Goal: Task Accomplishment & Management: Use online tool/utility

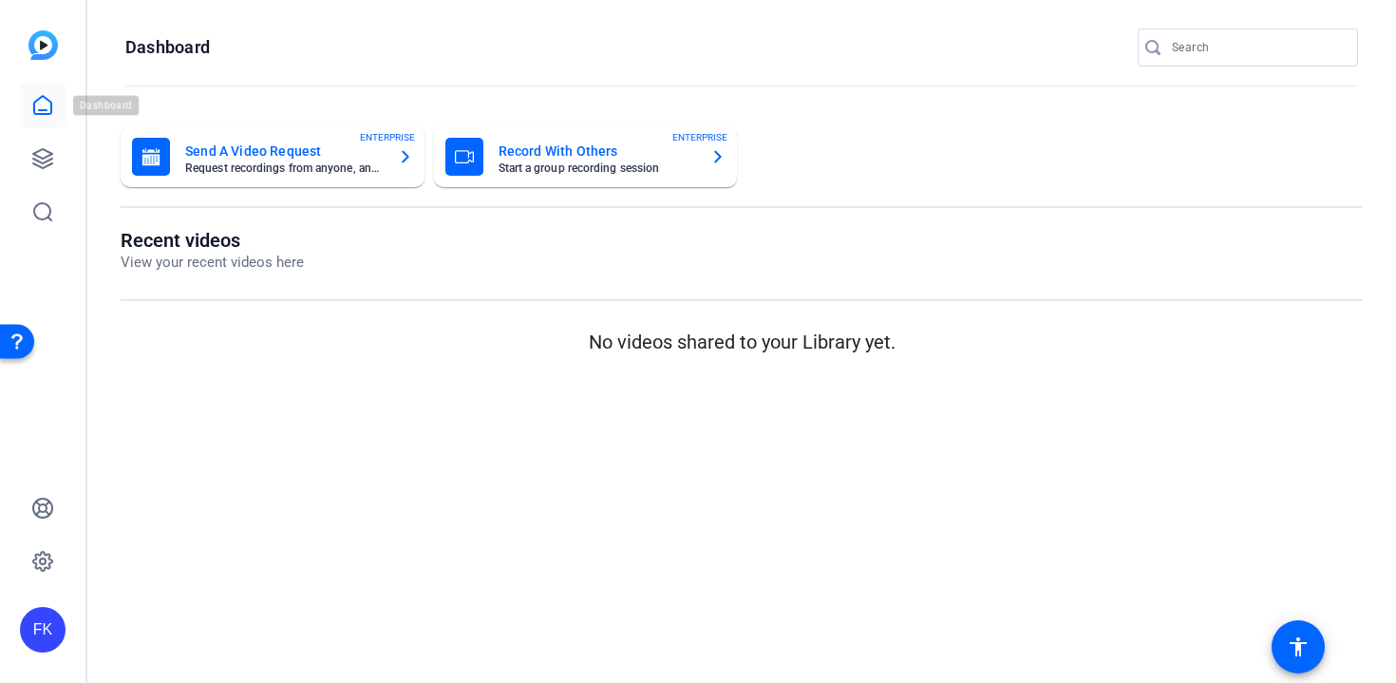
click at [48, 104] on icon at bounding box center [42, 105] width 23 height 23
click at [34, 145] on link at bounding box center [43, 159] width 46 height 46
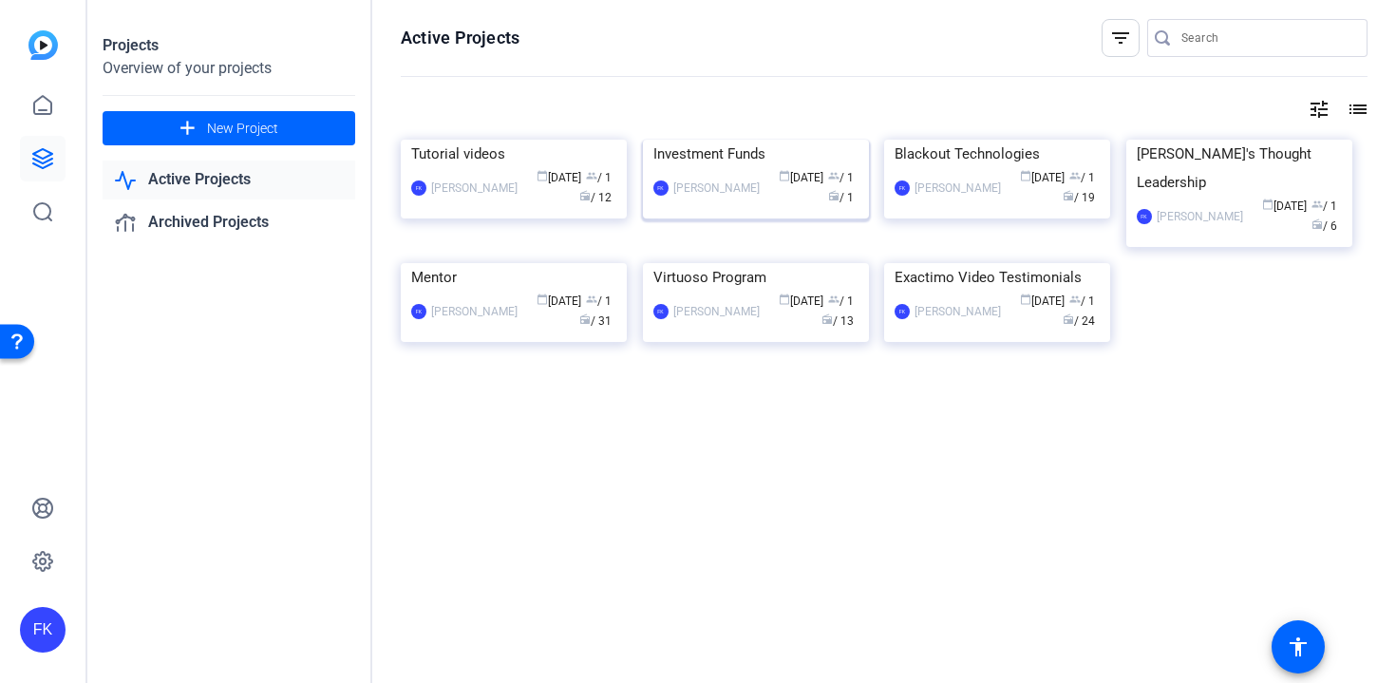
click at [729, 168] on div "Investment Funds" at bounding box center [756, 154] width 205 height 28
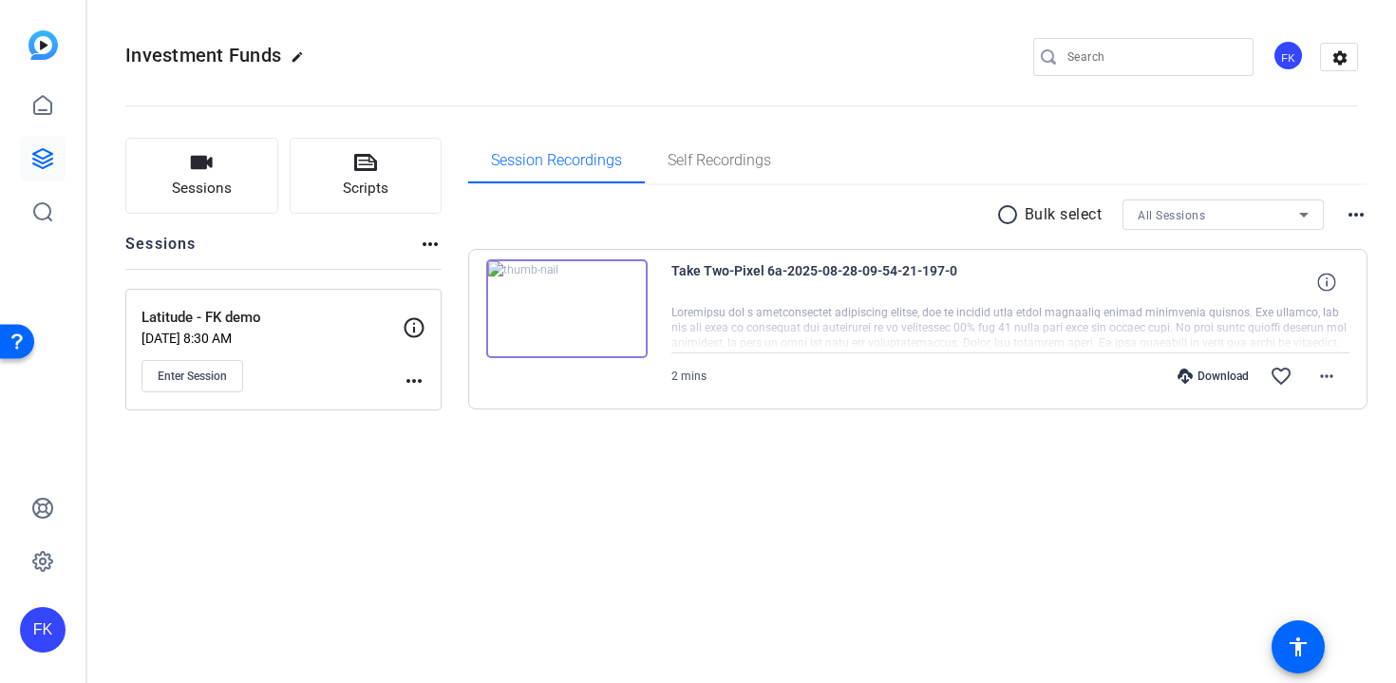
click at [418, 381] on mat-icon "more_horiz" at bounding box center [414, 381] width 23 height 23
click at [427, 403] on span "Edit Session" at bounding box center [461, 408] width 86 height 23
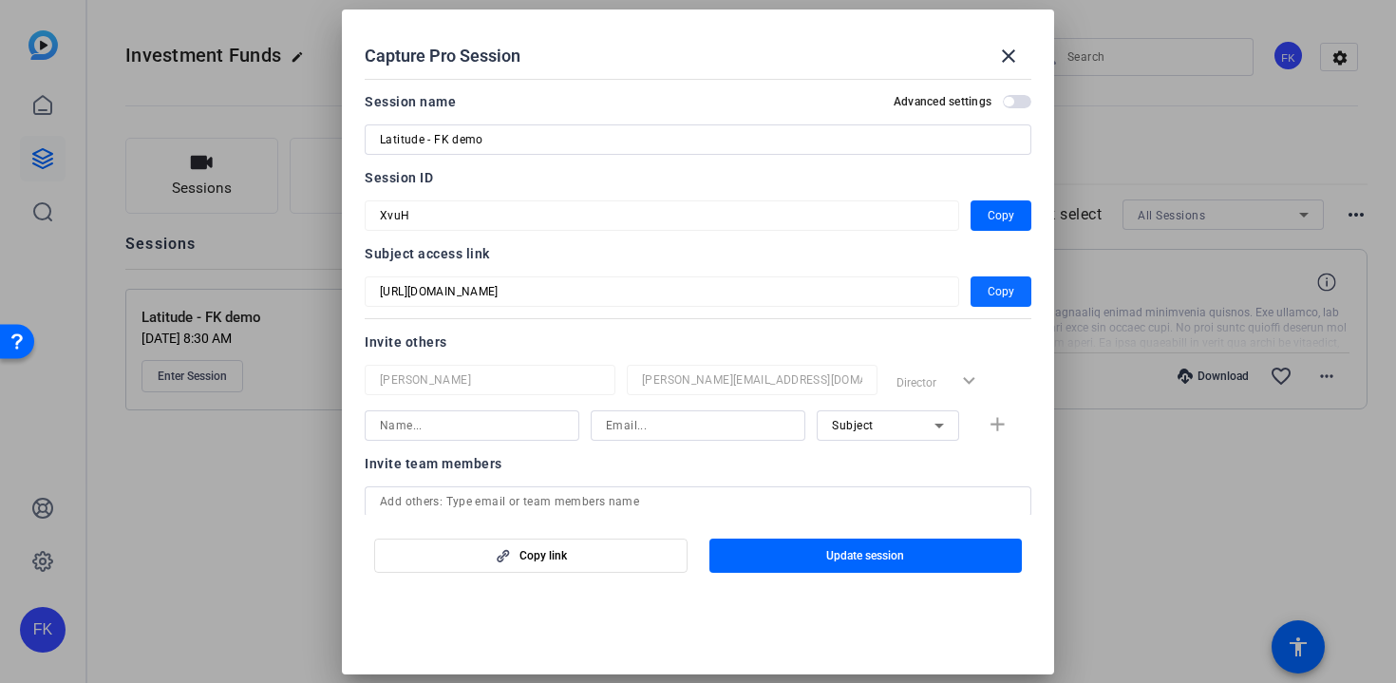
click at [1001, 284] on span "Copy" at bounding box center [1001, 291] width 27 height 23
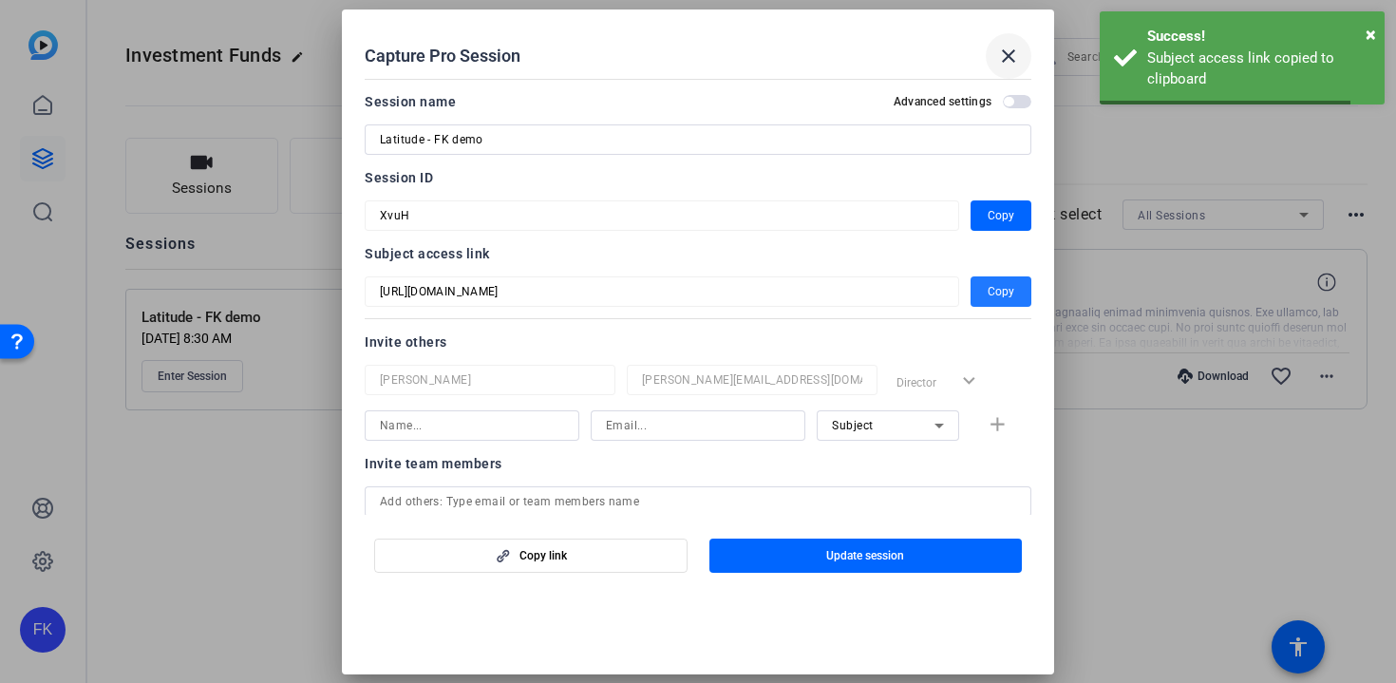
click at [1002, 46] on mat-icon "close" at bounding box center [1008, 56] width 23 height 23
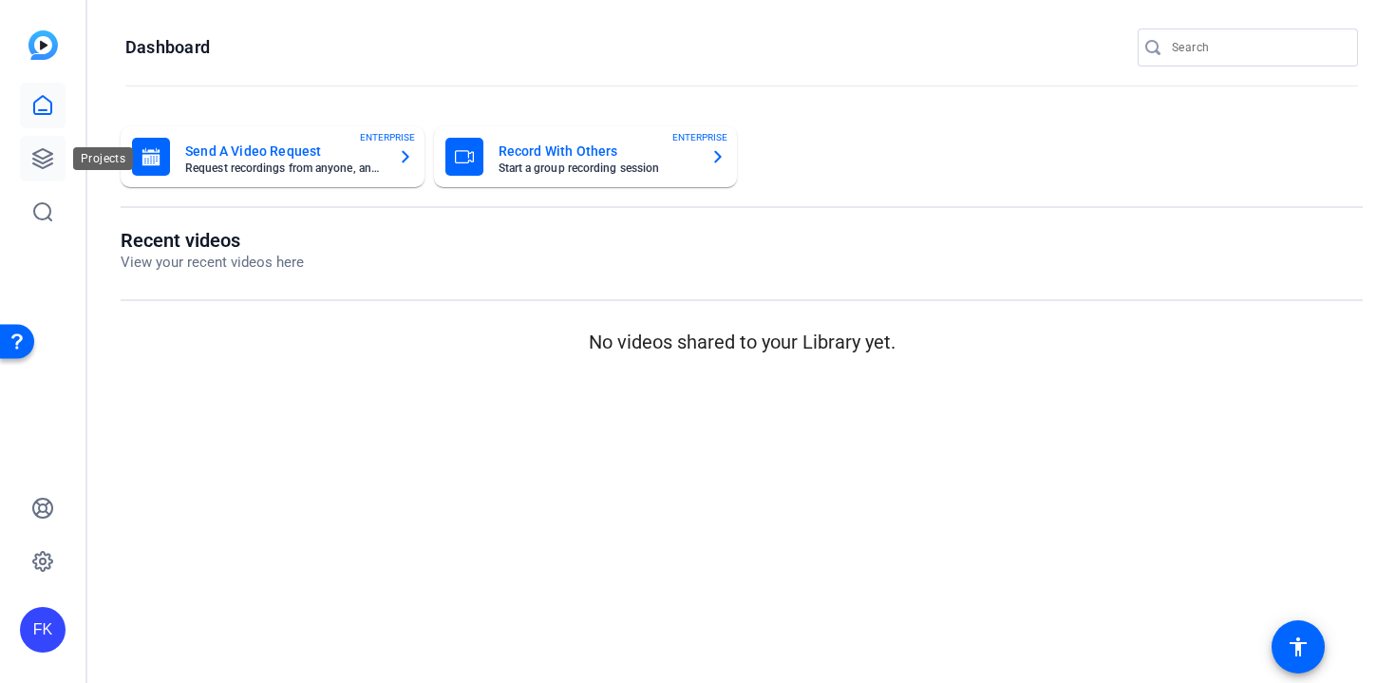
click at [43, 165] on icon at bounding box center [42, 158] width 23 height 23
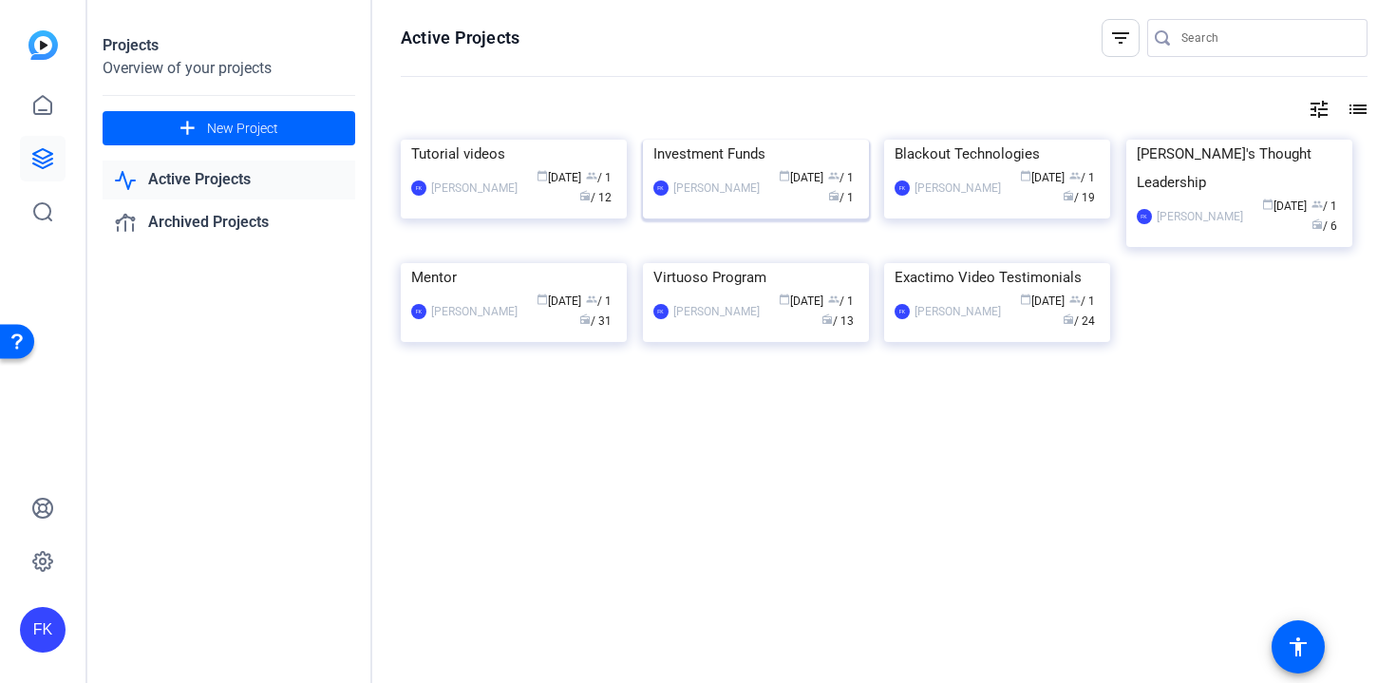
click at [716, 208] on div "FK Frederic Kalinke calendar_today Aug 02 group / 1 radio / 1" at bounding box center [756, 188] width 205 height 40
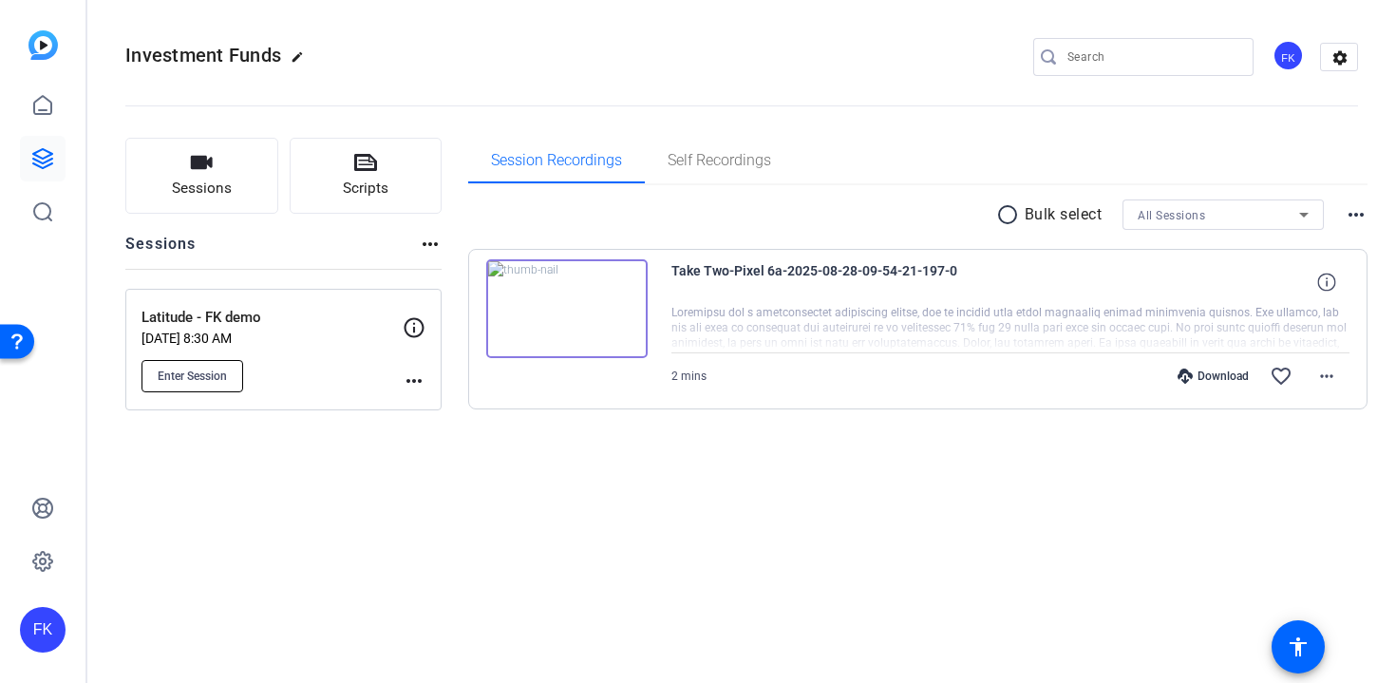
click at [206, 374] on span "Enter Session" at bounding box center [192, 376] width 69 height 15
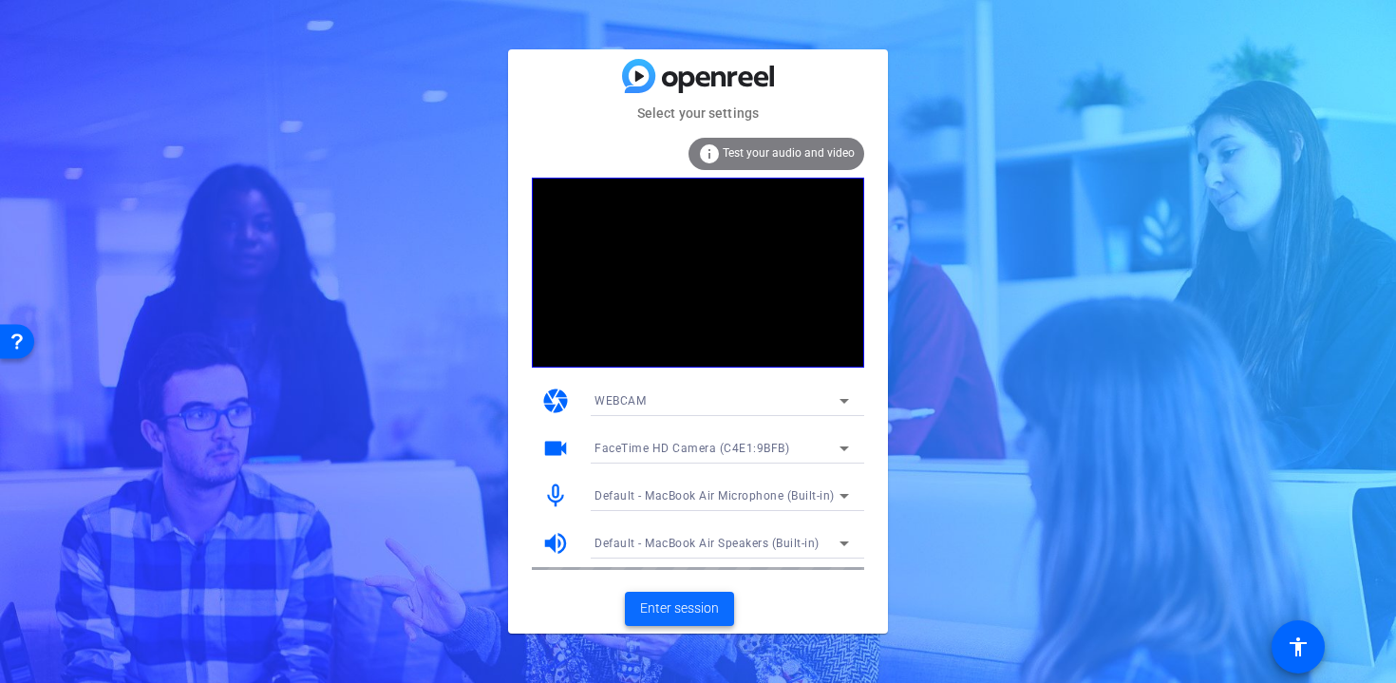
click at [682, 610] on span "Enter session" at bounding box center [679, 608] width 79 height 20
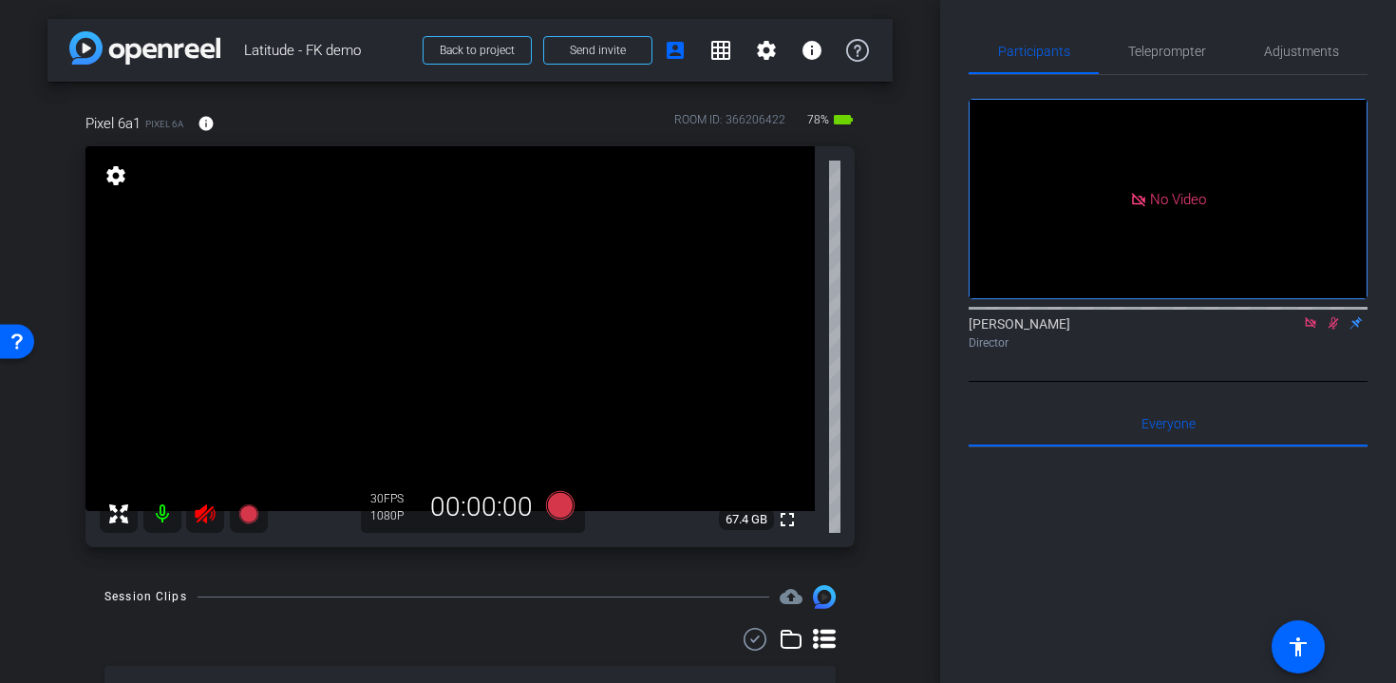
click at [157, 524] on mat-icon at bounding box center [162, 514] width 38 height 38
click at [1155, 47] on span "Teleprompter" at bounding box center [1167, 51] width 78 height 13
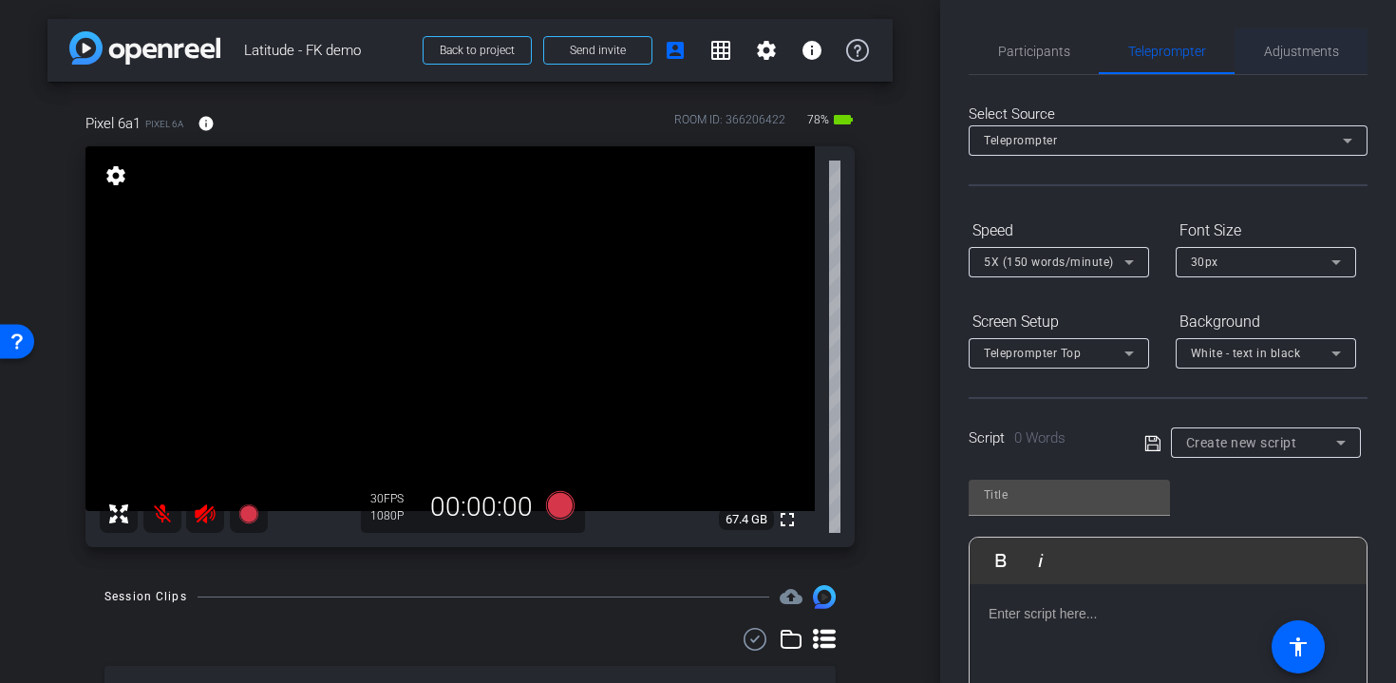
click at [1287, 61] on span "Adjustments" at bounding box center [1301, 51] width 75 height 46
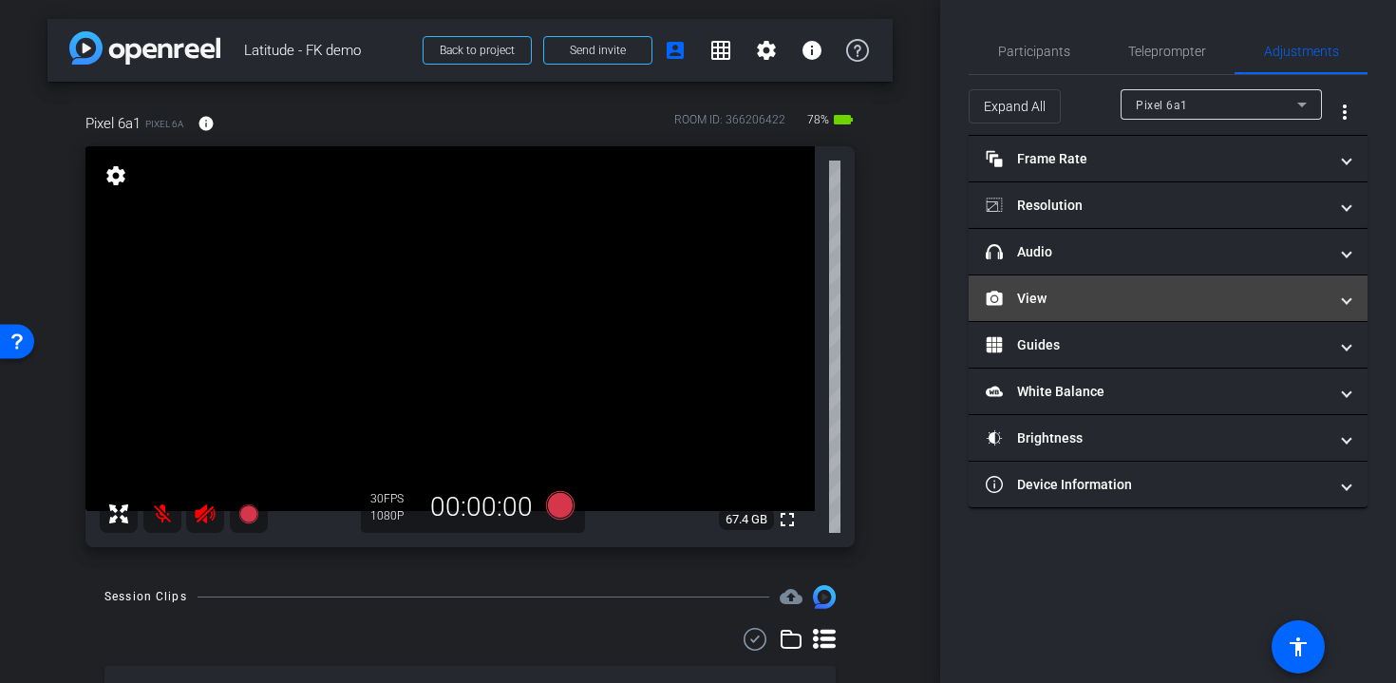
click at [1075, 307] on mat-panel-title "View" at bounding box center [1157, 299] width 342 height 20
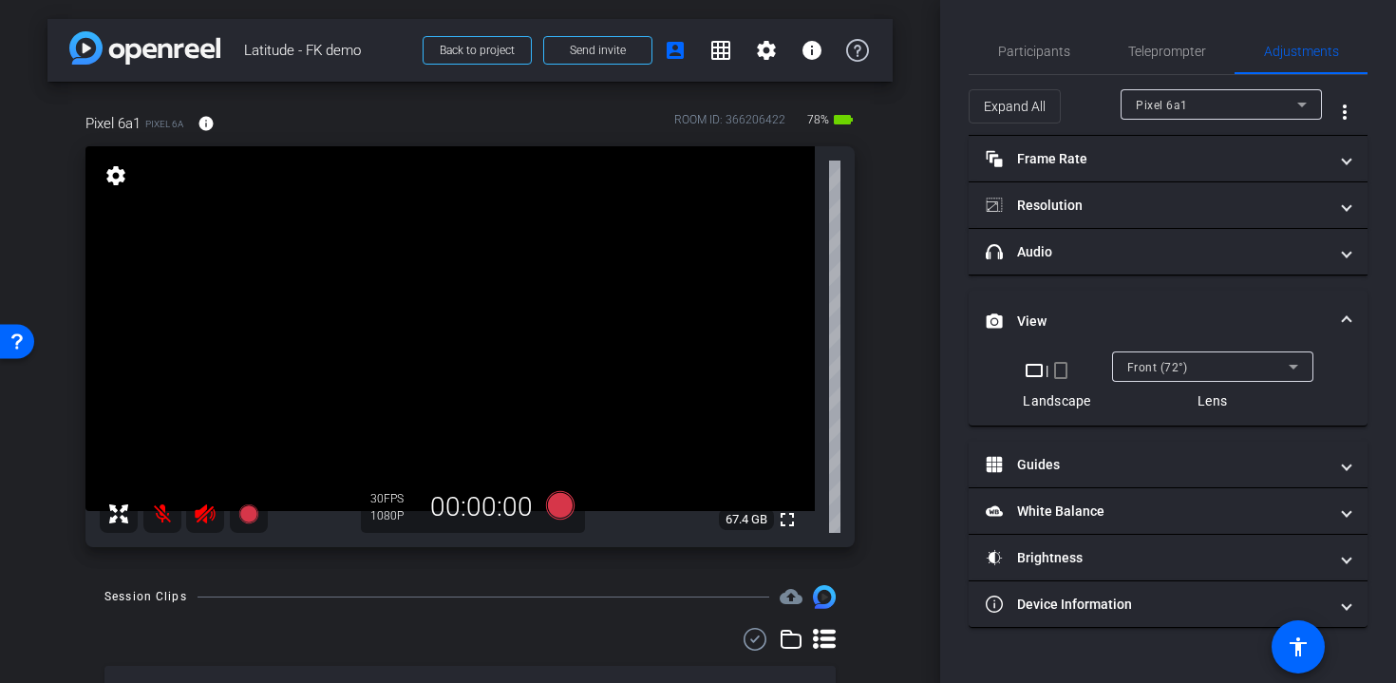
click at [1062, 376] on mat-icon "crop_portrait" at bounding box center [1061, 370] width 23 height 23
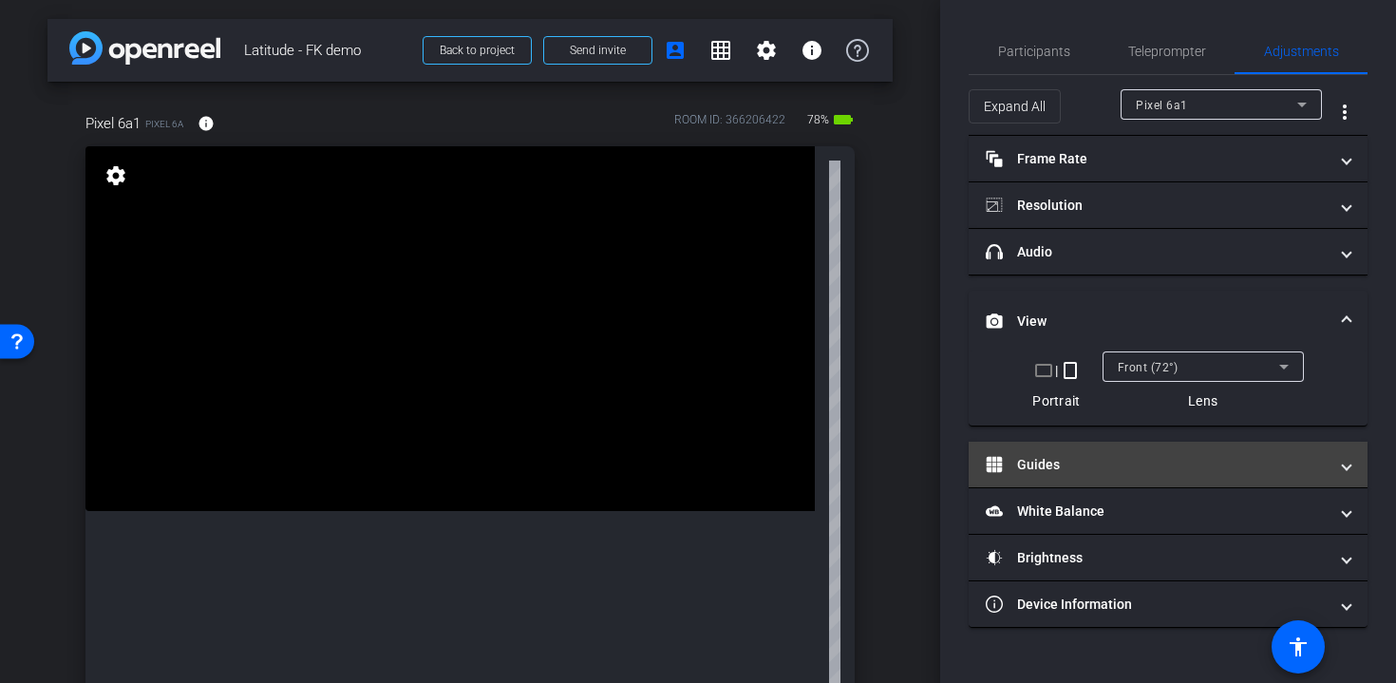
click at [1061, 471] on mat-panel-title "Guides" at bounding box center [1157, 465] width 342 height 20
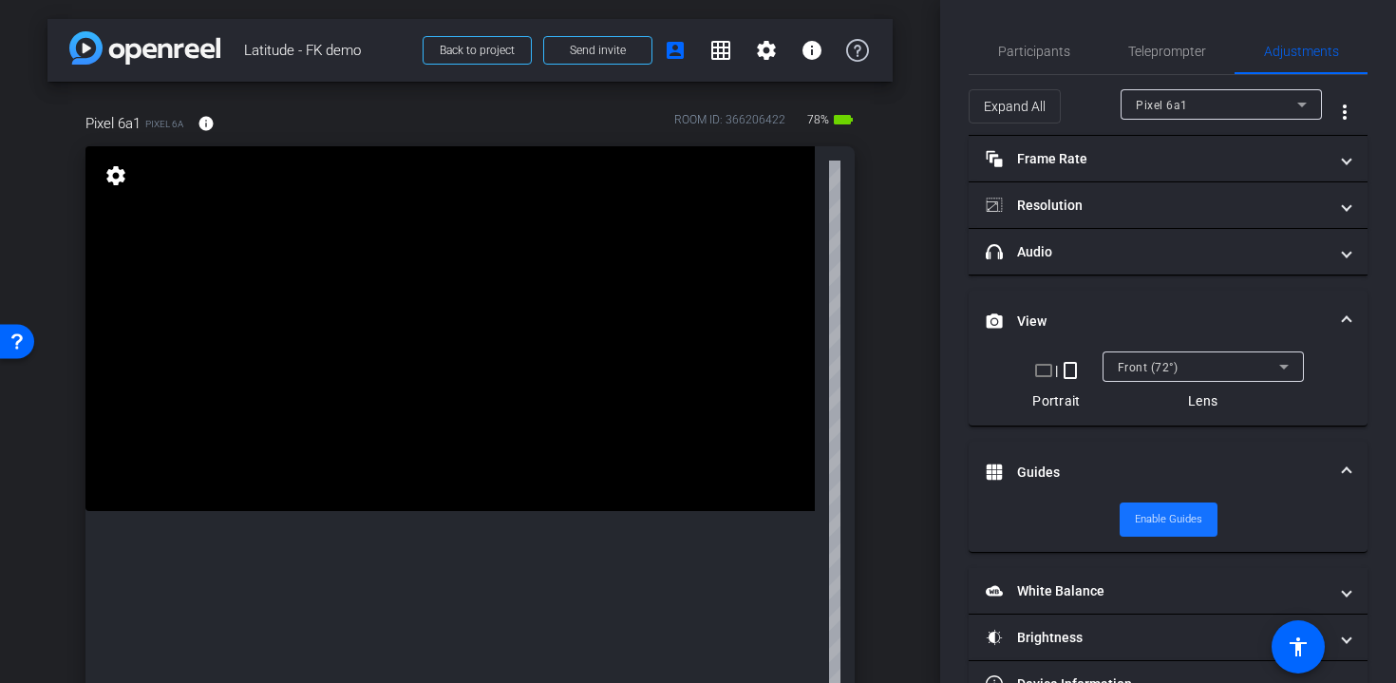
click at [1181, 522] on span "Enable Guides" at bounding box center [1168, 519] width 67 height 28
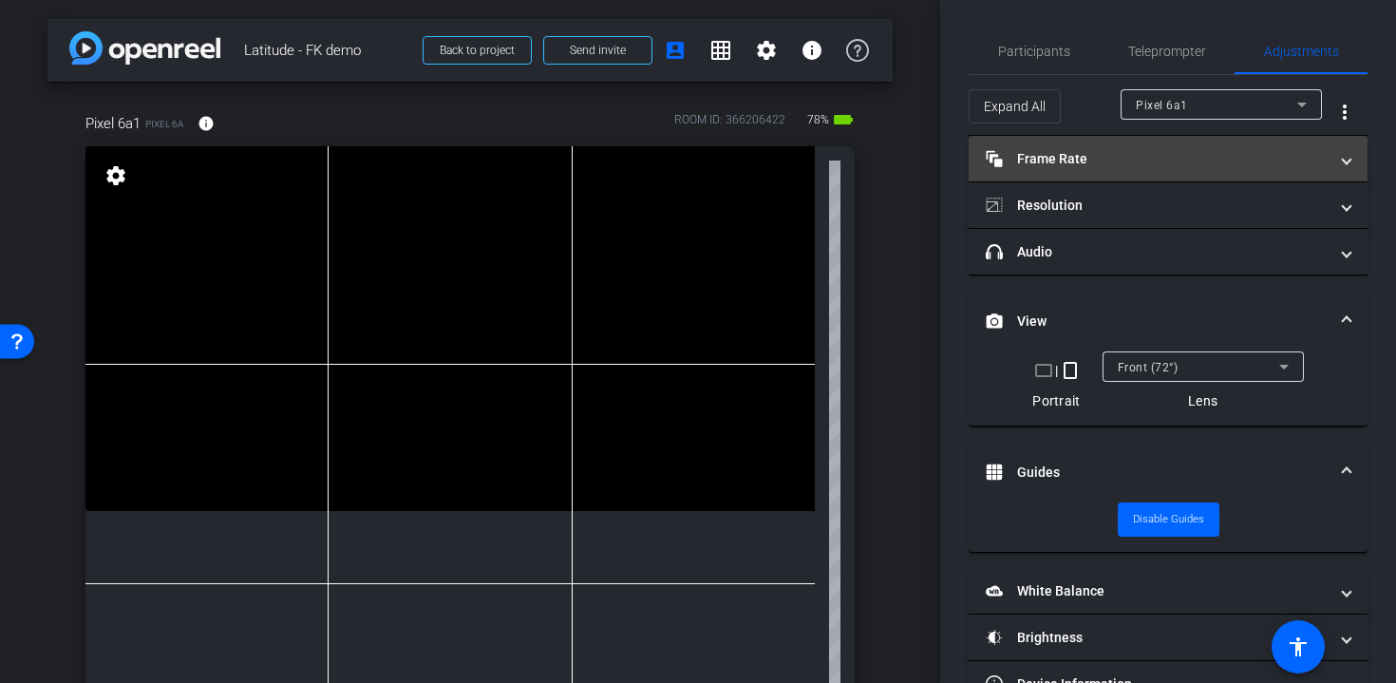
click at [1071, 165] on mat-panel-title "Frame Rate Frame Rate" at bounding box center [1157, 159] width 342 height 20
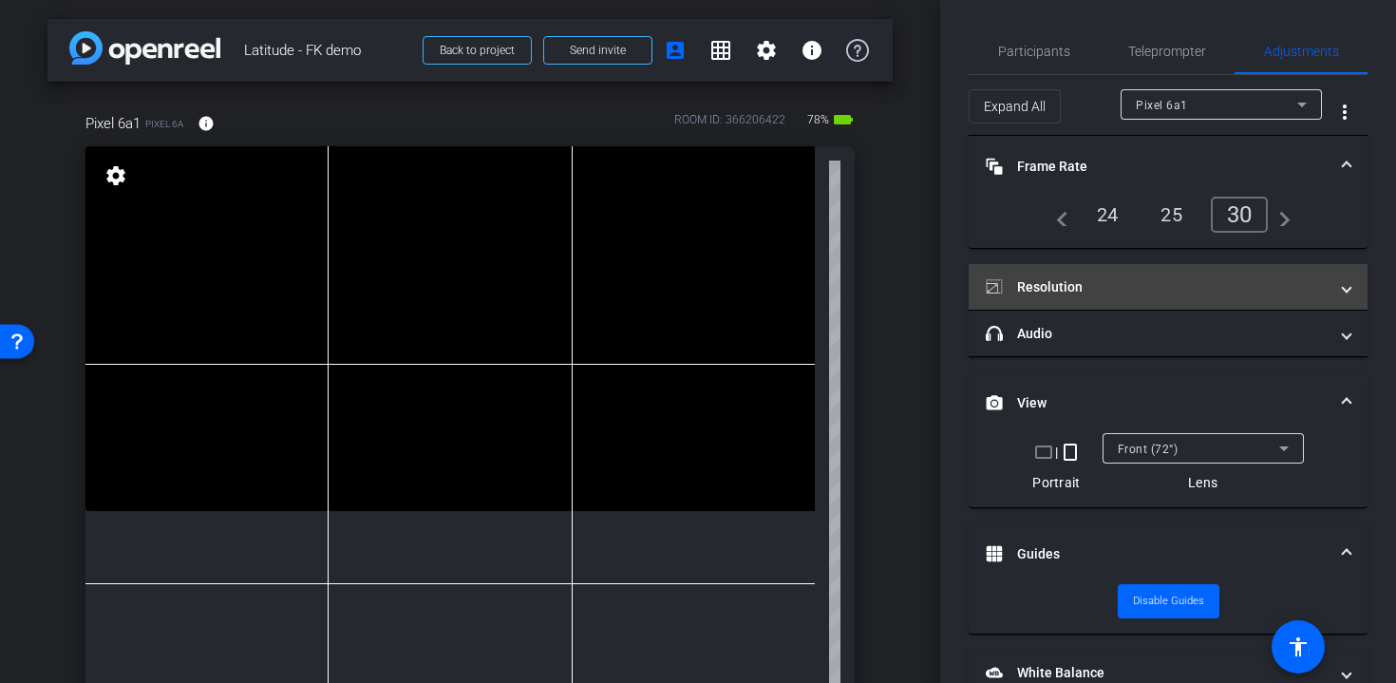
click at [1103, 294] on mat-panel-title "Resolution" at bounding box center [1157, 287] width 342 height 20
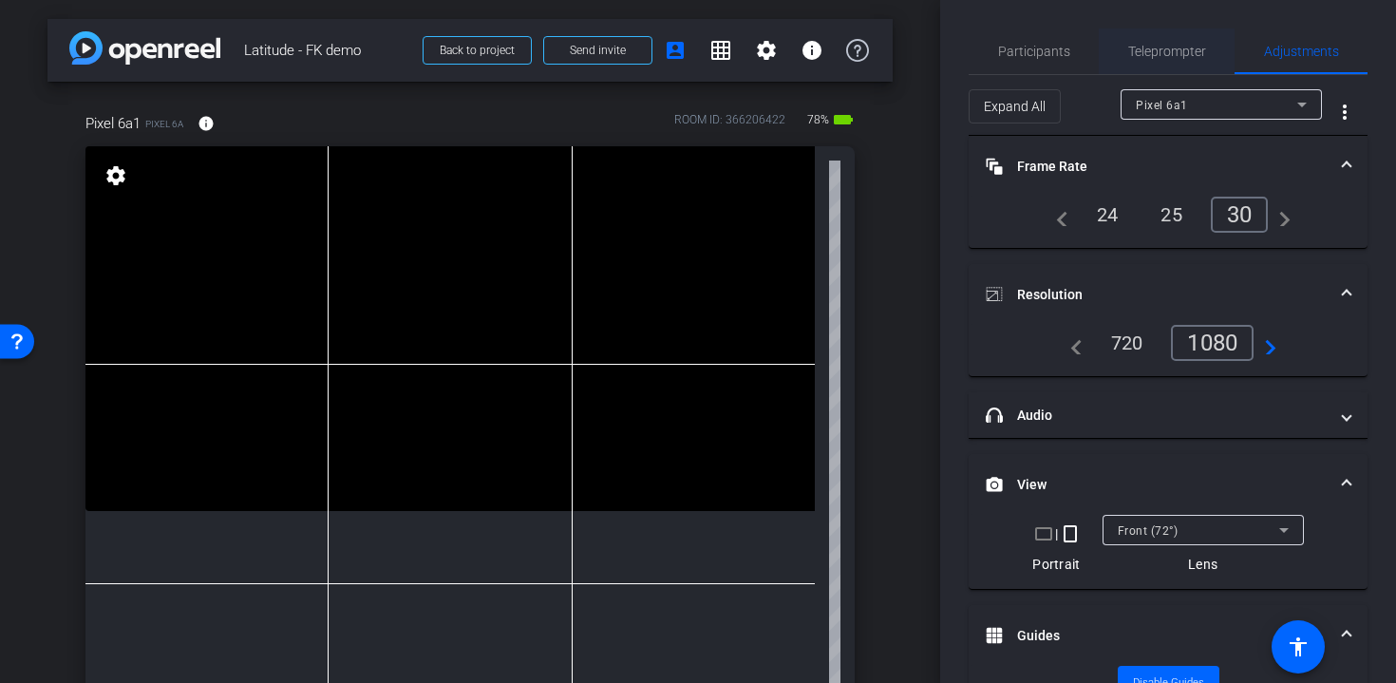
click at [1189, 29] on span "Teleprompter" at bounding box center [1167, 51] width 78 height 46
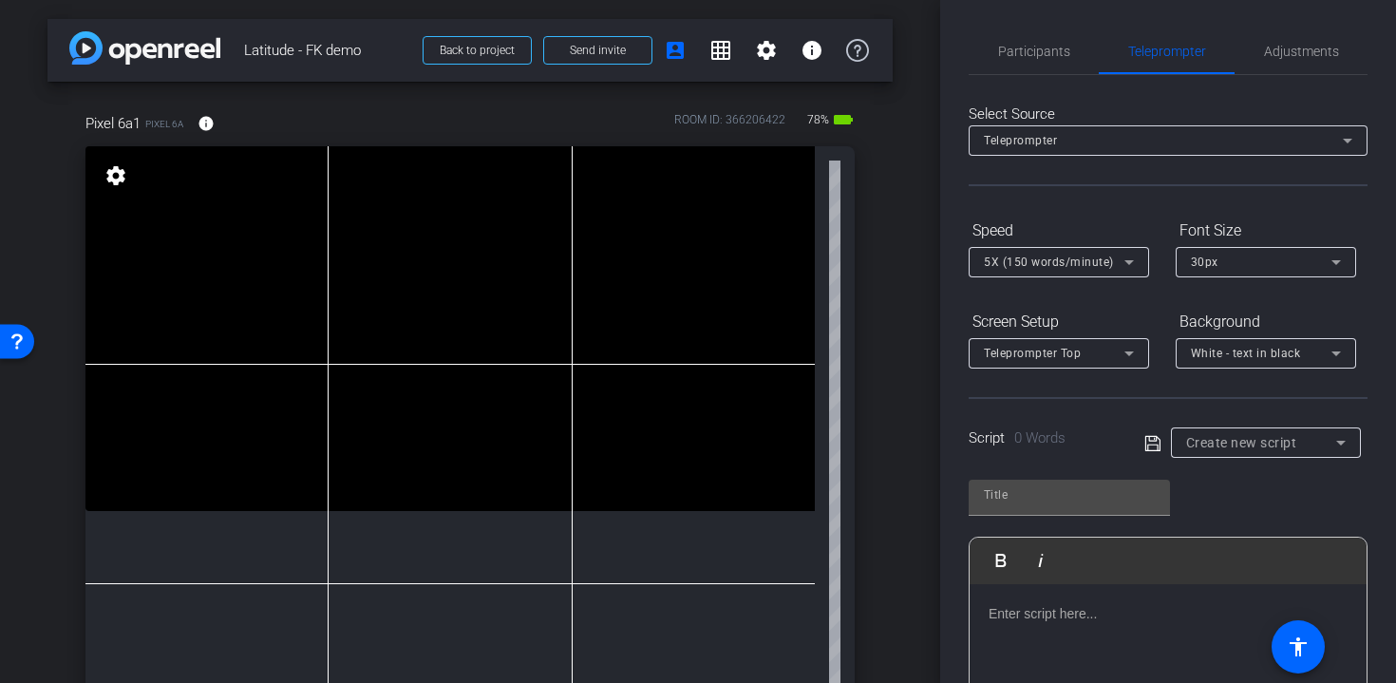
scroll to position [137, 0]
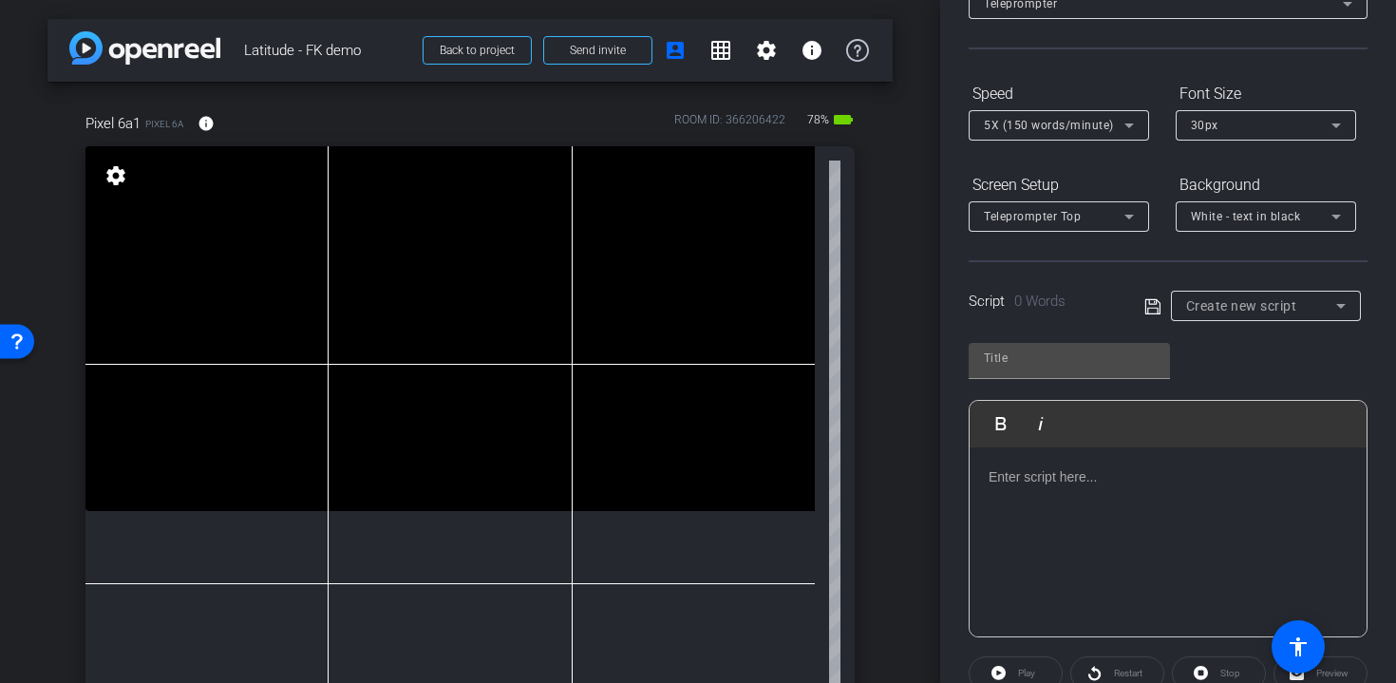
click at [1240, 304] on span "Create new script" at bounding box center [1241, 305] width 111 height 15
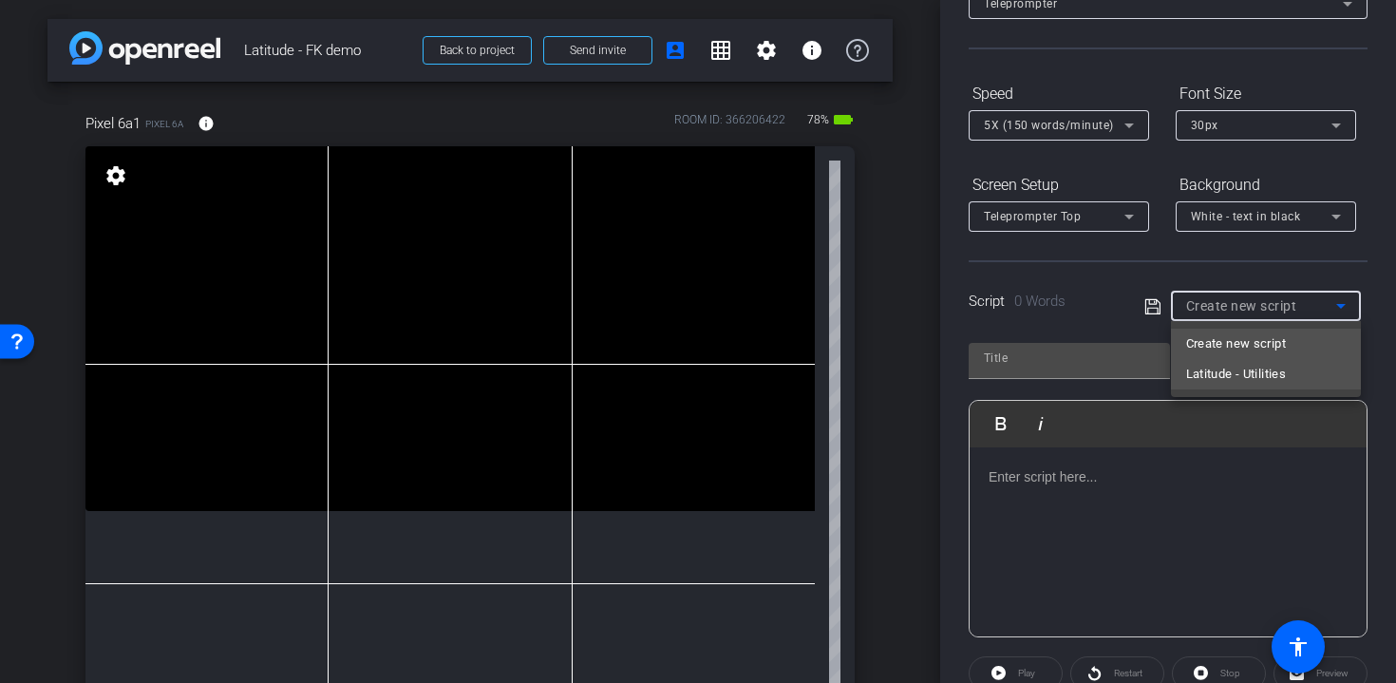
click at [1238, 370] on span "Latitude - Utilities" at bounding box center [1236, 374] width 101 height 23
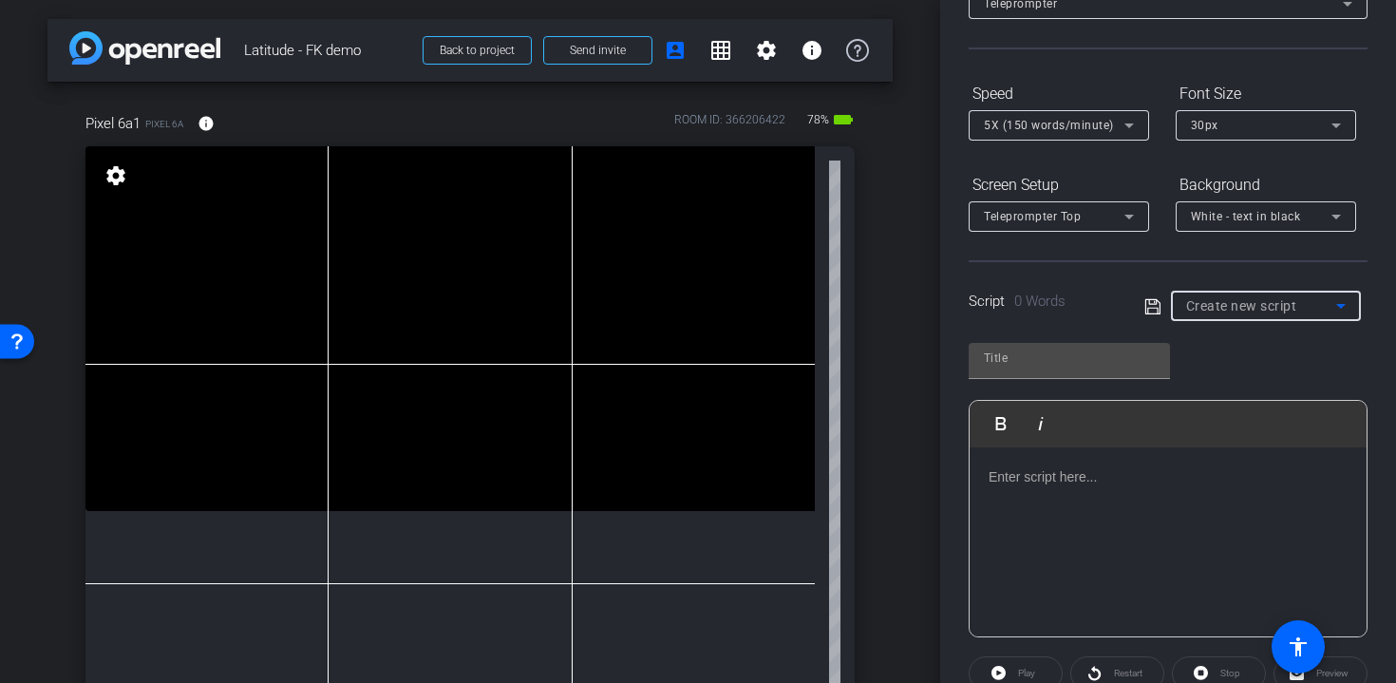
type input "Latitude - Utilities"
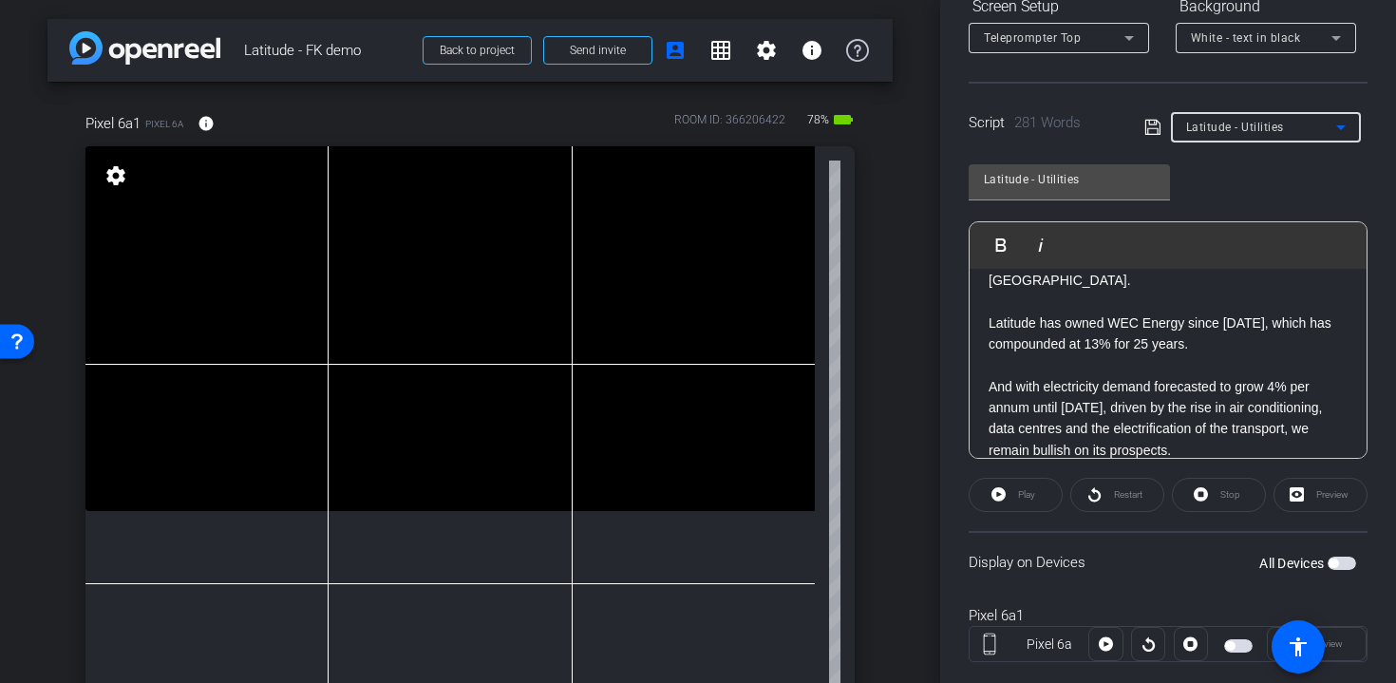
scroll to position [355, 0]
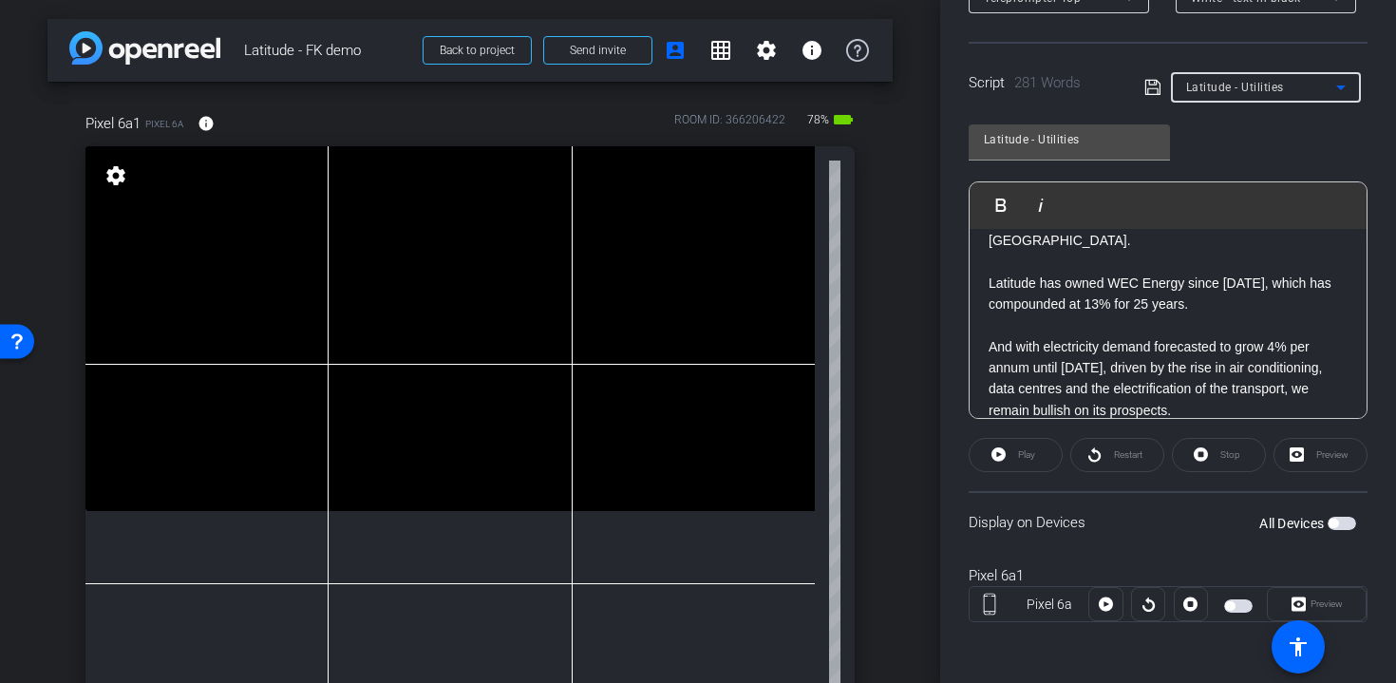
click at [1347, 523] on span "button" at bounding box center [1342, 523] width 28 height 13
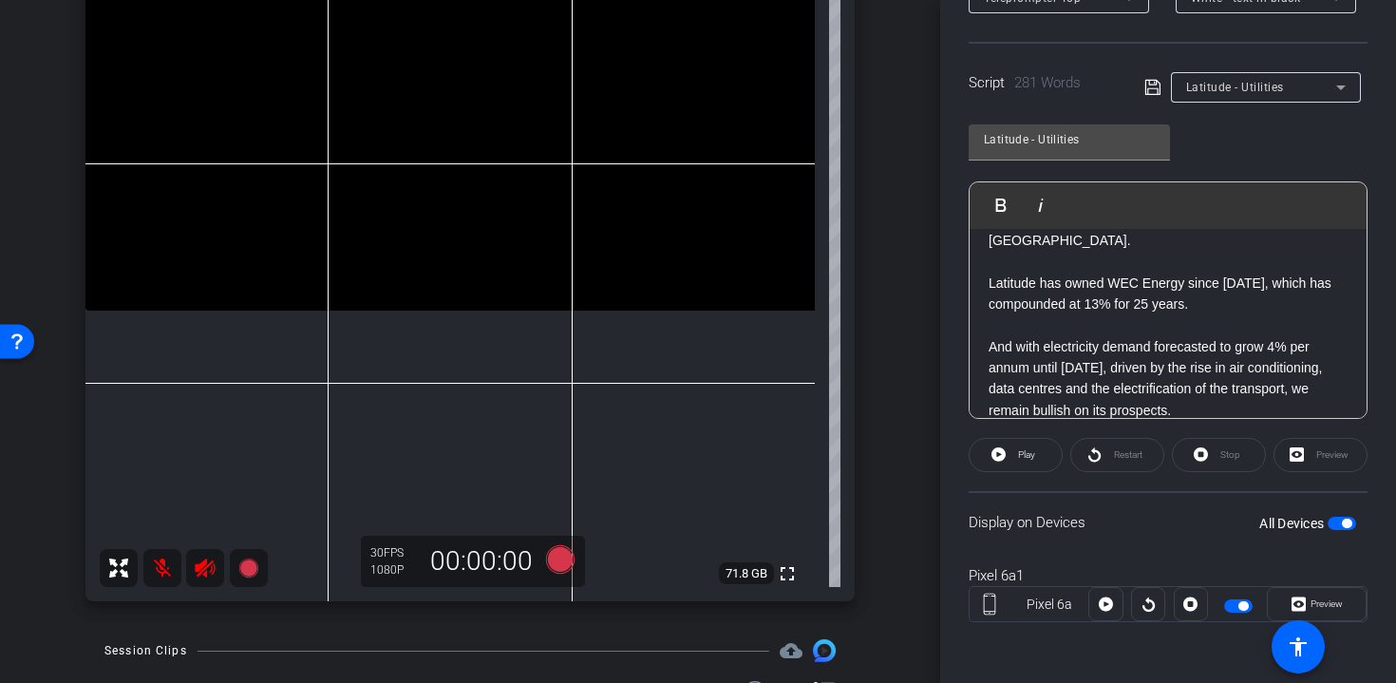
scroll to position [313, 0]
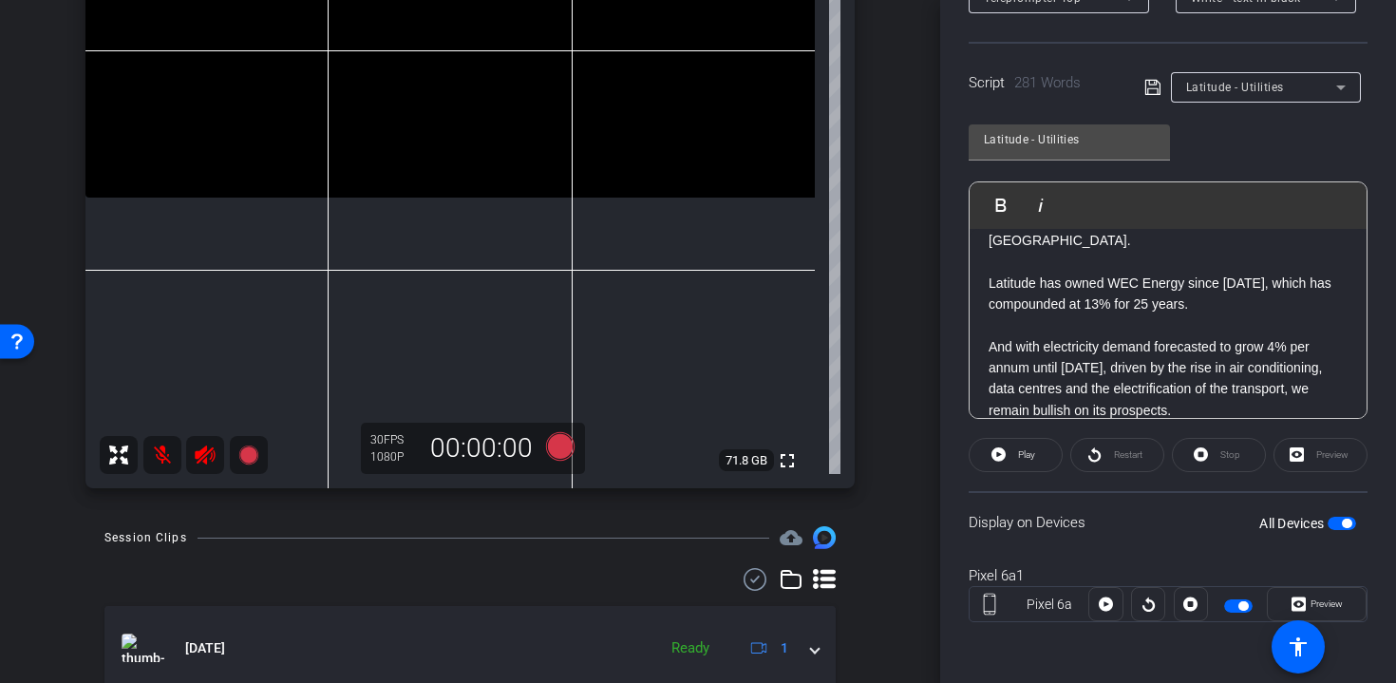
click at [161, 452] on mat-icon at bounding box center [162, 455] width 38 height 38
click at [206, 461] on icon at bounding box center [205, 454] width 20 height 19
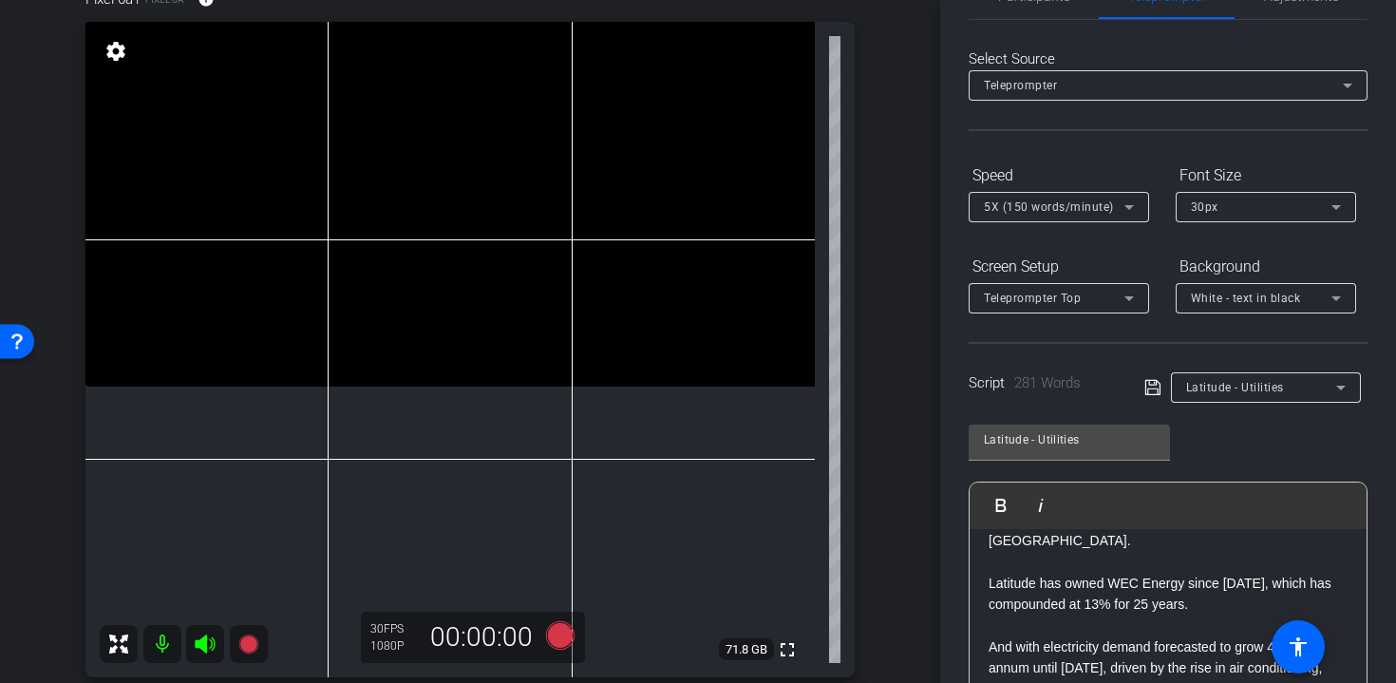
scroll to position [0, 0]
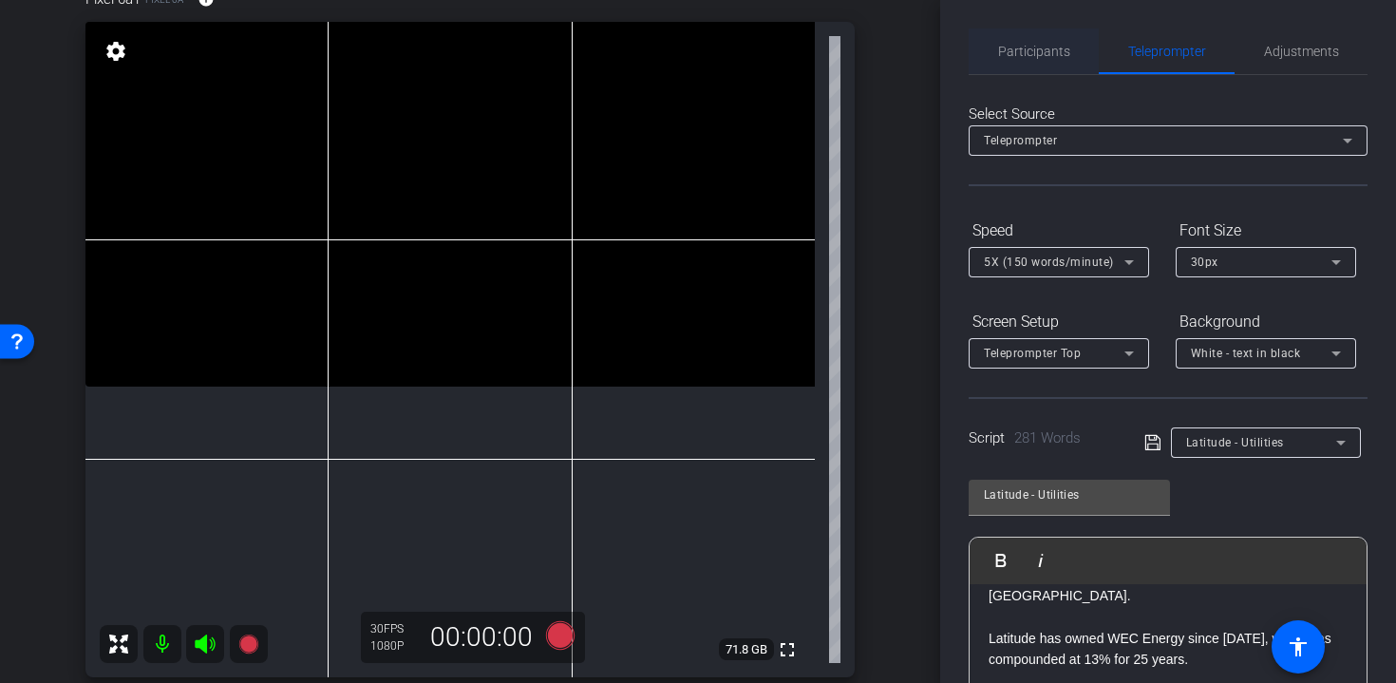
click at [1062, 42] on span "Participants" at bounding box center [1034, 51] width 72 height 46
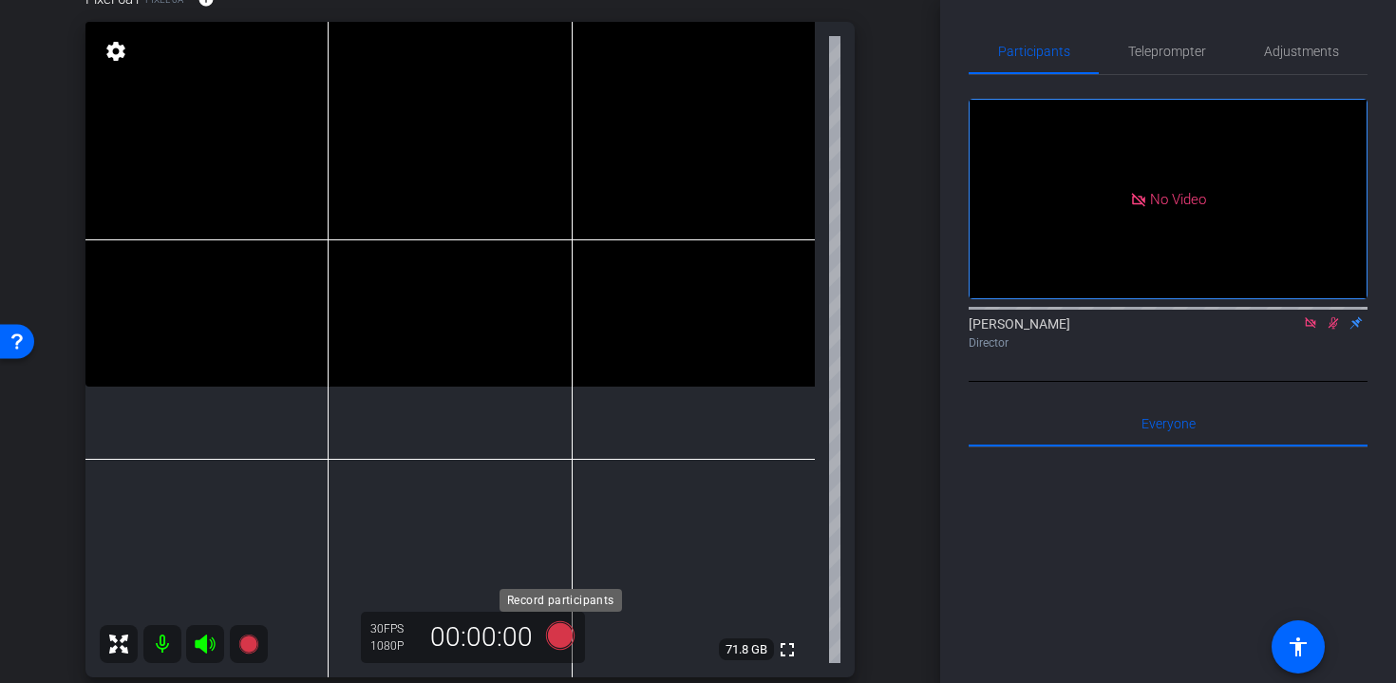
click at [562, 634] on icon at bounding box center [560, 635] width 28 height 28
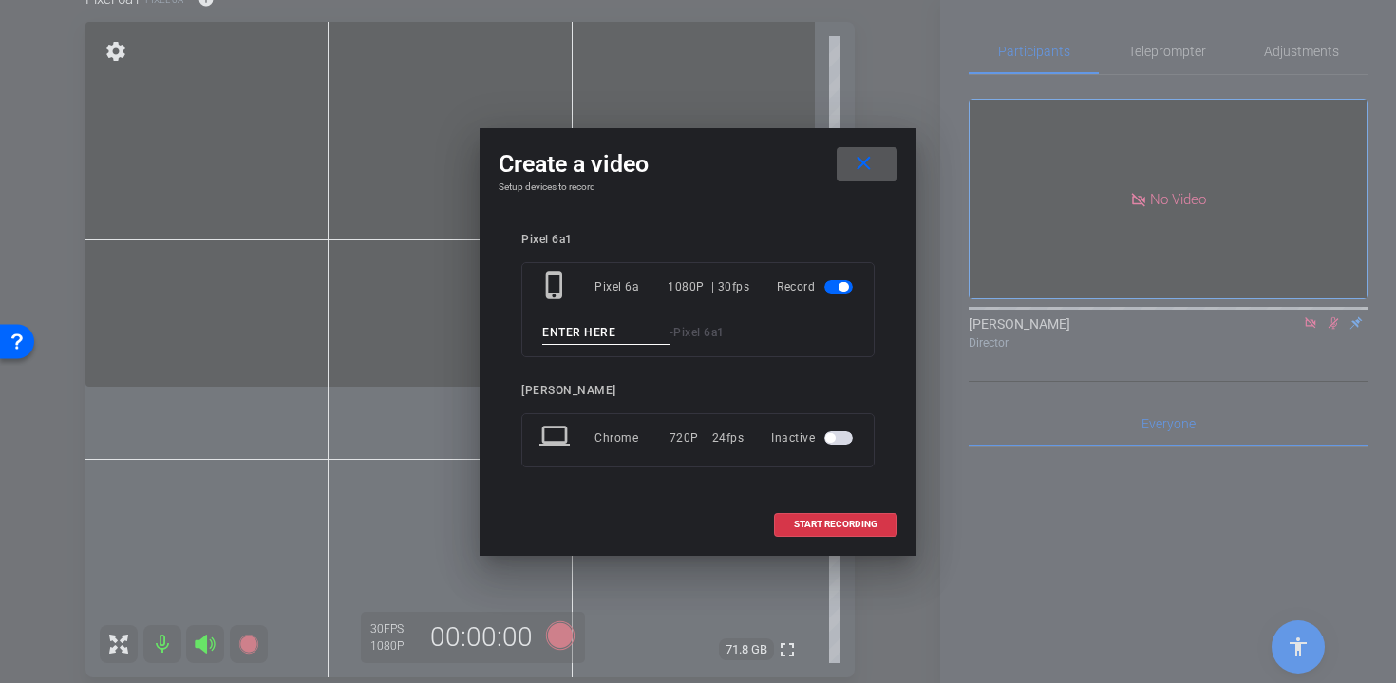
click at [571, 336] on input at bounding box center [605, 333] width 127 height 24
type input "t1"
click at [835, 520] on span "START RECORDING" at bounding box center [836, 524] width 84 height 9
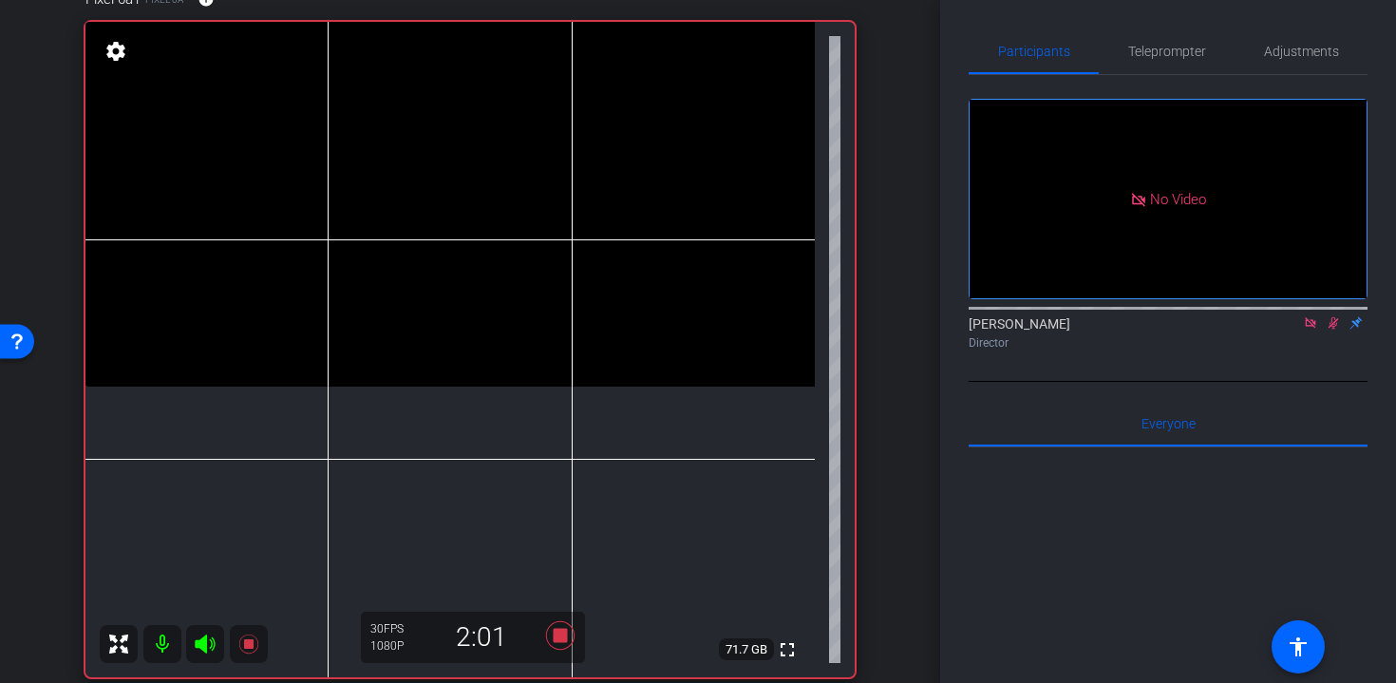
click at [559, 627] on icon at bounding box center [561, 635] width 46 height 34
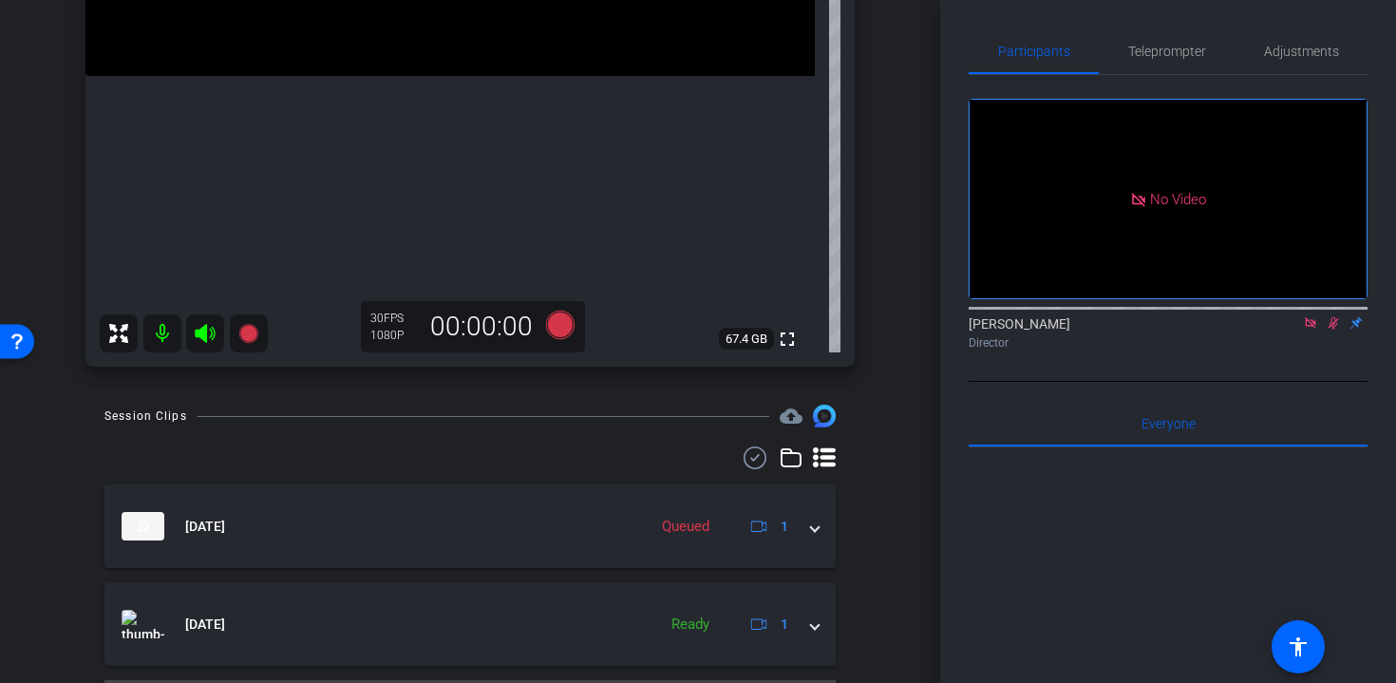
scroll to position [485, 0]
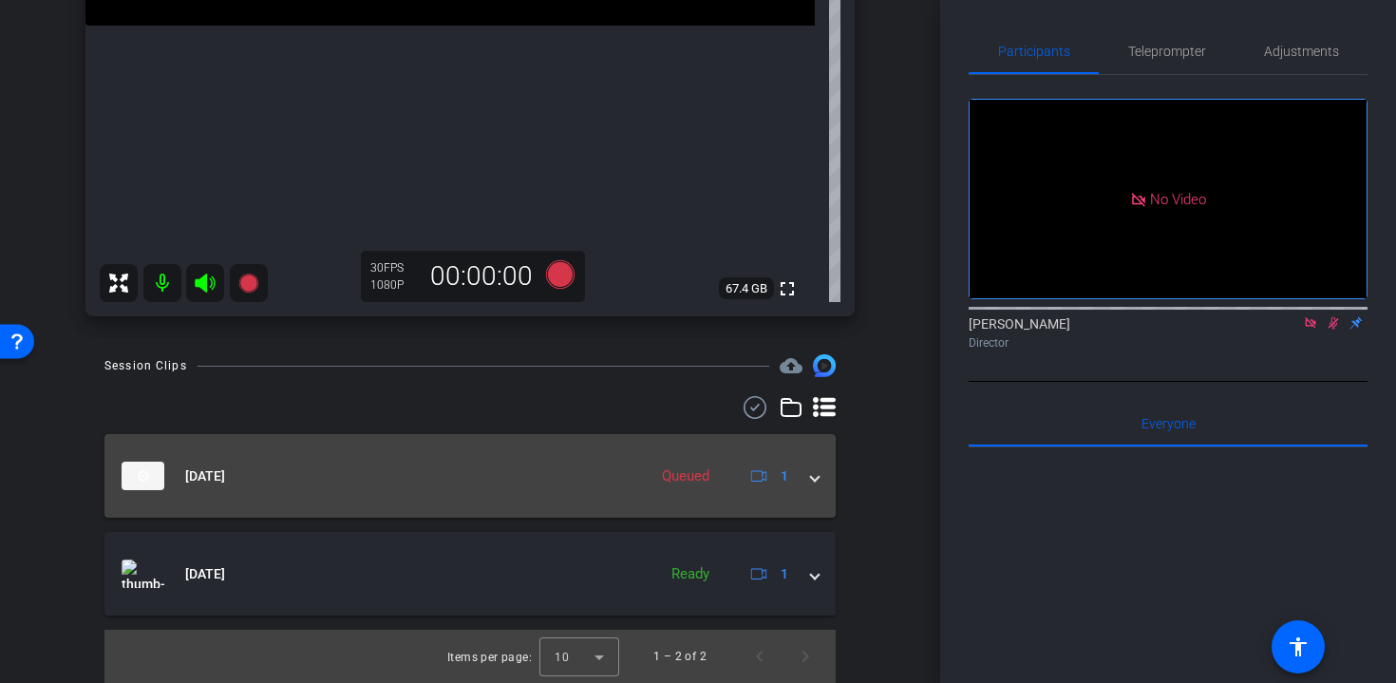
click at [589, 483] on mat-panel-title "[DATE]" at bounding box center [380, 476] width 516 height 28
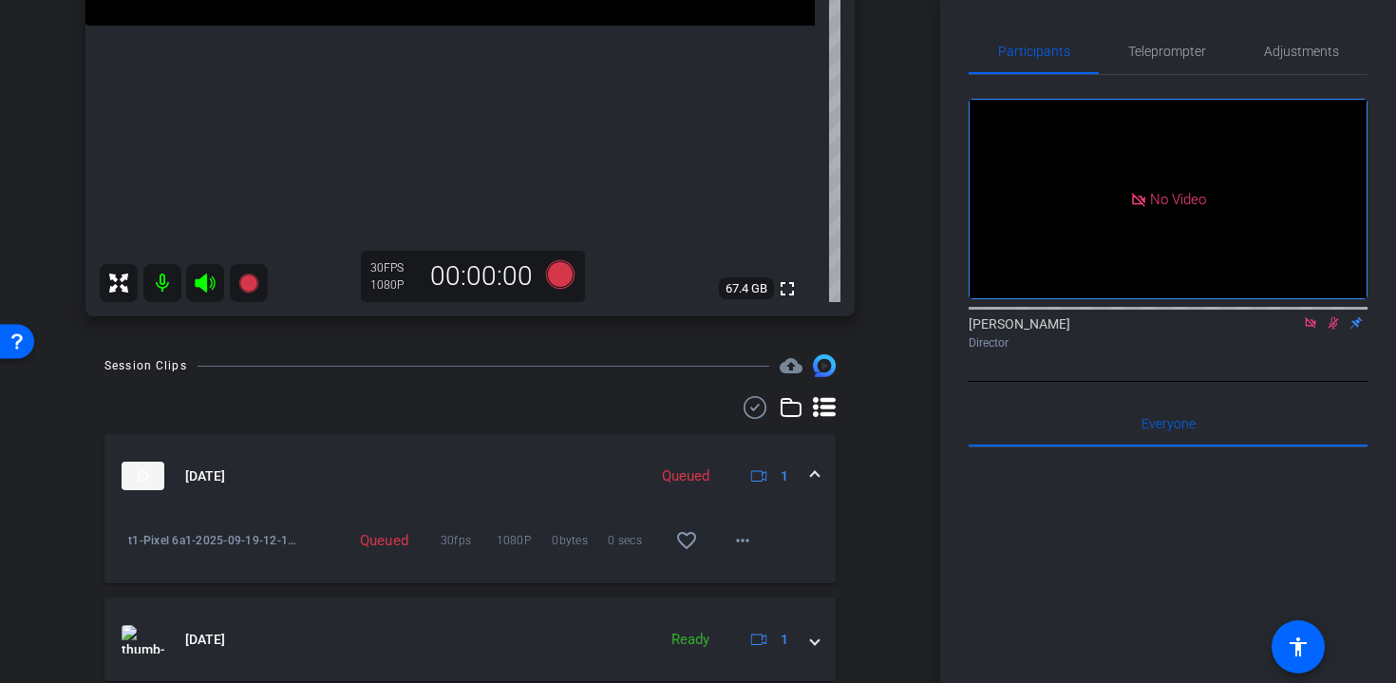
scroll to position [148, 0]
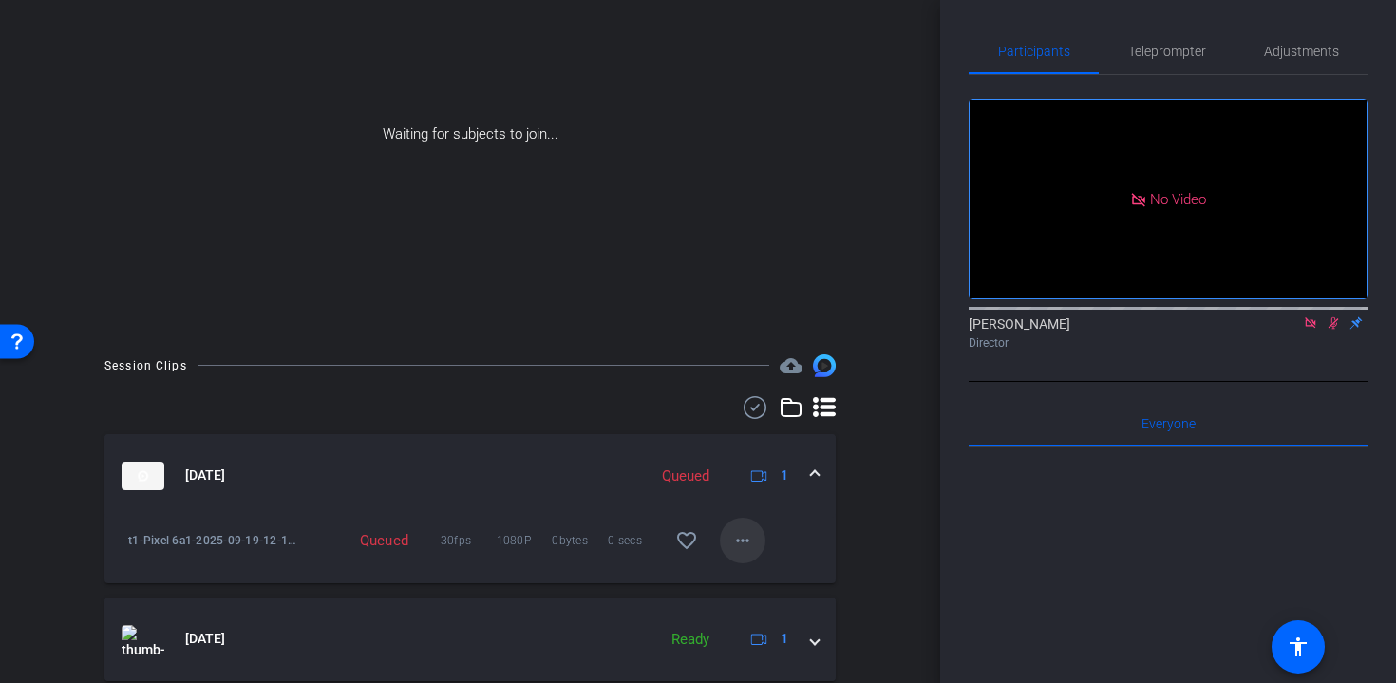
click at [743, 540] on mat-icon "more_horiz" at bounding box center [742, 540] width 23 height 23
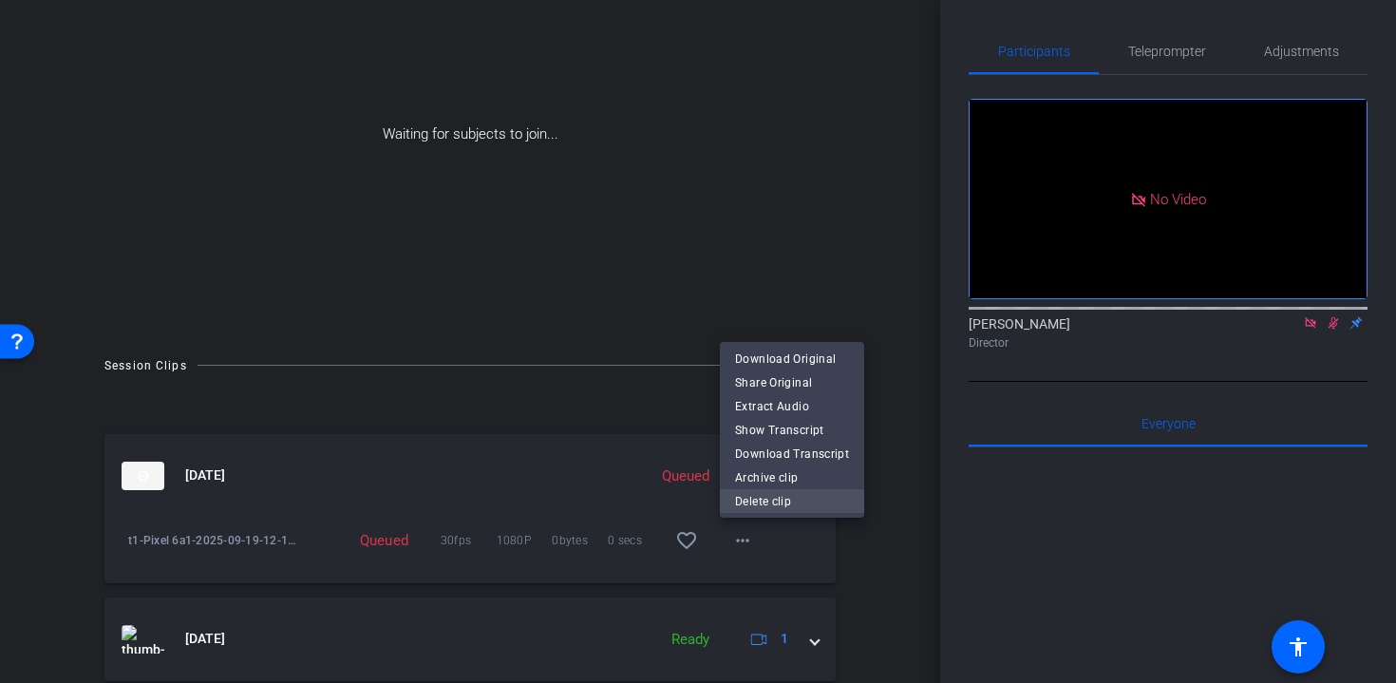
click at [766, 505] on span "Delete clip" at bounding box center [792, 501] width 114 height 23
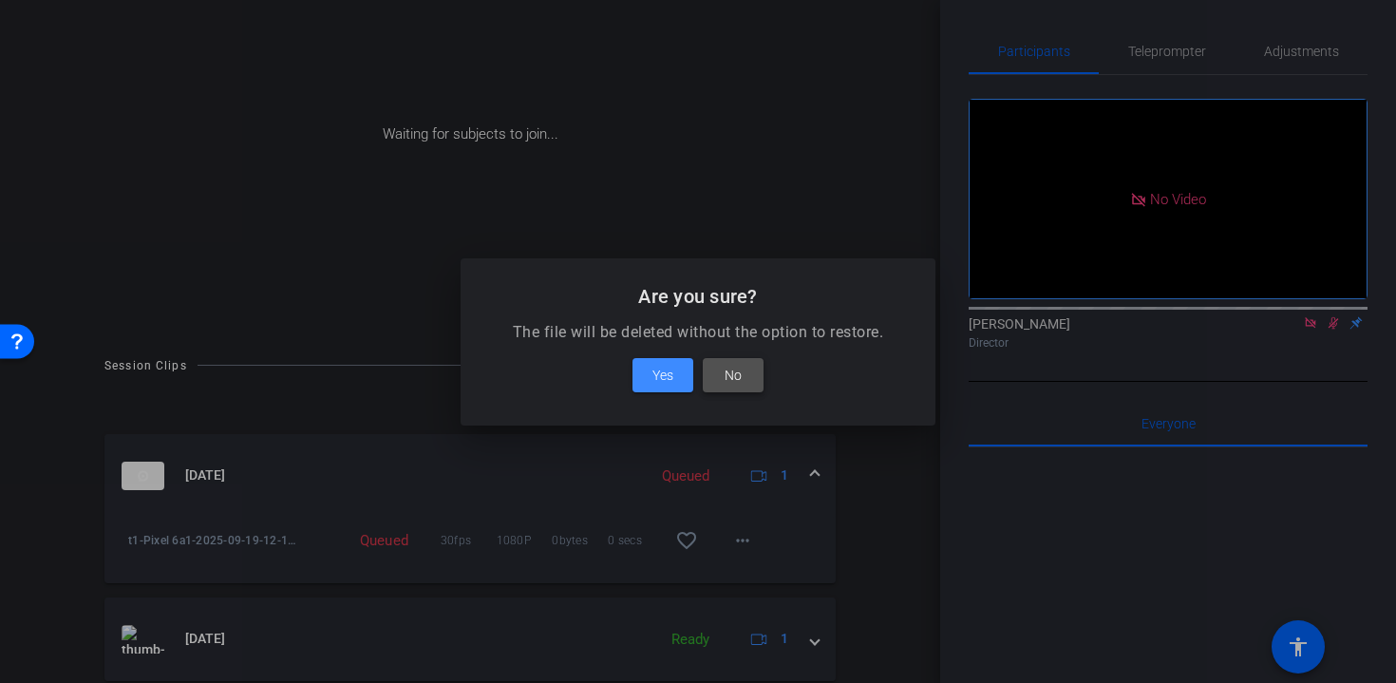
click at [748, 382] on span at bounding box center [733, 375] width 61 height 46
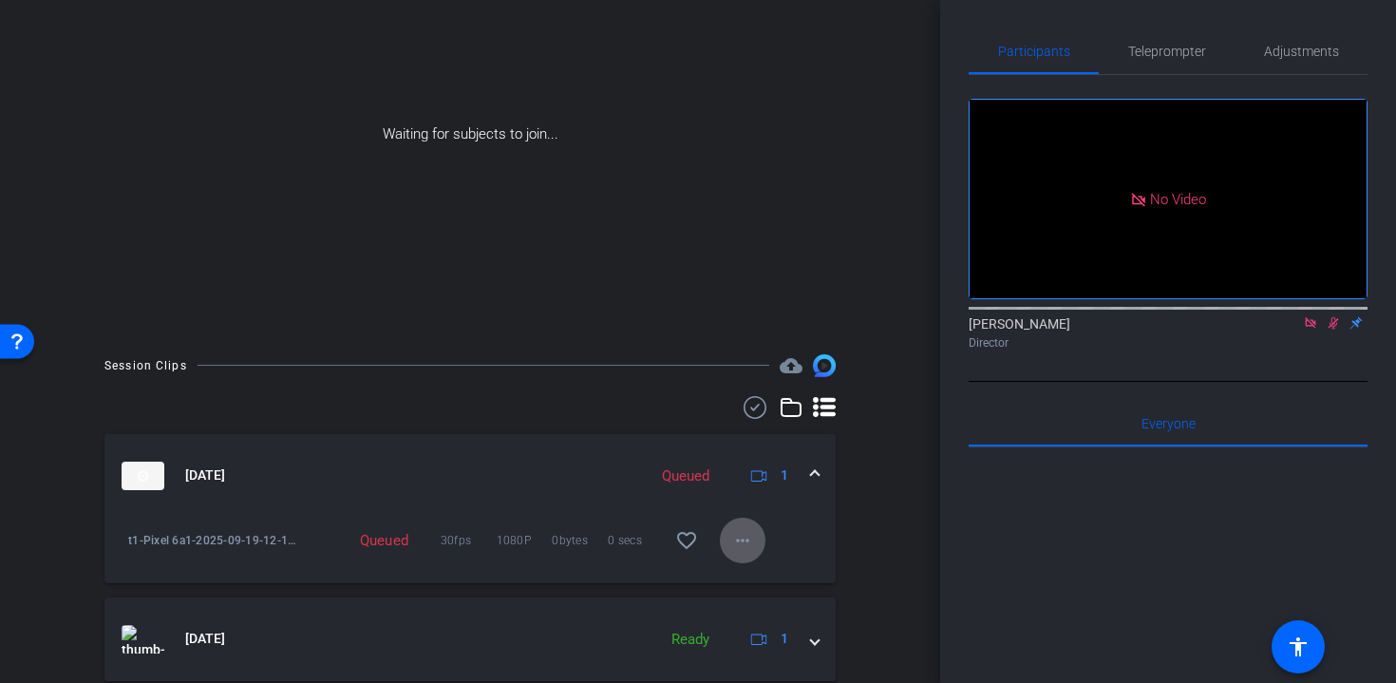
click at [744, 546] on mat-icon "more_horiz" at bounding box center [742, 540] width 23 height 23
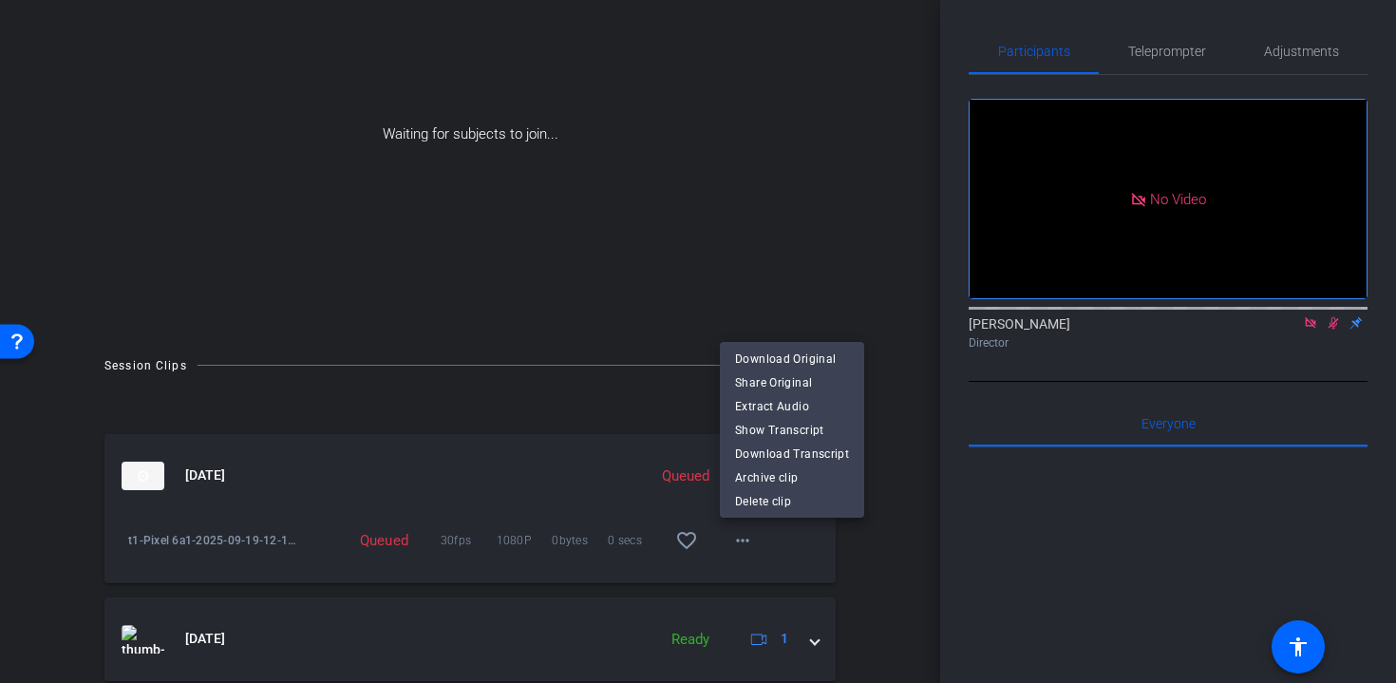
click at [594, 474] on div at bounding box center [698, 341] width 1396 height 683
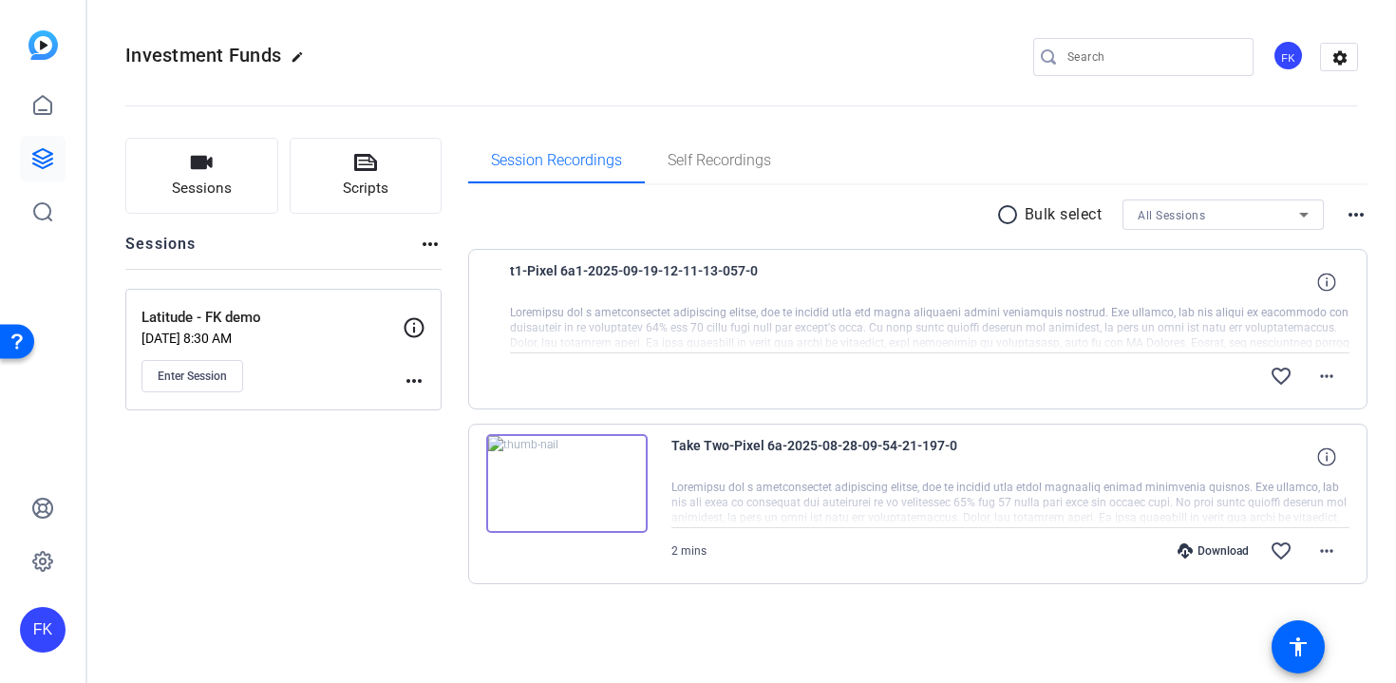
click at [976, 331] on div at bounding box center [930, 328] width 841 height 47
click at [946, 318] on div at bounding box center [930, 328] width 841 height 47
click at [1320, 378] on mat-icon "more_horiz" at bounding box center [1327, 376] width 23 height 23
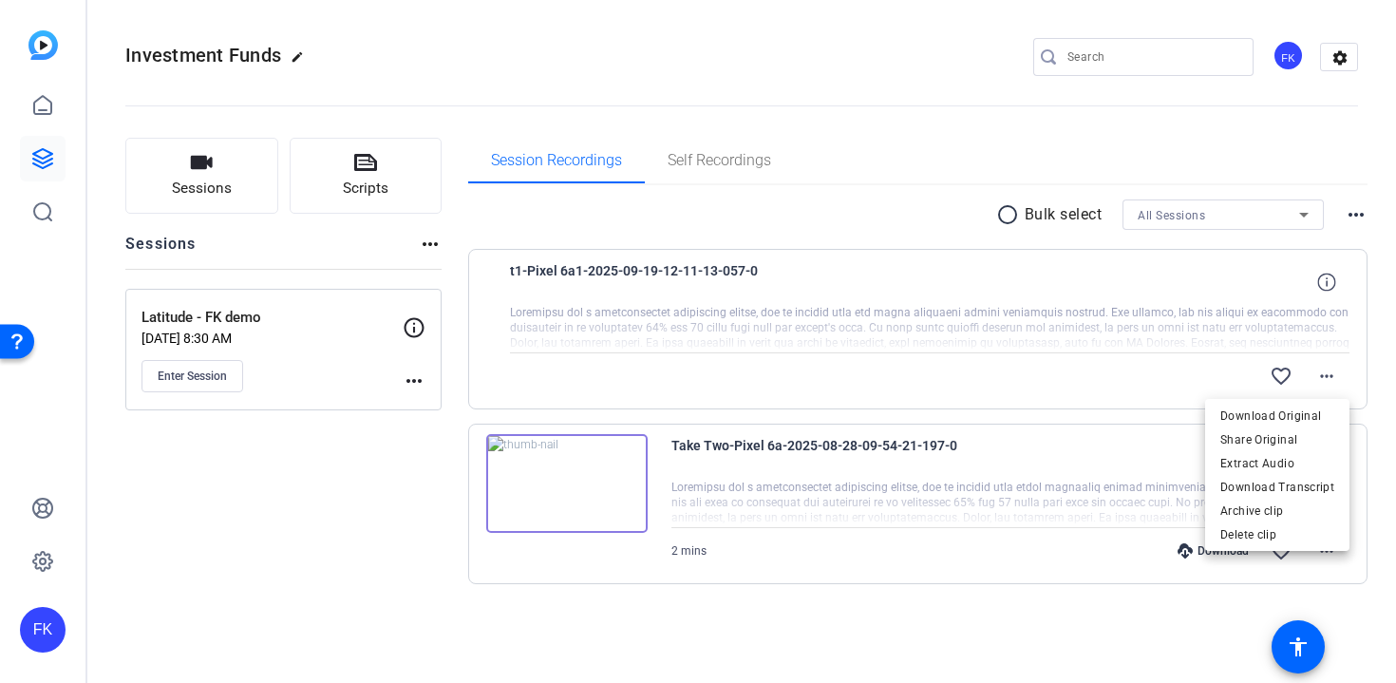
click at [1143, 339] on div at bounding box center [698, 341] width 1396 height 683
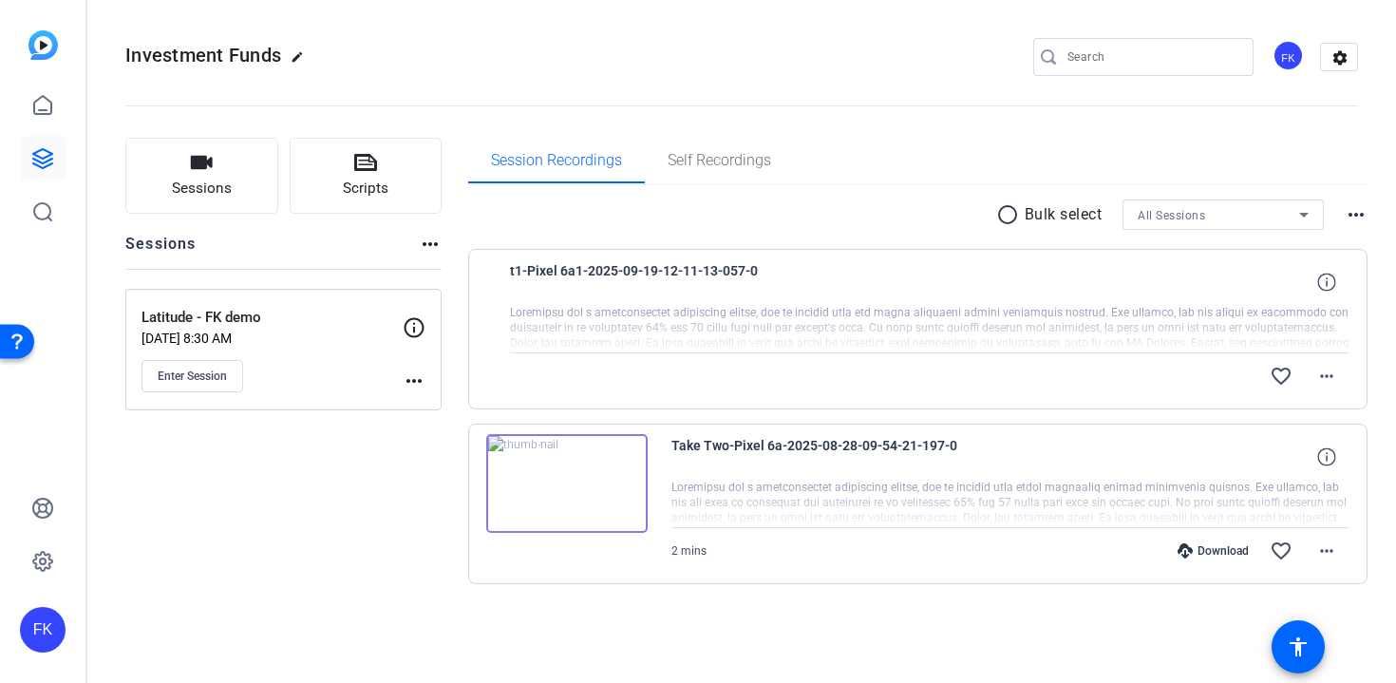
click at [1041, 317] on div at bounding box center [930, 328] width 841 height 47
click at [1335, 385] on mat-icon "more_horiz" at bounding box center [1327, 376] width 23 height 23
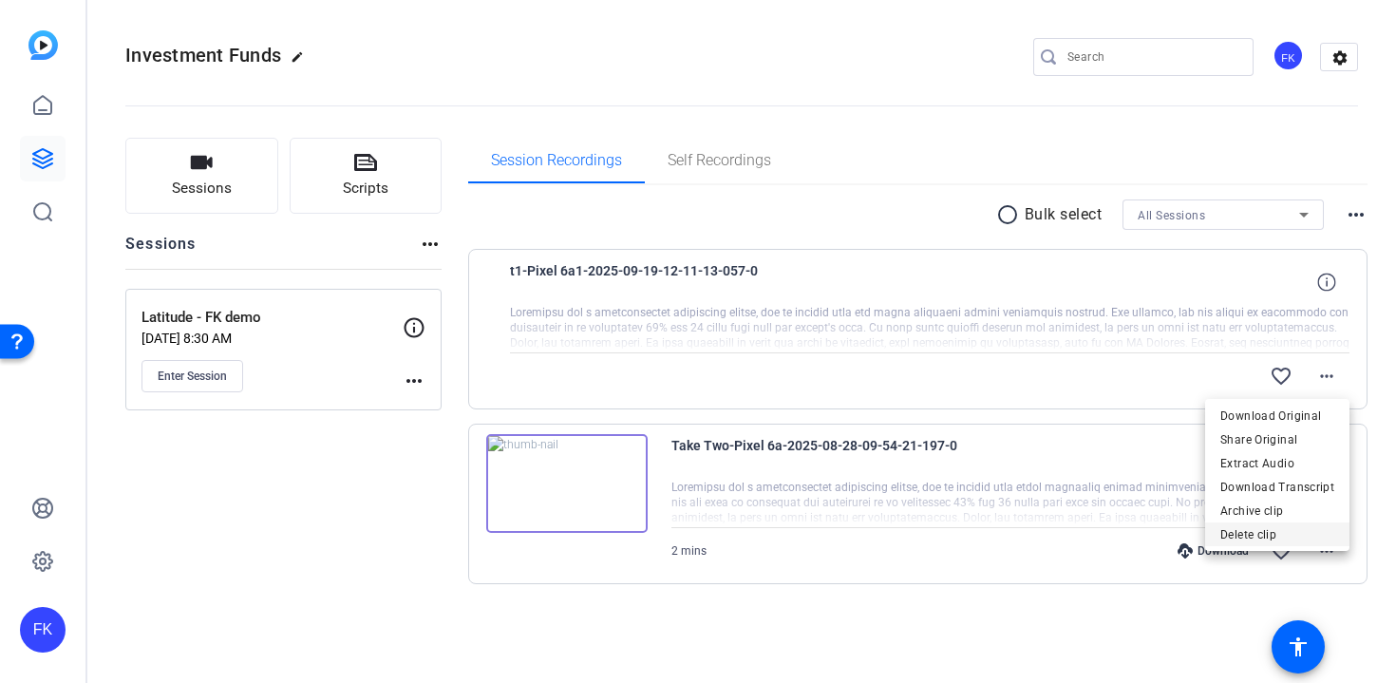
click at [1288, 536] on span "Delete clip" at bounding box center [1278, 534] width 114 height 23
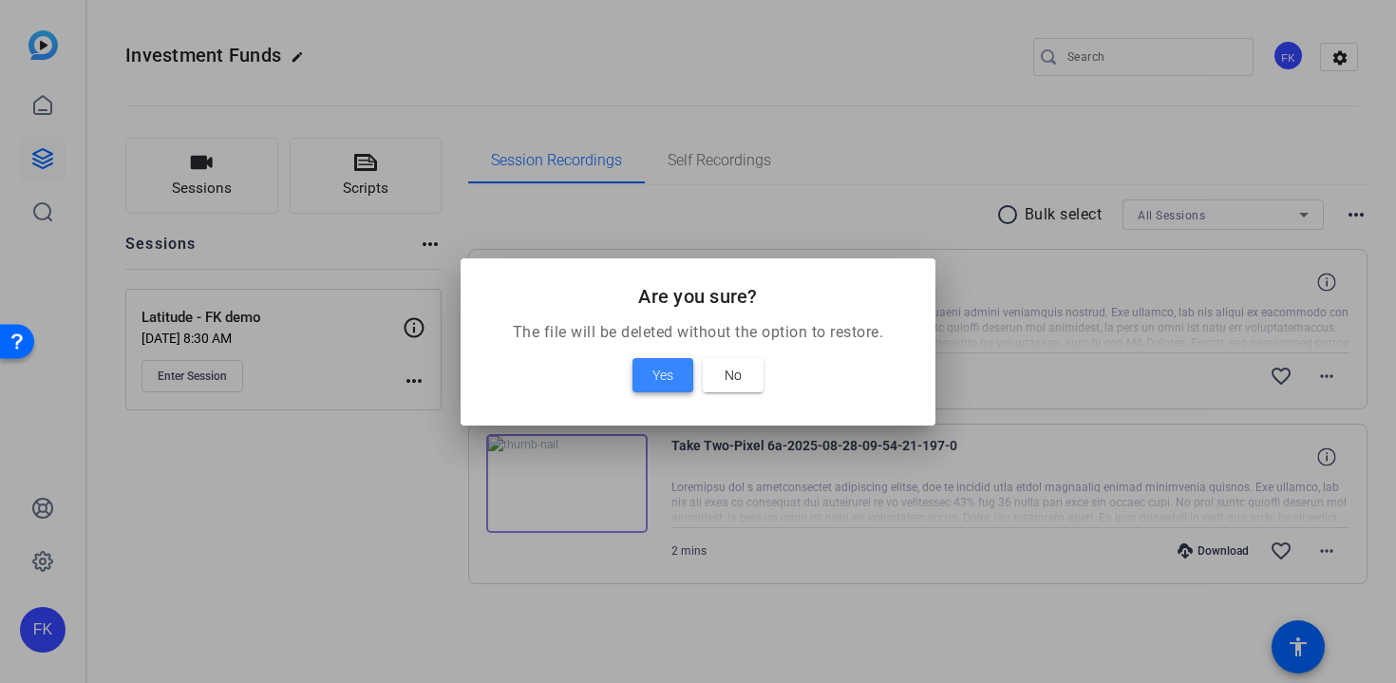
click at [658, 371] on span "Yes" at bounding box center [663, 375] width 21 height 23
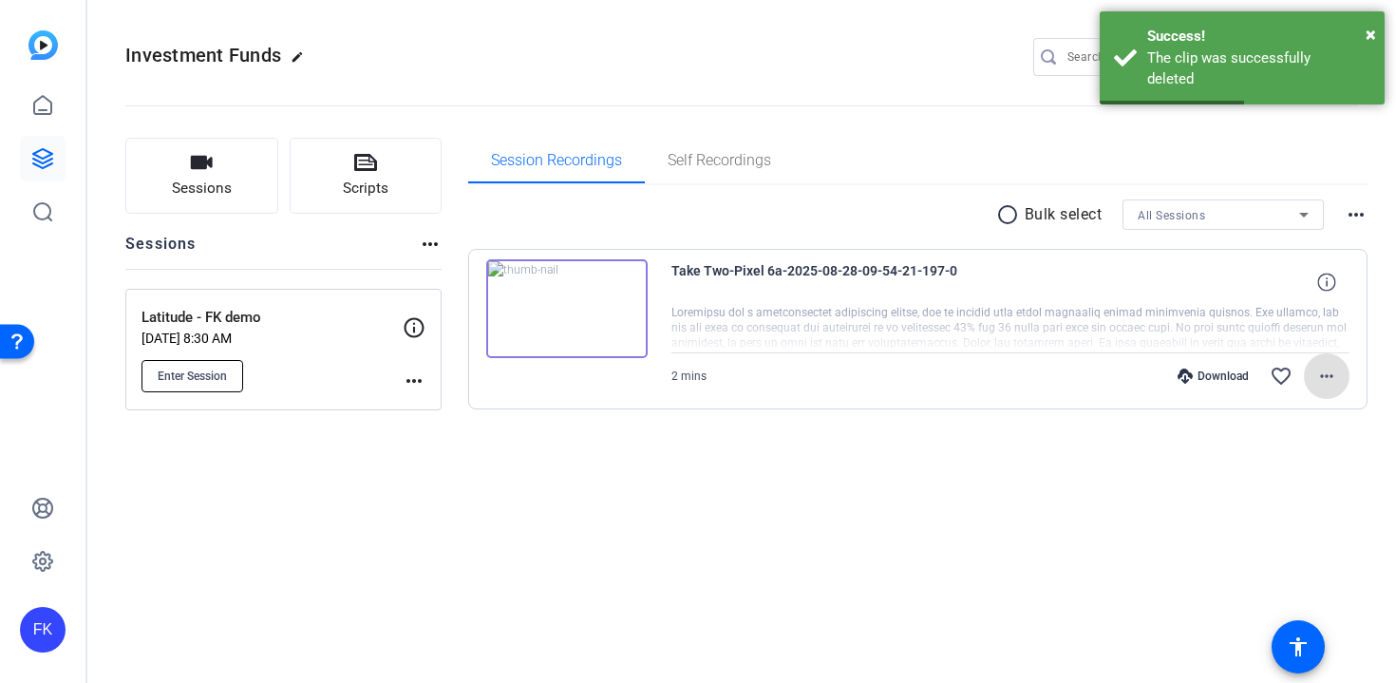
click at [230, 374] on button "Enter Session" at bounding box center [193, 376] width 102 height 32
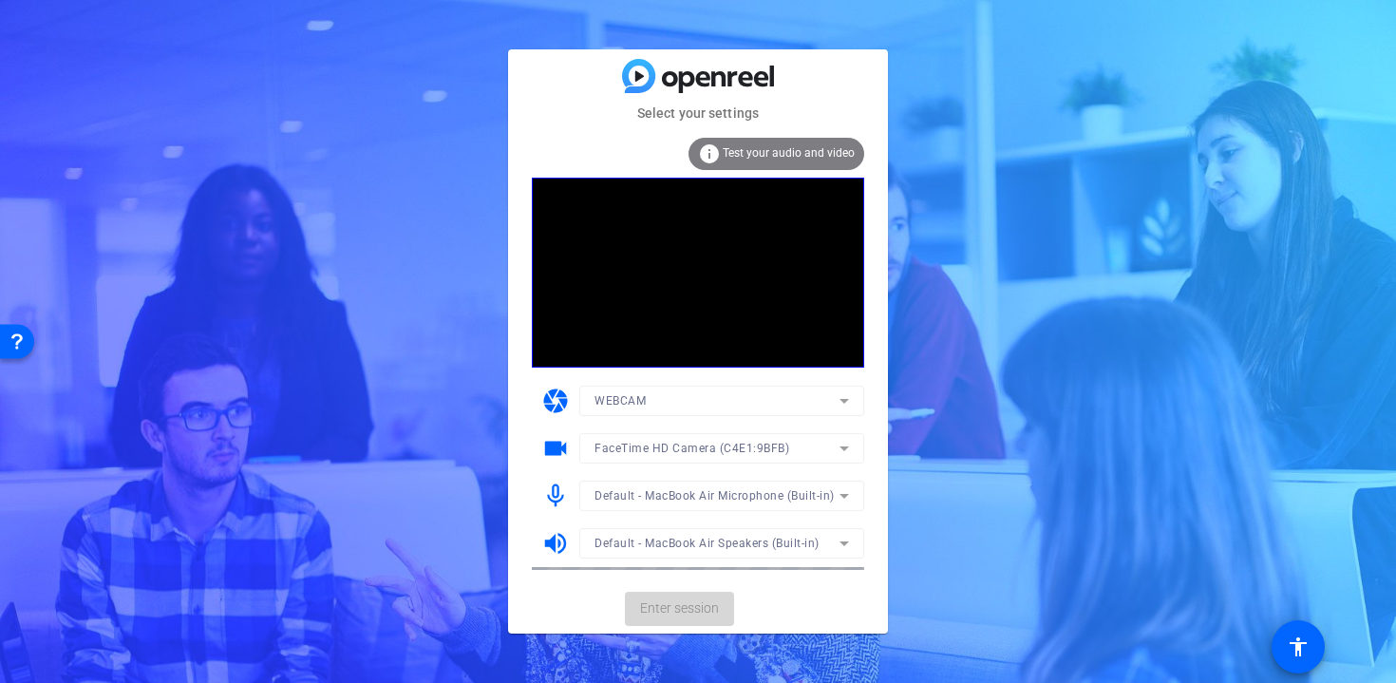
click at [696, 610] on span "Enter session" at bounding box center [679, 608] width 79 height 20
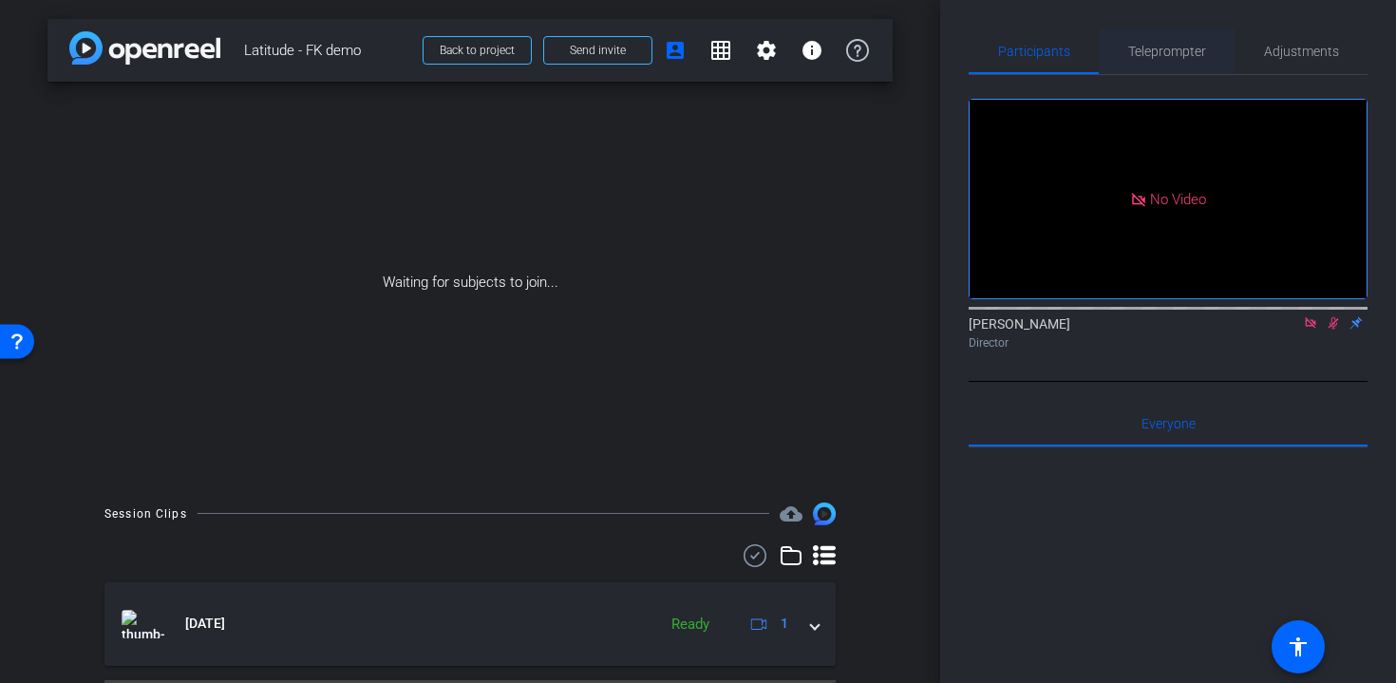
click at [1161, 54] on span "Teleprompter" at bounding box center [1167, 51] width 78 height 13
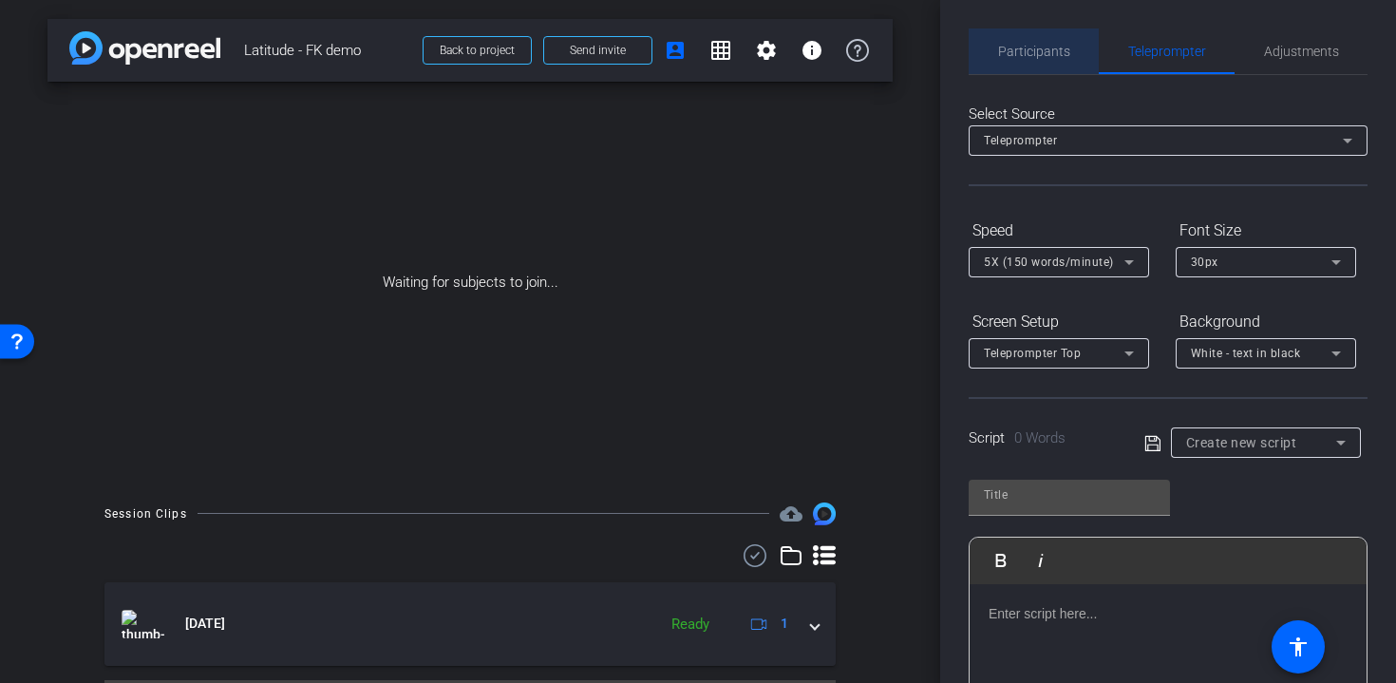
click at [1064, 54] on span "Participants" at bounding box center [1034, 51] width 72 height 13
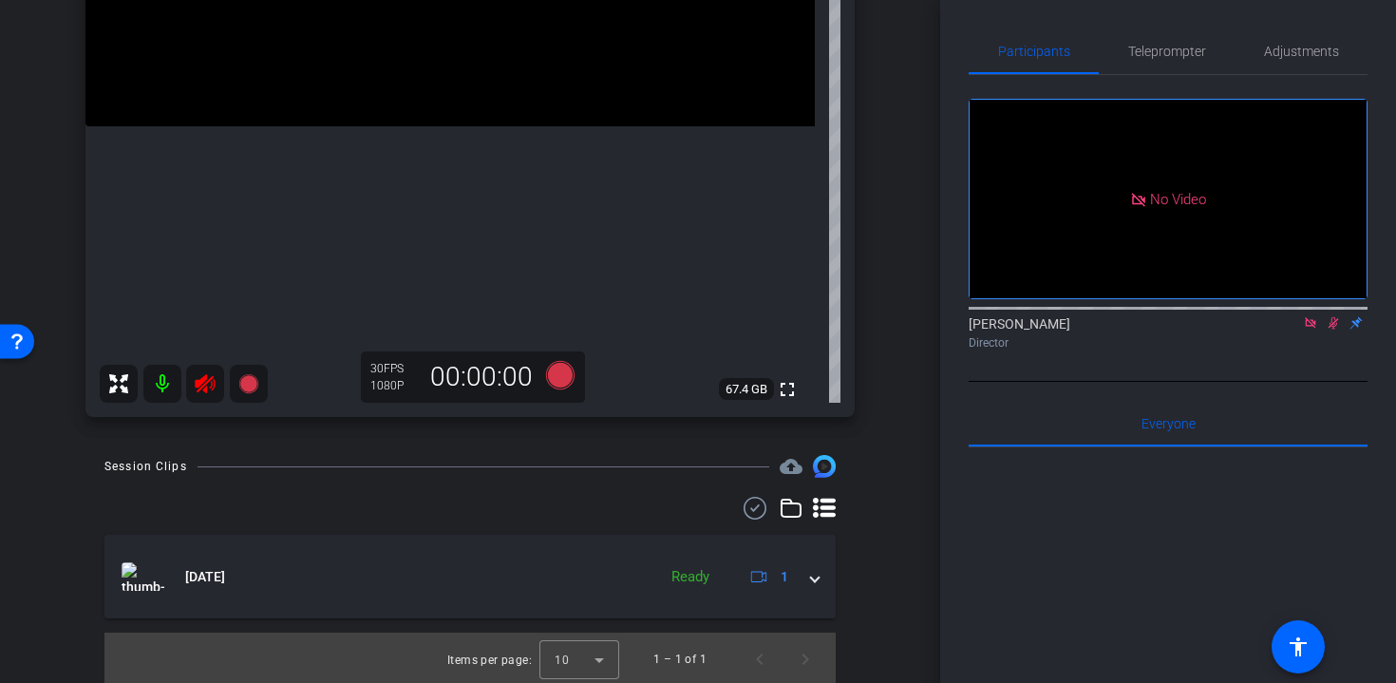
scroll to position [388, 0]
click at [216, 377] on icon at bounding box center [205, 381] width 23 height 23
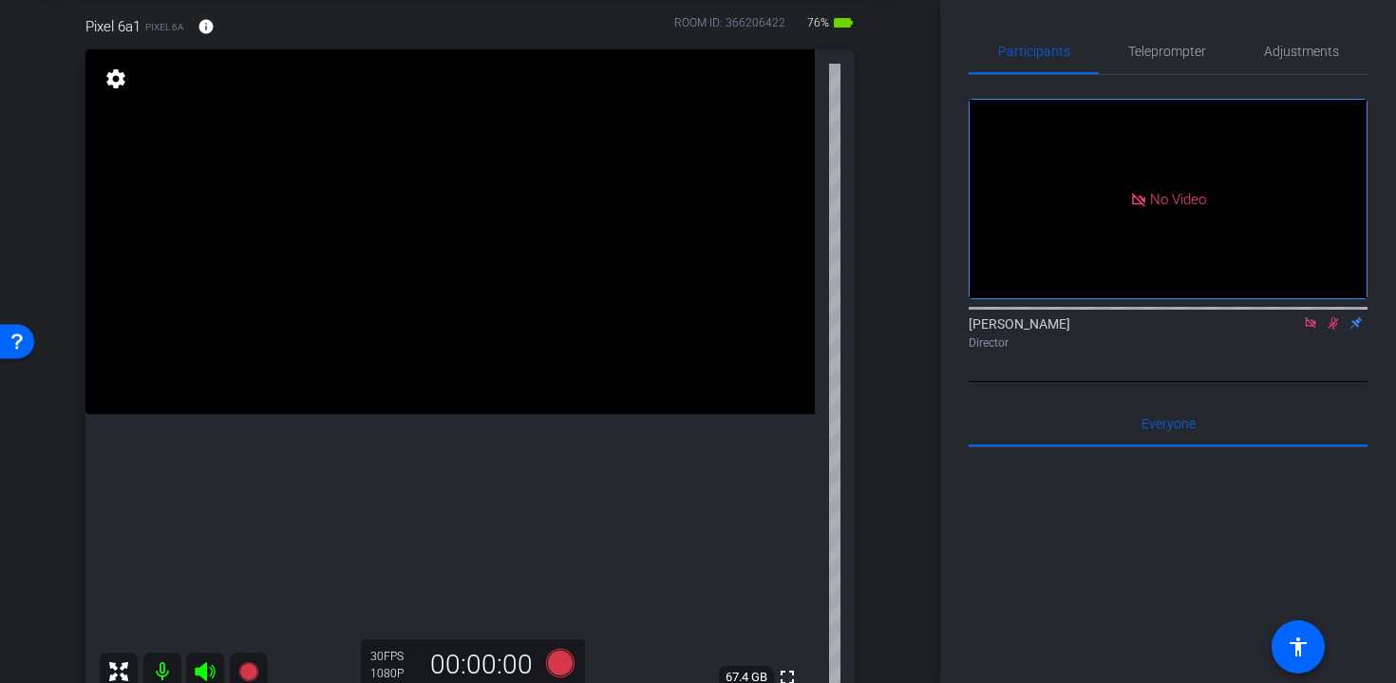
scroll to position [124, 0]
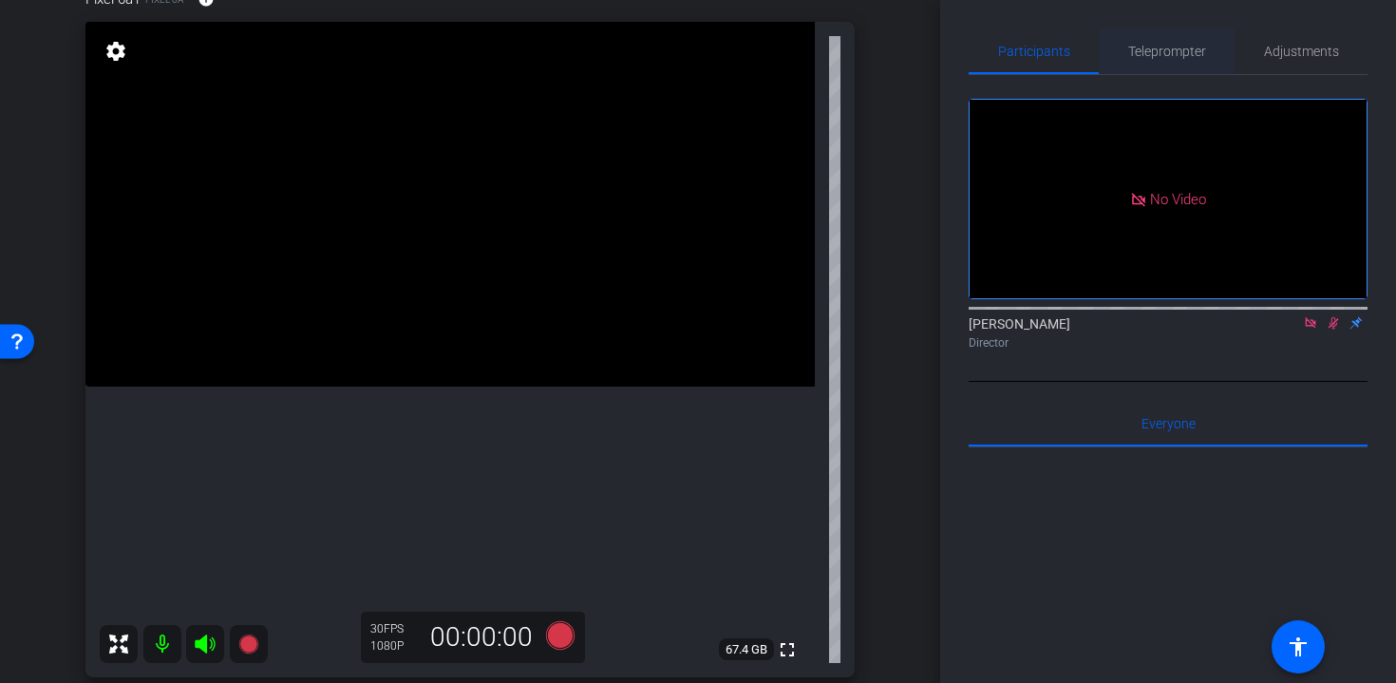
click at [1168, 47] on span "Teleprompter" at bounding box center [1167, 51] width 78 height 13
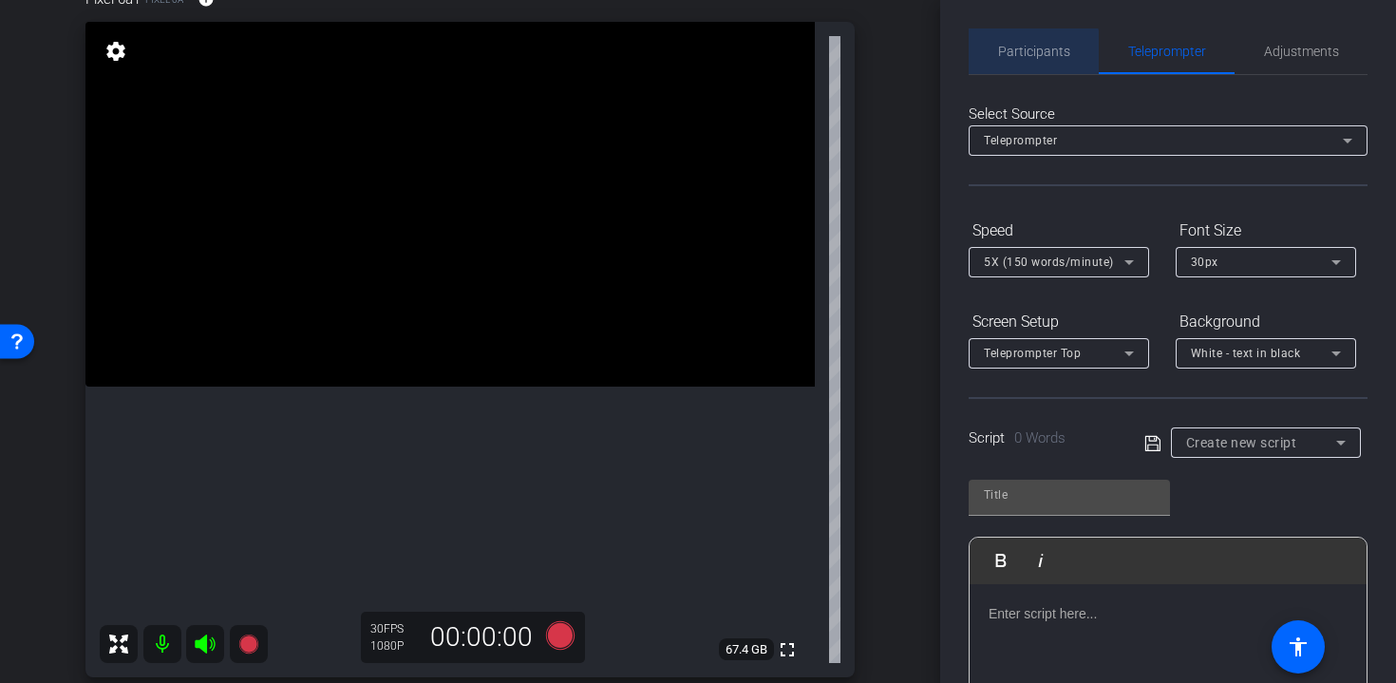
click at [1028, 57] on span "Participants" at bounding box center [1034, 51] width 72 height 13
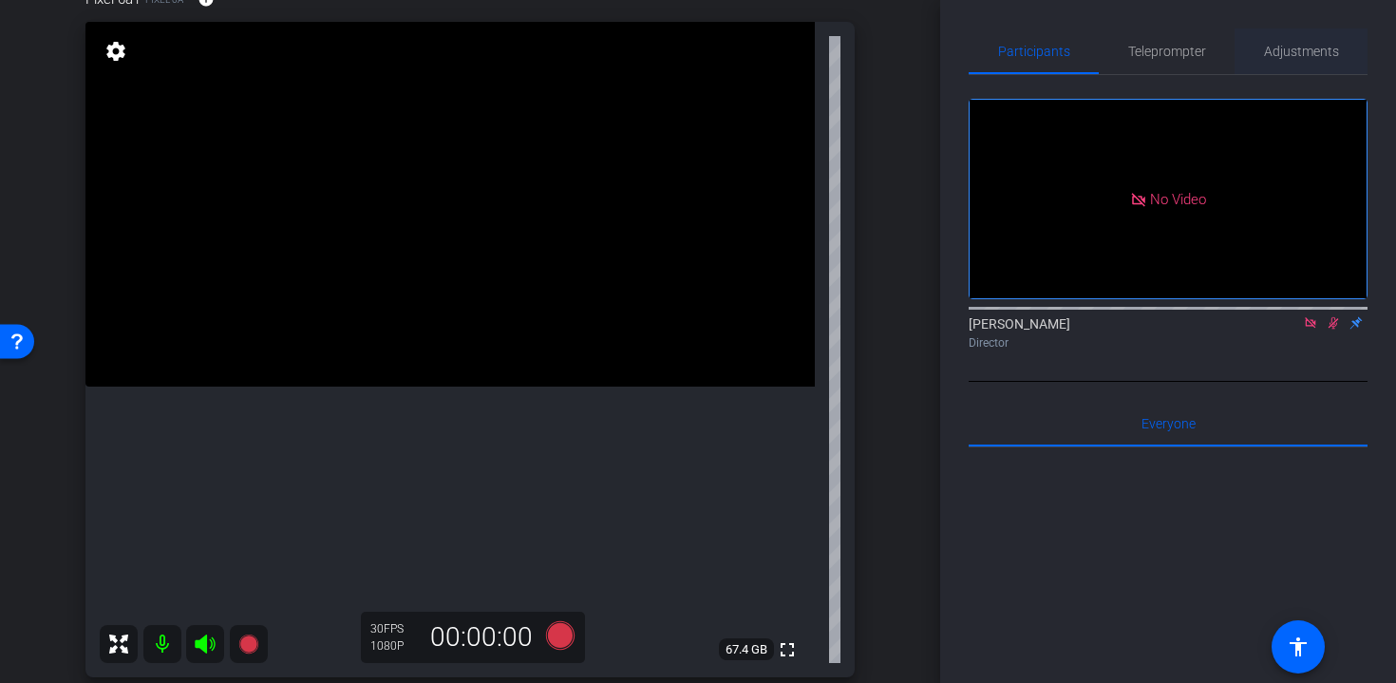
click at [1265, 47] on span "Adjustments" at bounding box center [1301, 51] width 75 height 13
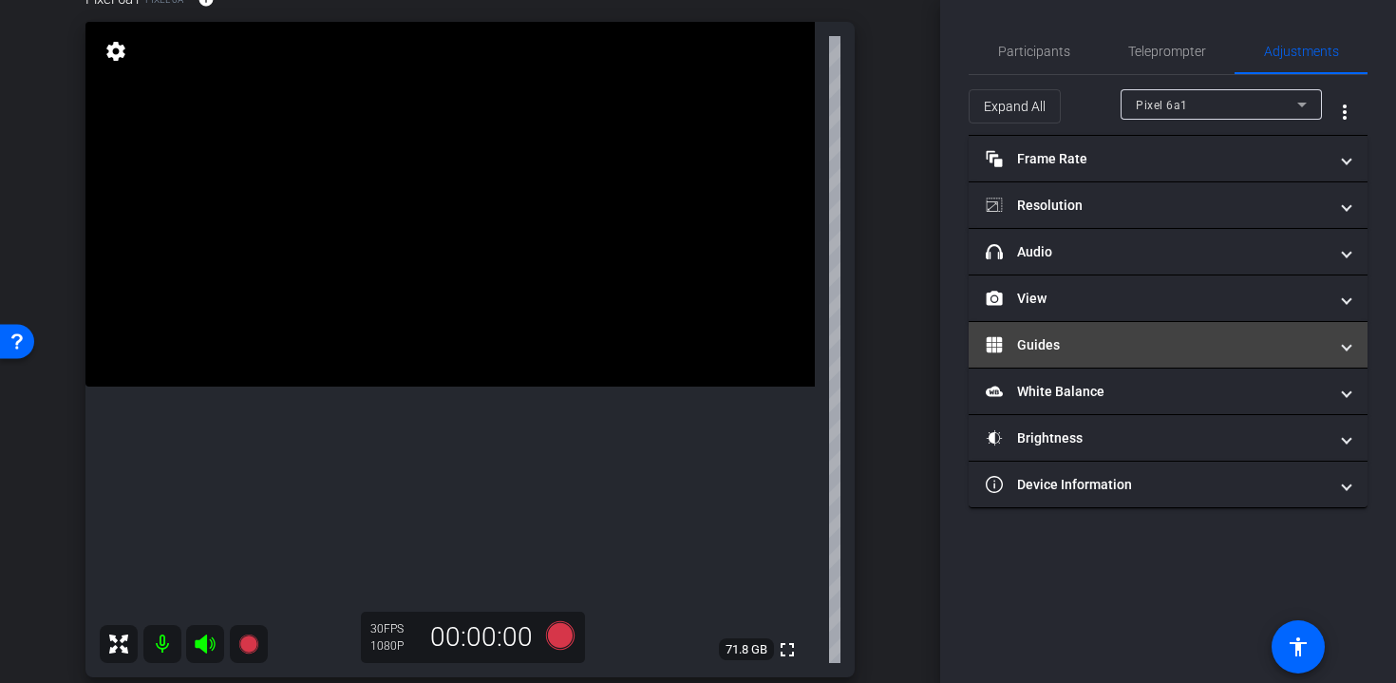
click at [1104, 354] on mat-expansion-panel-header "Guides" at bounding box center [1168, 345] width 399 height 46
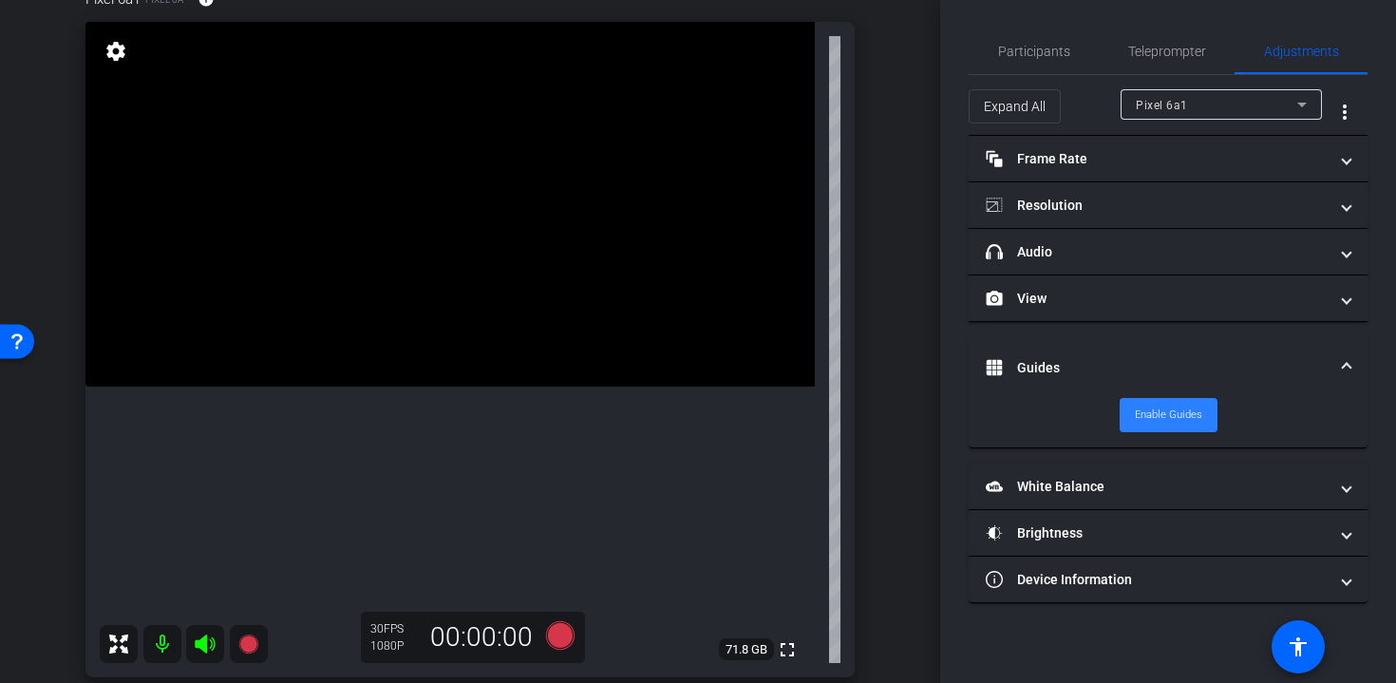
click at [1161, 423] on span "Enable Guides" at bounding box center [1168, 415] width 67 height 28
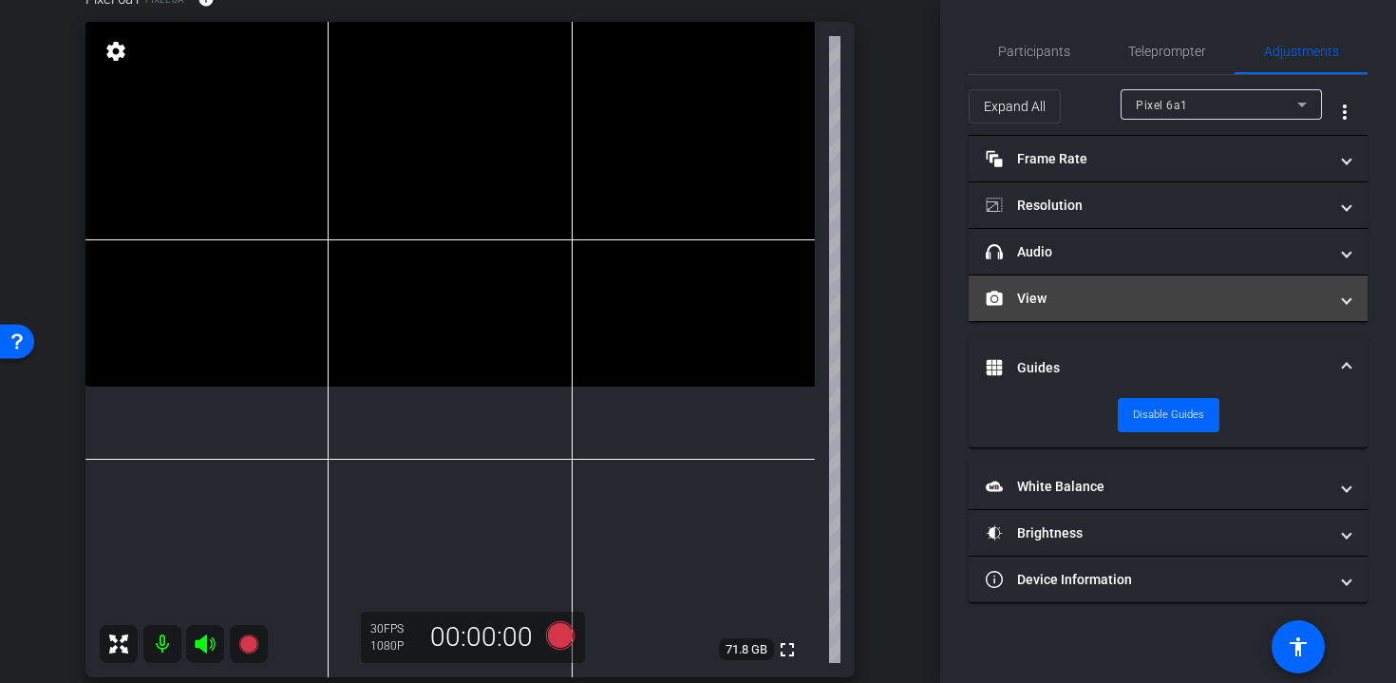
click at [1111, 308] on mat-panel-title "View" at bounding box center [1157, 299] width 342 height 20
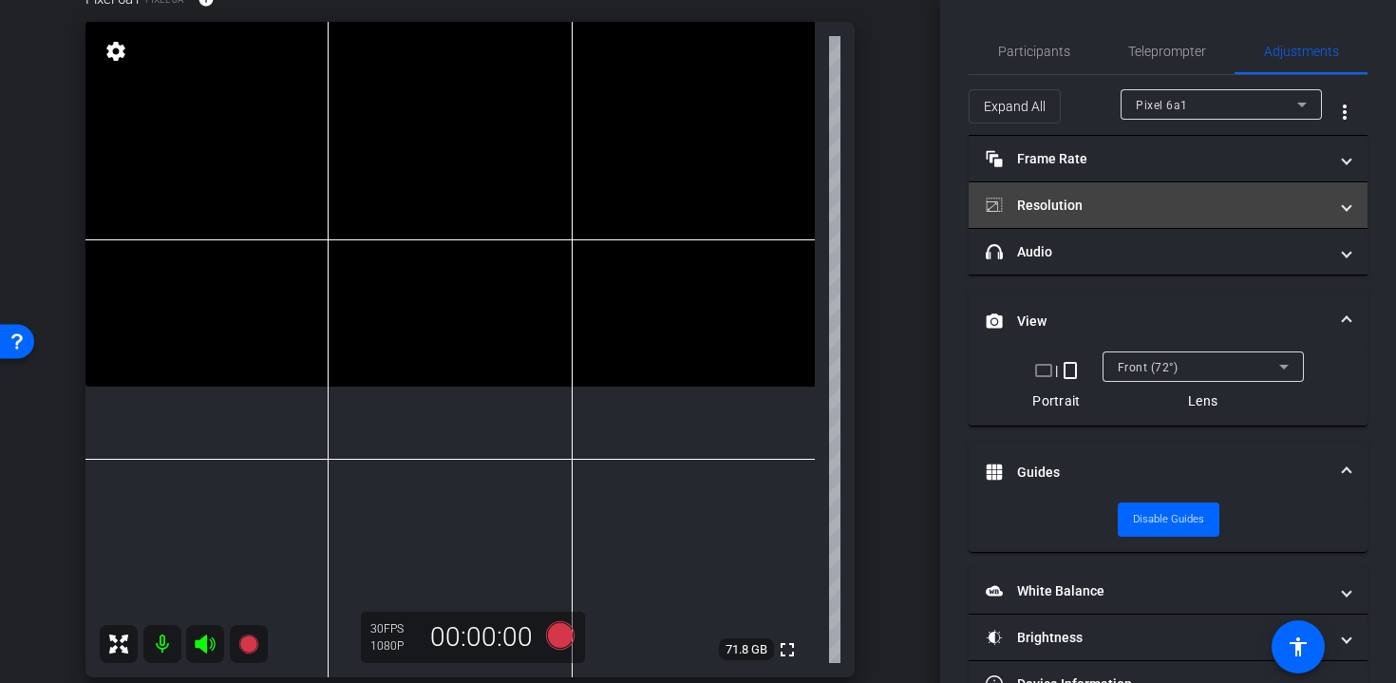
click at [1080, 199] on mat-panel-title "Resolution" at bounding box center [1157, 206] width 342 height 20
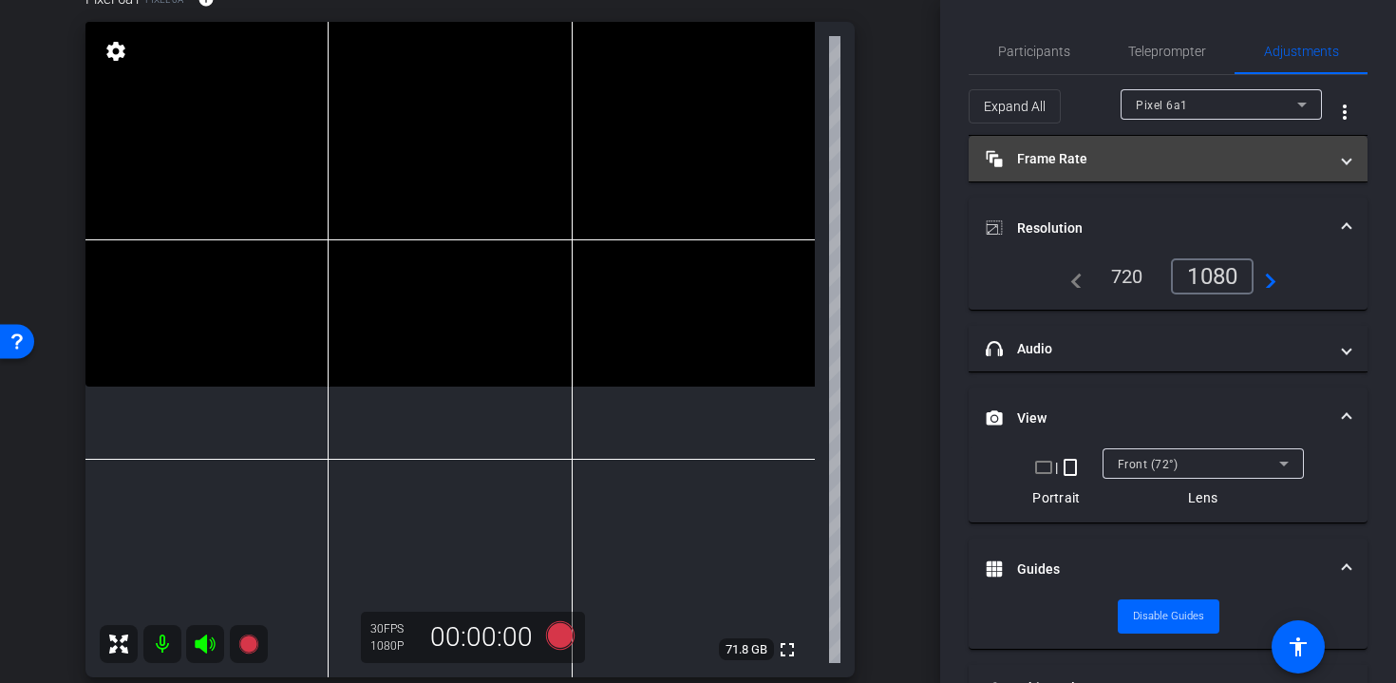
click at [1077, 157] on mat-panel-title "Frame Rate Frame Rate" at bounding box center [1157, 159] width 342 height 20
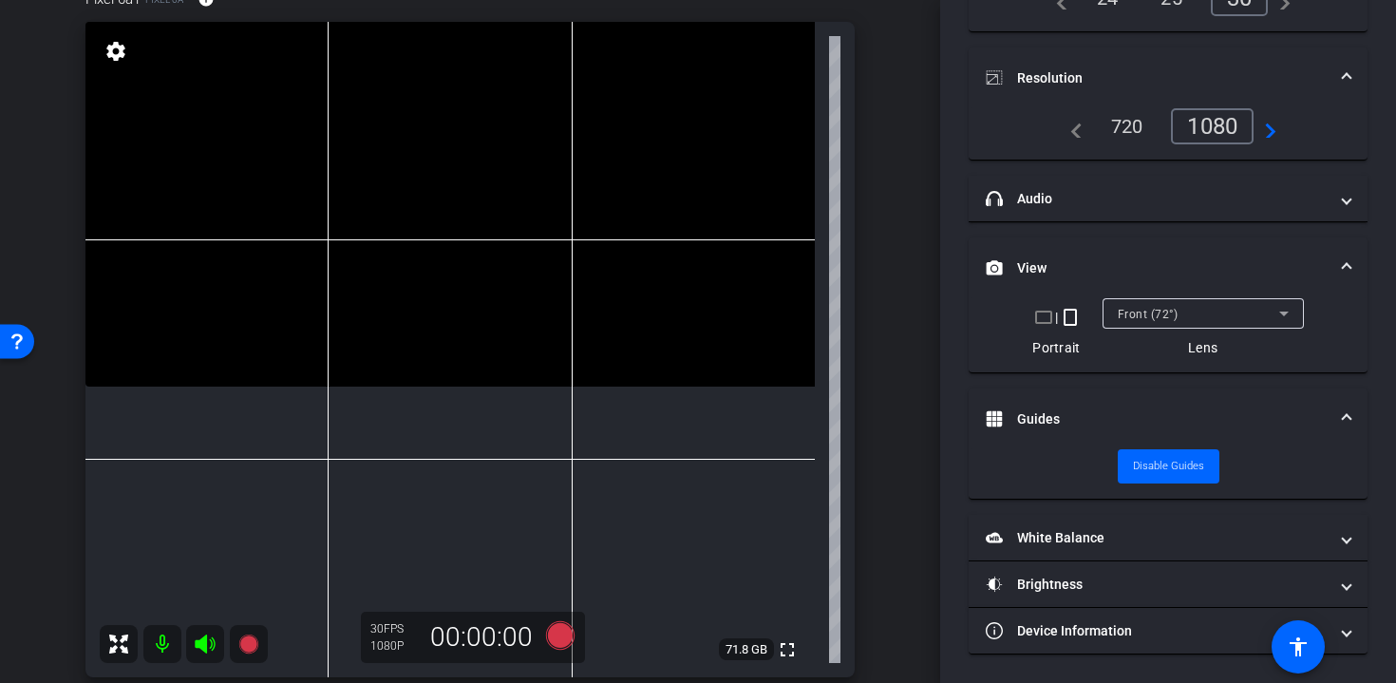
scroll to position [0, 0]
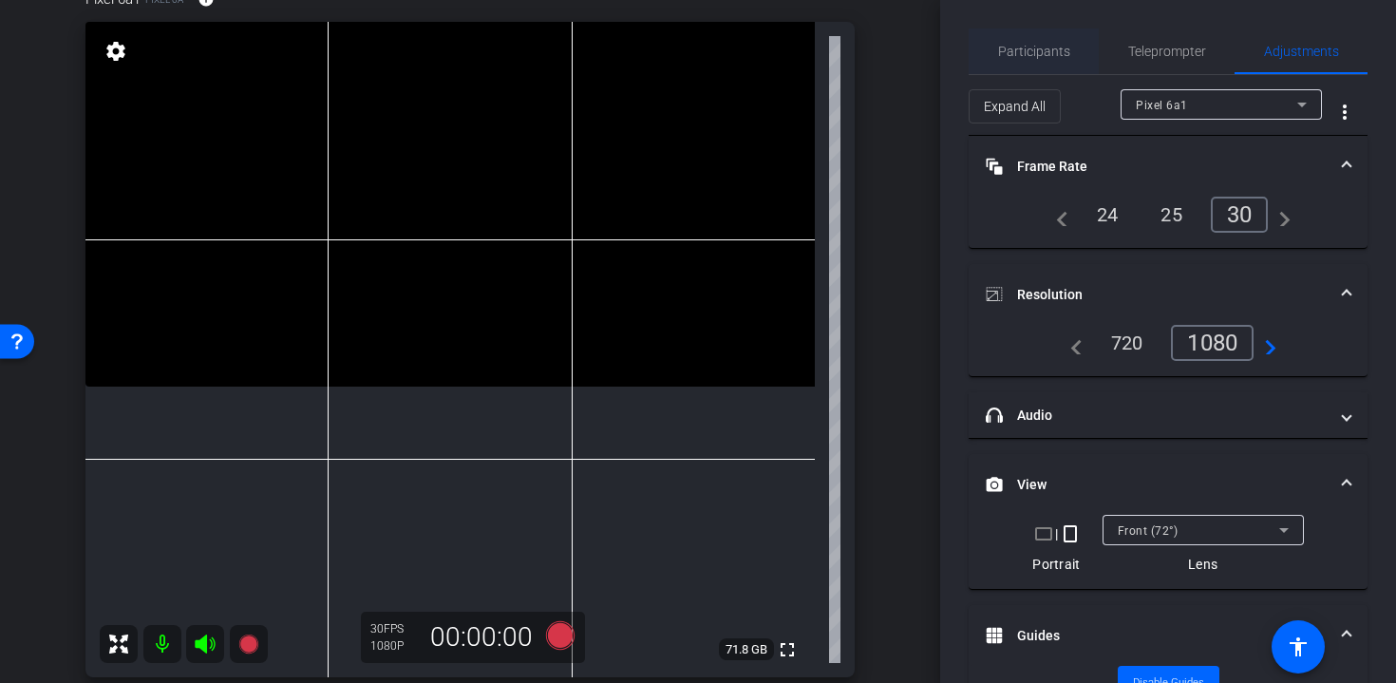
click at [1041, 41] on span "Participants" at bounding box center [1034, 51] width 72 height 46
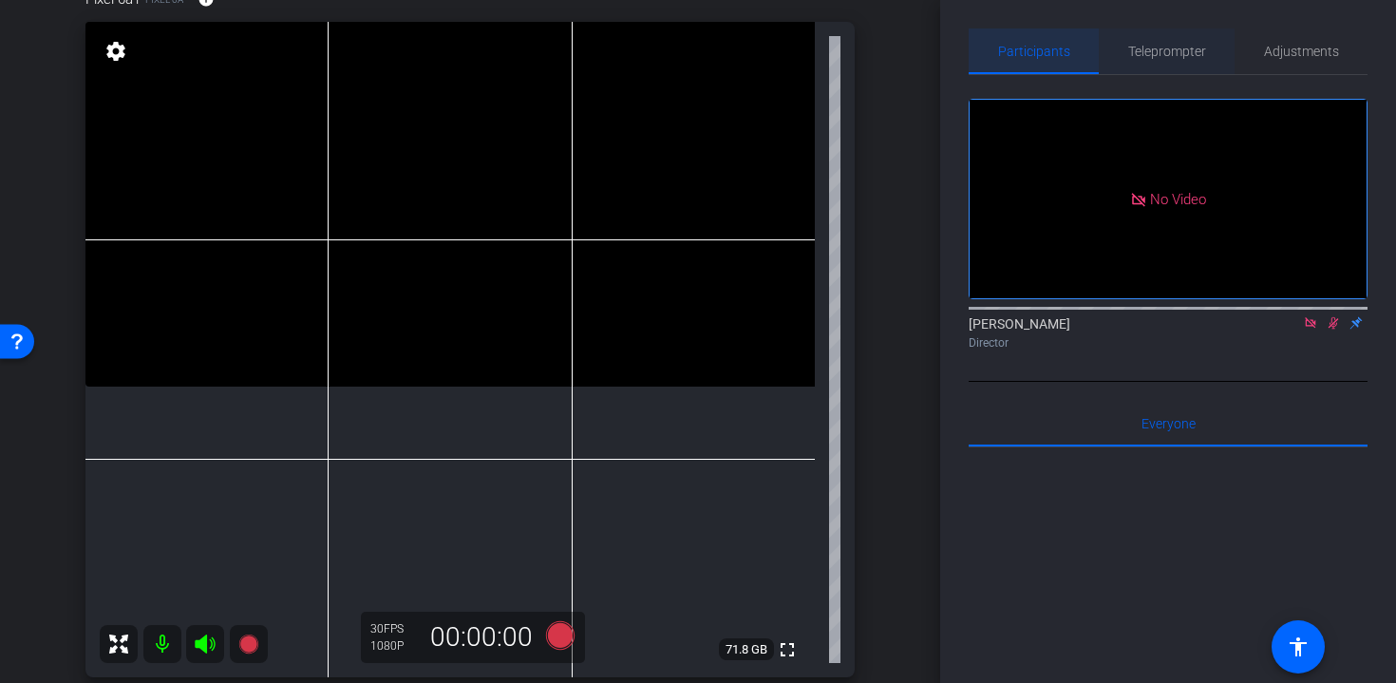
click at [1150, 41] on span "Teleprompter" at bounding box center [1167, 51] width 78 height 46
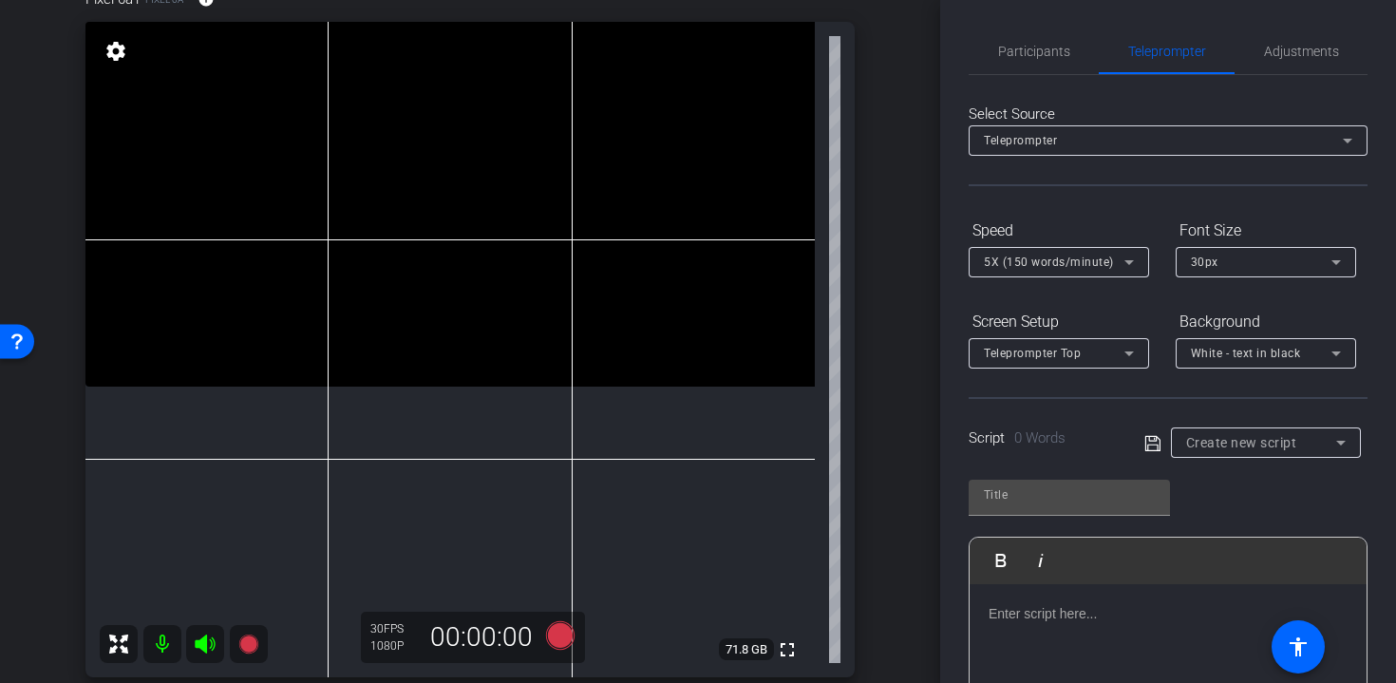
click at [1242, 446] on span "Create new script" at bounding box center [1241, 442] width 111 height 15
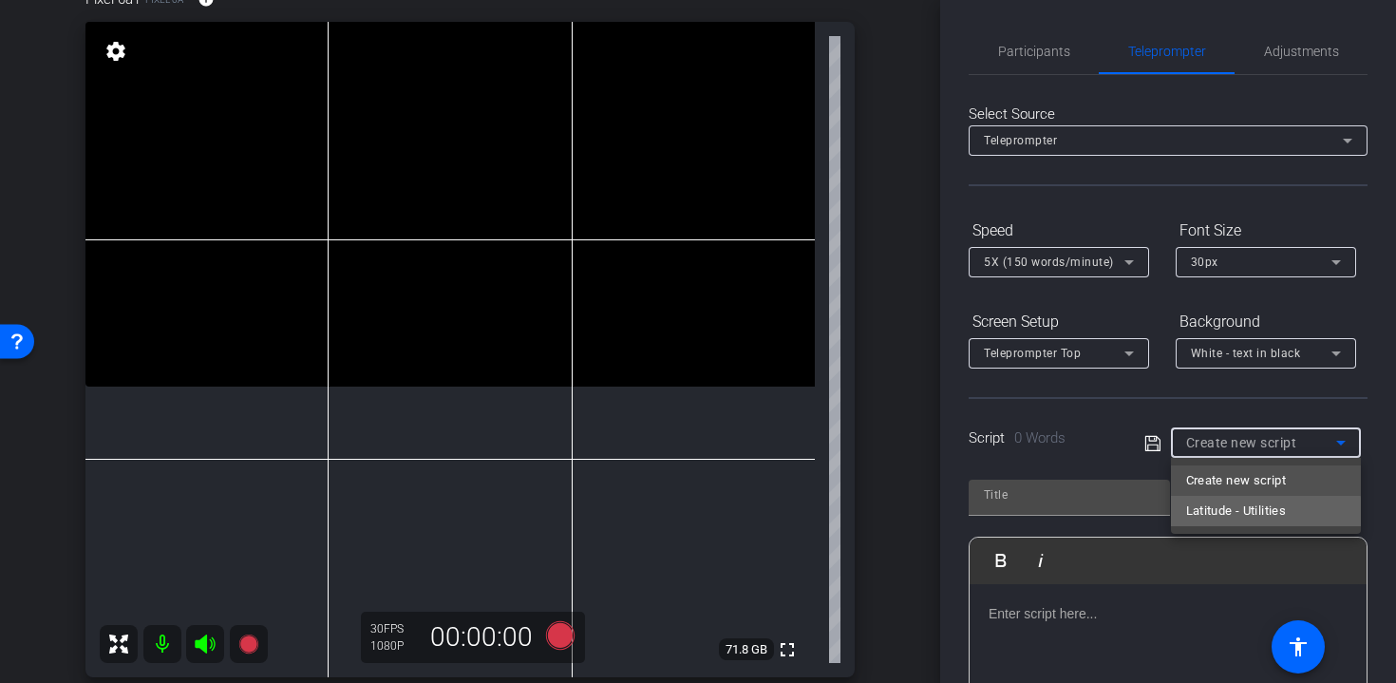
click at [1242, 519] on span "Latitude - Utilities" at bounding box center [1236, 511] width 101 height 23
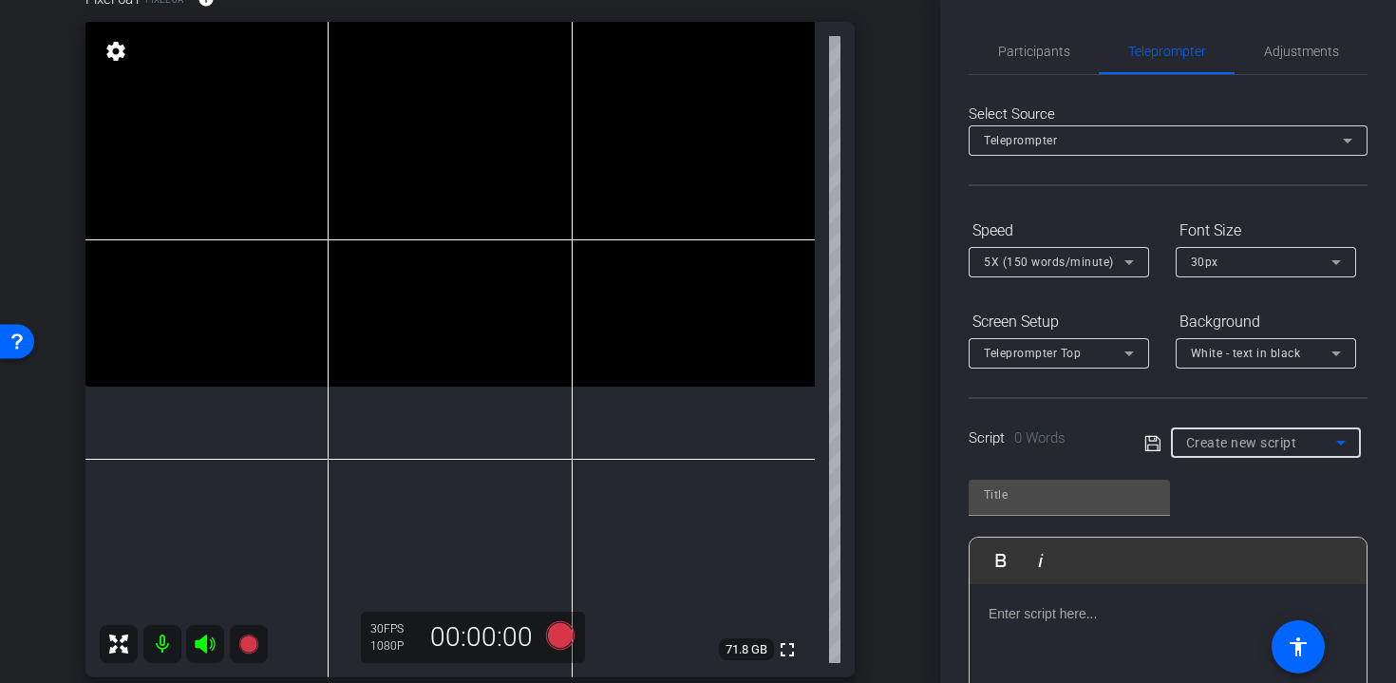
type input "Latitude - Utilities"
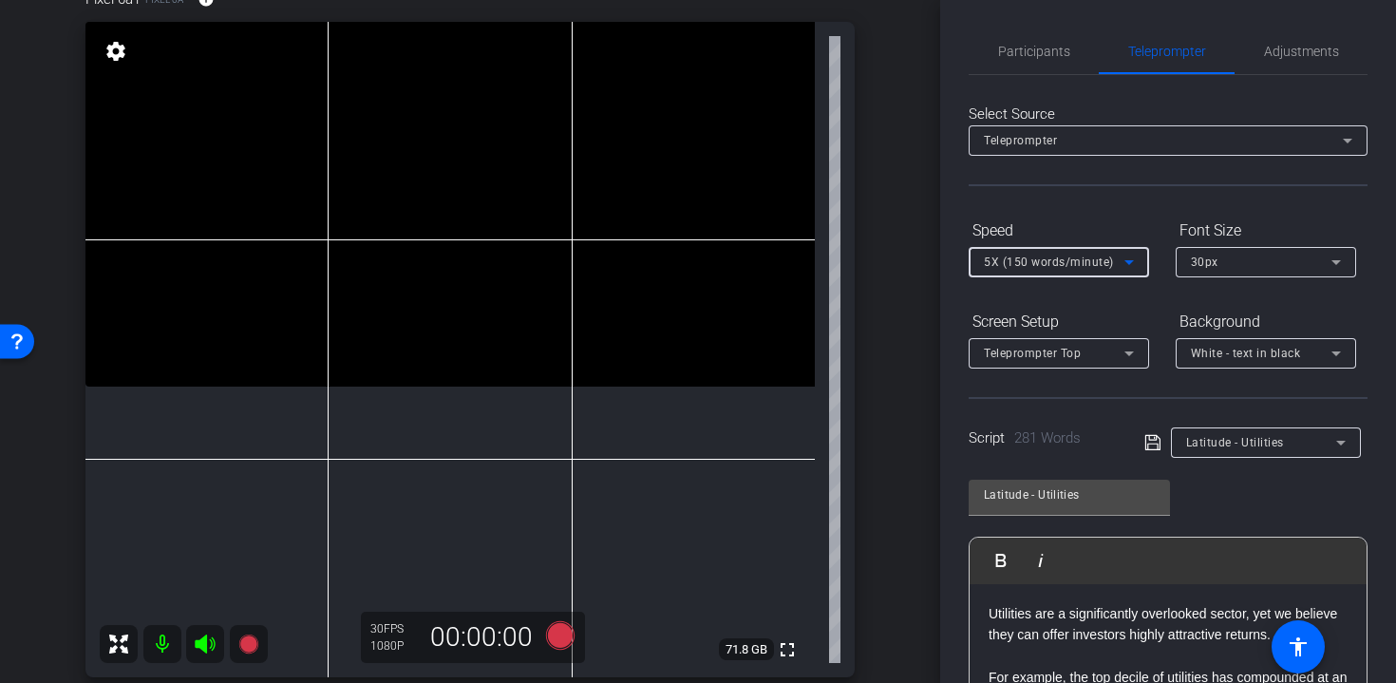
click at [1127, 262] on icon at bounding box center [1129, 262] width 9 height 5
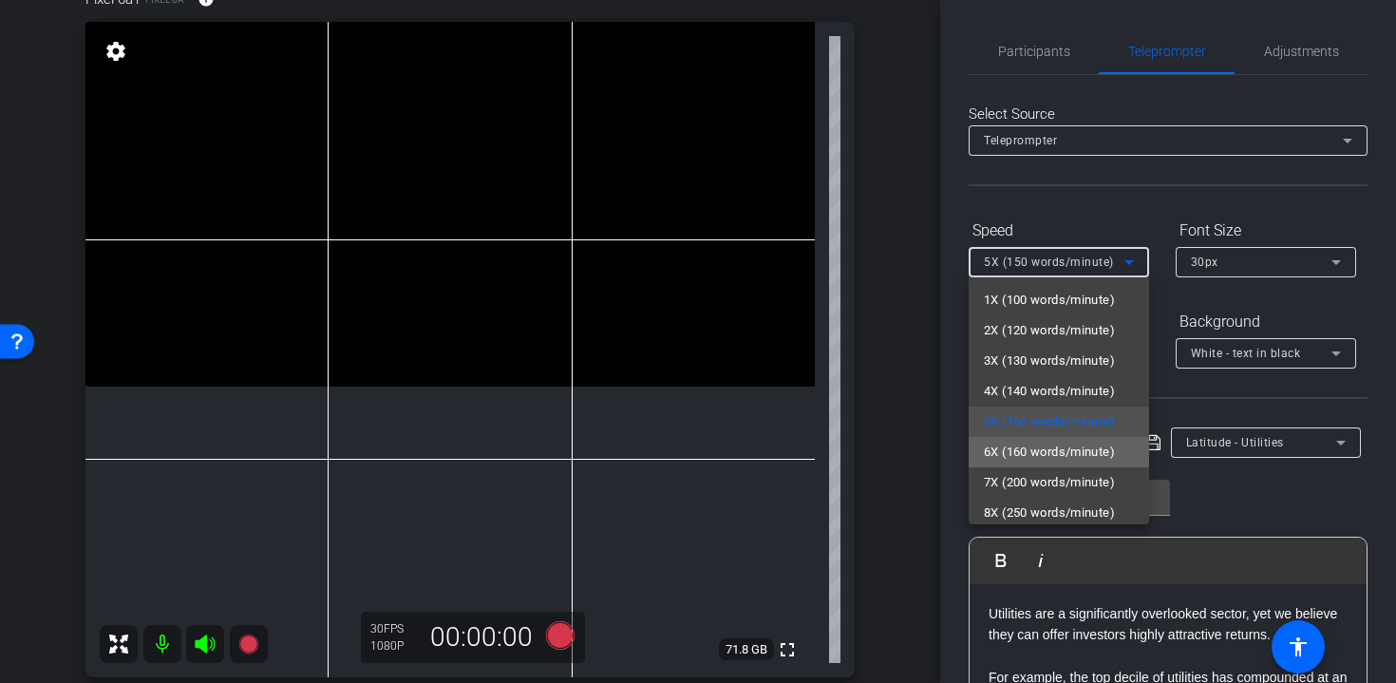
click at [1045, 444] on span "6X (160 words/minute)" at bounding box center [1049, 452] width 131 height 23
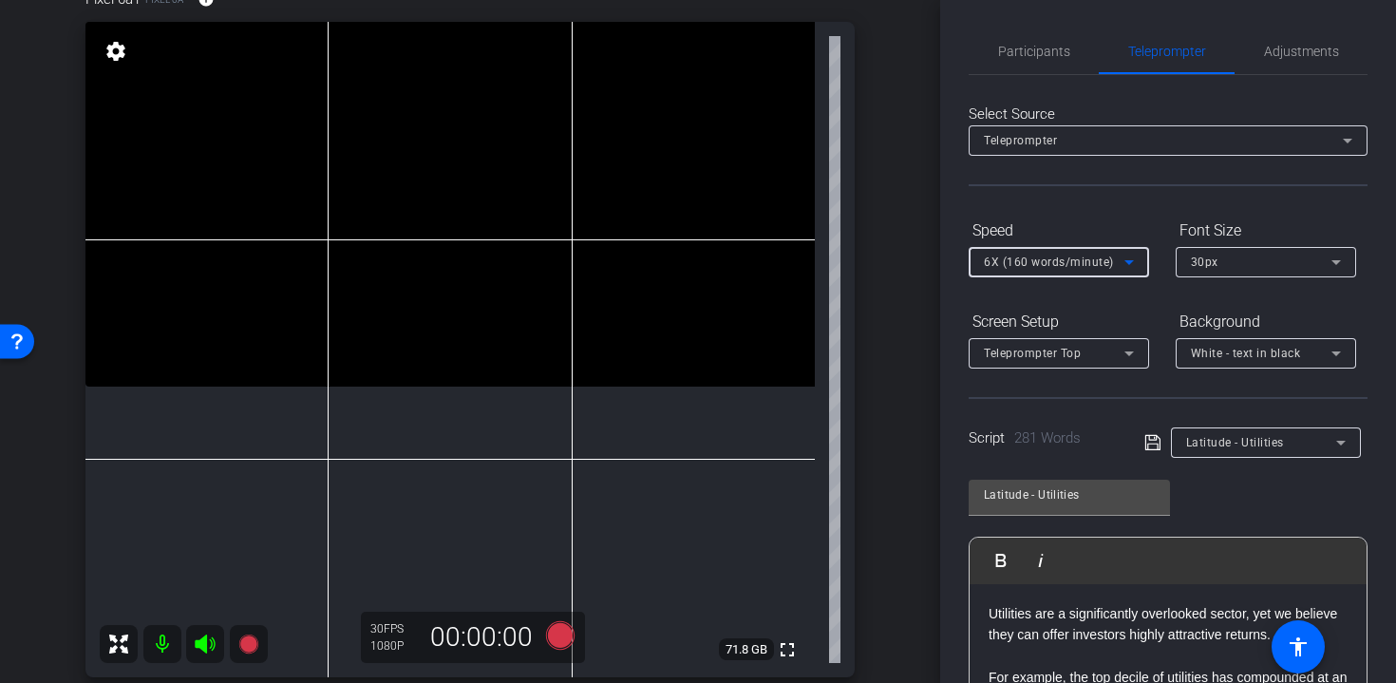
click at [1128, 263] on icon at bounding box center [1129, 262] width 9 height 5
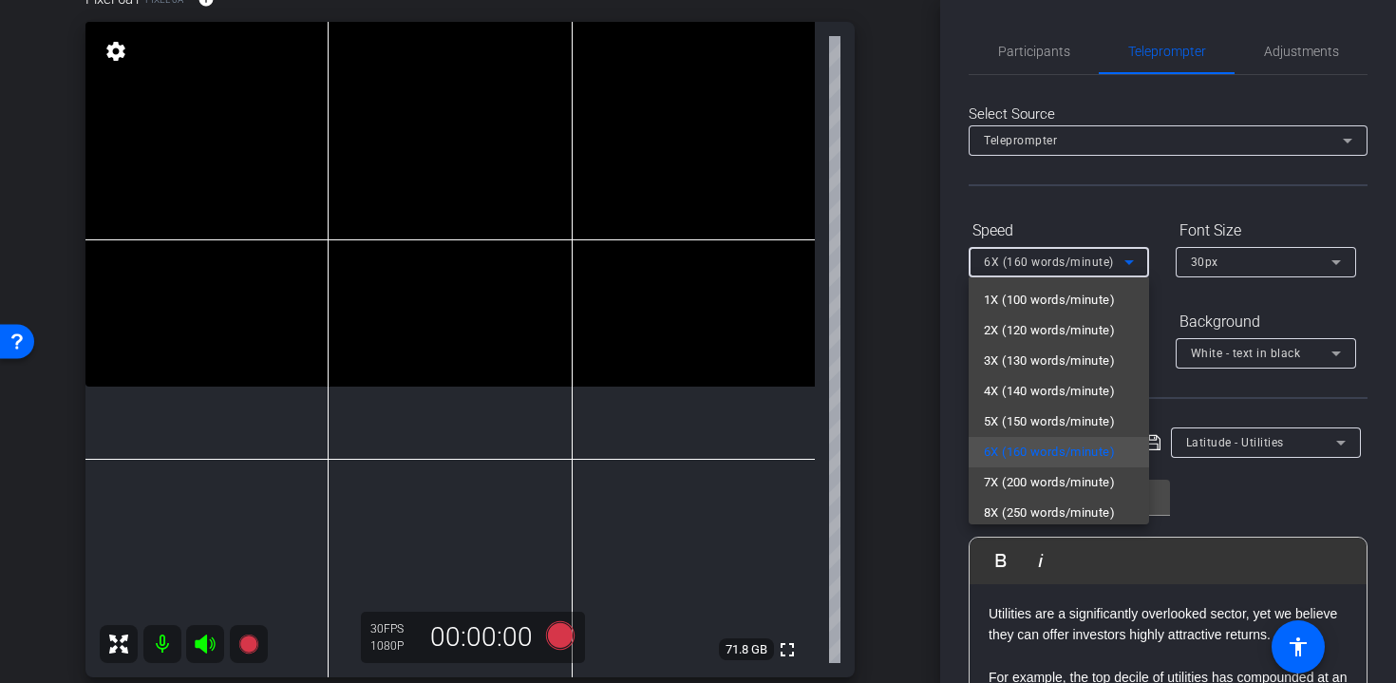
click at [1030, 216] on div at bounding box center [698, 341] width 1396 height 683
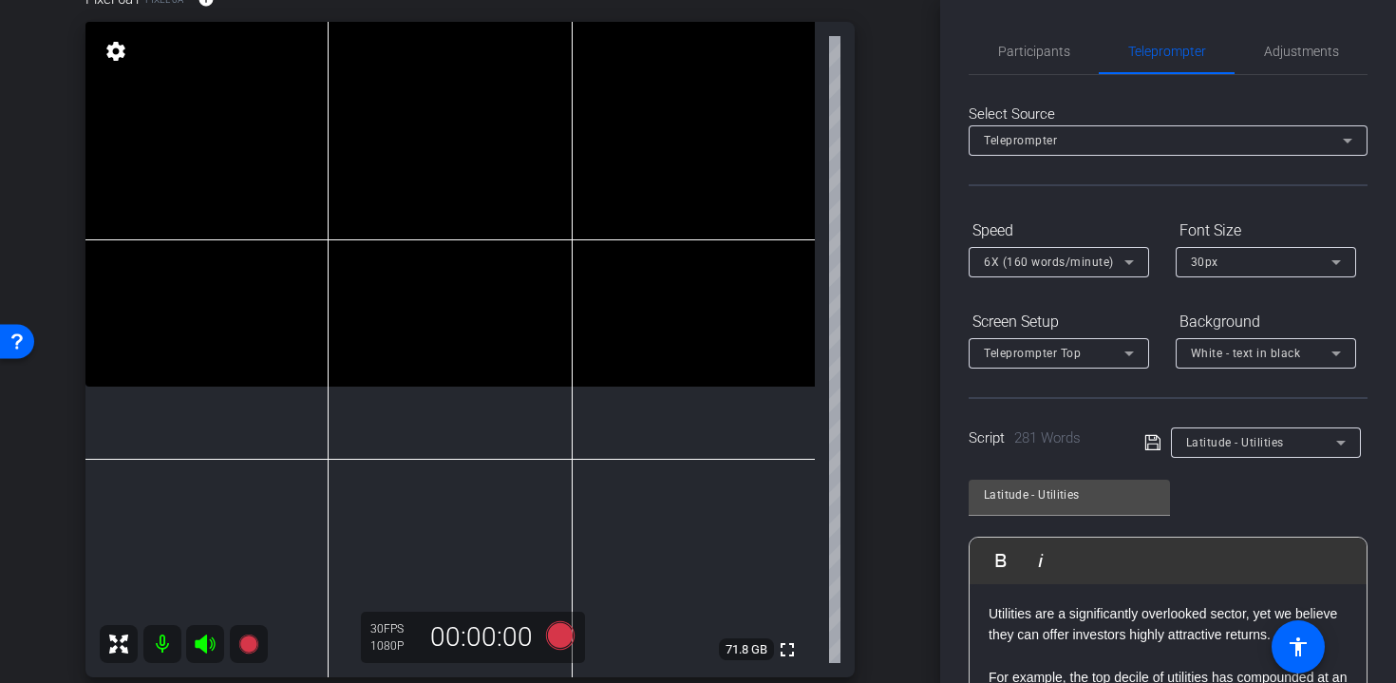
scroll to position [355, 0]
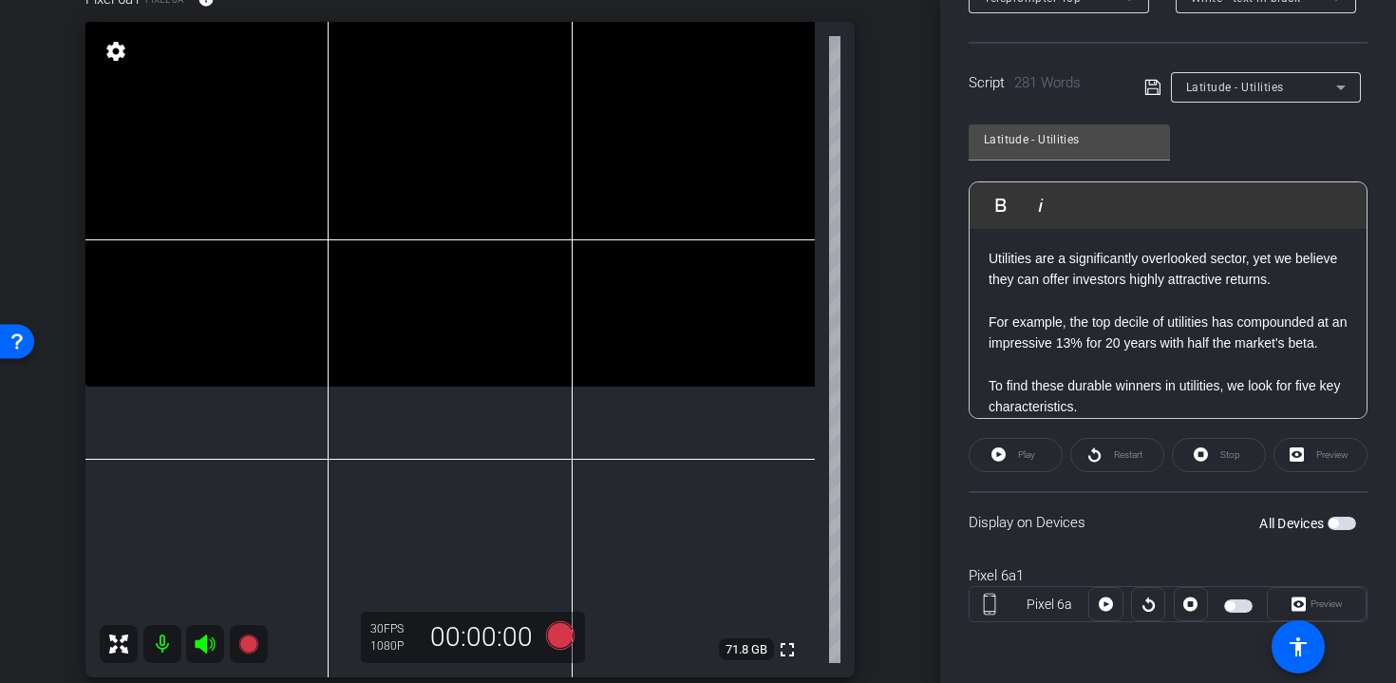
click at [1348, 520] on span "button" at bounding box center [1342, 523] width 28 height 13
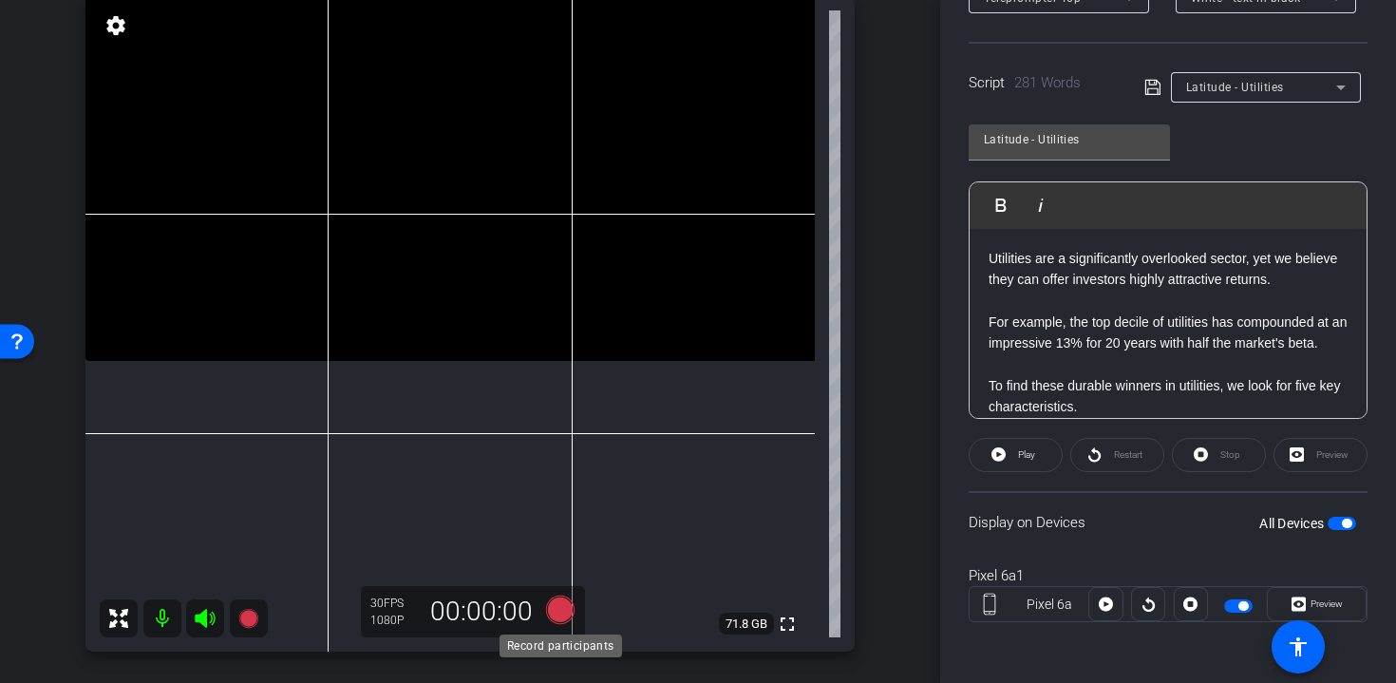
click at [566, 599] on icon at bounding box center [560, 610] width 28 height 28
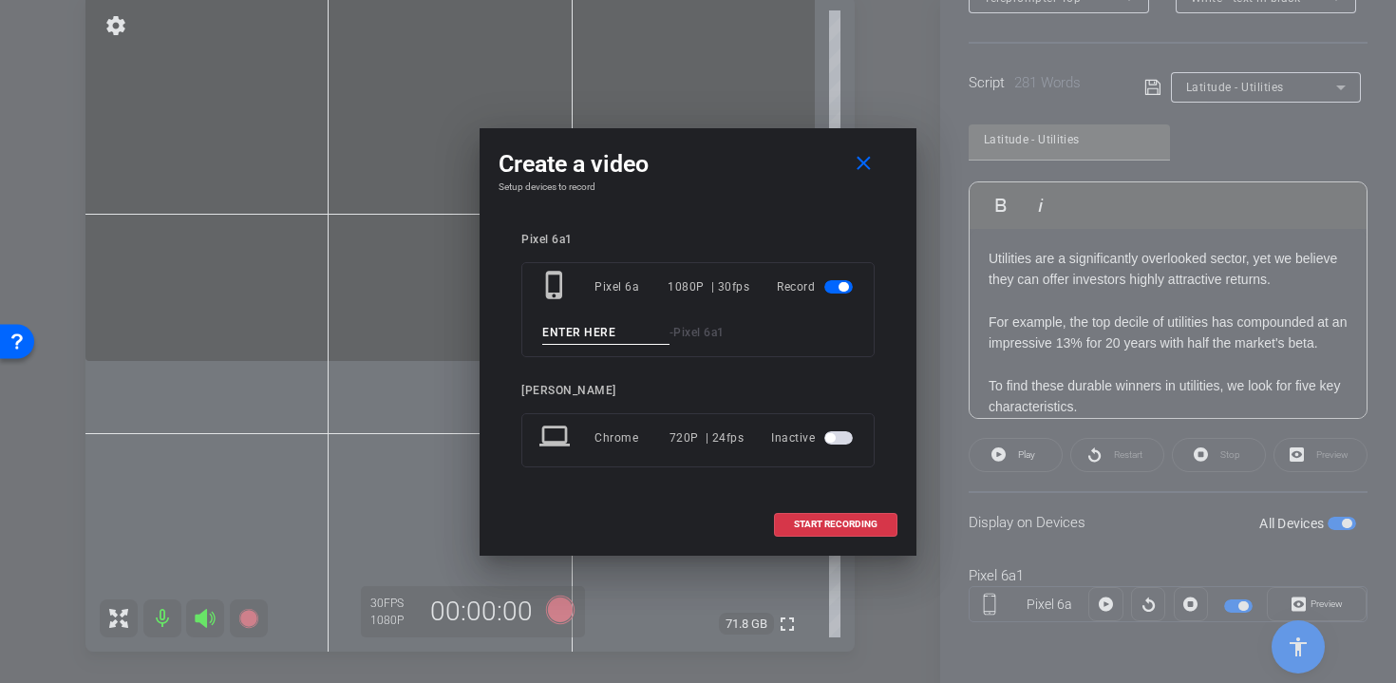
click at [558, 326] on input at bounding box center [605, 333] width 127 height 24
type input "t1"
click at [834, 521] on span "START RECORDING" at bounding box center [836, 524] width 84 height 9
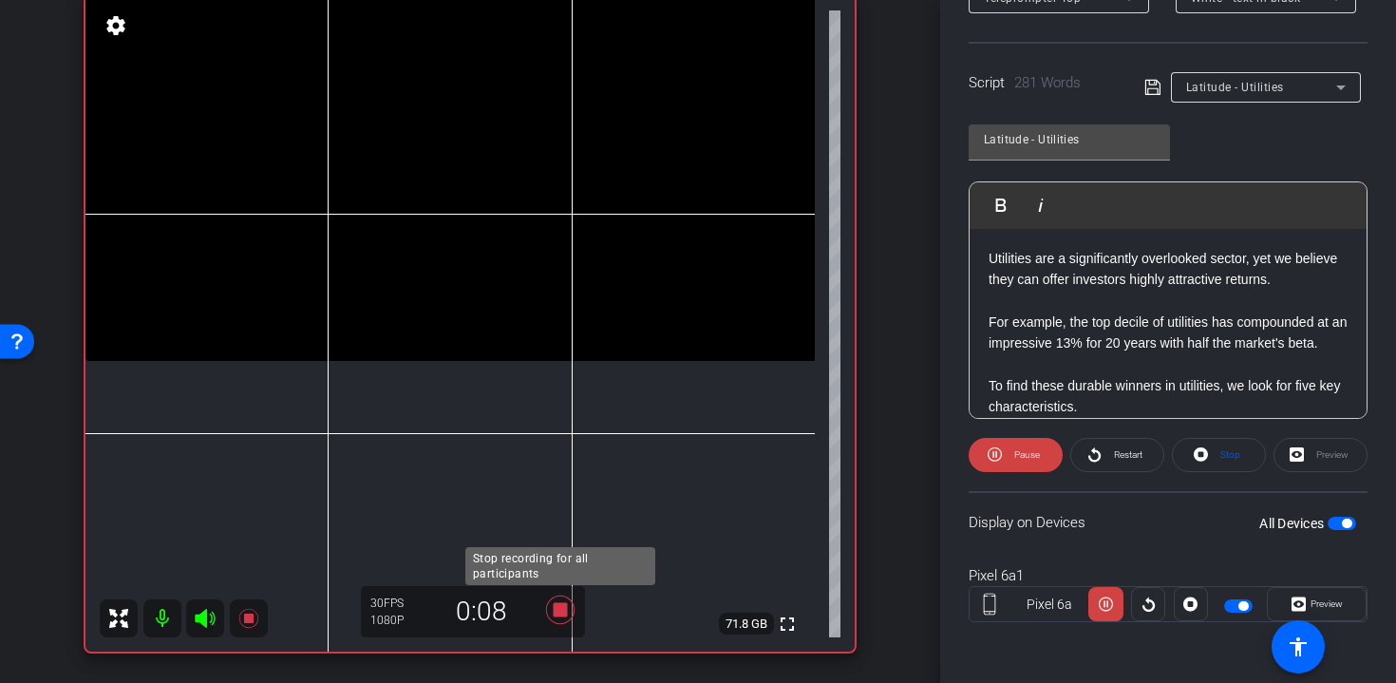
click at [559, 613] on icon at bounding box center [560, 610] width 28 height 28
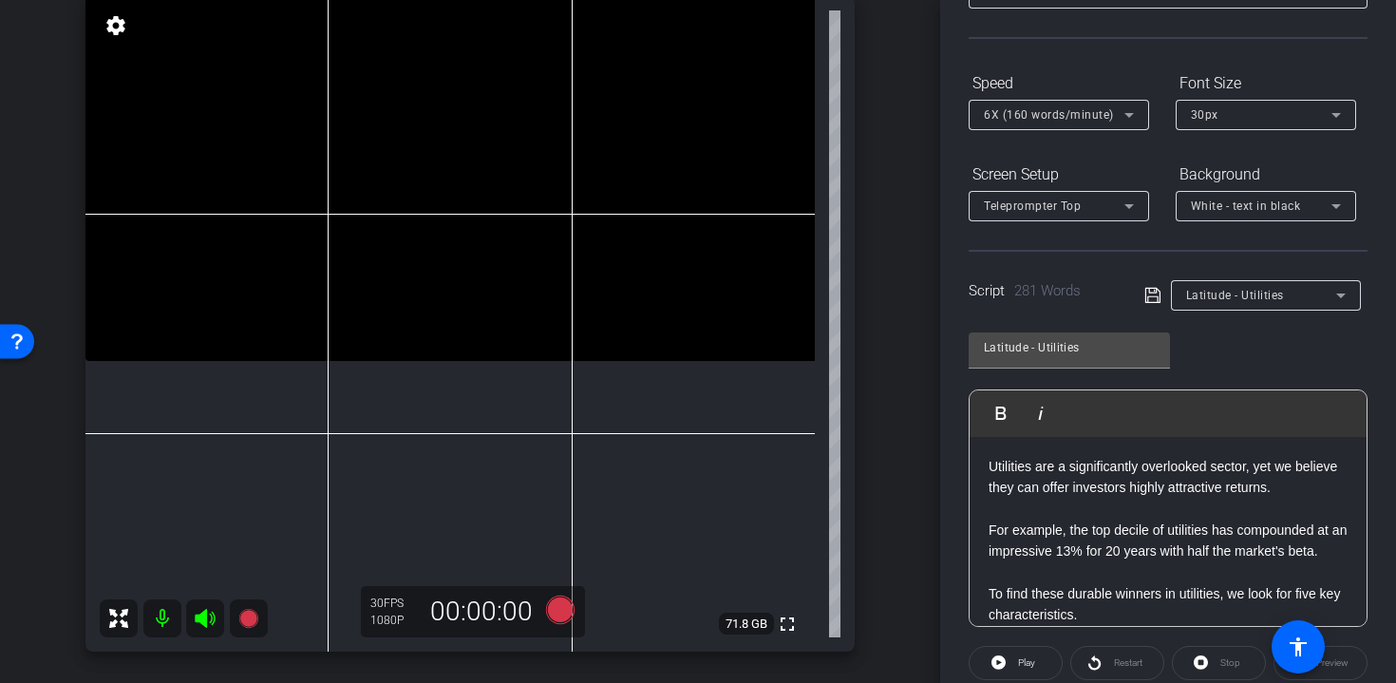
scroll to position [0, 0]
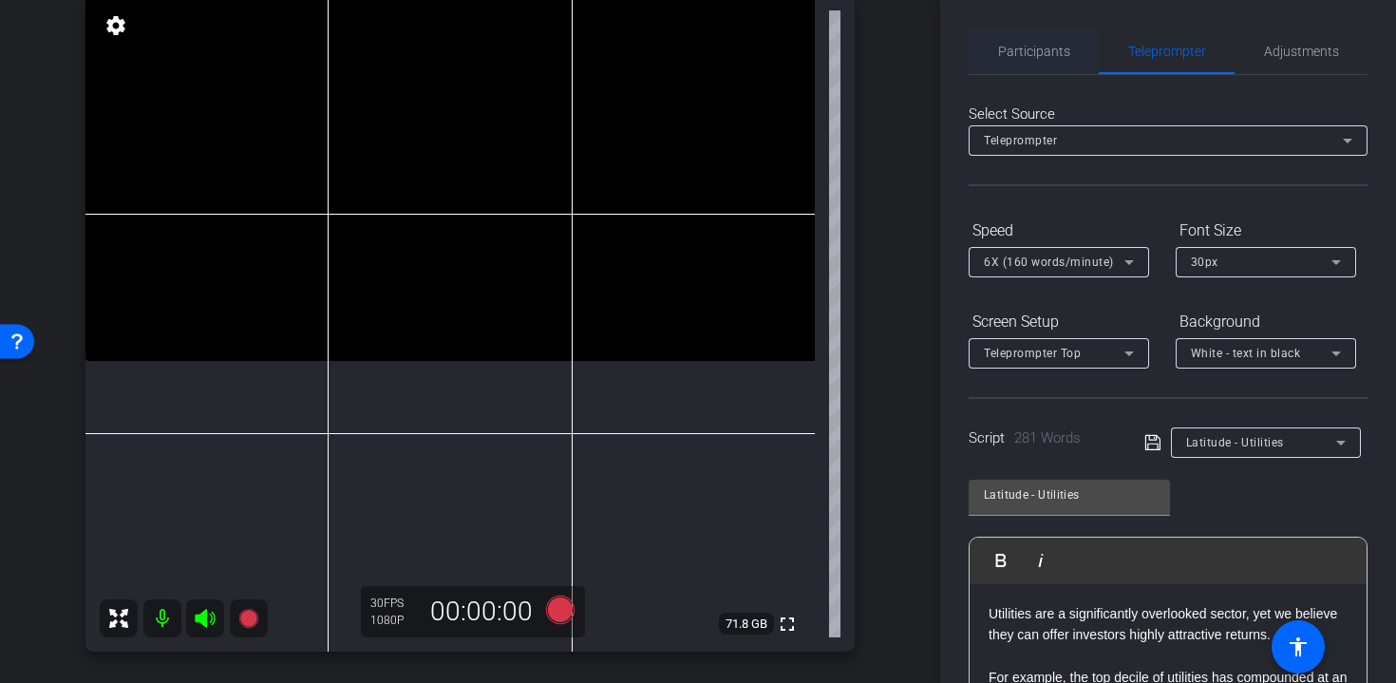
click at [1053, 63] on span "Participants" at bounding box center [1034, 51] width 72 height 46
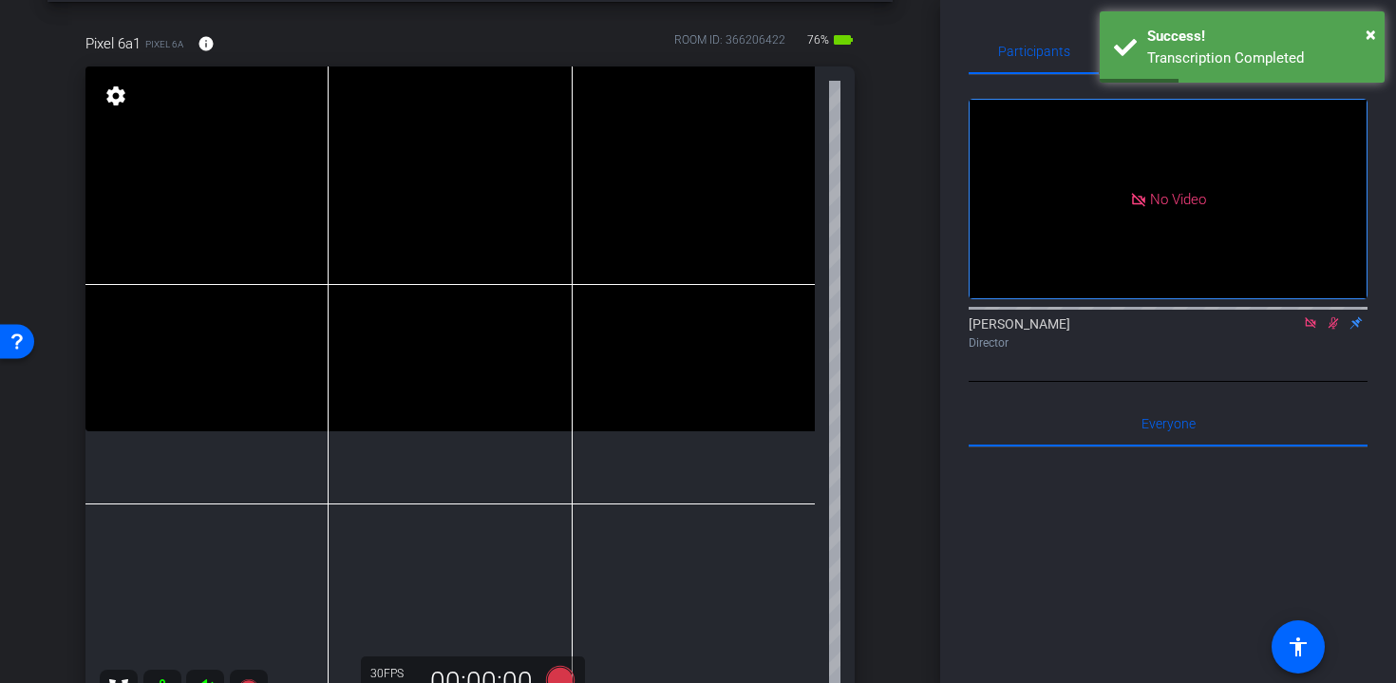
scroll to position [128, 0]
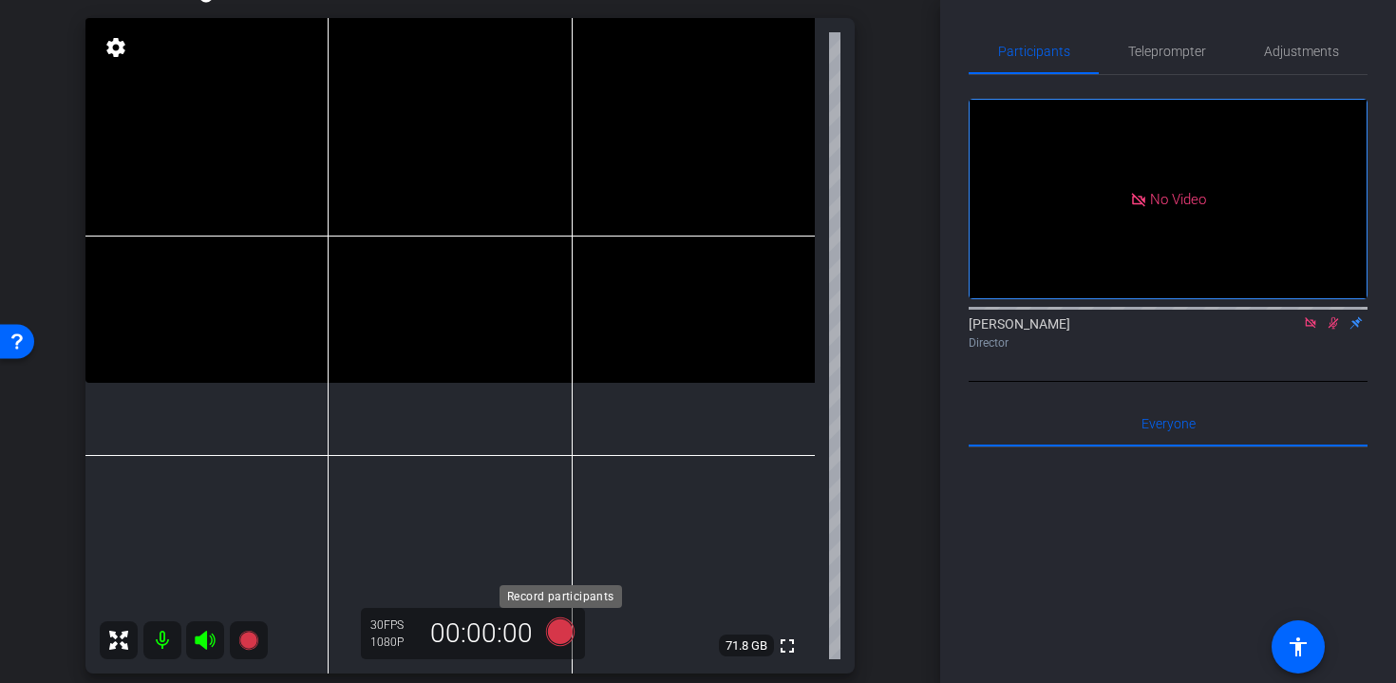
click at [565, 634] on icon at bounding box center [560, 631] width 28 height 28
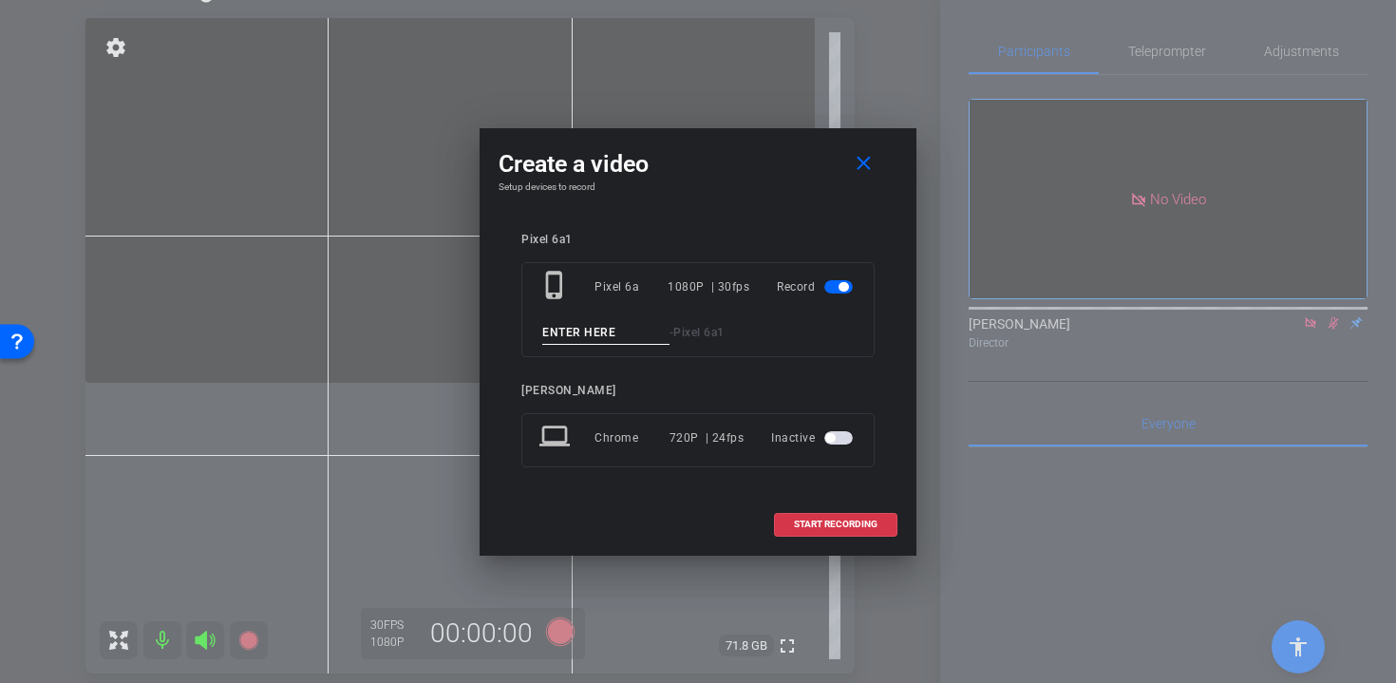
click at [566, 331] on input at bounding box center [605, 333] width 127 height 24
type input "t2"
click at [835, 516] on span at bounding box center [836, 525] width 122 height 46
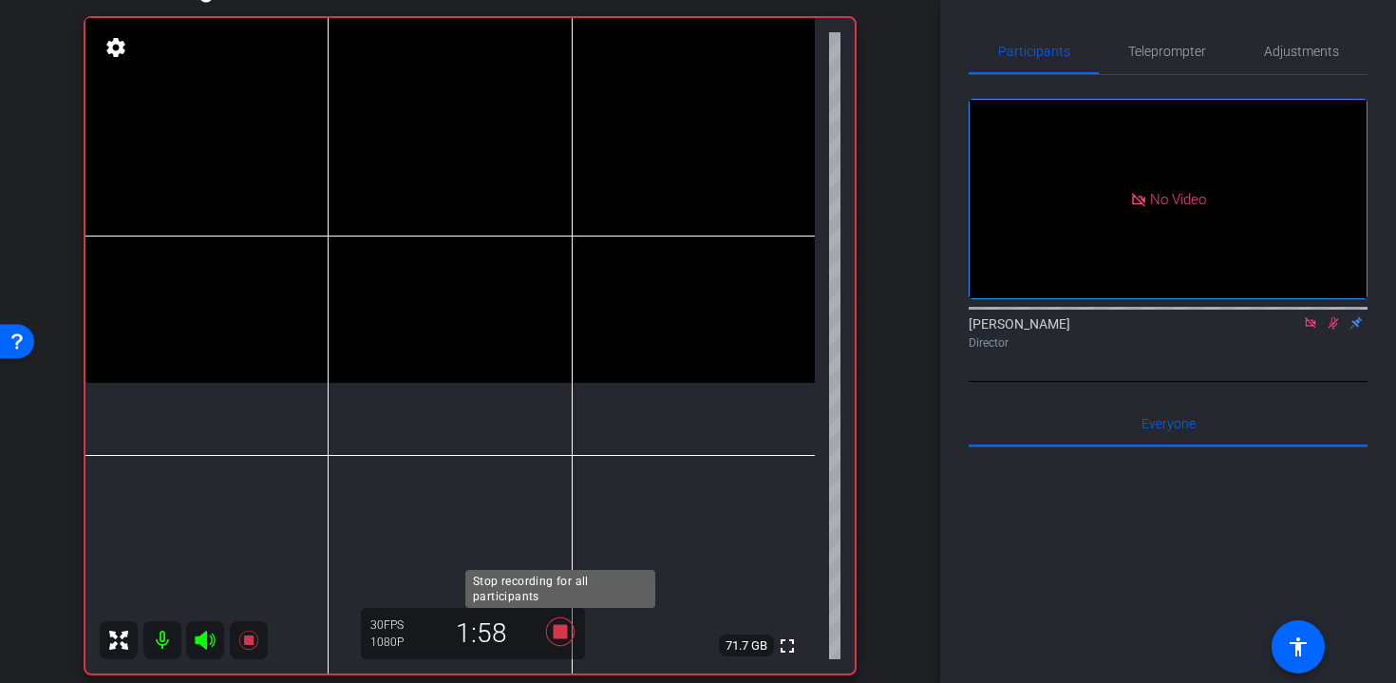
click at [577, 635] on icon at bounding box center [561, 632] width 46 height 34
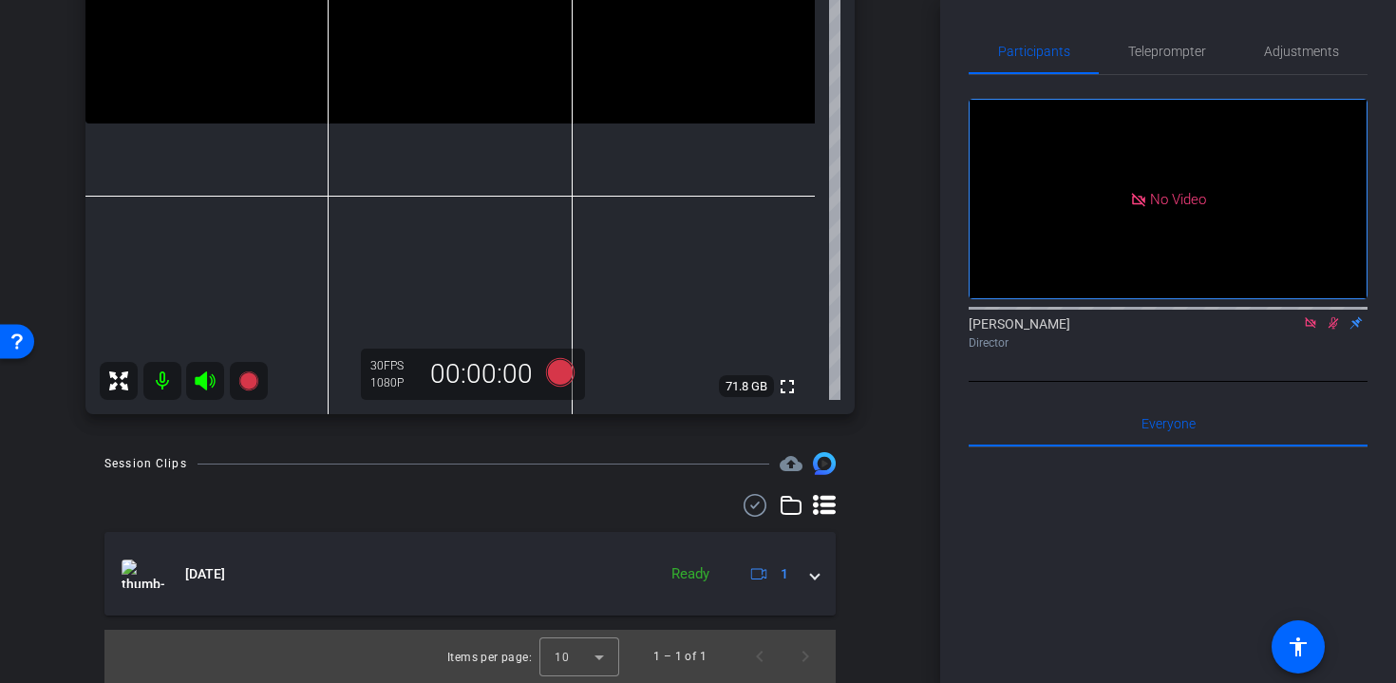
scroll to position [388, 0]
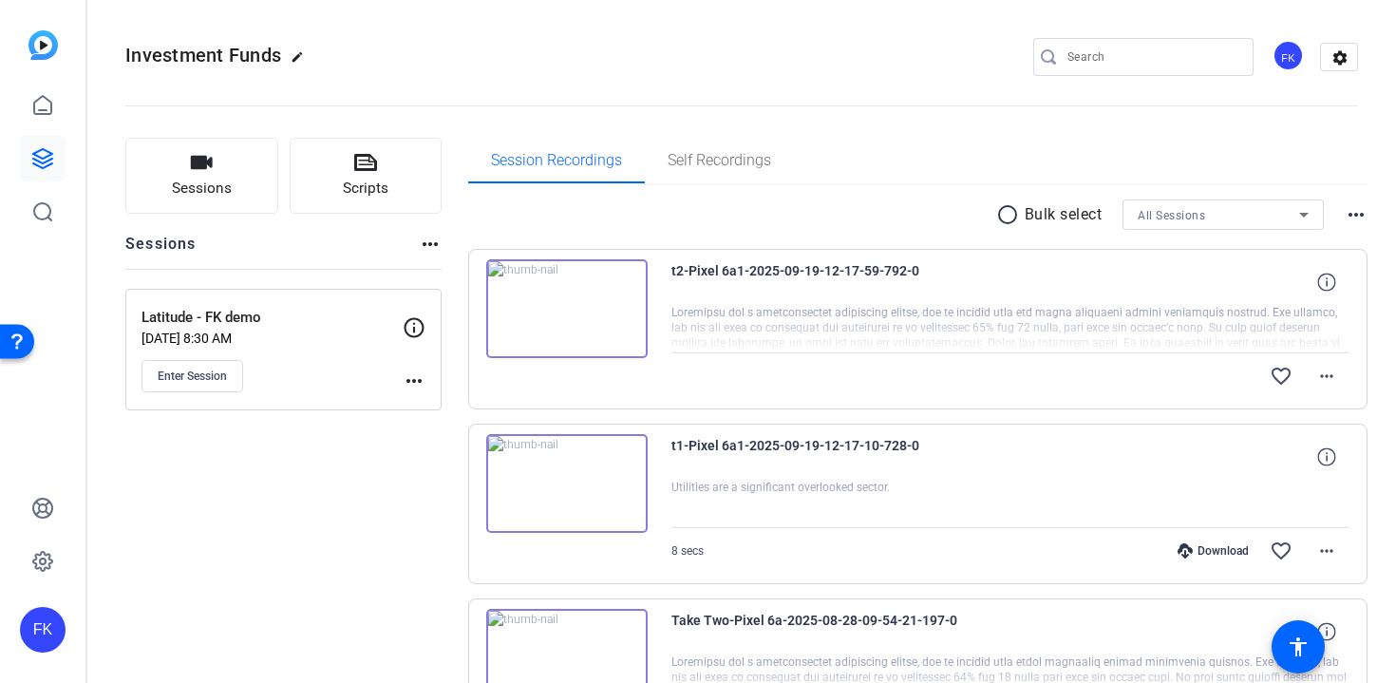
click at [572, 303] on img at bounding box center [566, 308] width 161 height 99
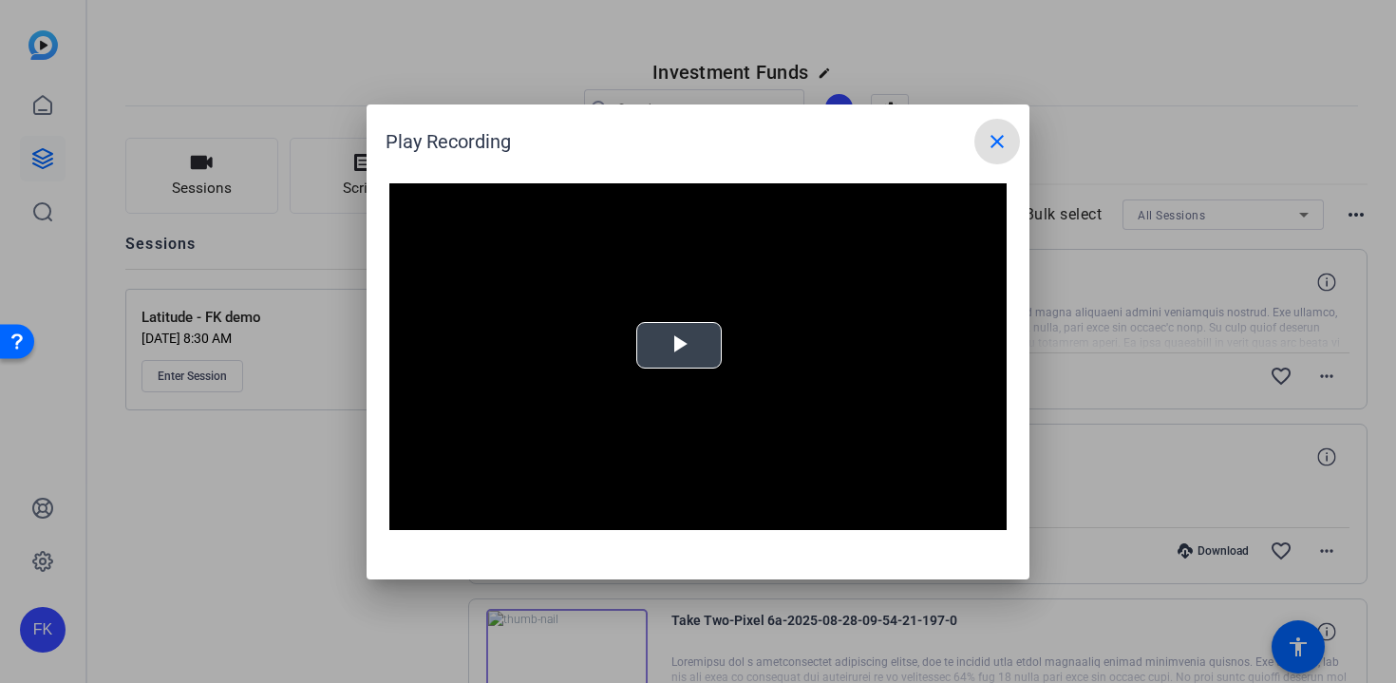
click at [696, 360] on div "Video Player is loading. Play Video Play Mute Current Time 0:00 / Duration -:- …" at bounding box center [697, 357] width 617 height 348
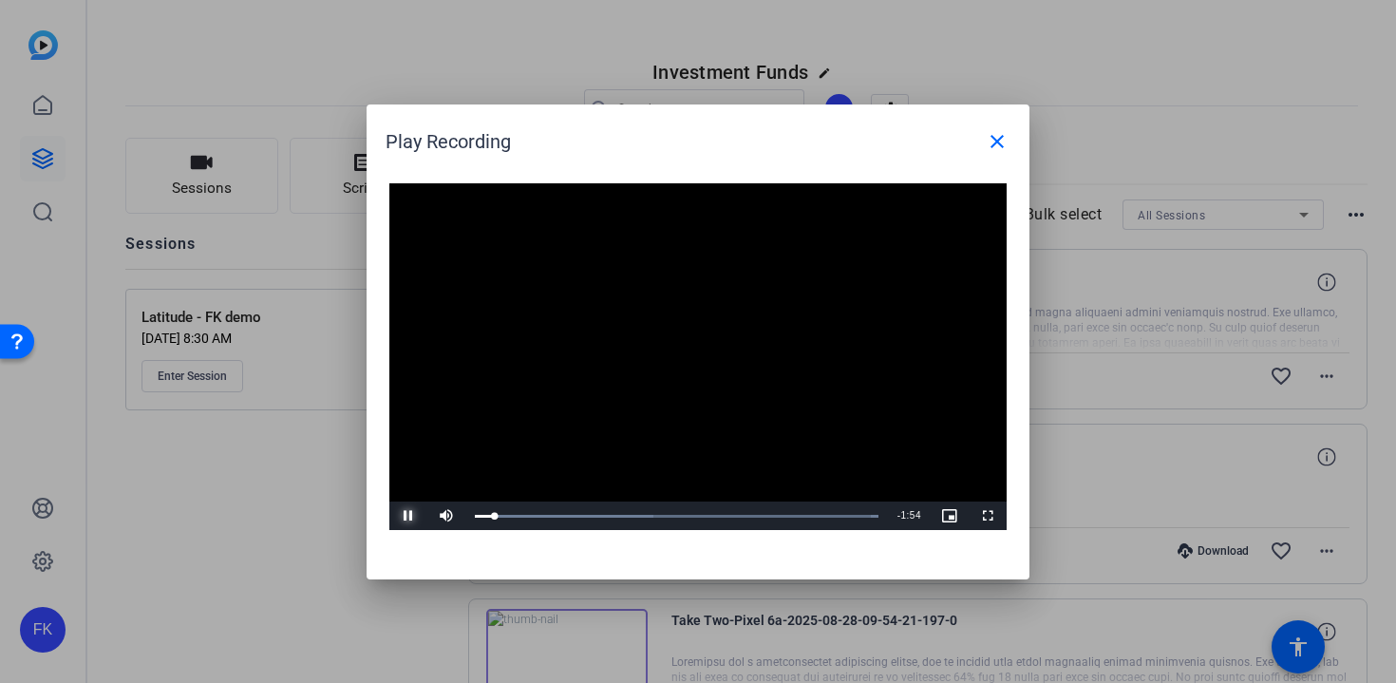
click at [408, 516] on span "Video Player" at bounding box center [408, 516] width 38 height 0
click at [1008, 142] on mat-icon "close" at bounding box center [997, 141] width 23 height 23
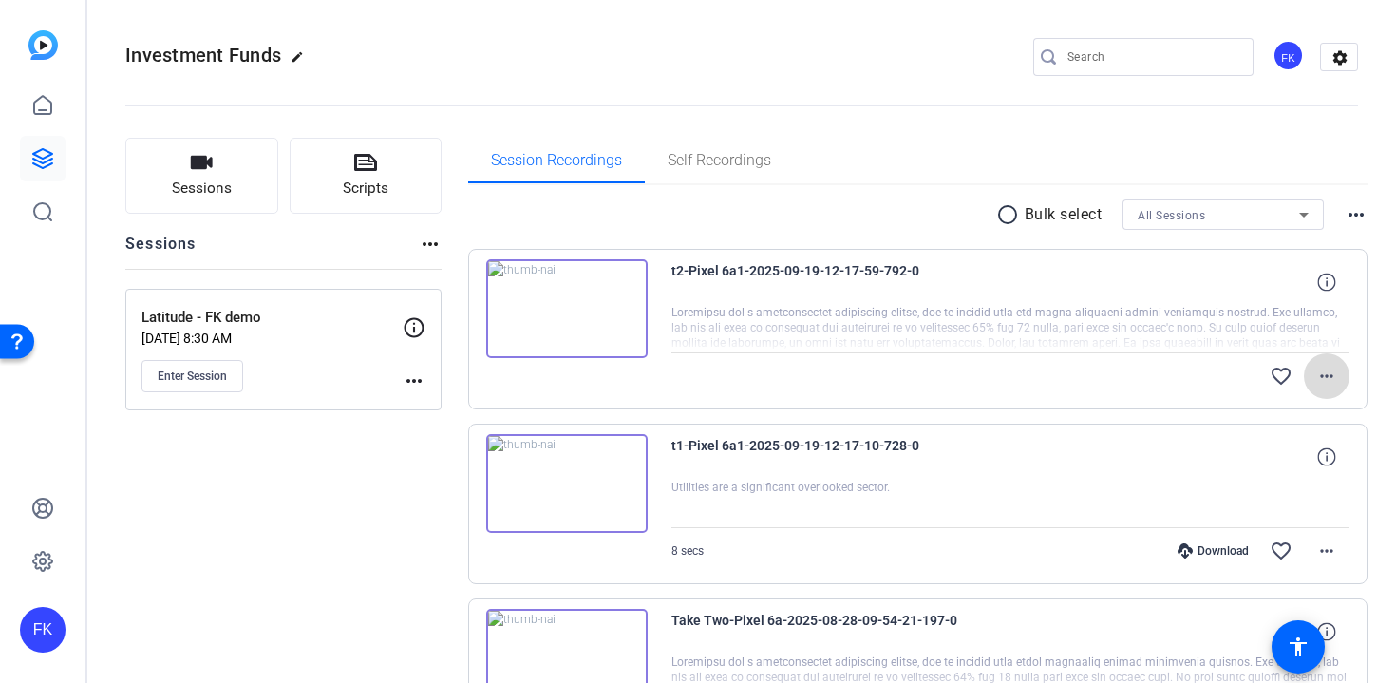
click at [1330, 371] on mat-icon "more_horiz" at bounding box center [1327, 376] width 23 height 23
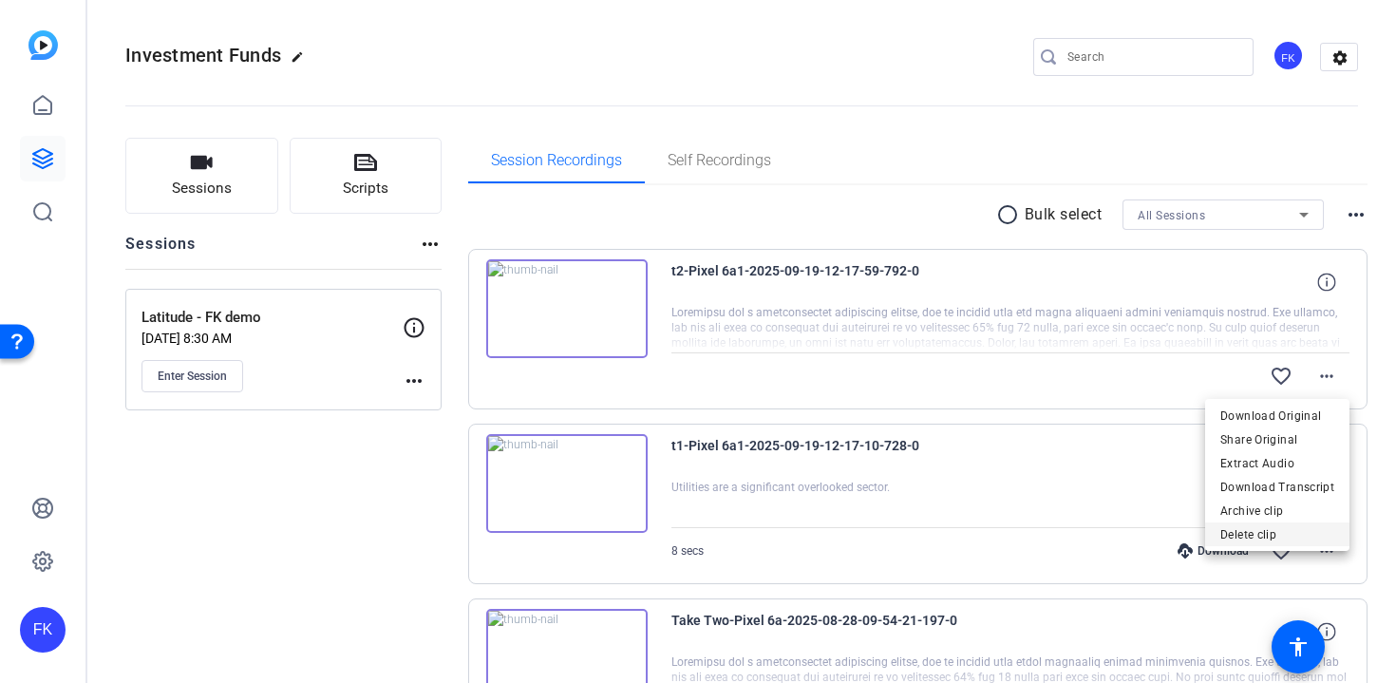
click at [1273, 536] on span "Delete clip" at bounding box center [1278, 534] width 114 height 23
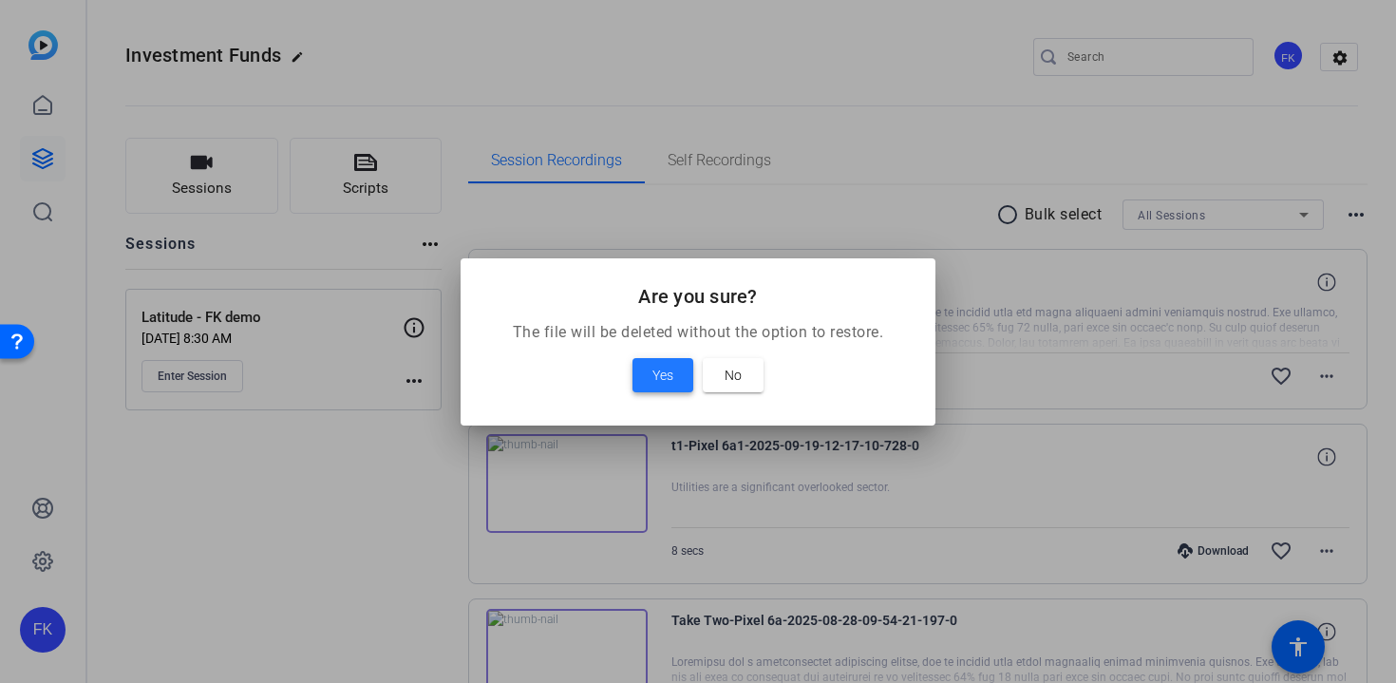
click at [649, 373] on span at bounding box center [663, 375] width 61 height 46
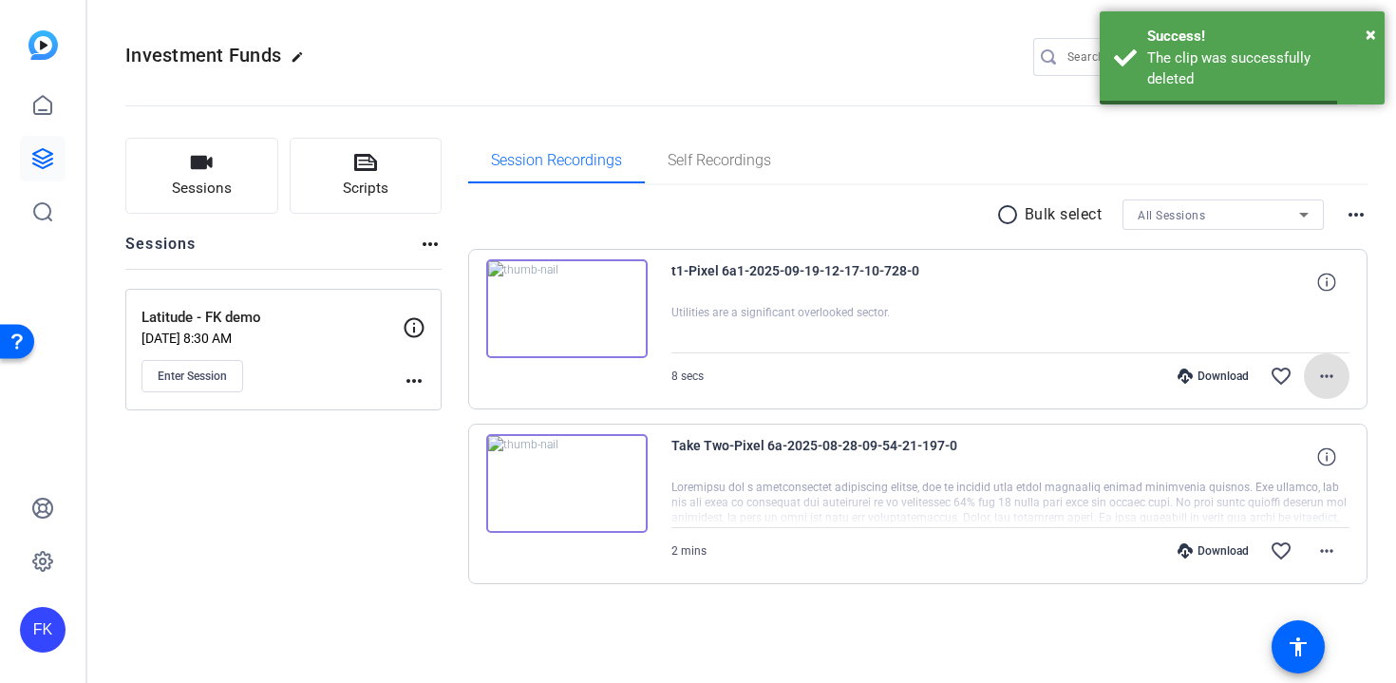
click at [1325, 380] on mat-icon "more_horiz" at bounding box center [1327, 376] width 23 height 23
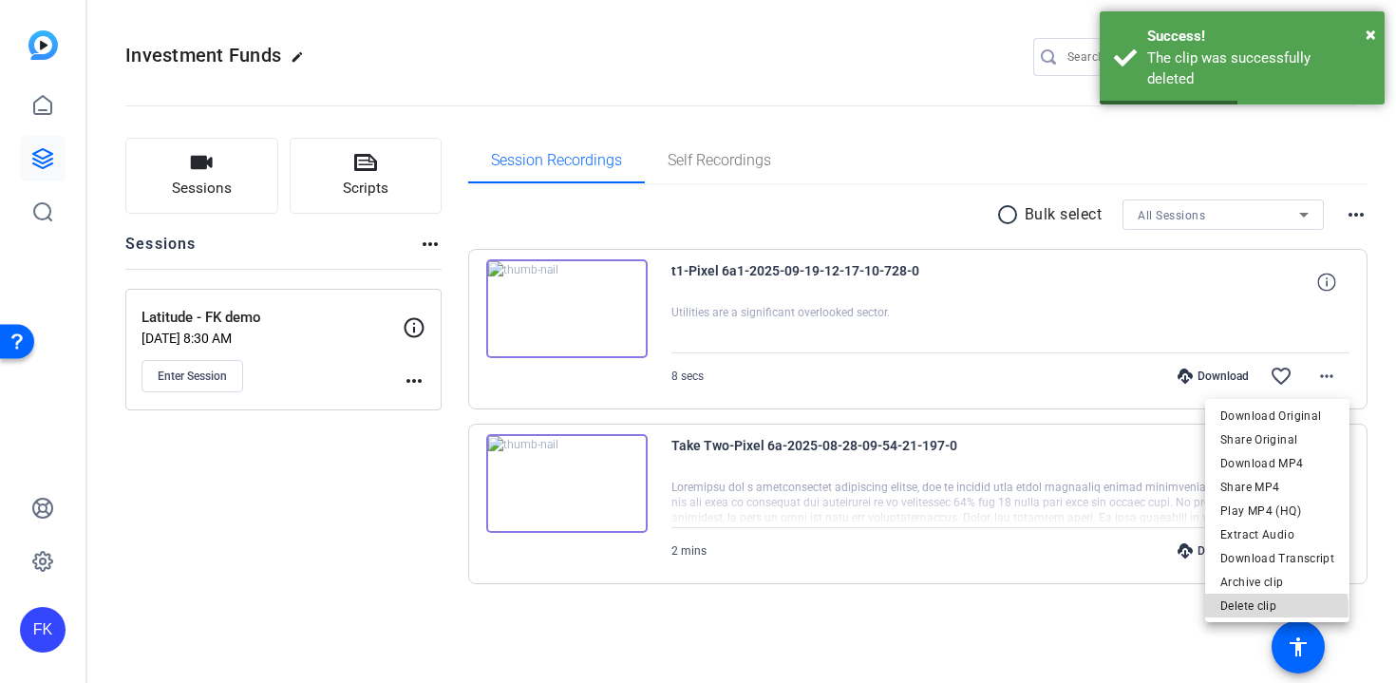
click at [1269, 609] on span "Delete clip" at bounding box center [1278, 606] width 114 height 23
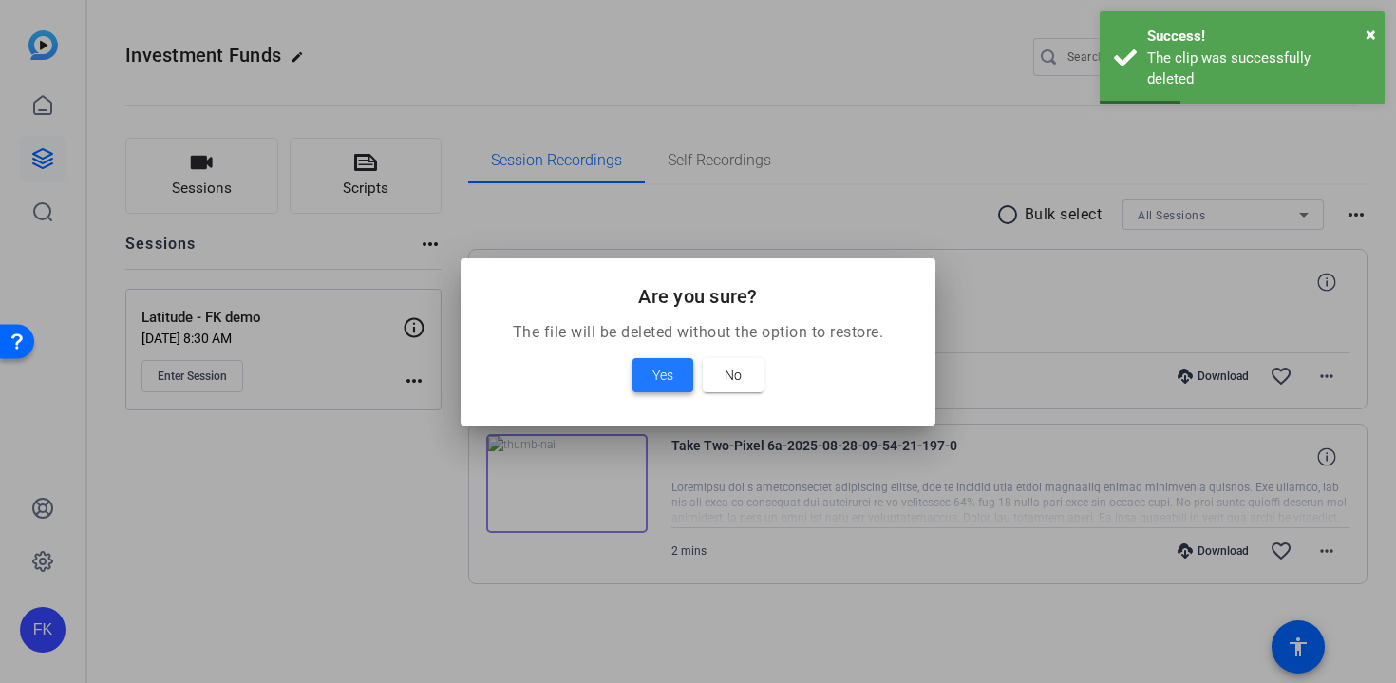
click at [664, 376] on span "Yes" at bounding box center [663, 375] width 21 height 23
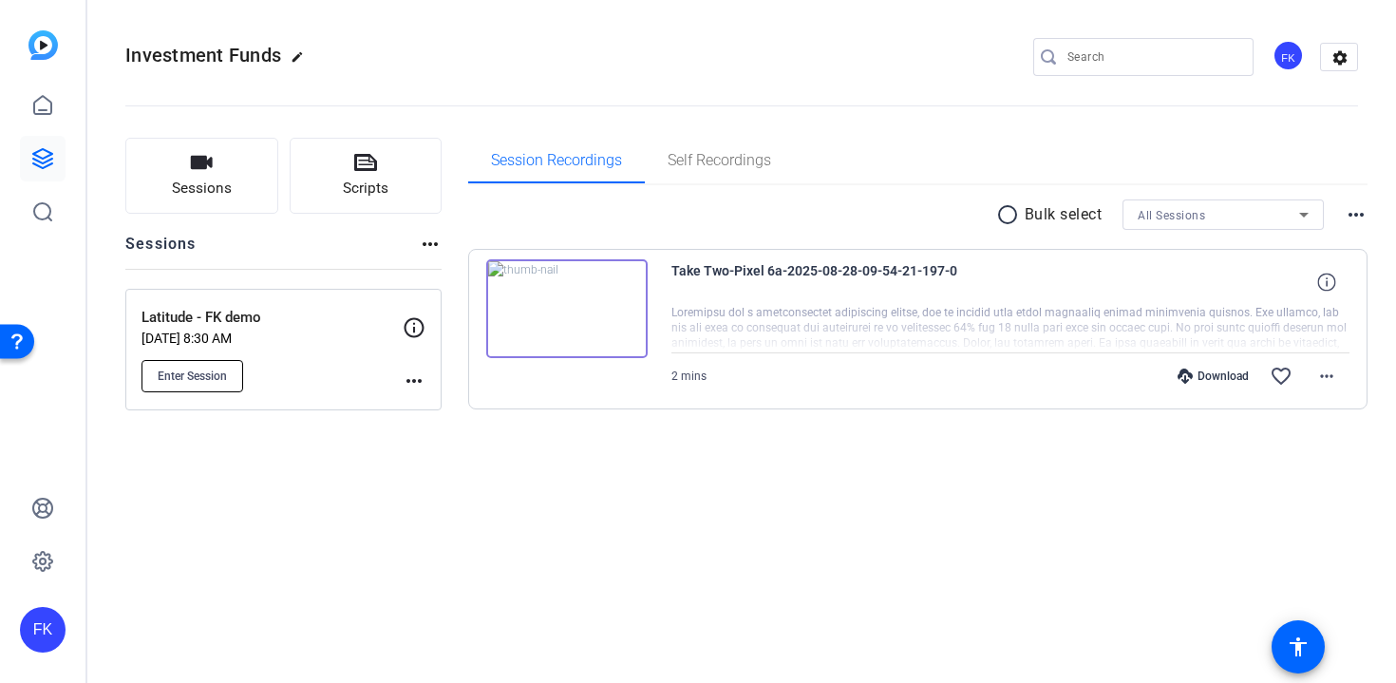
click at [234, 376] on button "Enter Session" at bounding box center [193, 376] width 102 height 32
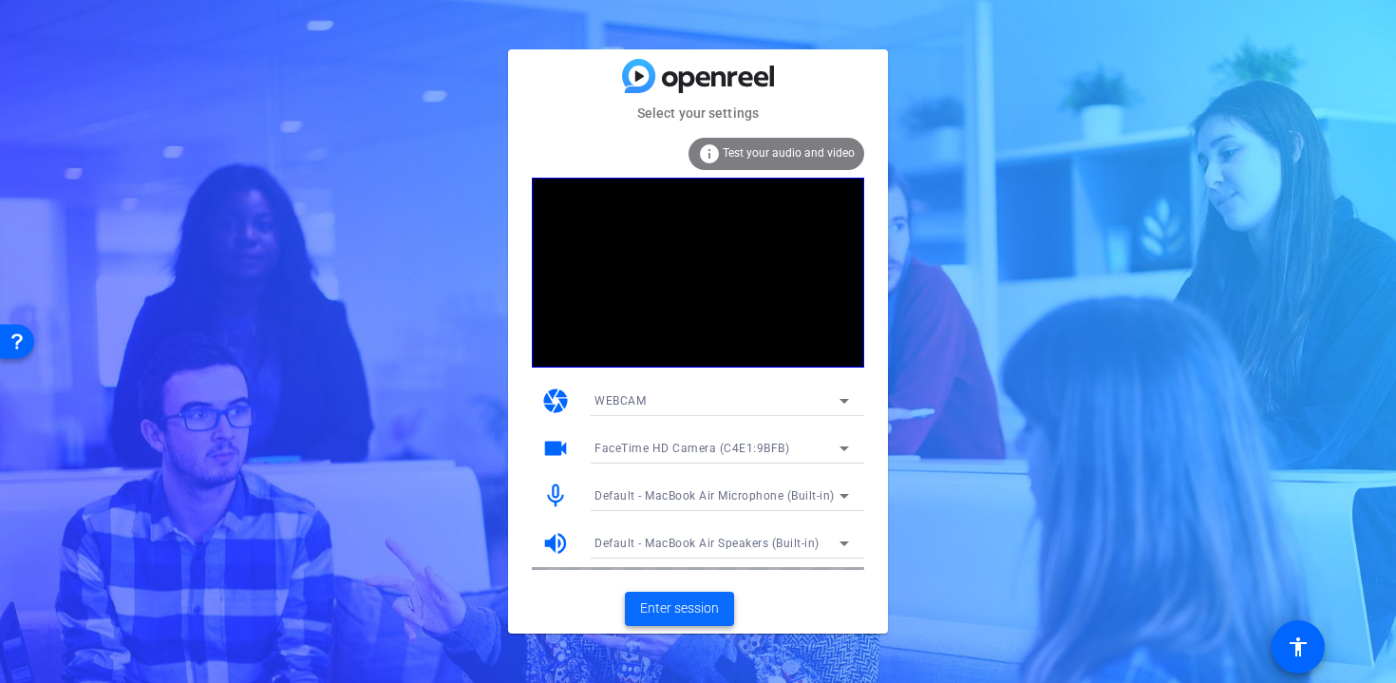
click at [674, 609] on span "Enter session" at bounding box center [679, 608] width 79 height 20
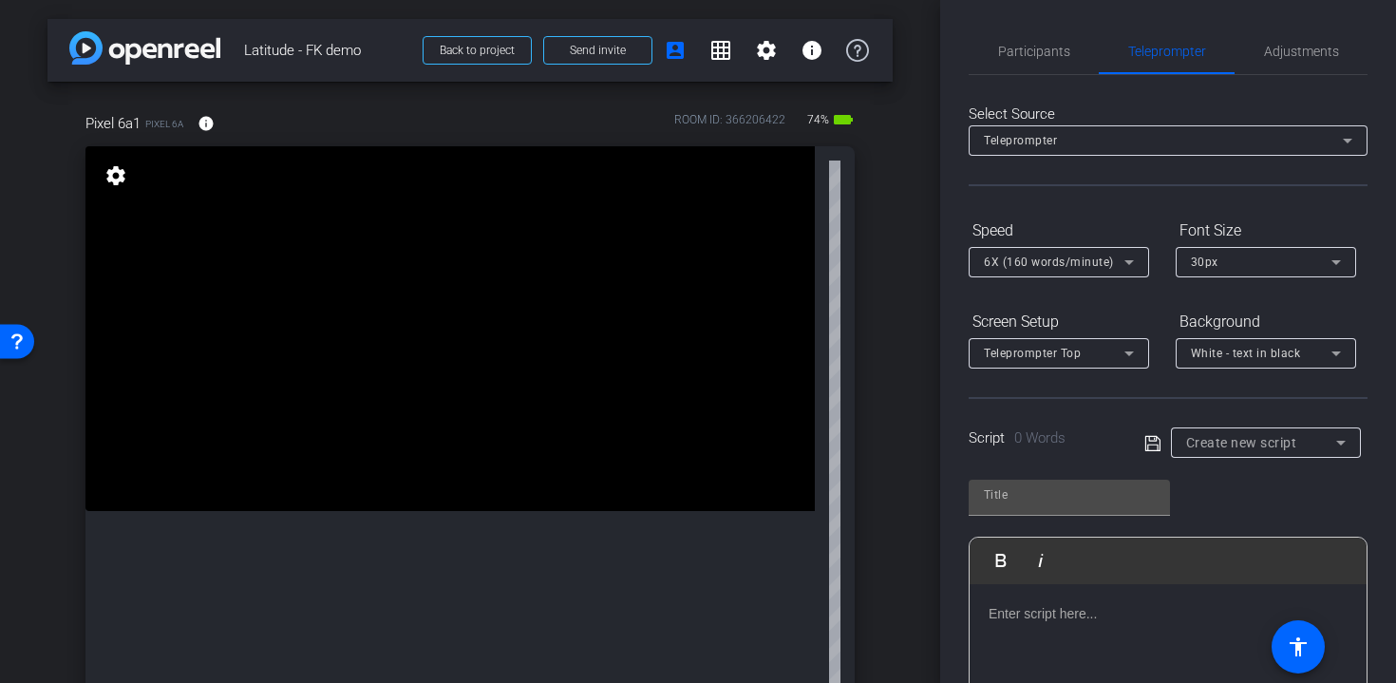
click at [1116, 271] on div "6X (160 words/minute)" at bounding box center [1054, 262] width 141 height 24
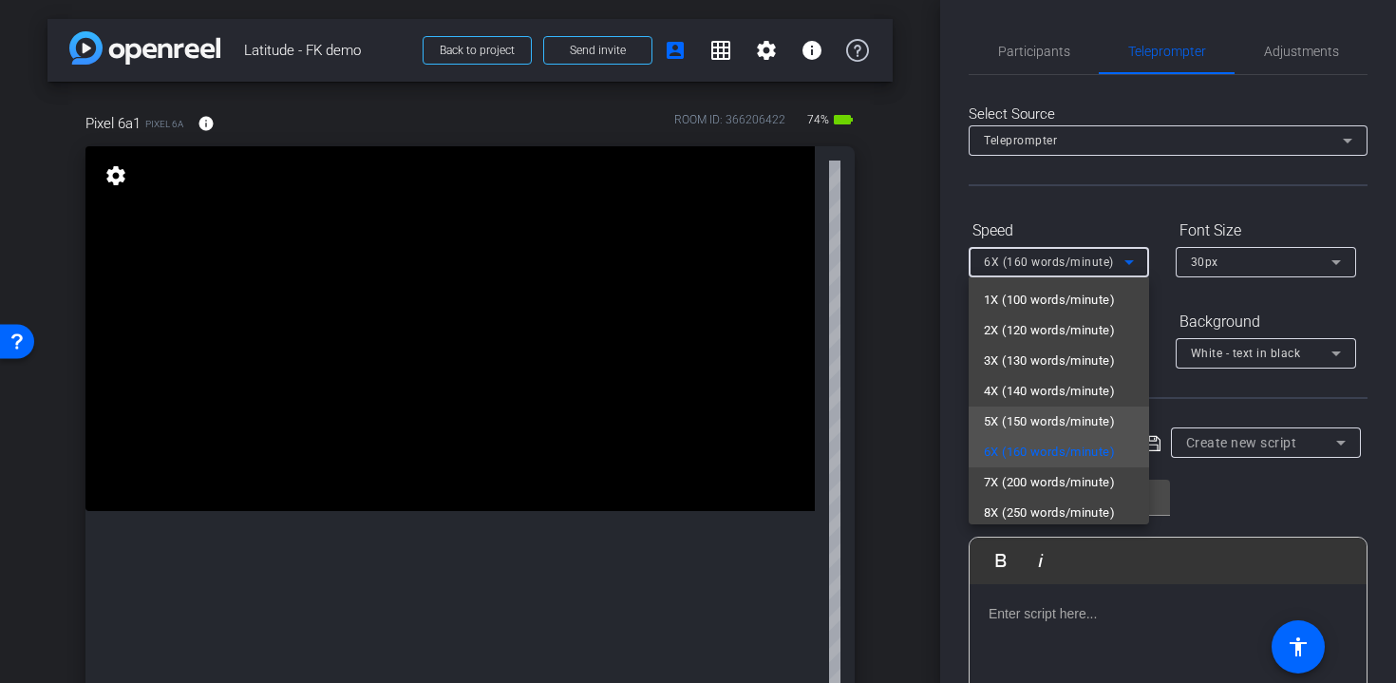
click at [1050, 413] on span "5X (150 words/minute)" at bounding box center [1049, 421] width 131 height 23
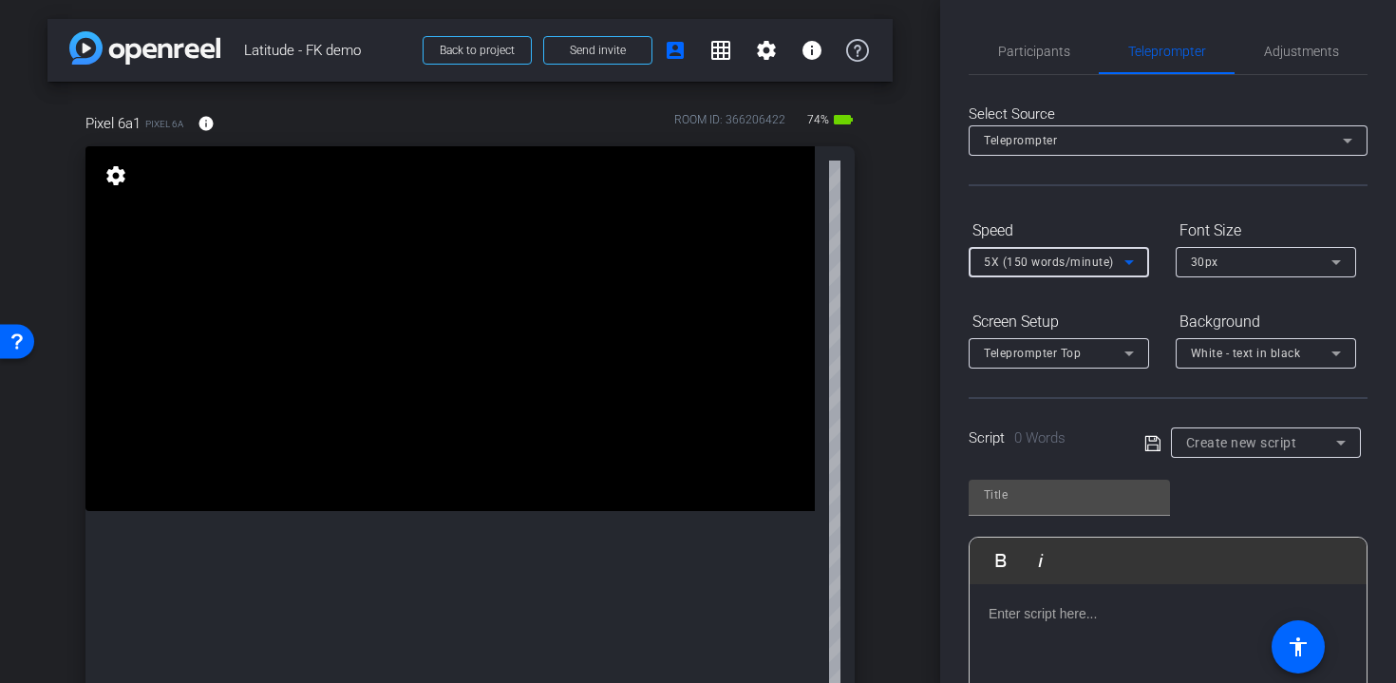
click at [1335, 435] on icon at bounding box center [1341, 442] width 23 height 23
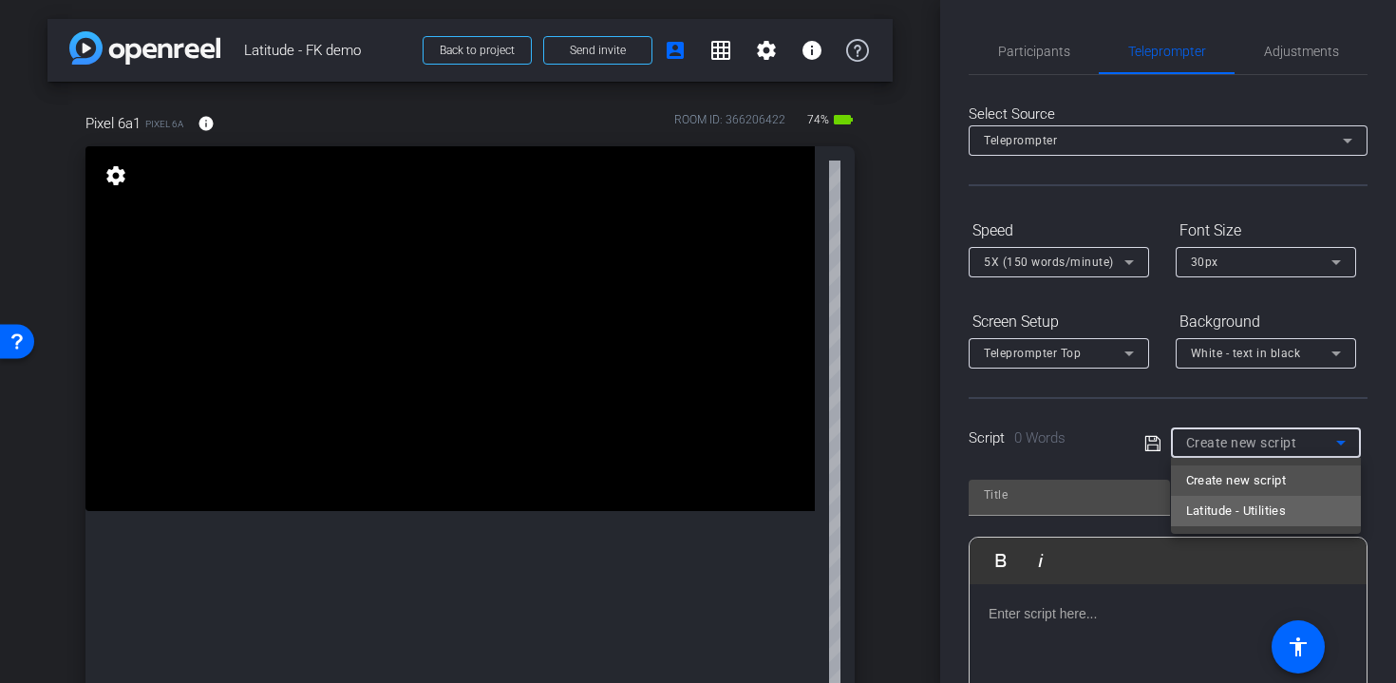
click at [1272, 508] on span "Latitude - Utilities" at bounding box center [1236, 511] width 101 height 23
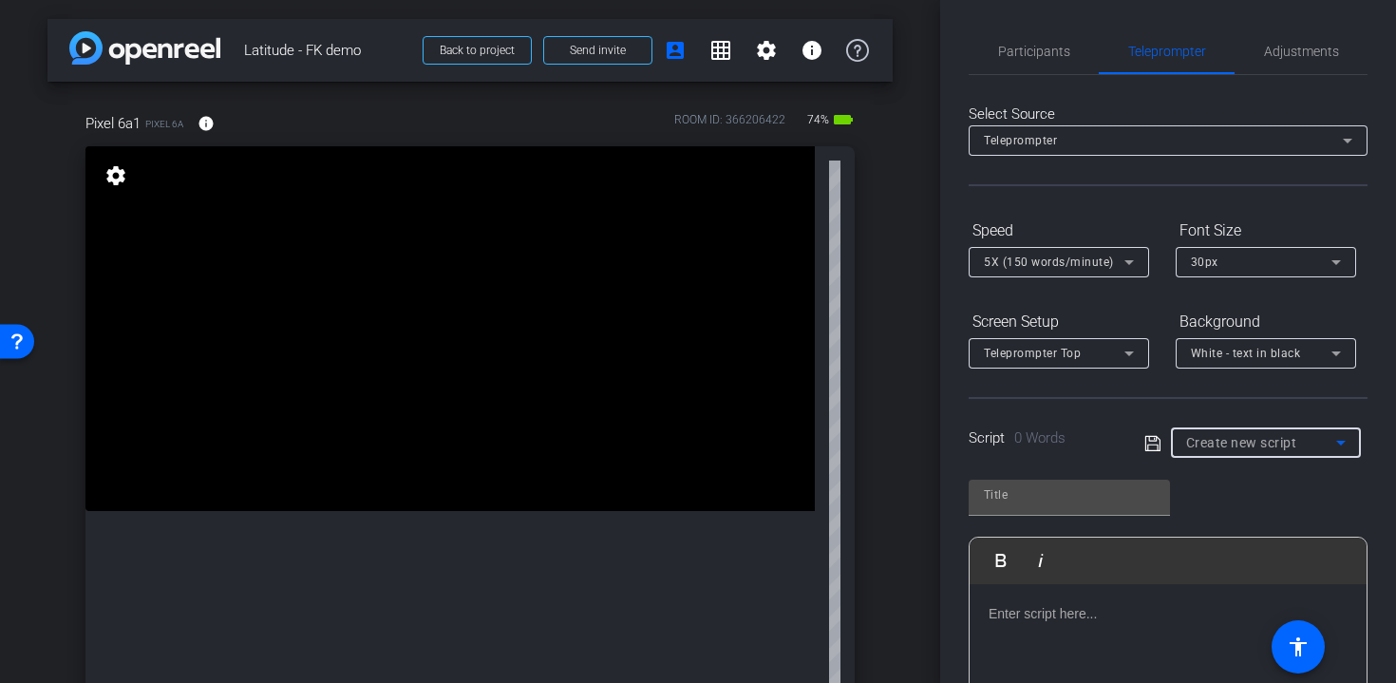
type input "Latitude - Utilities"
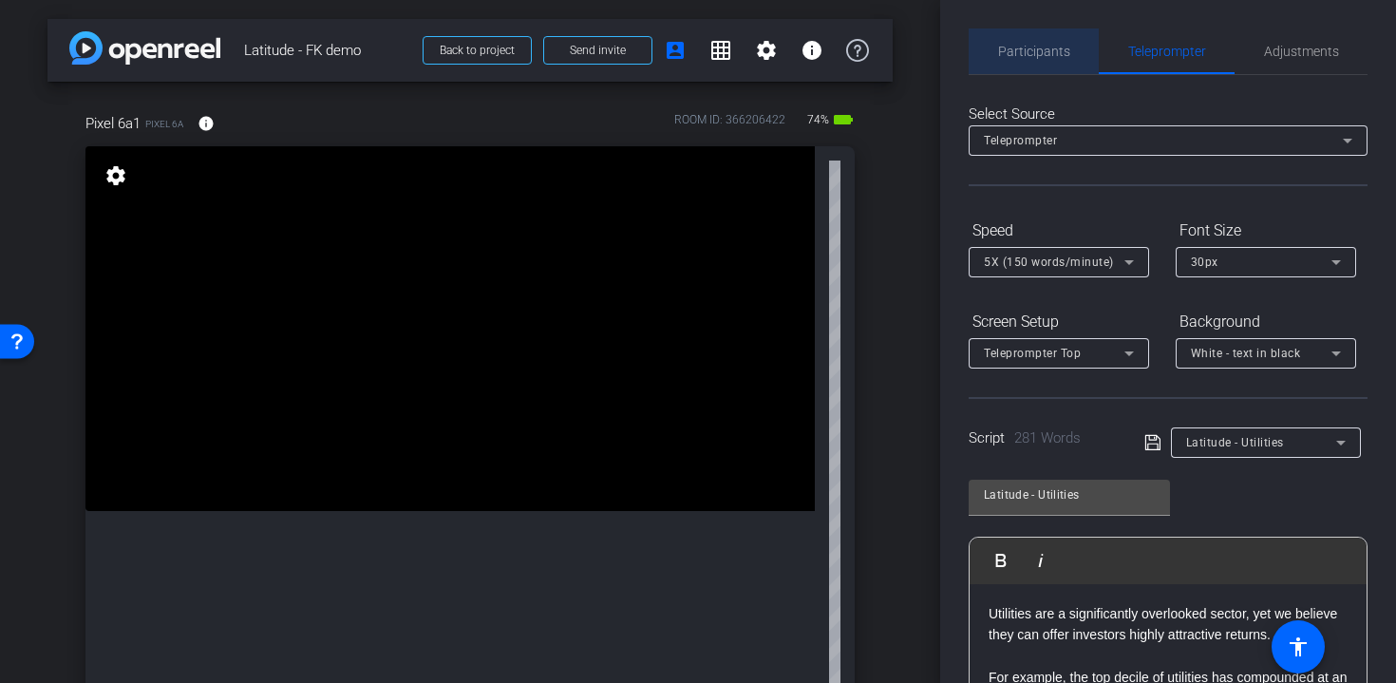
click at [1039, 54] on span "Participants" at bounding box center [1034, 51] width 72 height 13
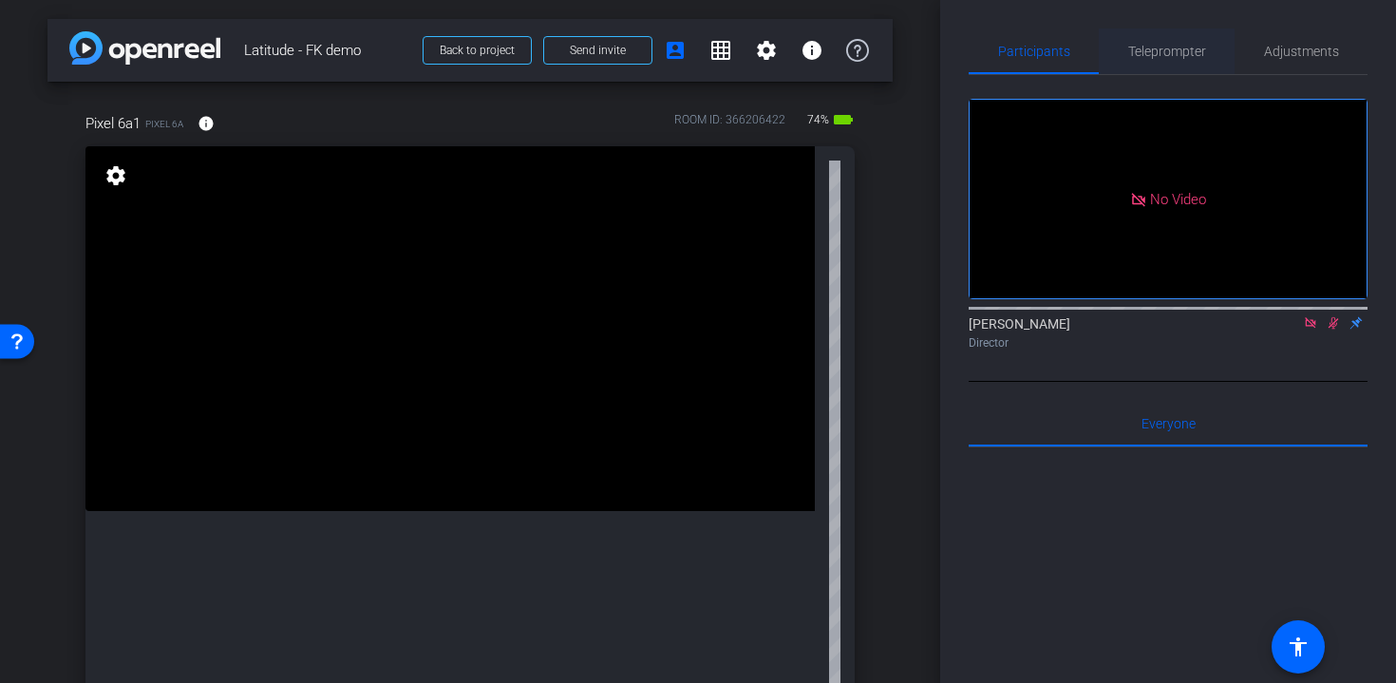
click at [1172, 45] on span "Teleprompter" at bounding box center [1167, 51] width 78 height 13
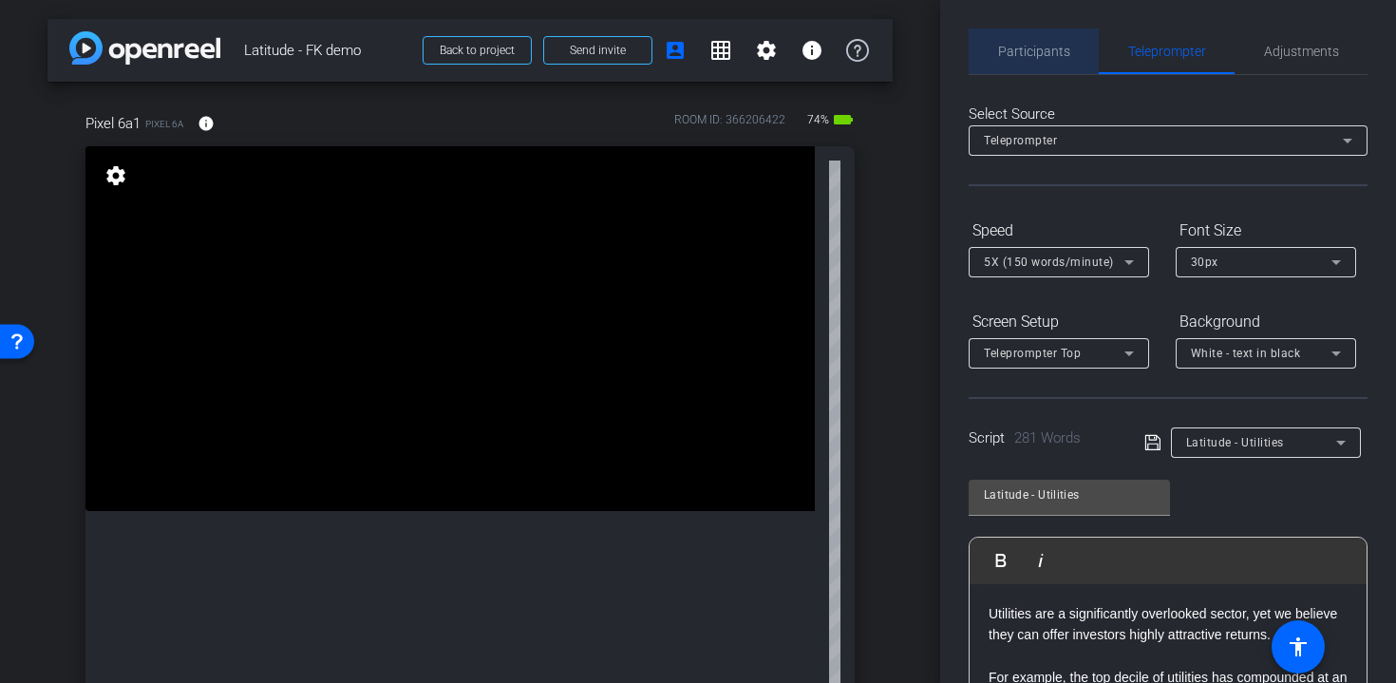
click at [1043, 68] on span "Participants" at bounding box center [1034, 51] width 72 height 46
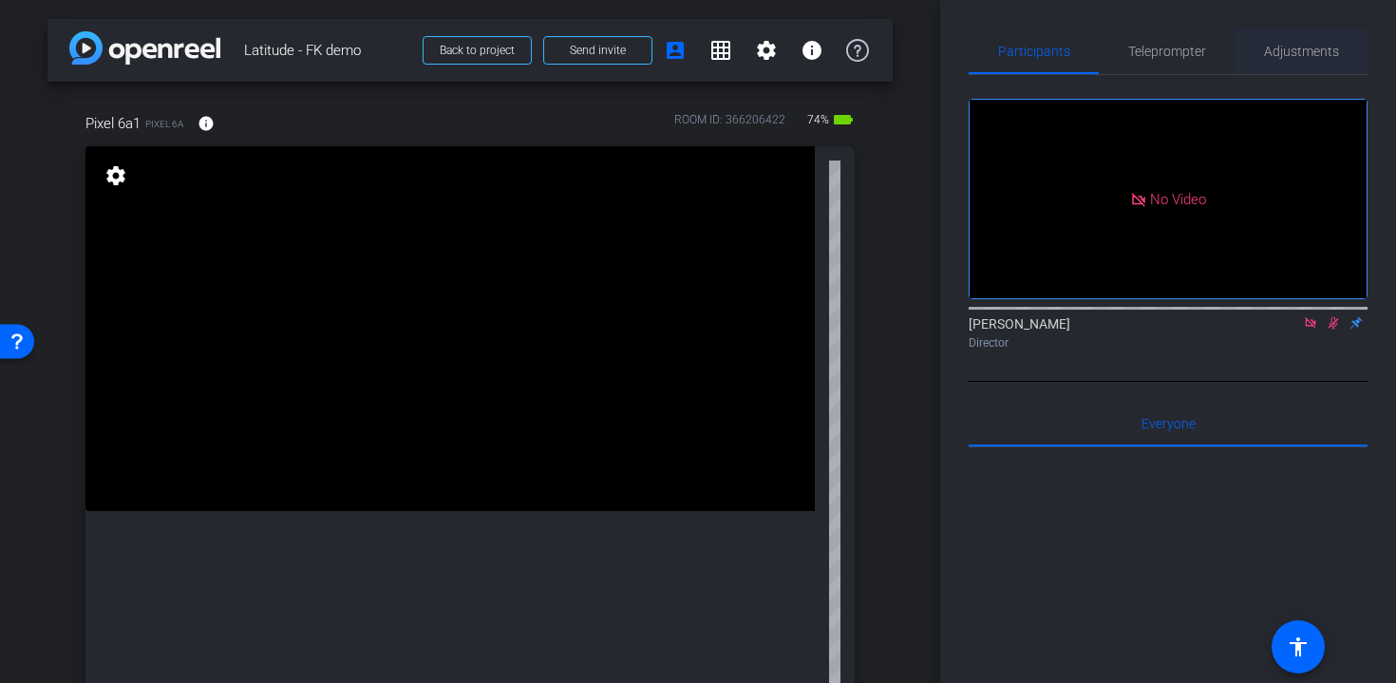
click at [1264, 54] on span "Adjustments" at bounding box center [1301, 51] width 75 height 13
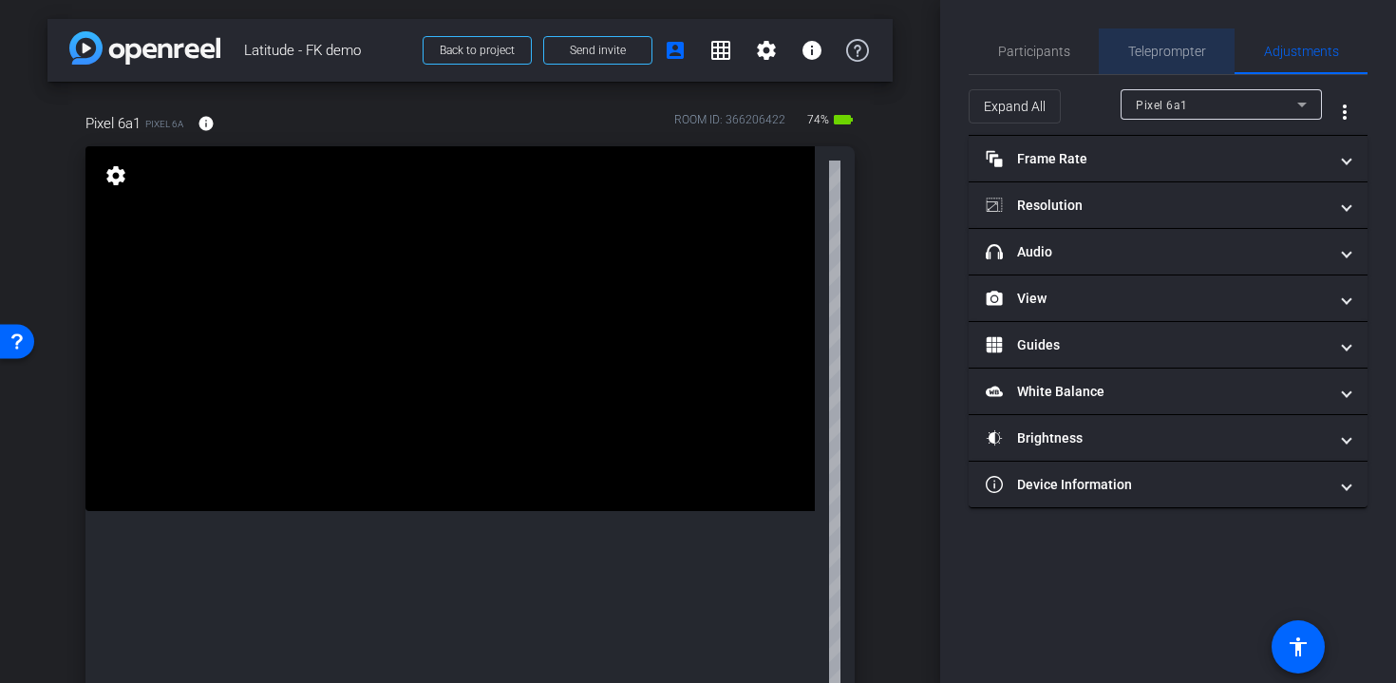
click at [1183, 47] on span "Teleprompter" at bounding box center [1167, 51] width 78 height 13
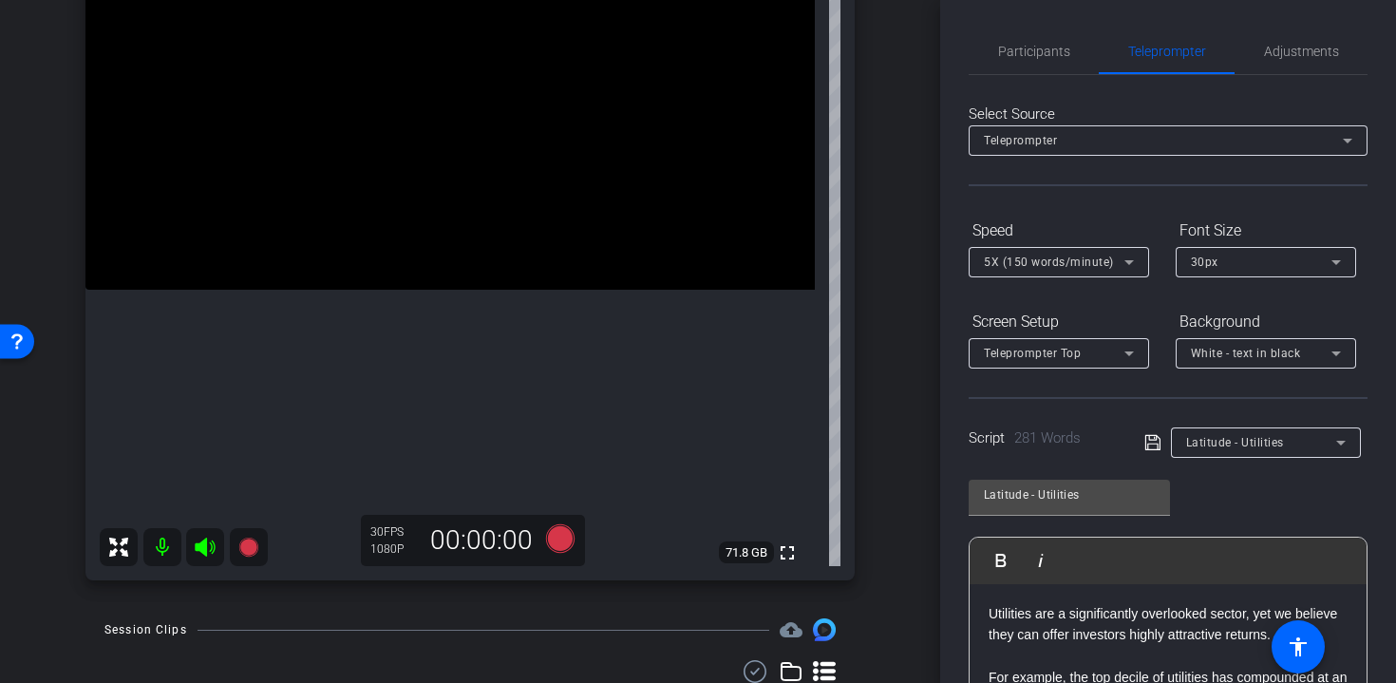
scroll to position [388, 0]
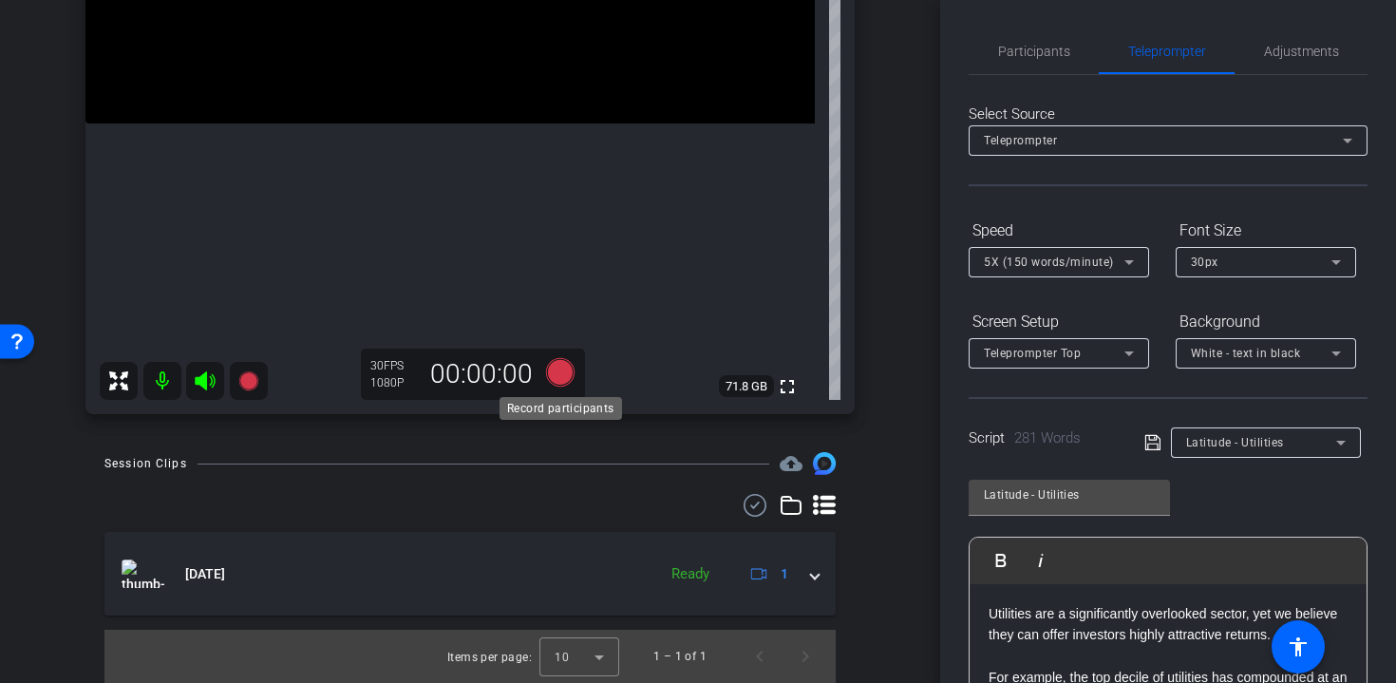
click at [565, 379] on icon at bounding box center [560, 372] width 28 height 28
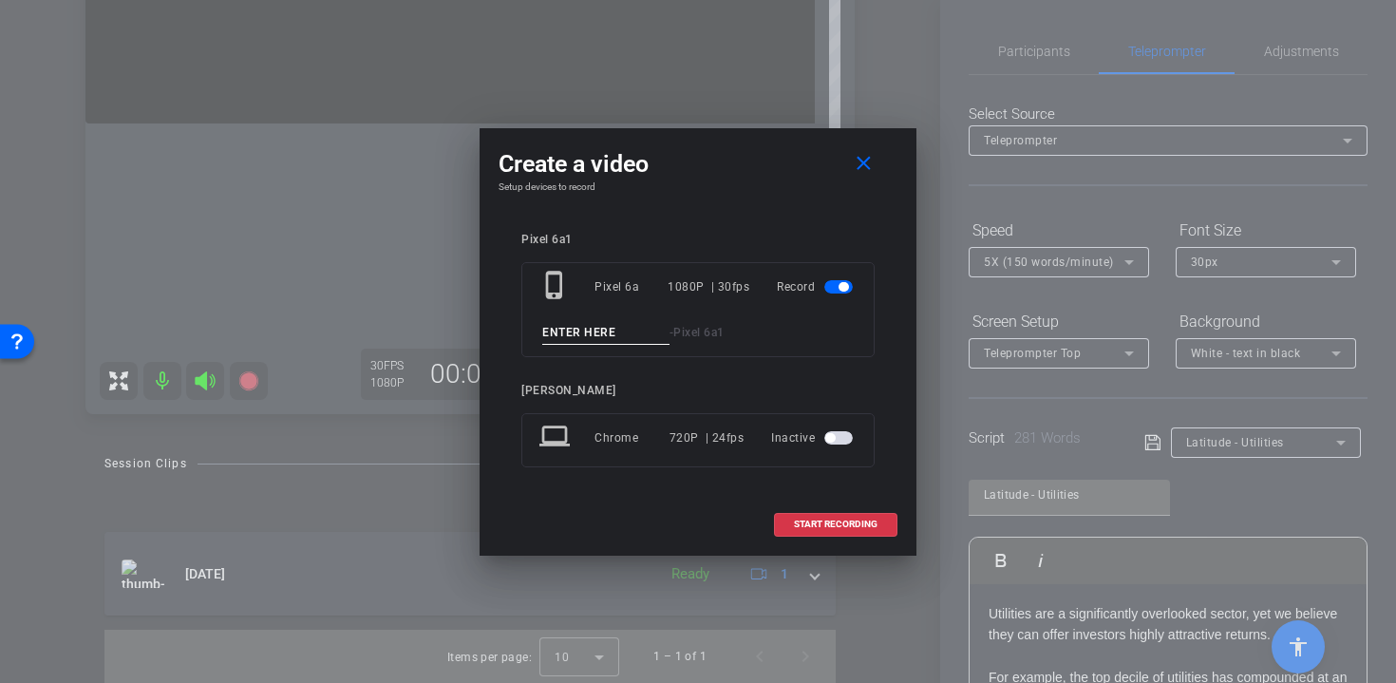
click at [566, 335] on input at bounding box center [605, 333] width 127 height 24
type input "[MEDICAL_DATA]"
click at [845, 523] on span "START RECORDING" at bounding box center [836, 524] width 84 height 9
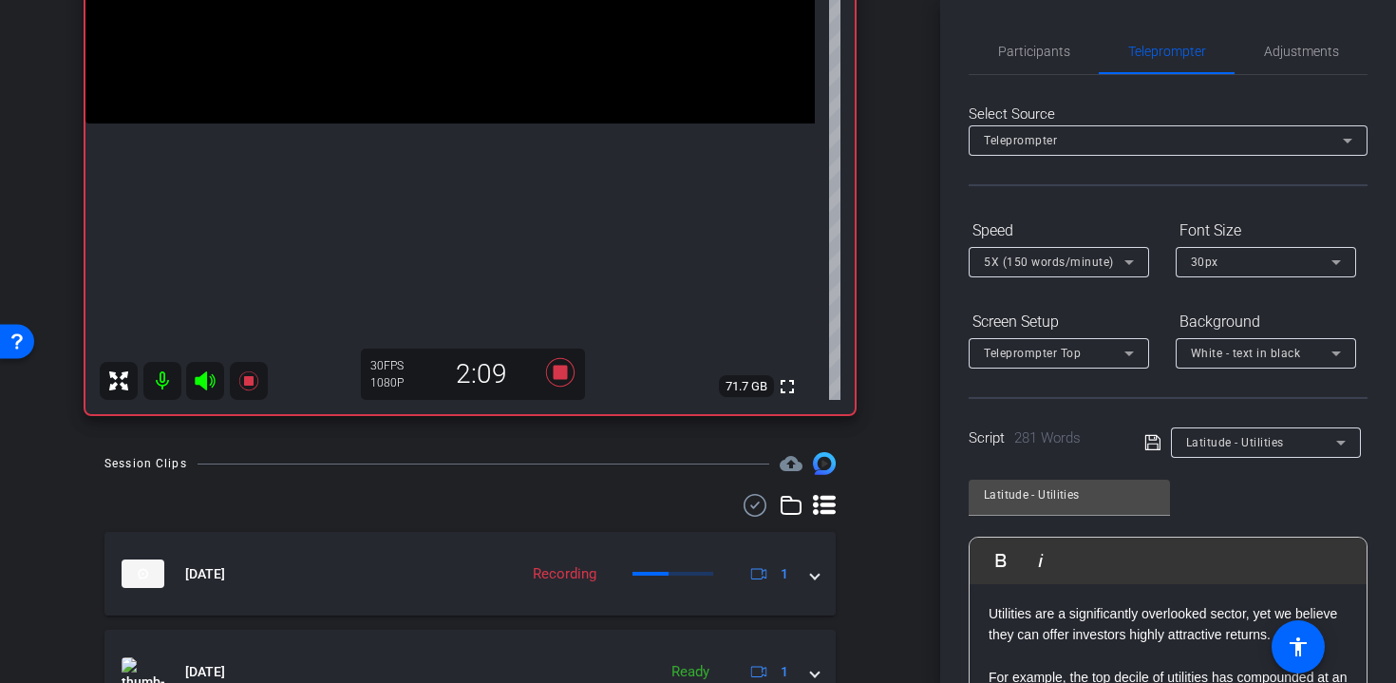
drag, startPoint x: 841, startPoint y: 519, endPoint x: 852, endPoint y: 519, distance: 11.4
click at [842, 519] on div "Session Clips cloud_upload Sep 19, 2025 Recording 1 Aug 28, 2025 Ready 1 Items …" at bounding box center [469, 616] width 845 height 329
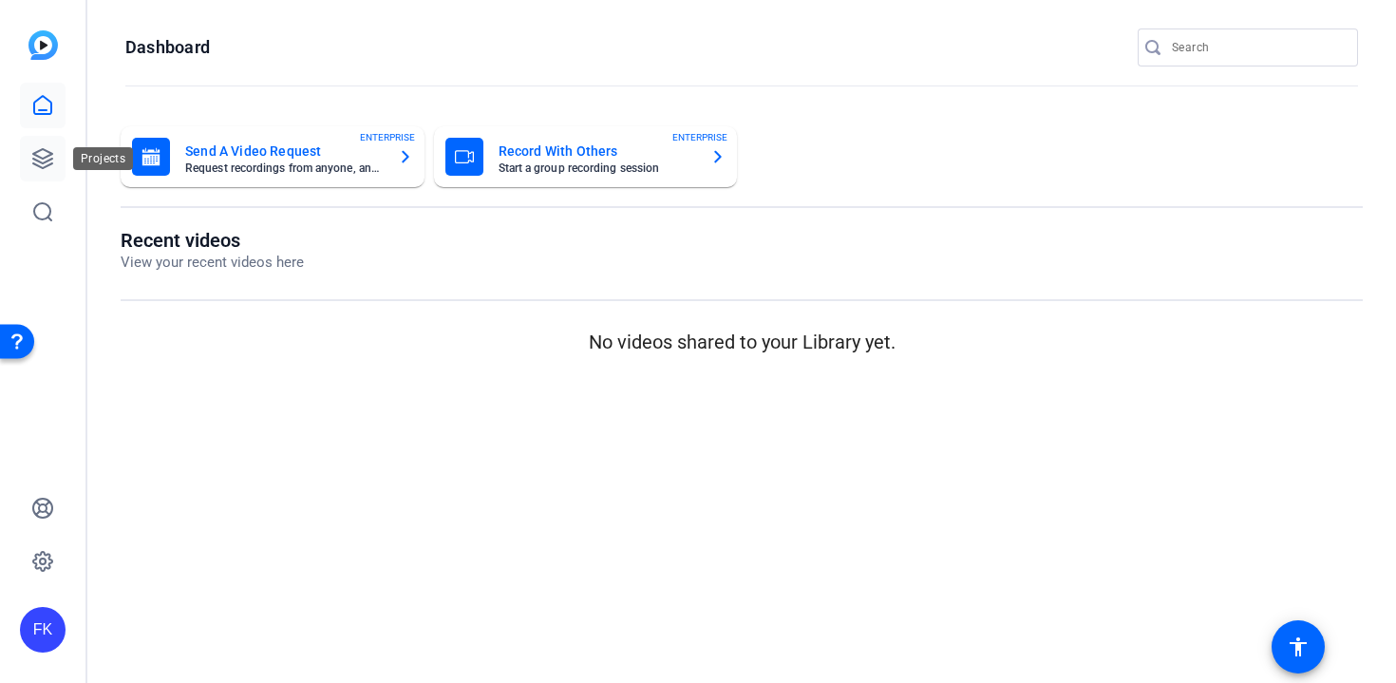
click at [59, 171] on link at bounding box center [43, 159] width 46 height 46
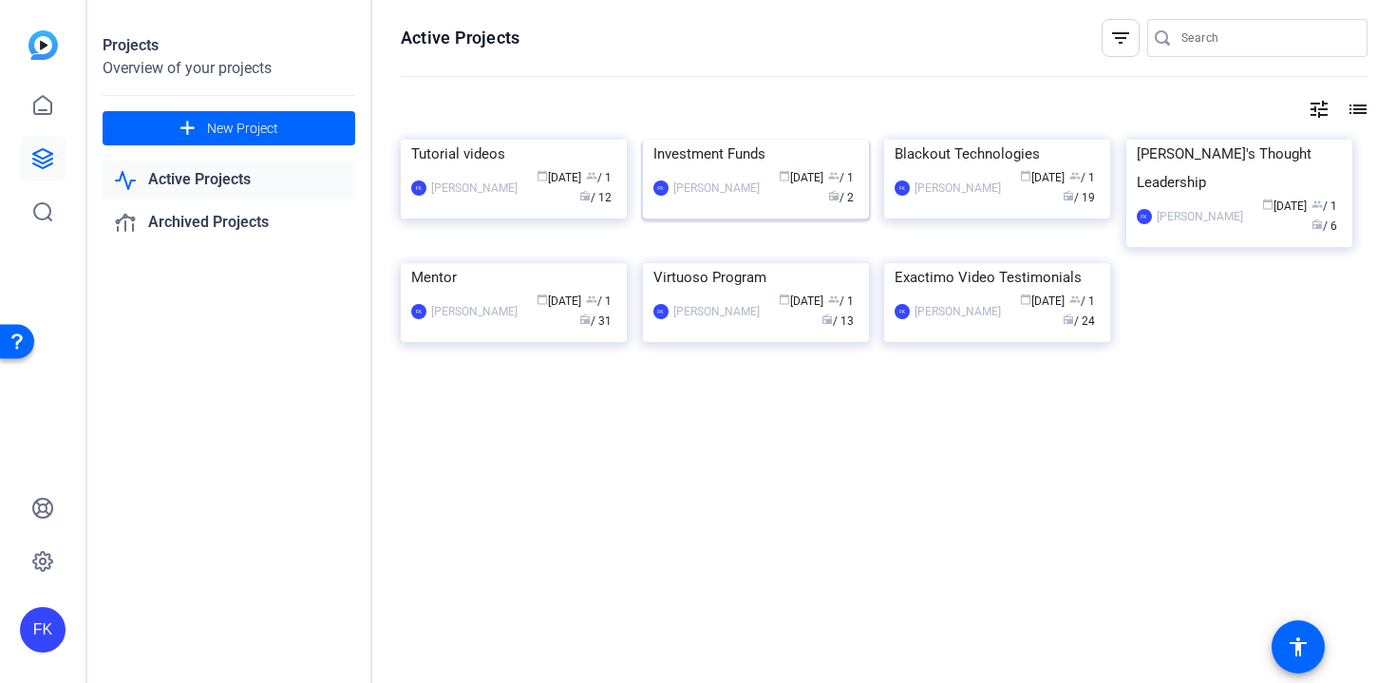
click at [744, 168] on div "Investment Funds" at bounding box center [756, 154] width 205 height 28
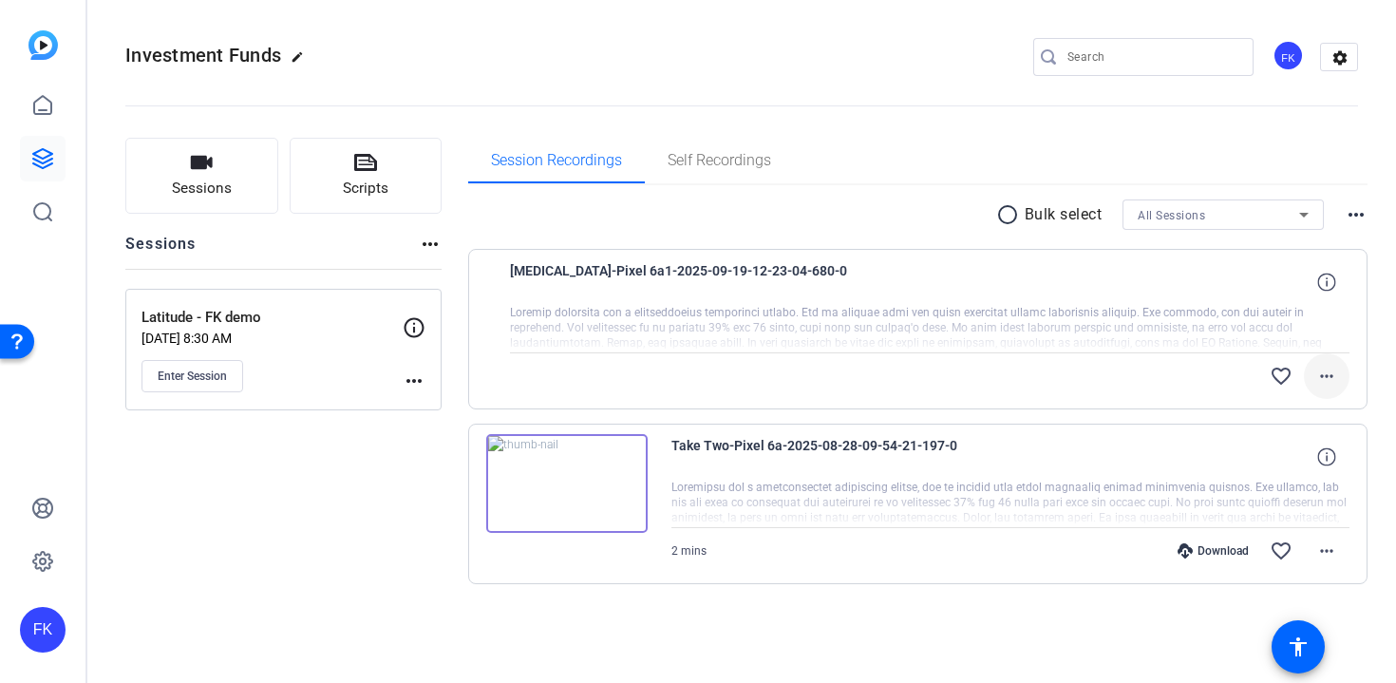
click at [1329, 380] on mat-icon "more_horiz" at bounding box center [1327, 376] width 23 height 23
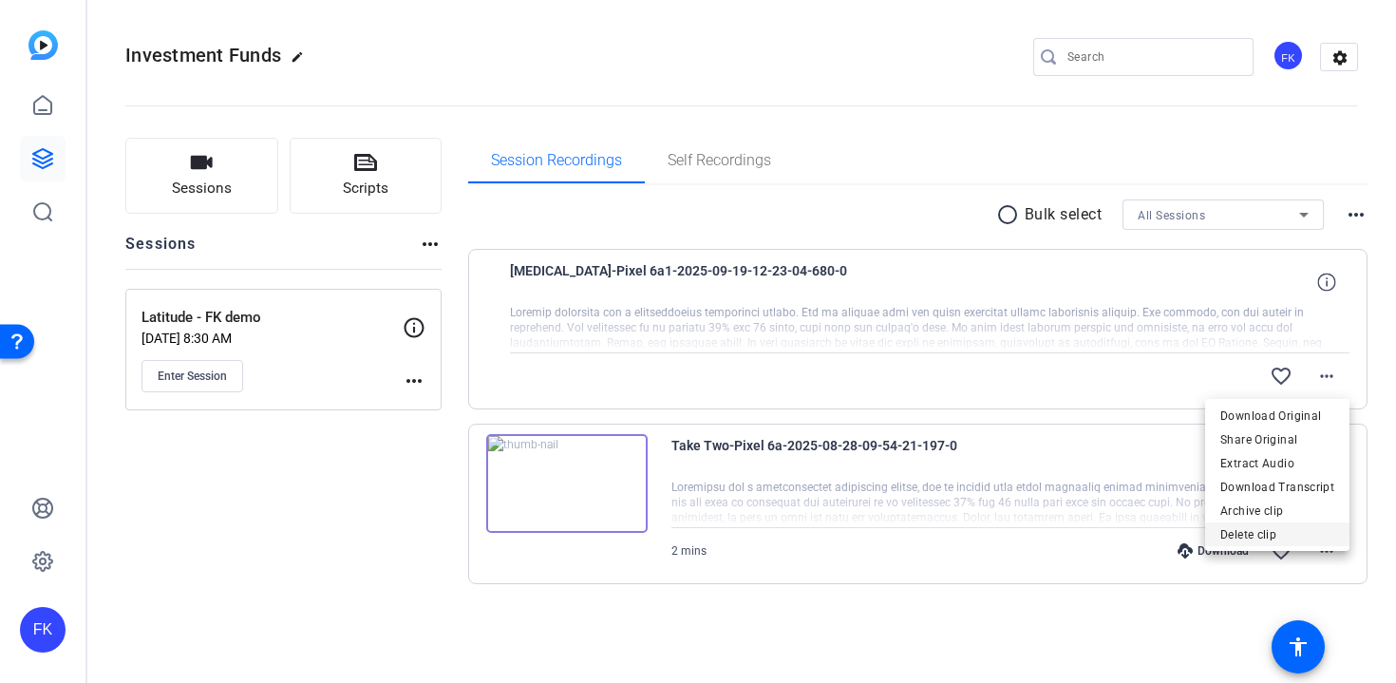
click at [1276, 533] on span "Delete clip" at bounding box center [1278, 534] width 114 height 23
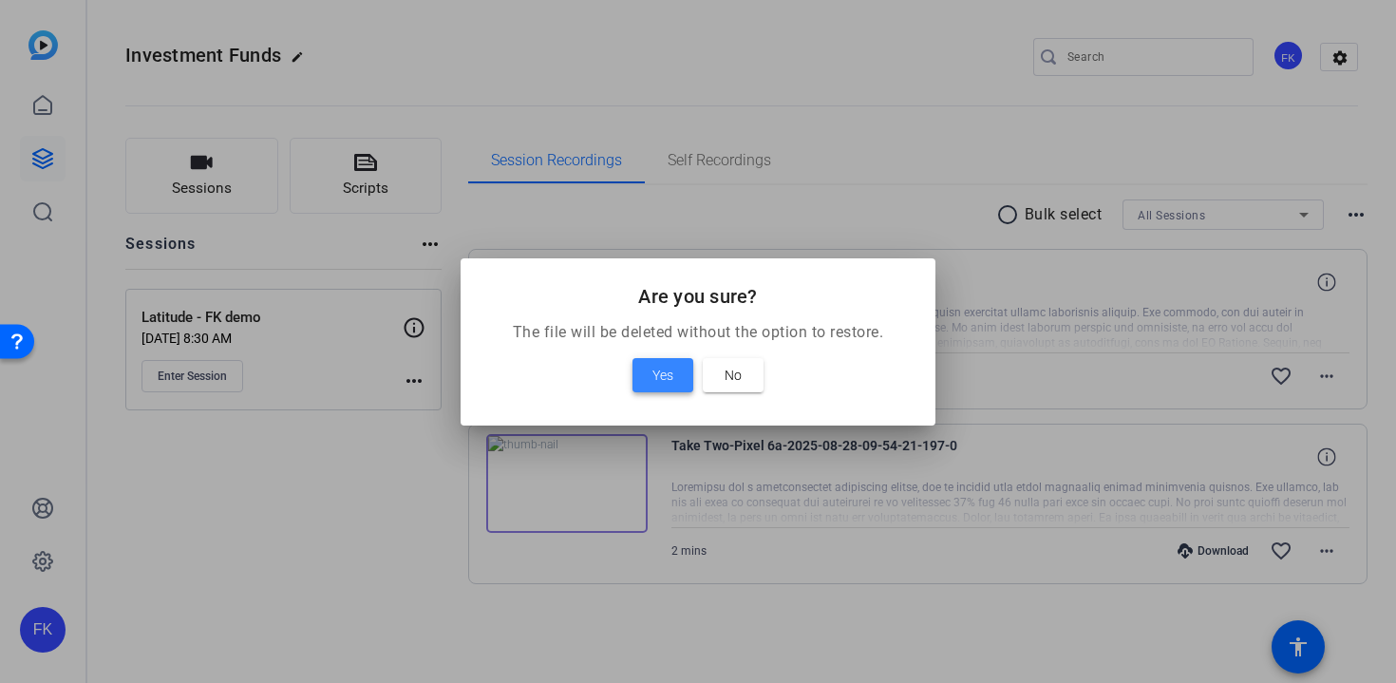
click at [664, 369] on span "Yes" at bounding box center [663, 375] width 21 height 23
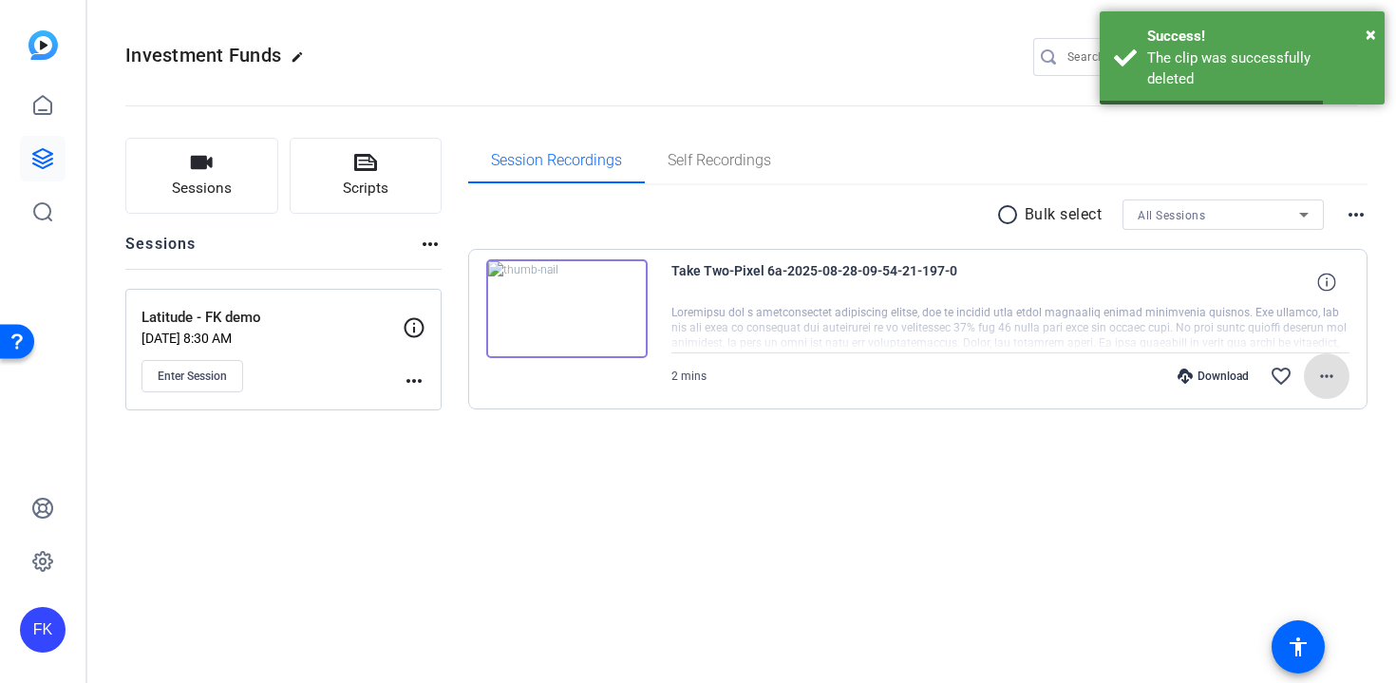
click at [1329, 375] on mat-icon "more_horiz" at bounding box center [1327, 376] width 23 height 23
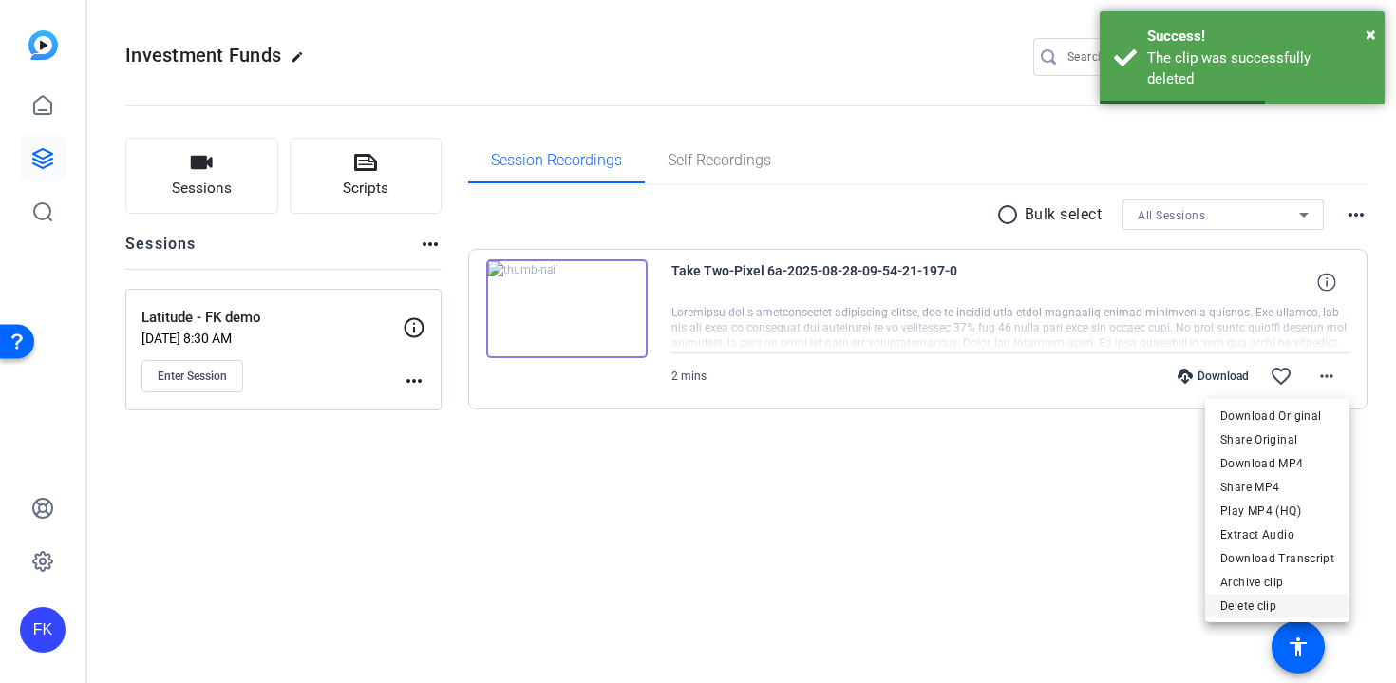
click at [1267, 606] on span "Delete clip" at bounding box center [1278, 606] width 114 height 23
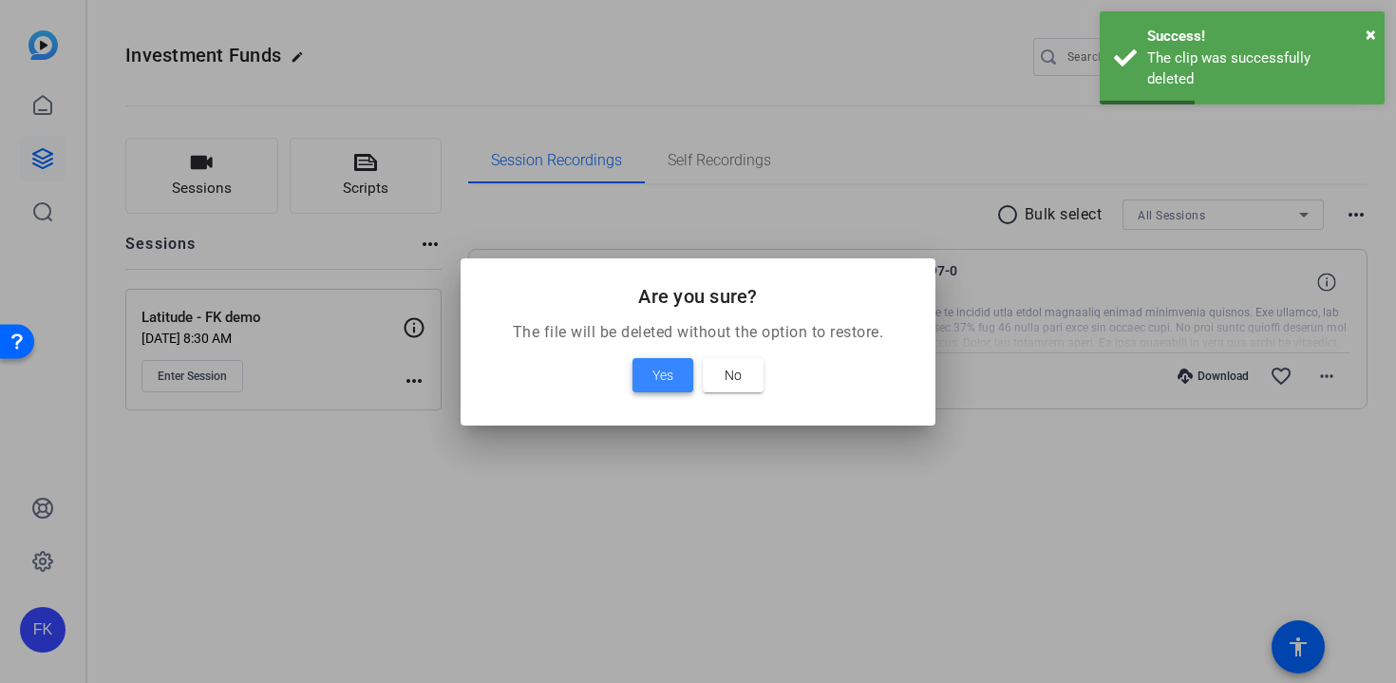
click at [670, 371] on span "Yes" at bounding box center [663, 375] width 21 height 23
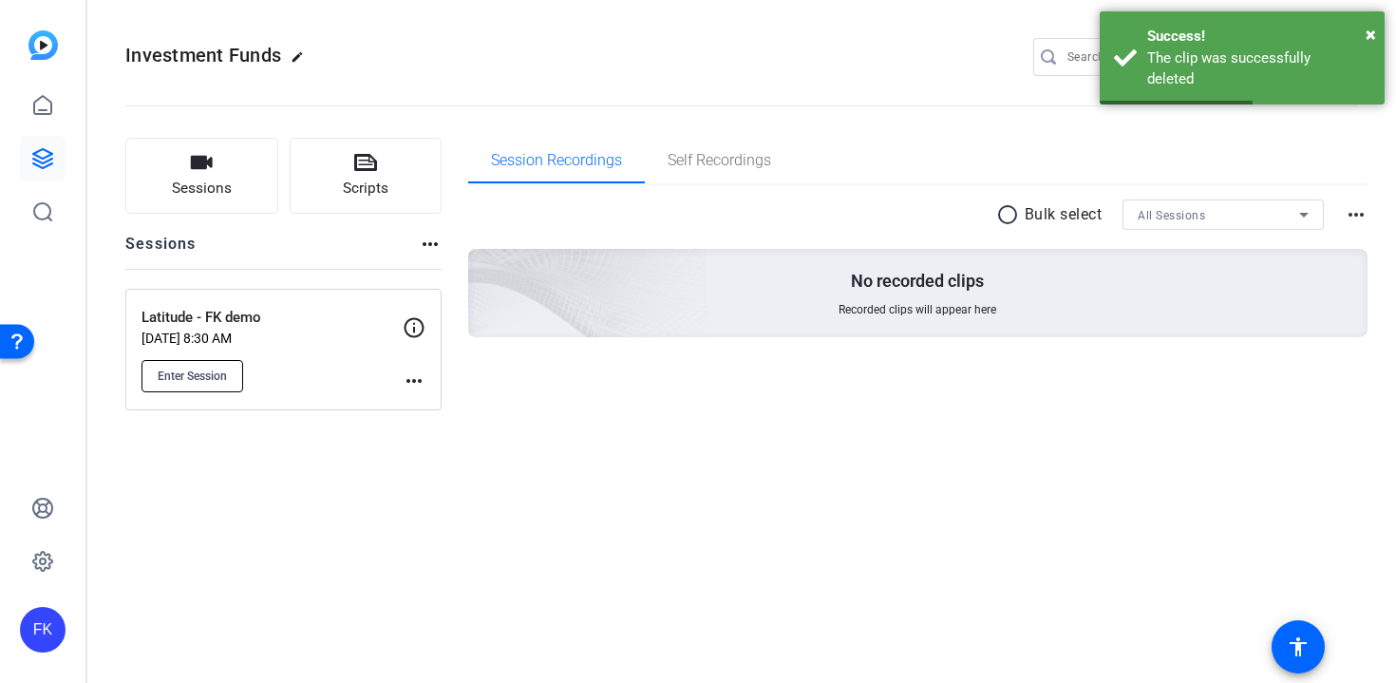
click at [218, 379] on span "Enter Session" at bounding box center [192, 376] width 69 height 15
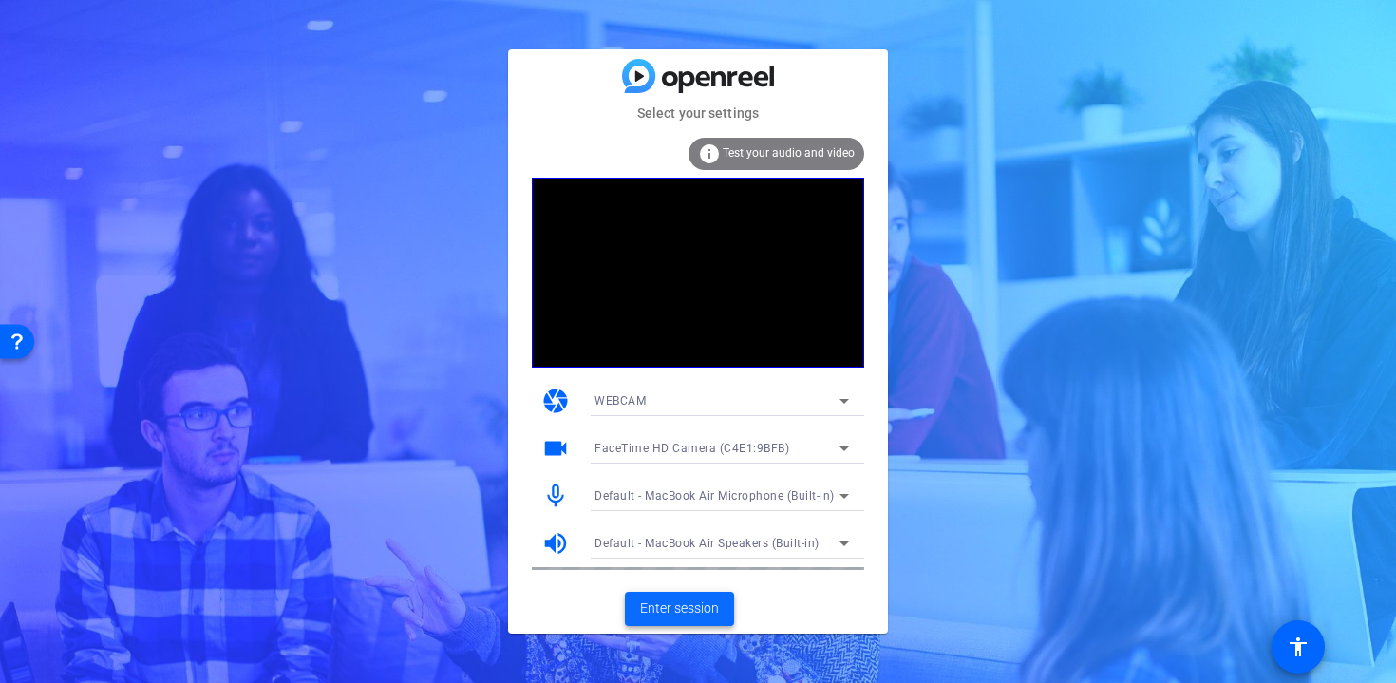
click at [675, 604] on span "Enter session" at bounding box center [679, 608] width 79 height 20
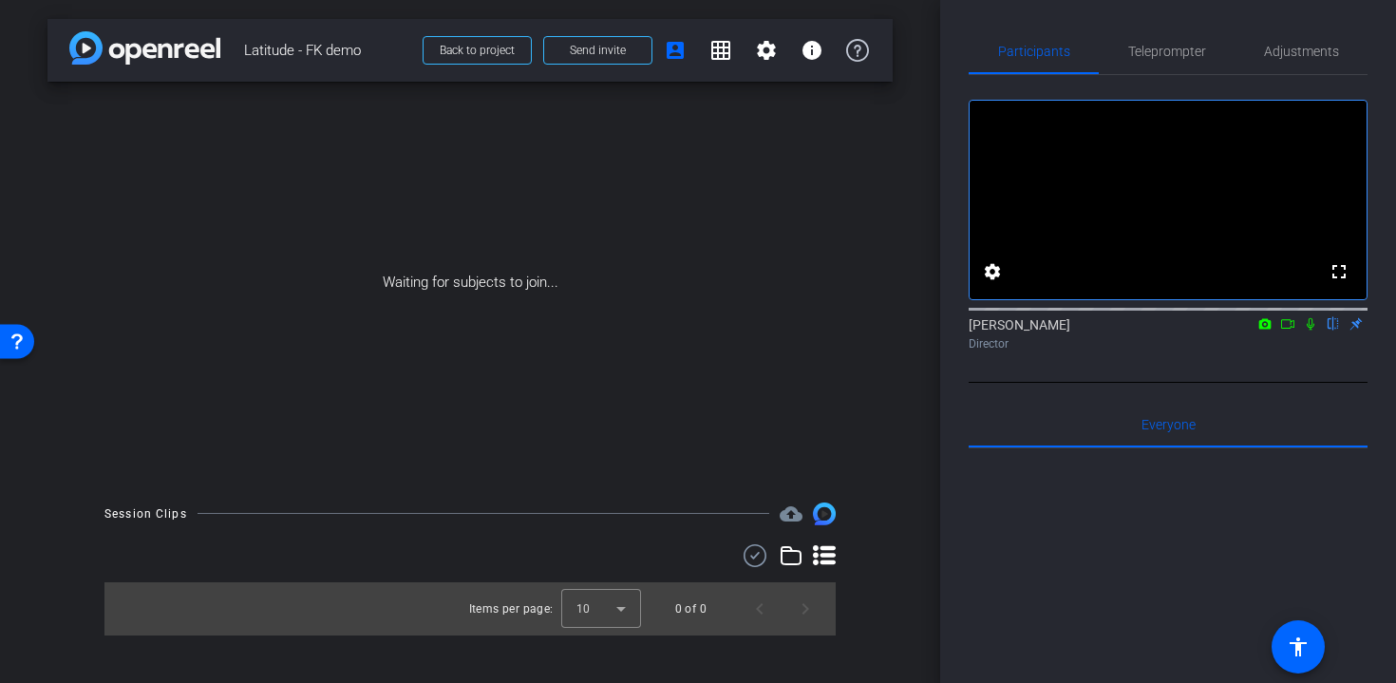
type input "Latitude - Utilities"
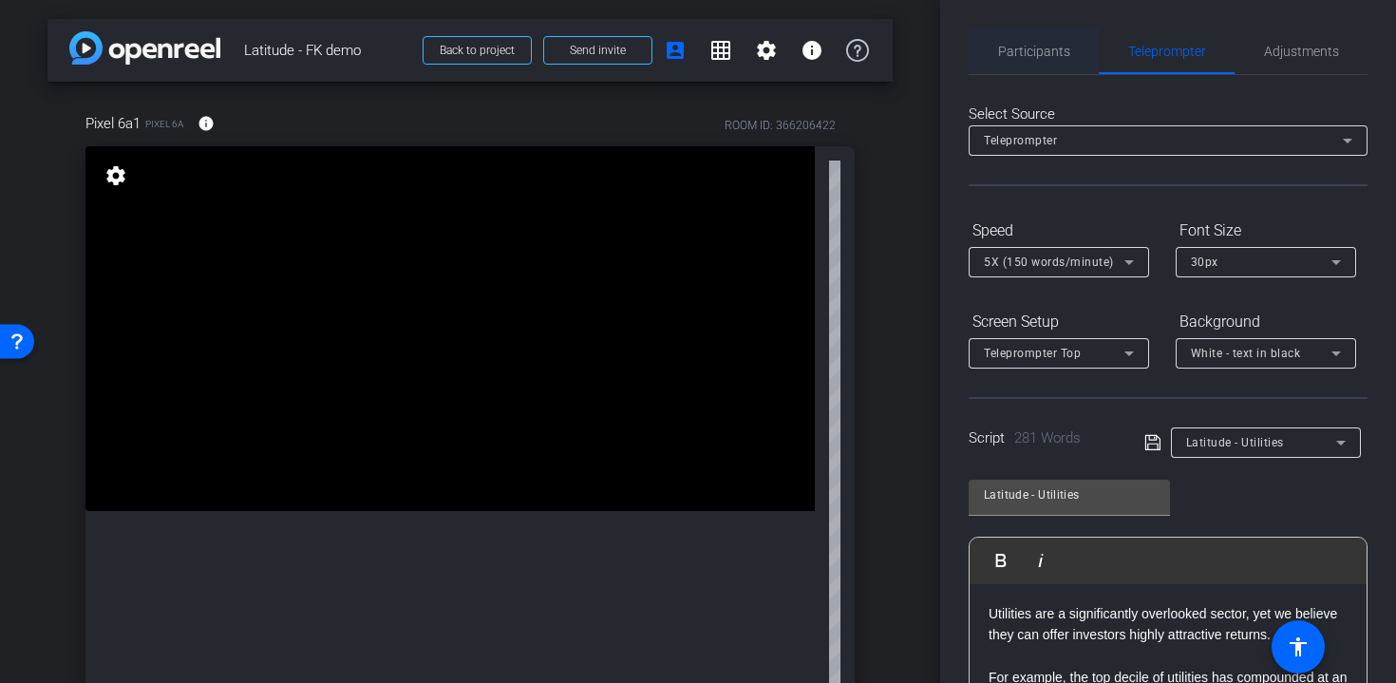
click at [1050, 50] on span "Participants" at bounding box center [1034, 51] width 72 height 13
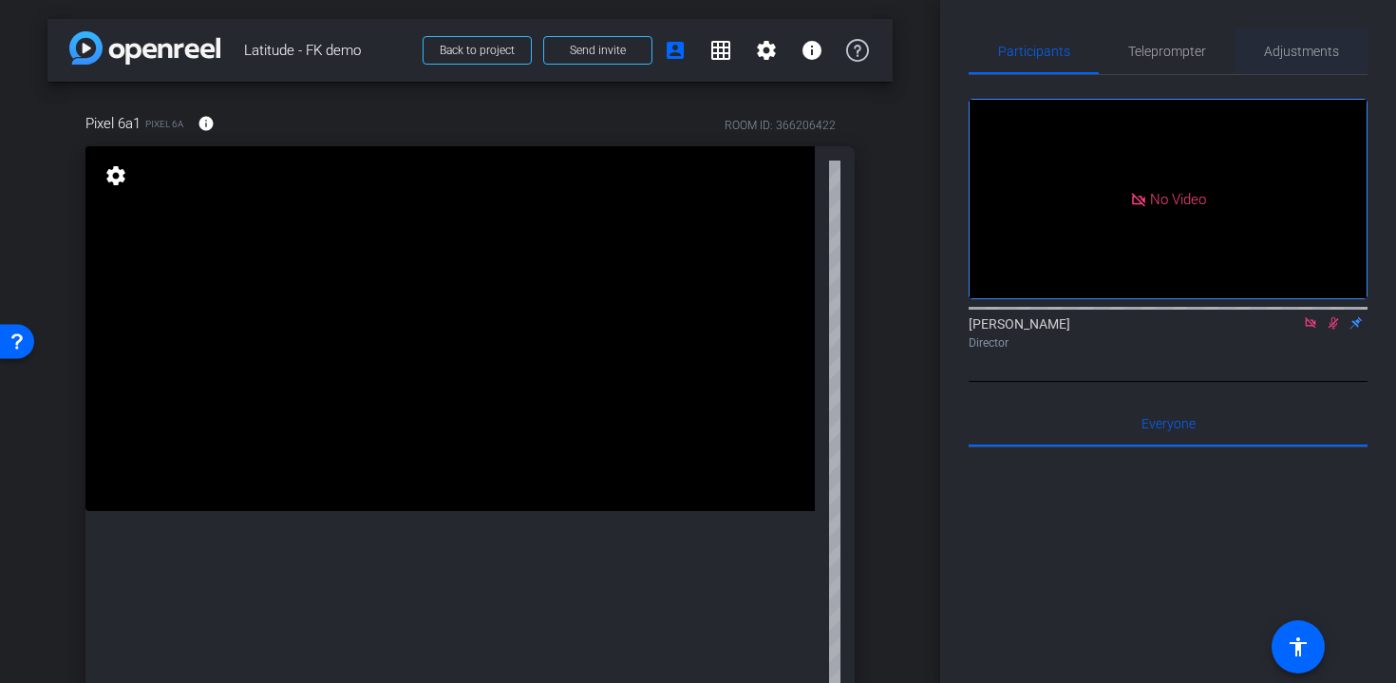
click at [1285, 62] on span "Adjustments" at bounding box center [1301, 51] width 75 height 46
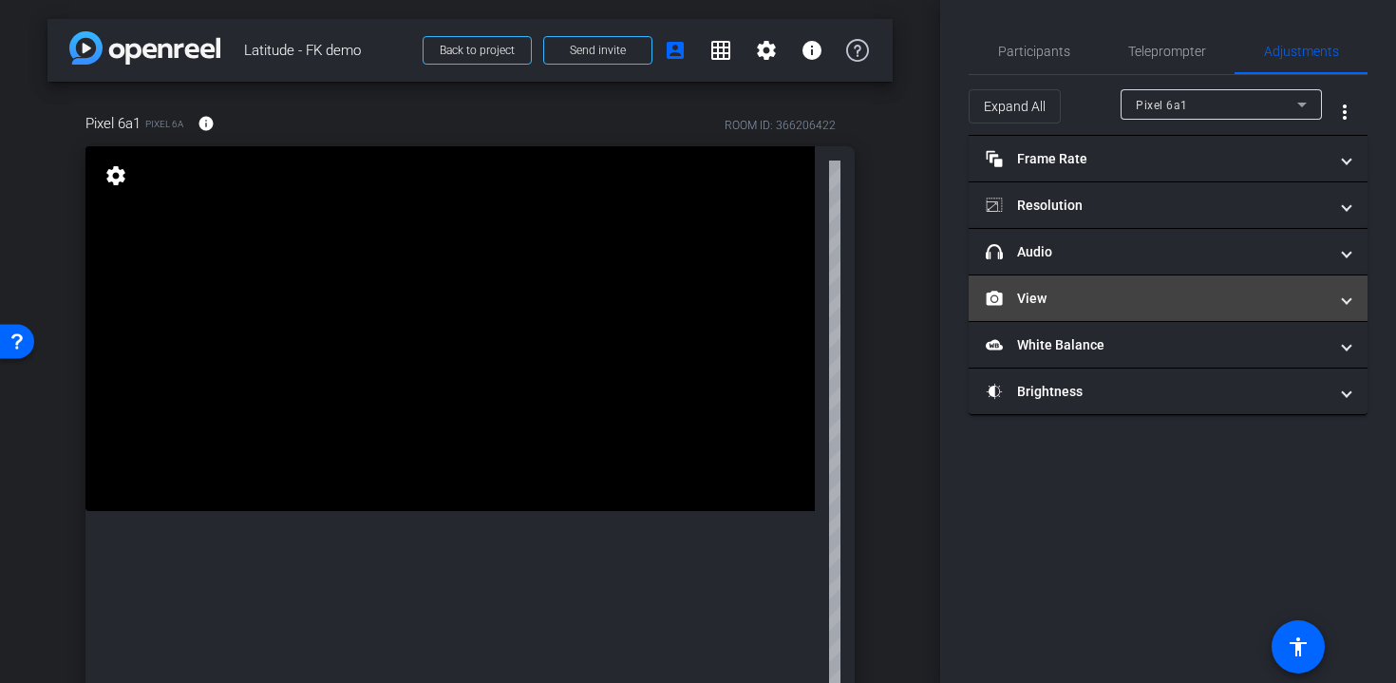
click at [1074, 293] on mat-panel-title "View" at bounding box center [1157, 299] width 342 height 20
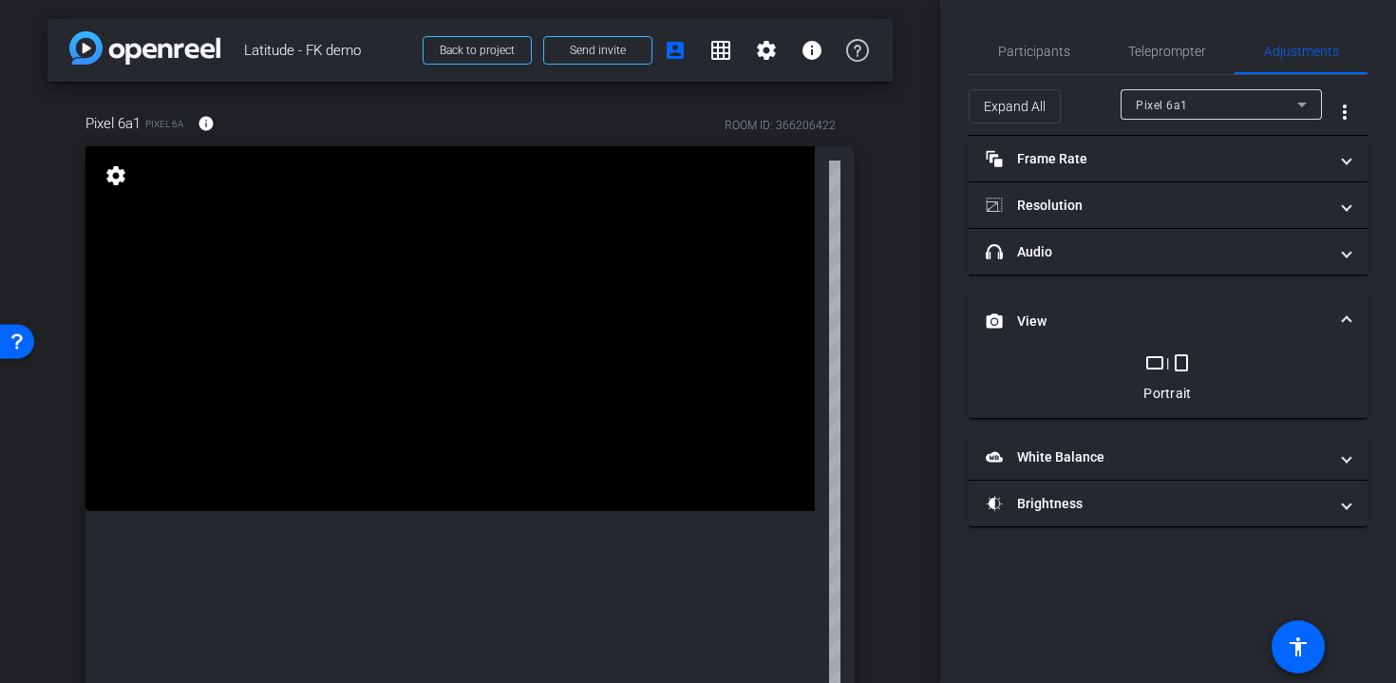
click at [1187, 370] on mat-icon "crop_portrait" at bounding box center [1181, 362] width 23 height 23
click at [1184, 367] on mat-icon "crop_portrait" at bounding box center [1181, 362] width 23 height 23
click at [1348, 323] on span at bounding box center [1347, 322] width 8 height 20
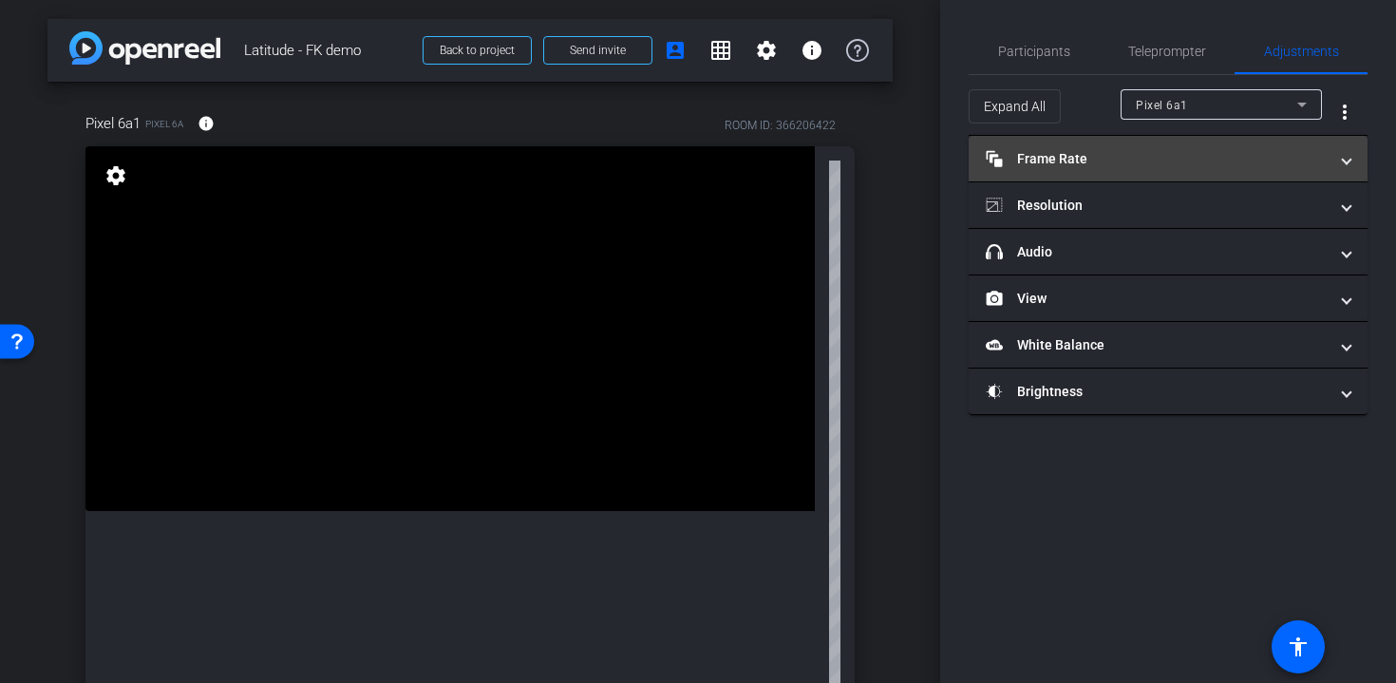
click at [1081, 158] on mat-panel-title "Frame Rate Frame Rate" at bounding box center [1157, 159] width 342 height 20
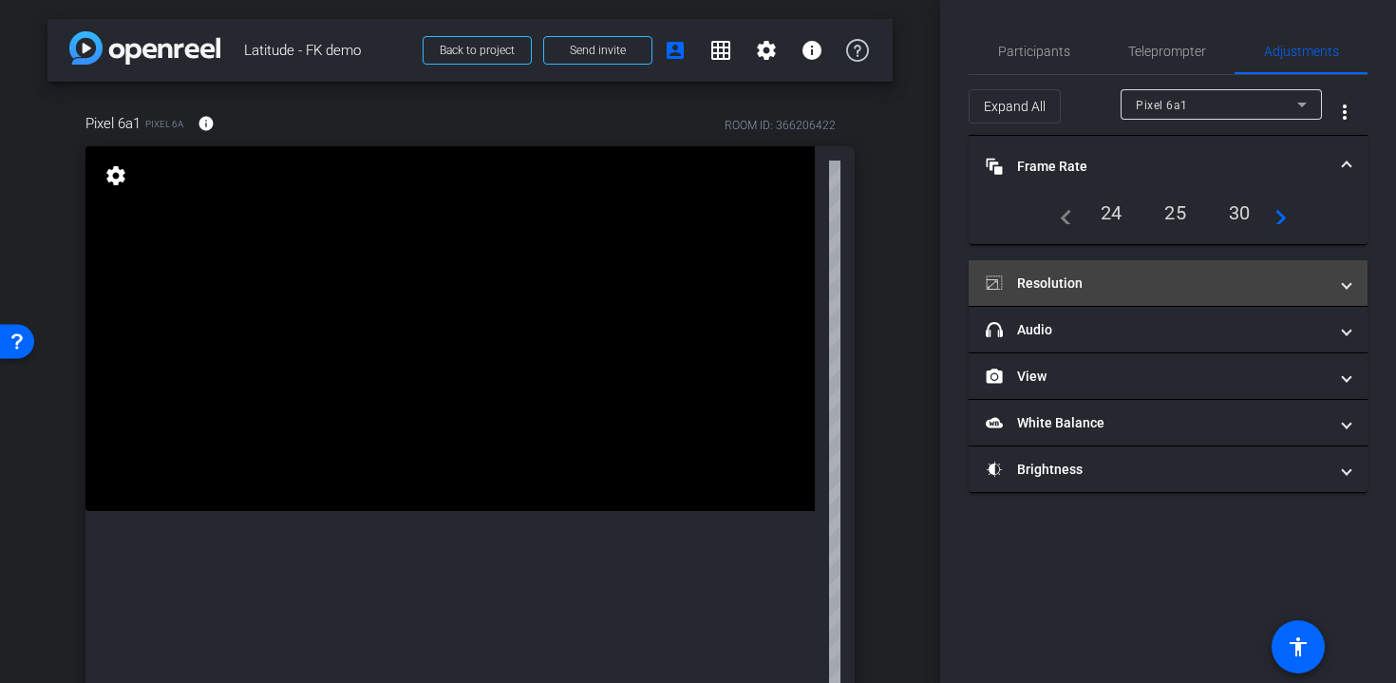
click at [1085, 292] on mat-panel-title "Resolution" at bounding box center [1157, 284] width 342 height 20
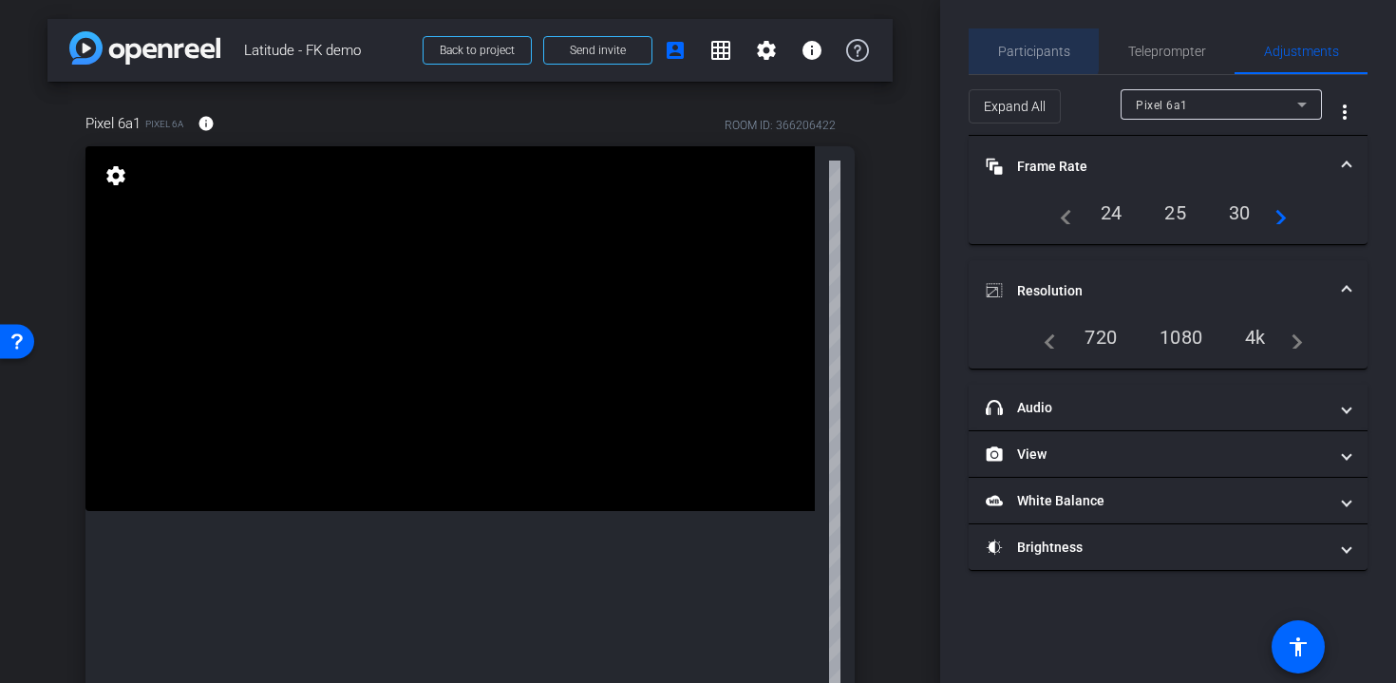
click at [1030, 47] on span "Participants" at bounding box center [1034, 51] width 72 height 13
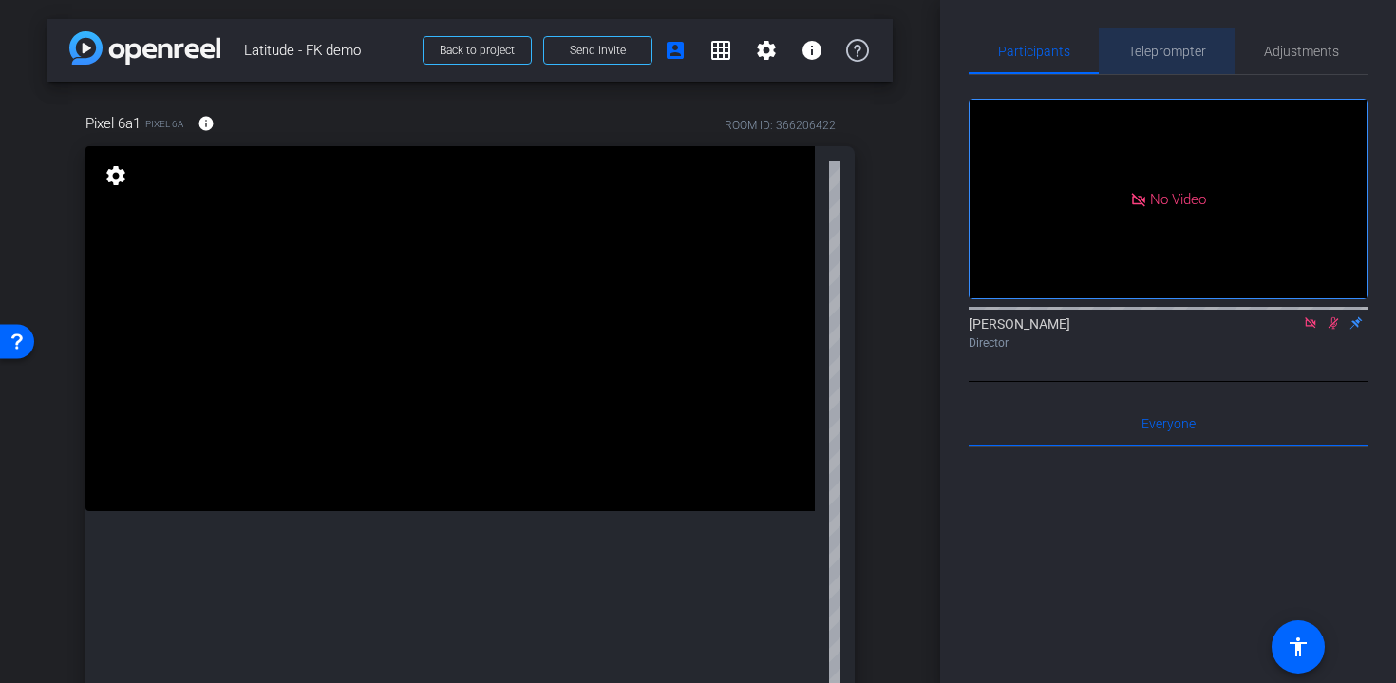
click at [1147, 54] on span "Teleprompter" at bounding box center [1167, 51] width 78 height 13
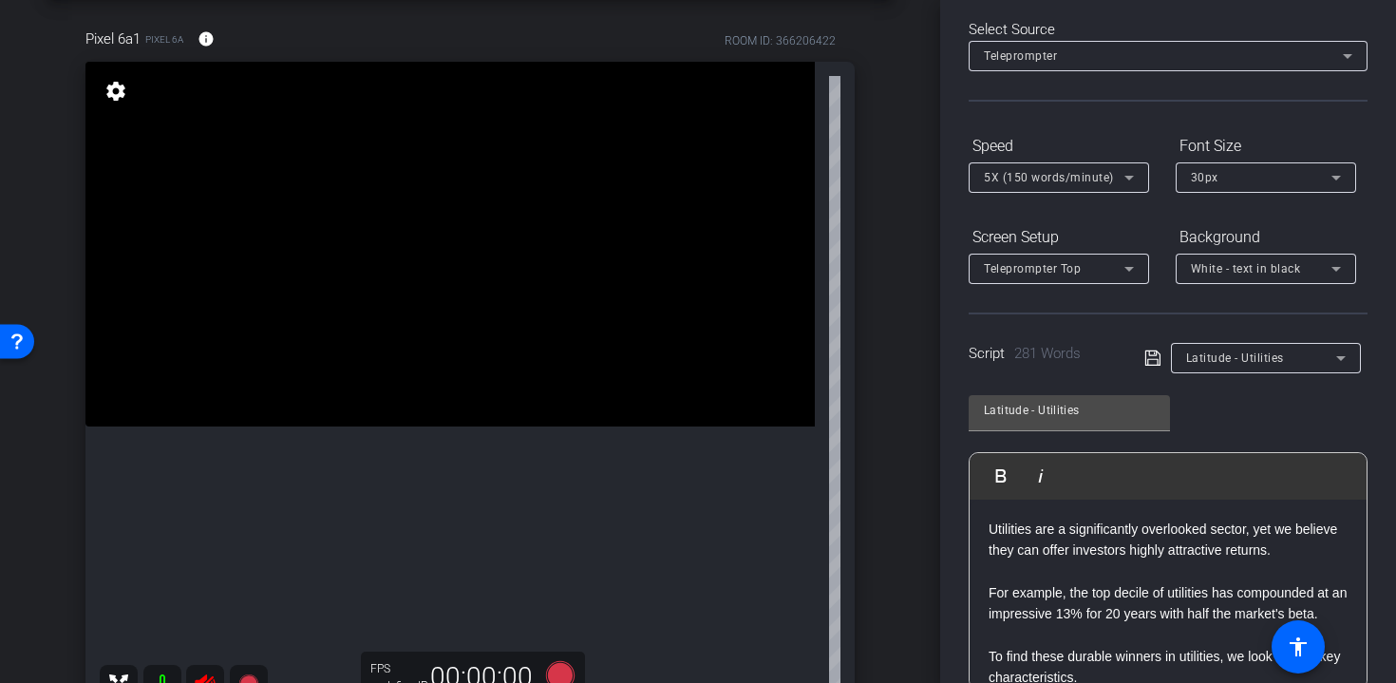
scroll to position [257, 0]
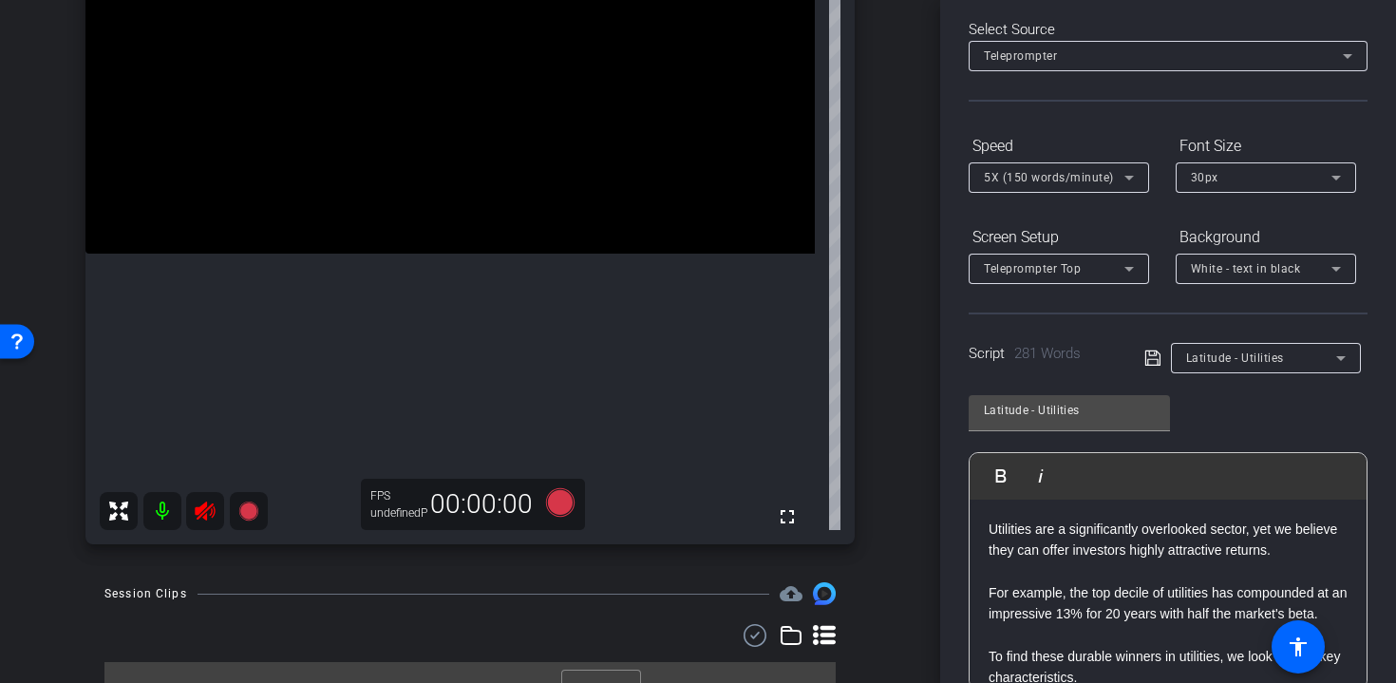
click at [209, 511] on icon at bounding box center [205, 511] width 23 height 23
click at [206, 512] on icon at bounding box center [205, 511] width 23 height 23
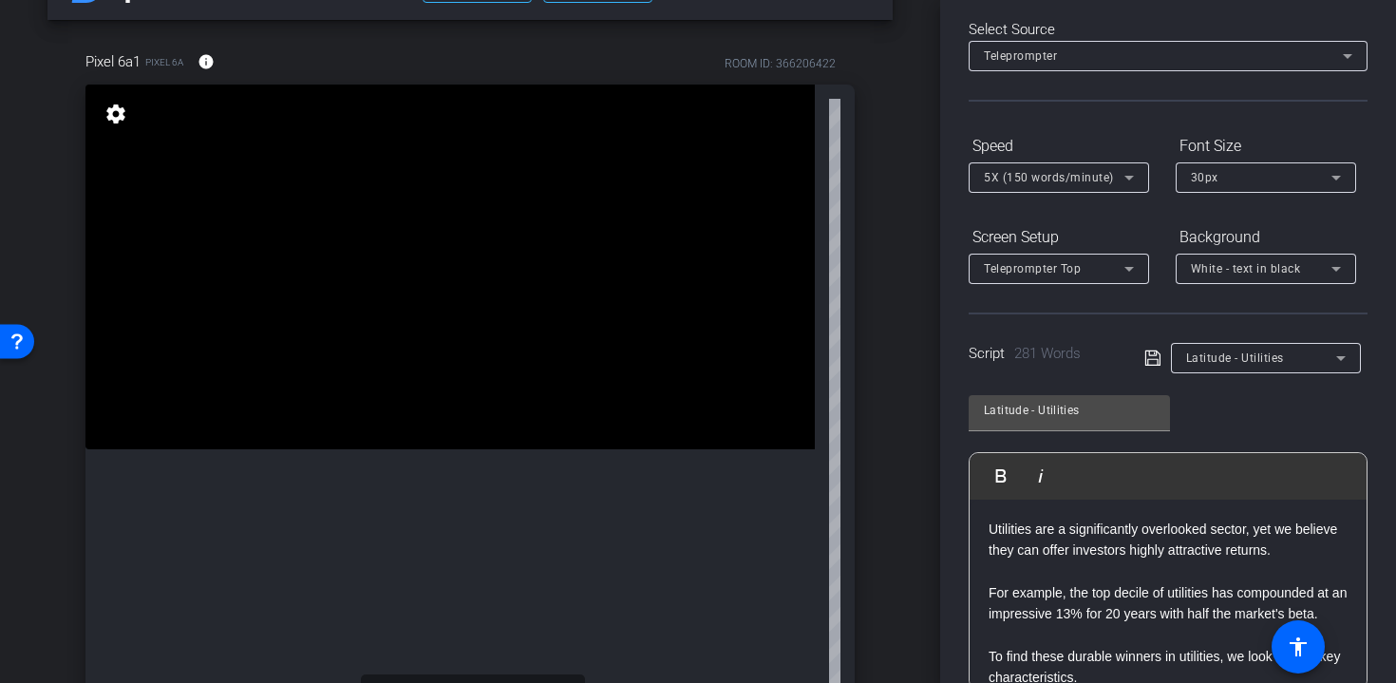
scroll to position [290, 0]
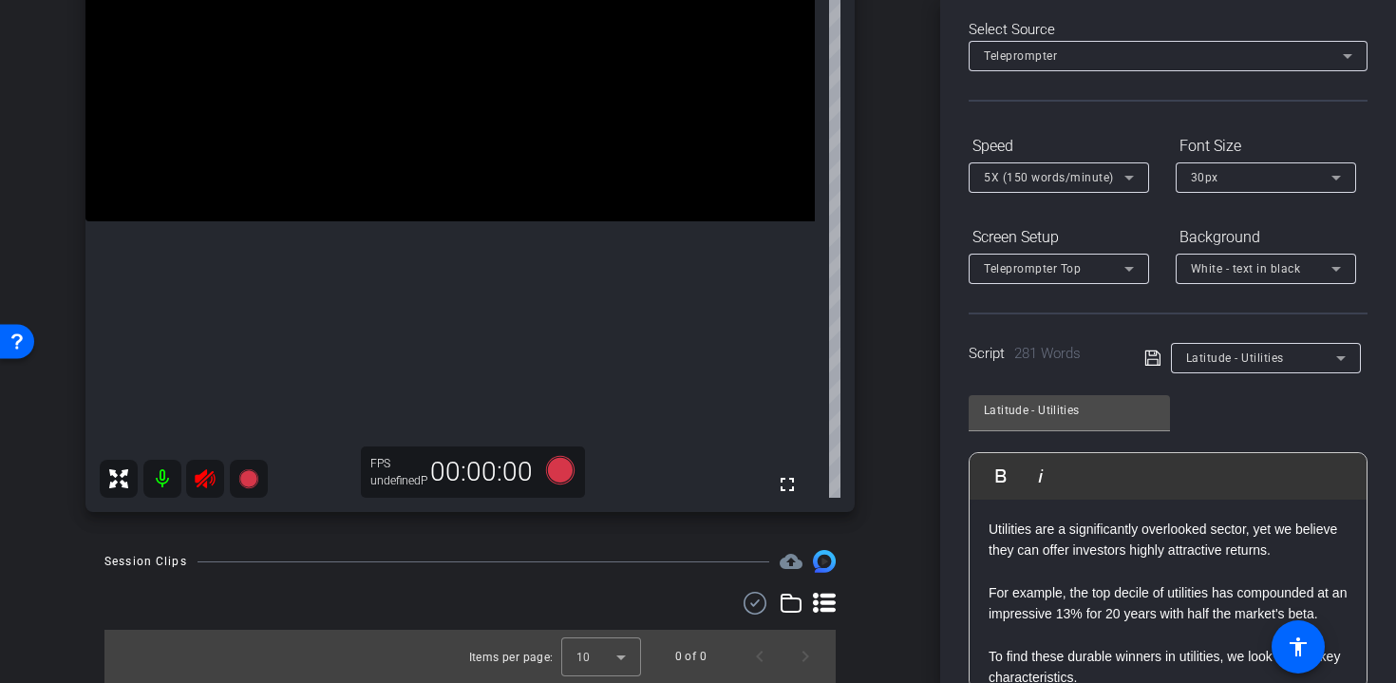
click at [159, 480] on mat-icon at bounding box center [162, 479] width 38 height 38
click at [159, 479] on mat-icon at bounding box center [162, 479] width 38 height 38
click at [207, 481] on icon at bounding box center [205, 478] width 23 height 23
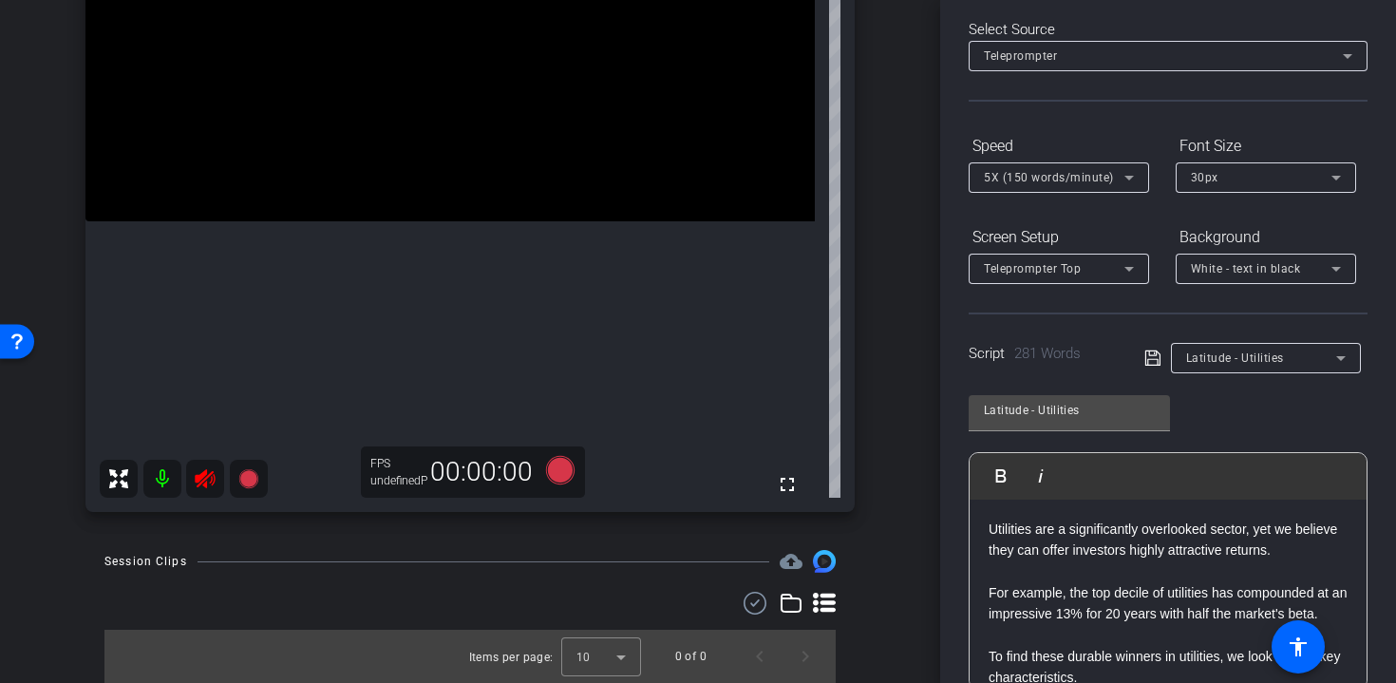
click at [199, 474] on icon at bounding box center [205, 478] width 20 height 19
click at [204, 481] on icon at bounding box center [205, 478] width 23 height 23
click at [204, 481] on div at bounding box center [184, 479] width 168 height 38
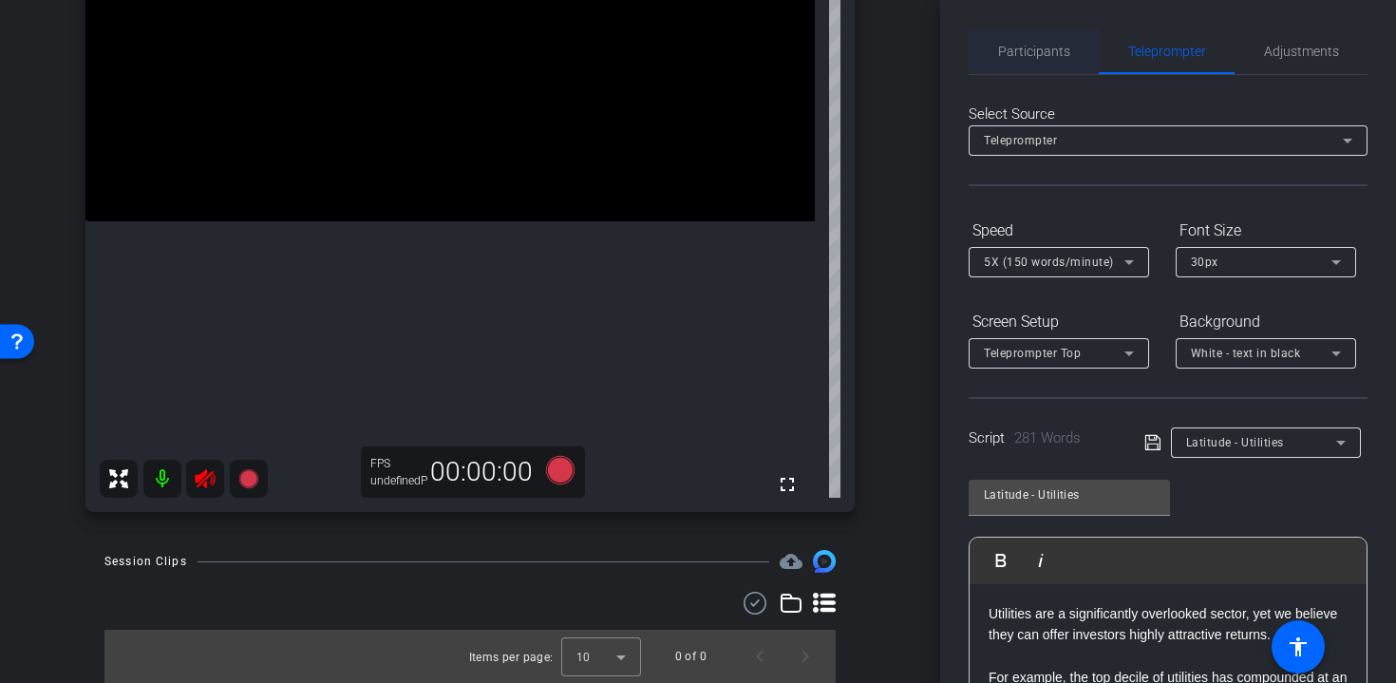
click at [1031, 45] on span "Participants" at bounding box center [1034, 51] width 72 height 13
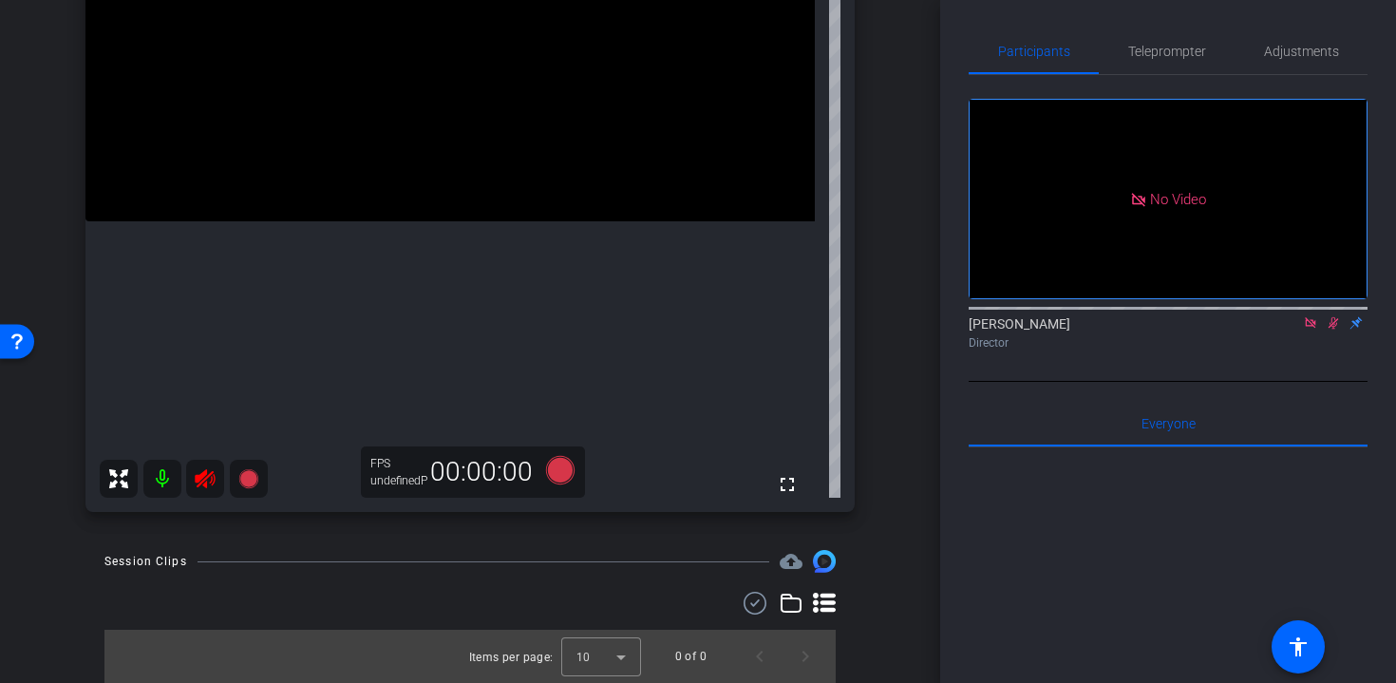
click at [1309, 316] on icon at bounding box center [1310, 322] width 15 height 13
click at [1311, 330] on icon at bounding box center [1310, 322] width 15 height 13
click at [204, 480] on icon at bounding box center [205, 478] width 23 height 23
click at [1291, 330] on icon at bounding box center [1287, 322] width 15 height 13
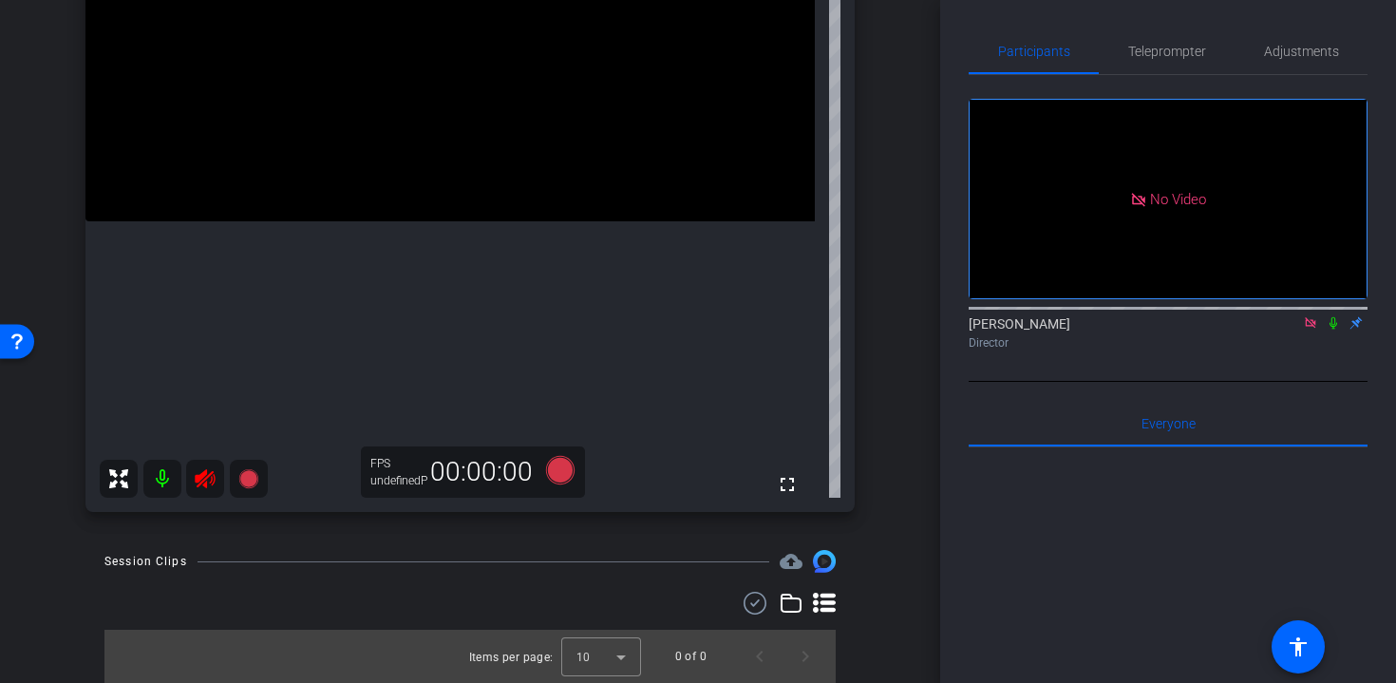
click at [1330, 330] on icon at bounding box center [1333, 322] width 15 height 13
click at [204, 479] on icon at bounding box center [205, 478] width 20 height 19
click at [204, 479] on div at bounding box center [184, 479] width 168 height 38
click at [204, 479] on icon at bounding box center [205, 478] width 20 height 19
click at [206, 485] on icon at bounding box center [205, 478] width 20 height 19
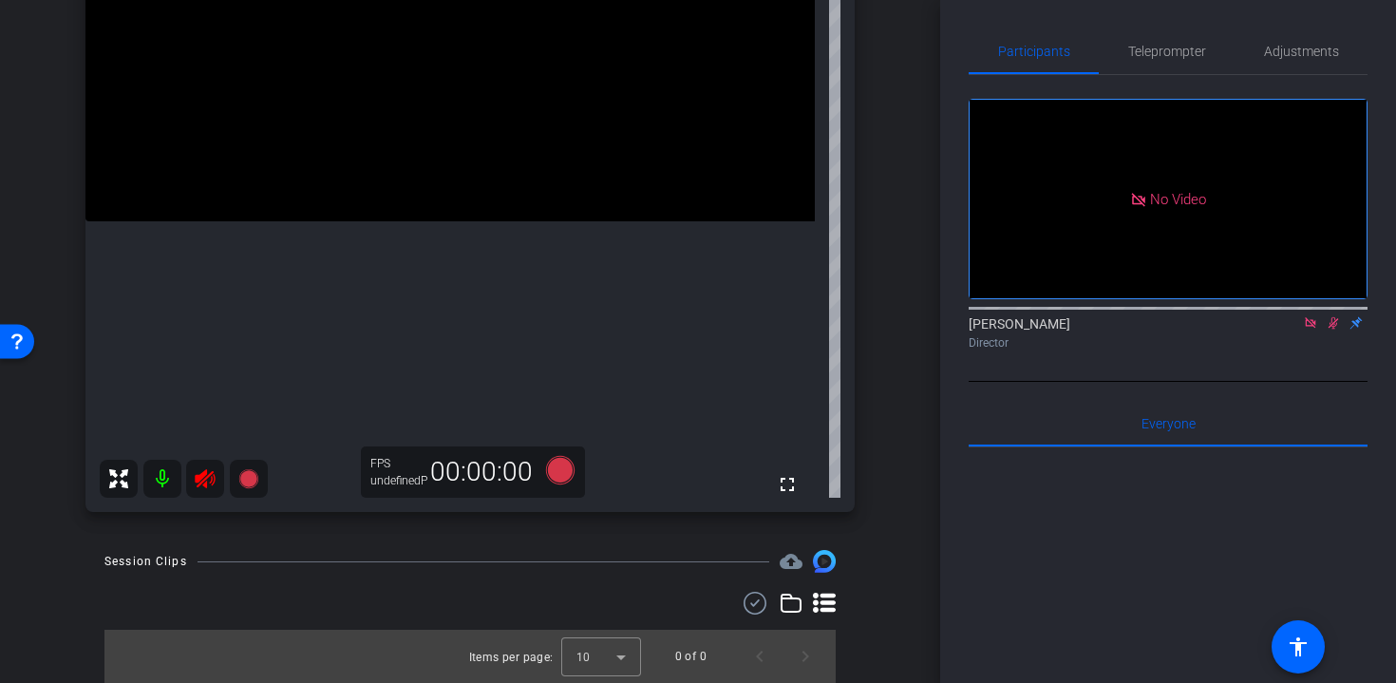
click at [206, 485] on icon at bounding box center [205, 478] width 20 height 19
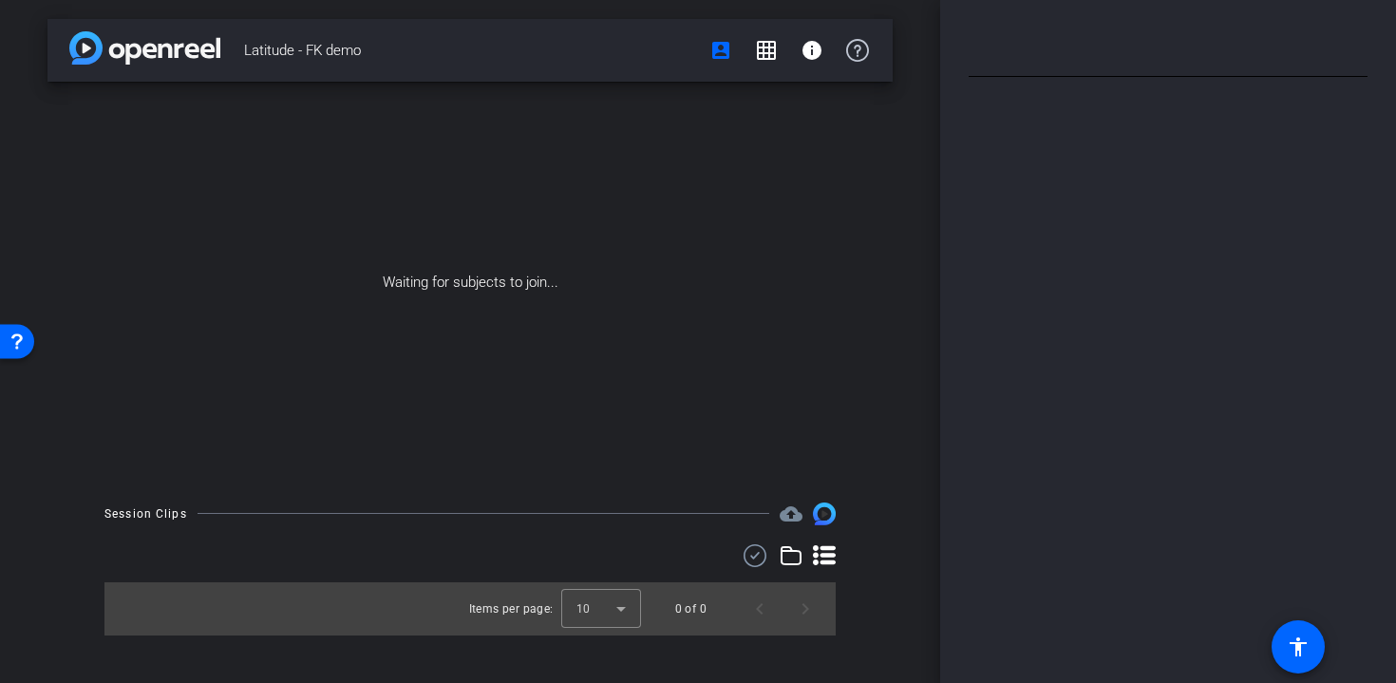
type input "Latitude - Utilities"
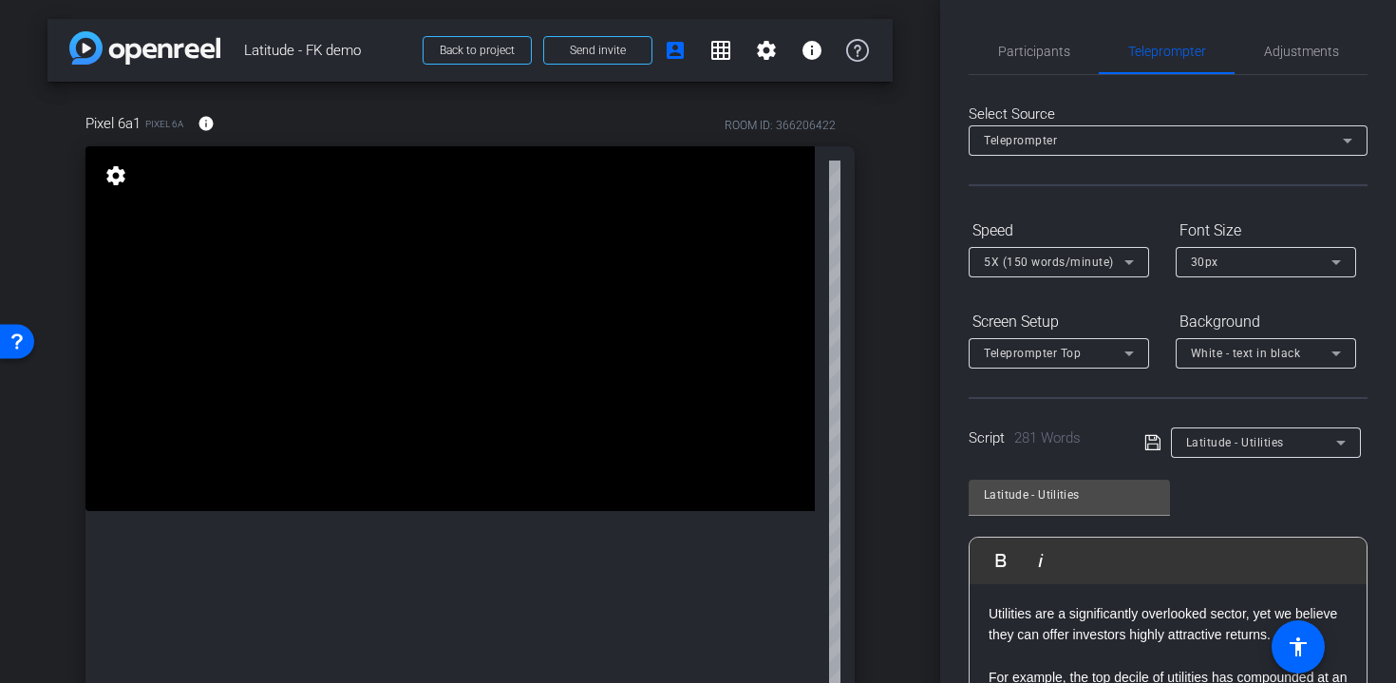
scroll to position [290, 0]
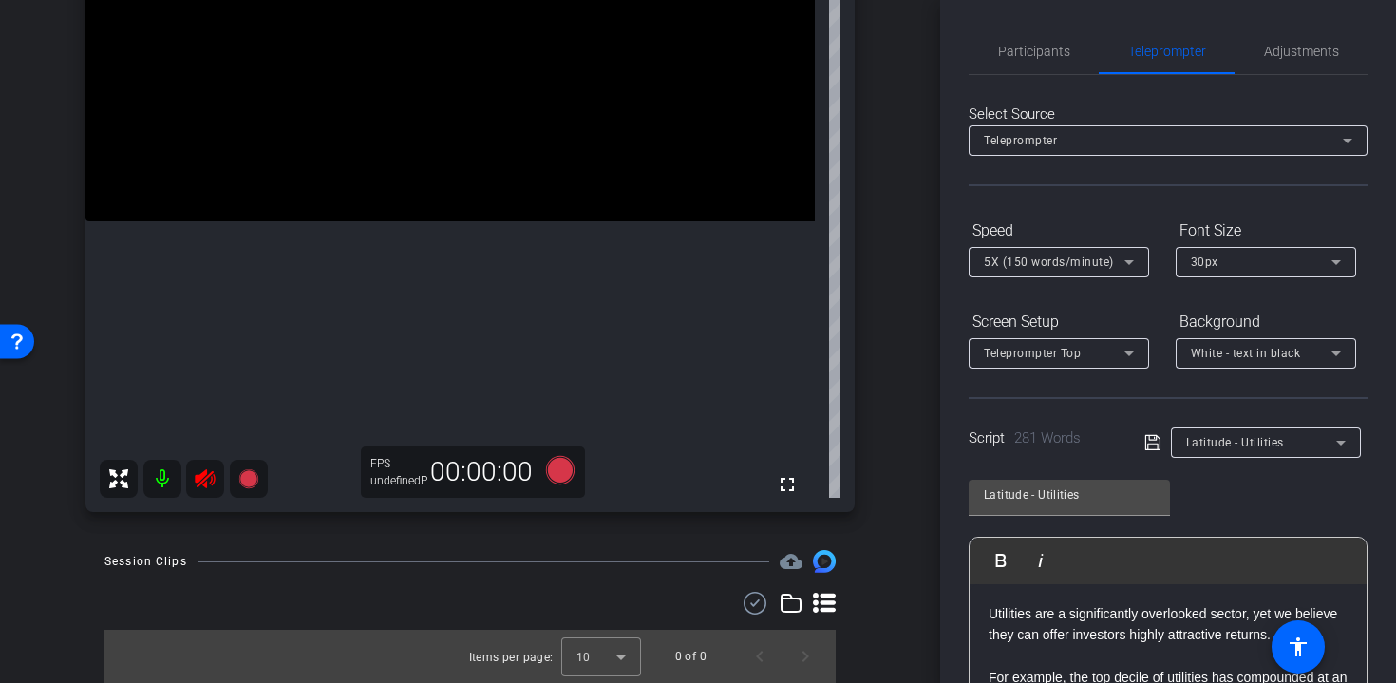
click at [199, 484] on icon at bounding box center [205, 478] width 20 height 19
click at [210, 476] on icon at bounding box center [205, 478] width 23 height 23
click at [1029, 49] on span "Participants" at bounding box center [1034, 51] width 72 height 13
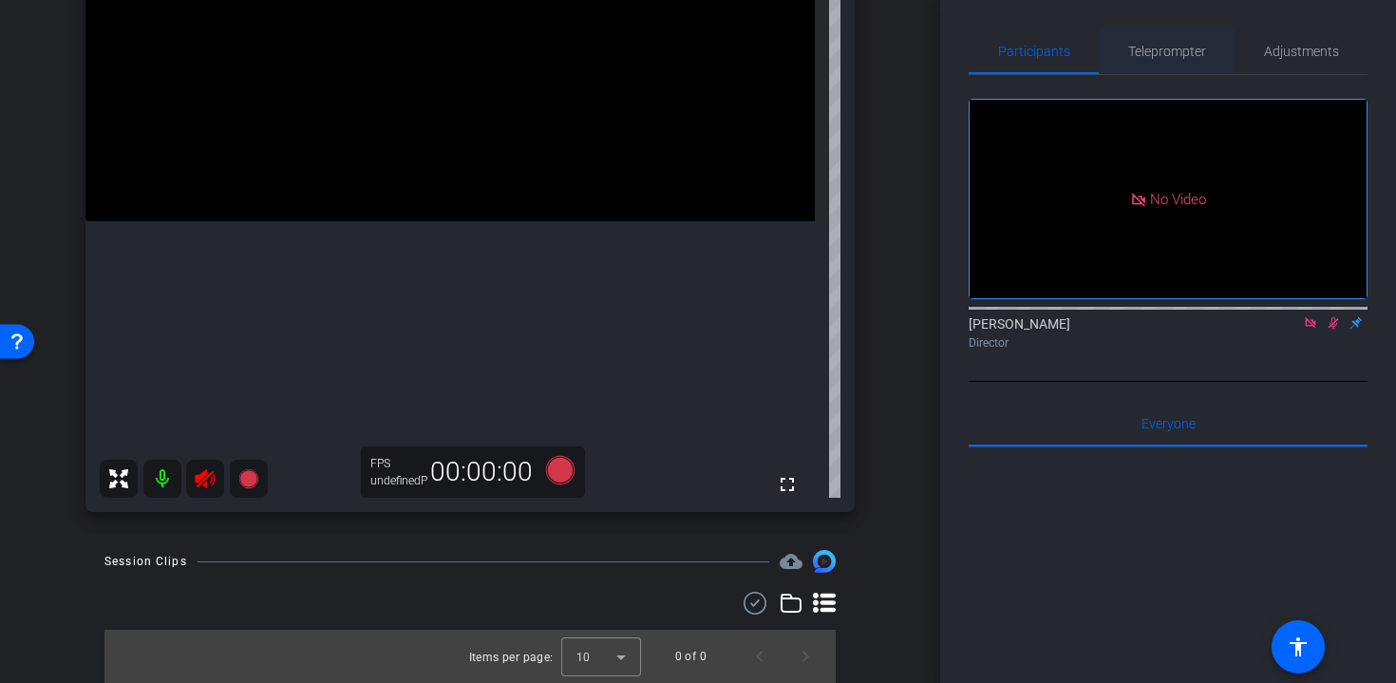
click at [1161, 53] on span "Teleprompter" at bounding box center [1167, 51] width 78 height 13
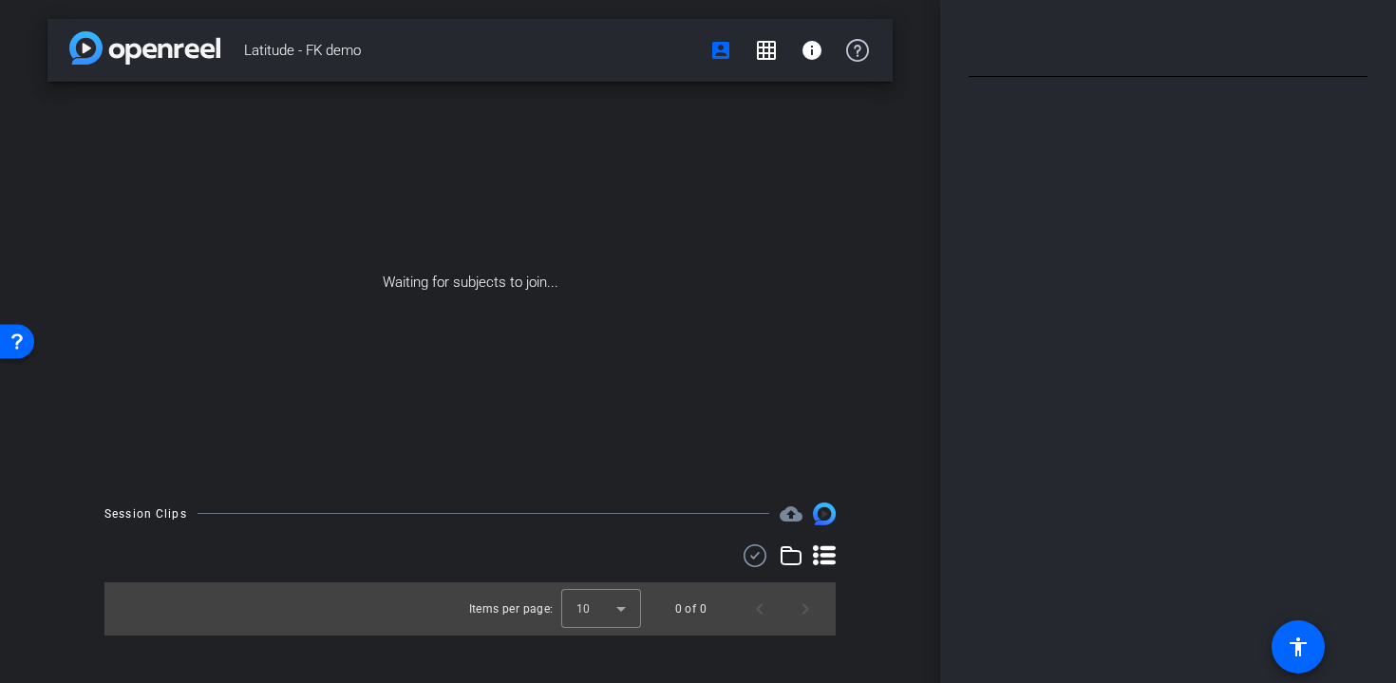
type input "Latitude - Utilities"
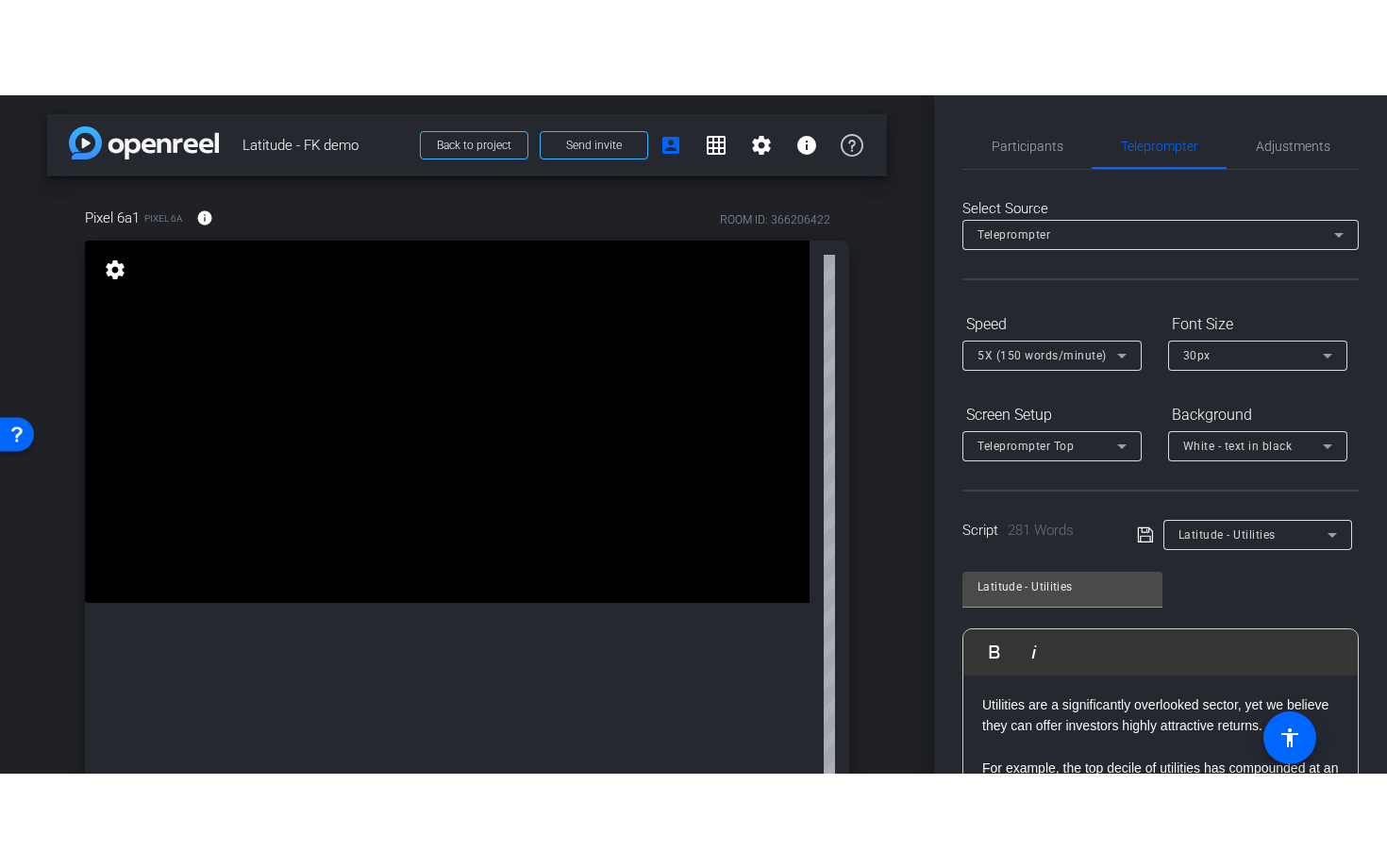
scroll to position [288, 0]
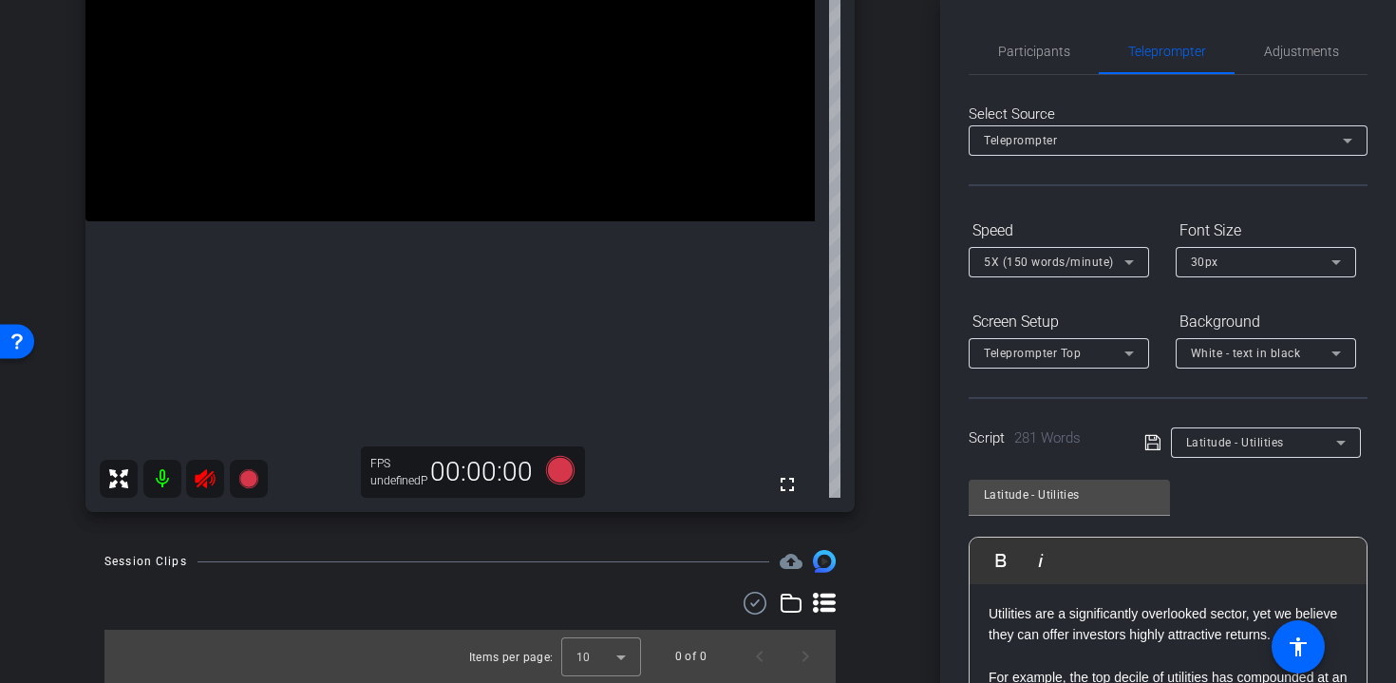
click at [210, 480] on icon at bounding box center [205, 478] width 23 height 23
click at [210, 480] on div at bounding box center [184, 479] width 168 height 38
click at [210, 480] on icon at bounding box center [205, 478] width 23 height 23
click at [123, 480] on icon at bounding box center [118, 478] width 19 height 19
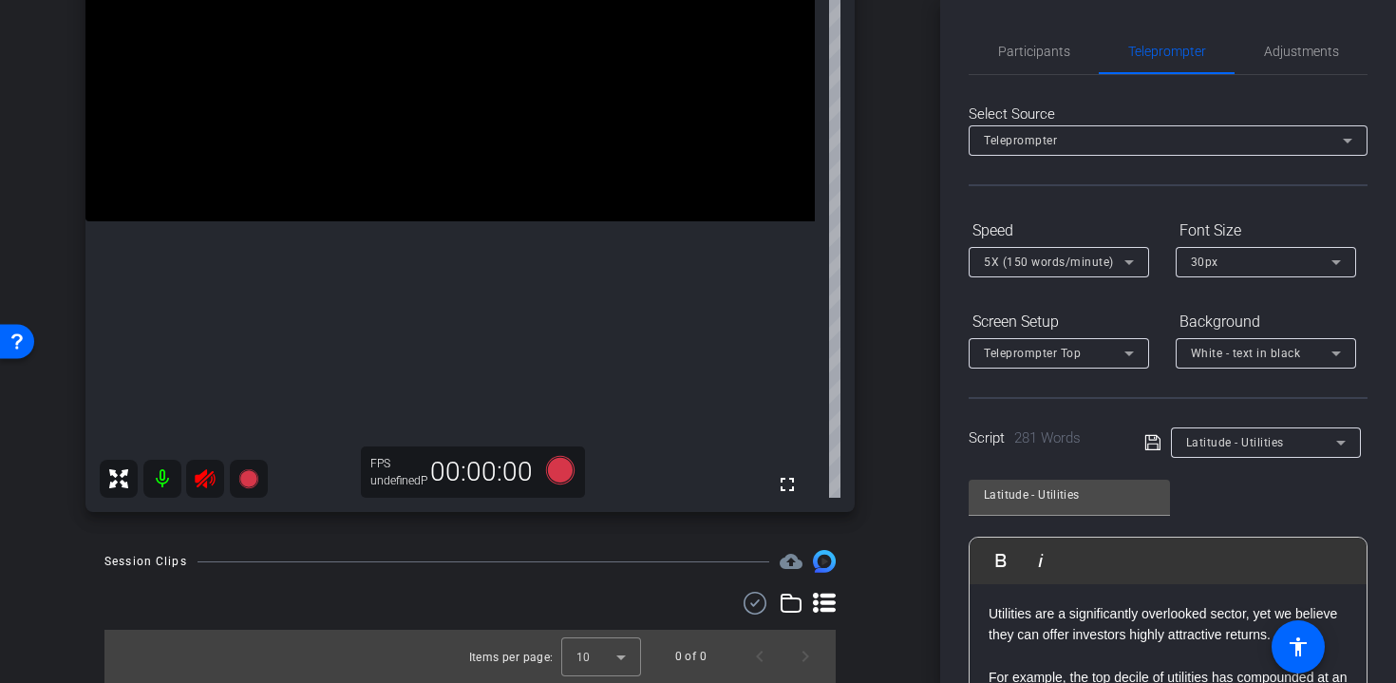
click at [124, 473] on icon at bounding box center [118, 478] width 19 height 19
click at [782, 477] on mat-icon "fullscreen" at bounding box center [787, 484] width 23 height 23
click at [205, 482] on icon at bounding box center [205, 478] width 20 height 19
click at [205, 482] on div at bounding box center [184, 479] width 168 height 38
click at [205, 482] on icon at bounding box center [205, 478] width 20 height 19
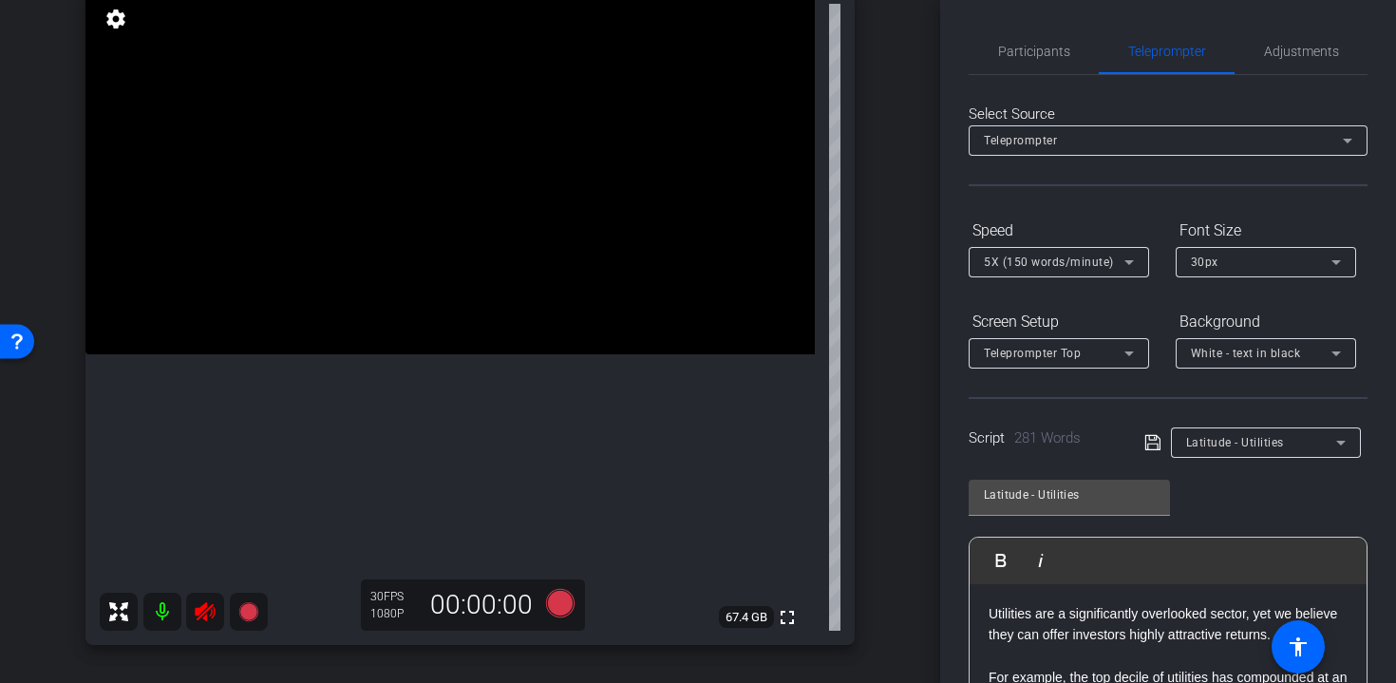
scroll to position [248, 0]
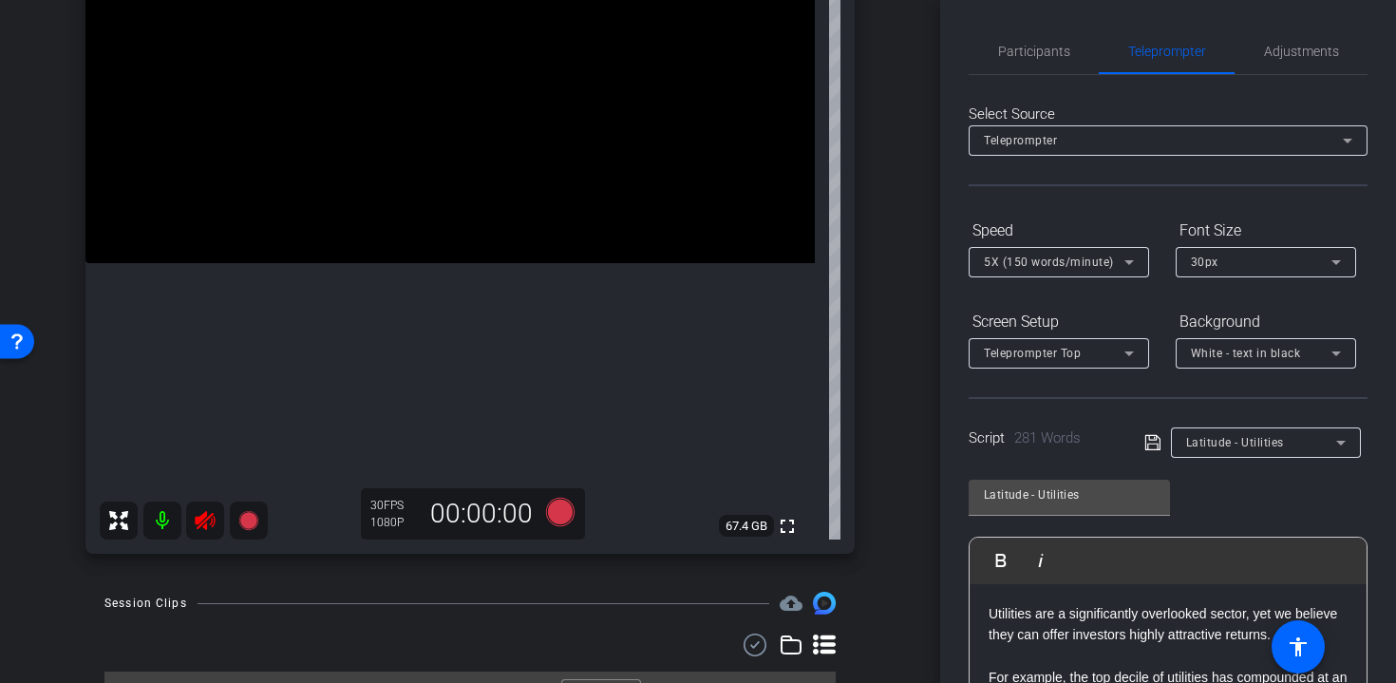
click at [203, 521] on icon at bounding box center [205, 520] width 23 height 23
click at [1044, 59] on span "Participants" at bounding box center [1034, 51] width 72 height 46
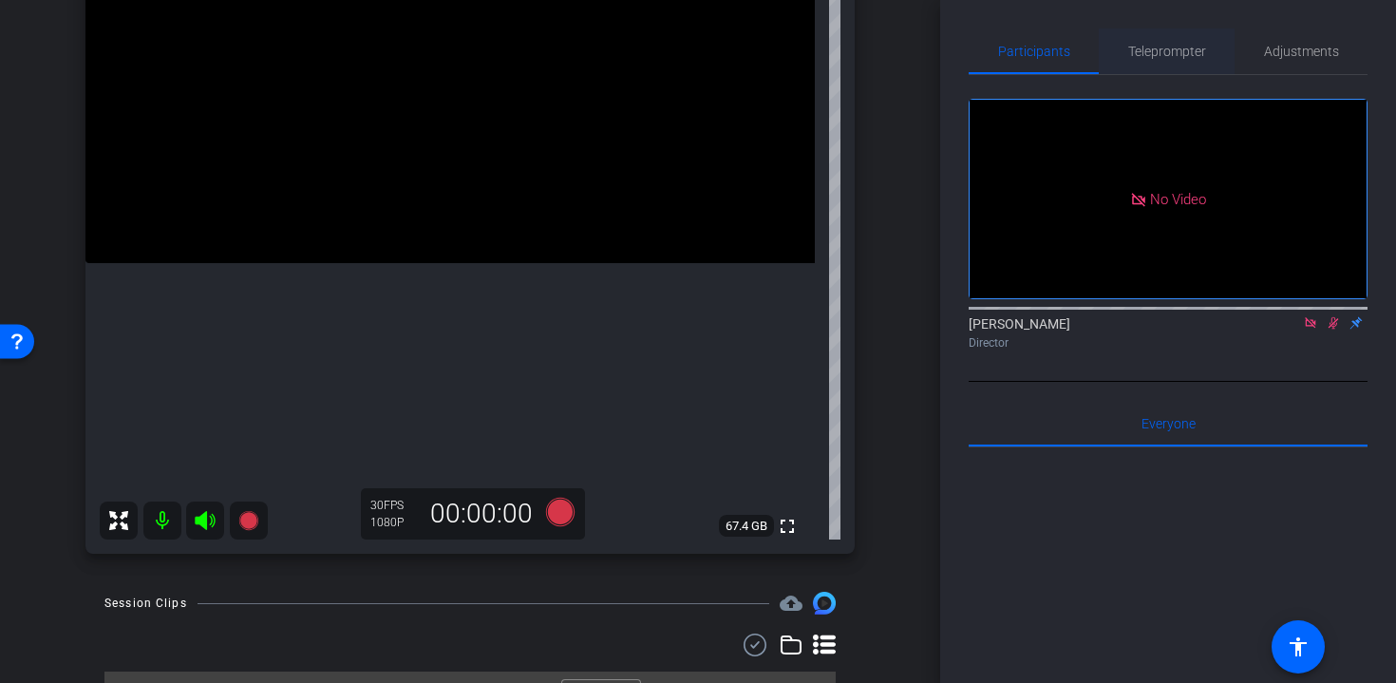
click at [1158, 49] on span "Teleprompter" at bounding box center [1167, 51] width 78 height 13
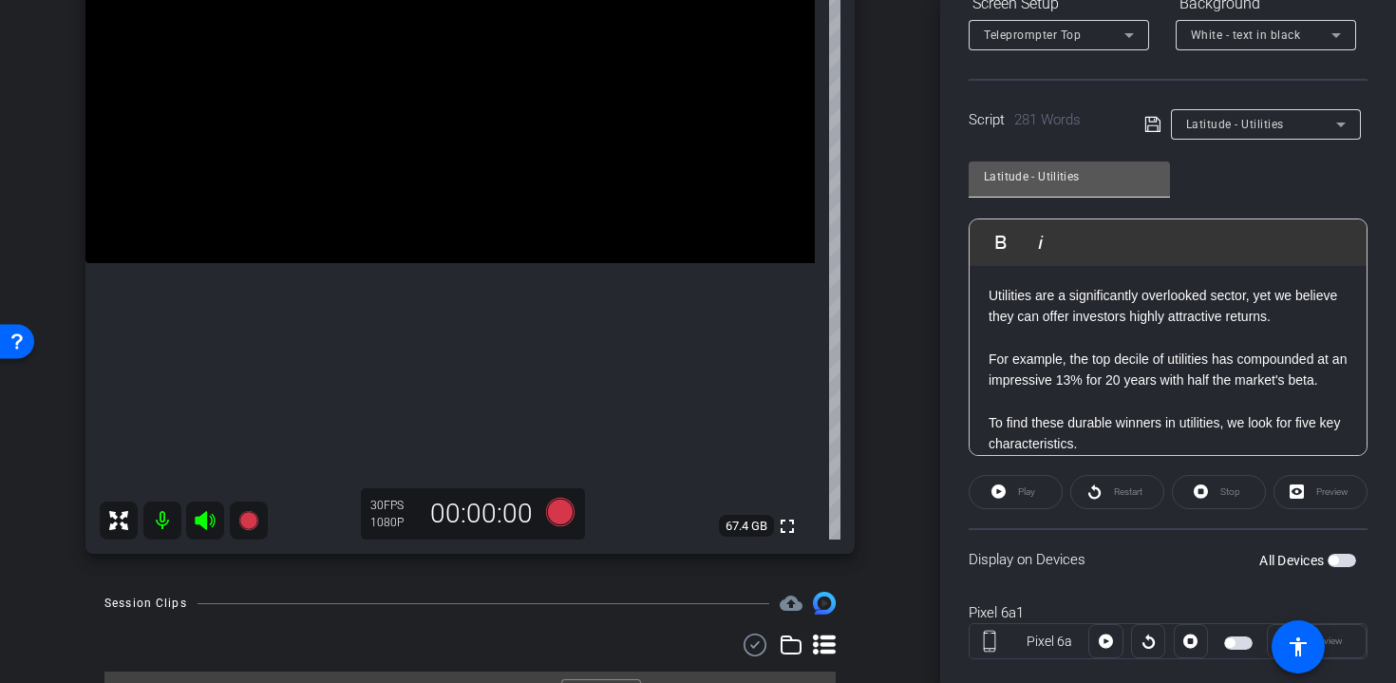
scroll to position [355, 0]
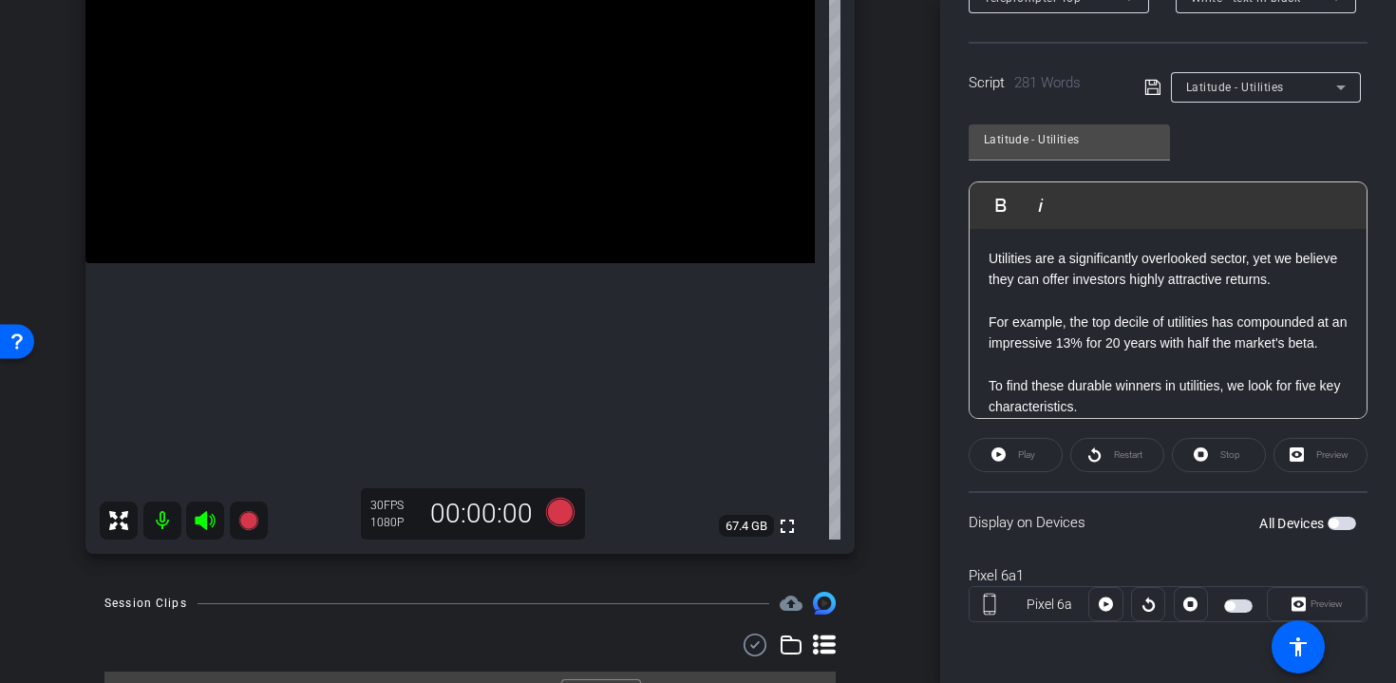
click at [1345, 521] on span "button" at bounding box center [1342, 523] width 28 height 13
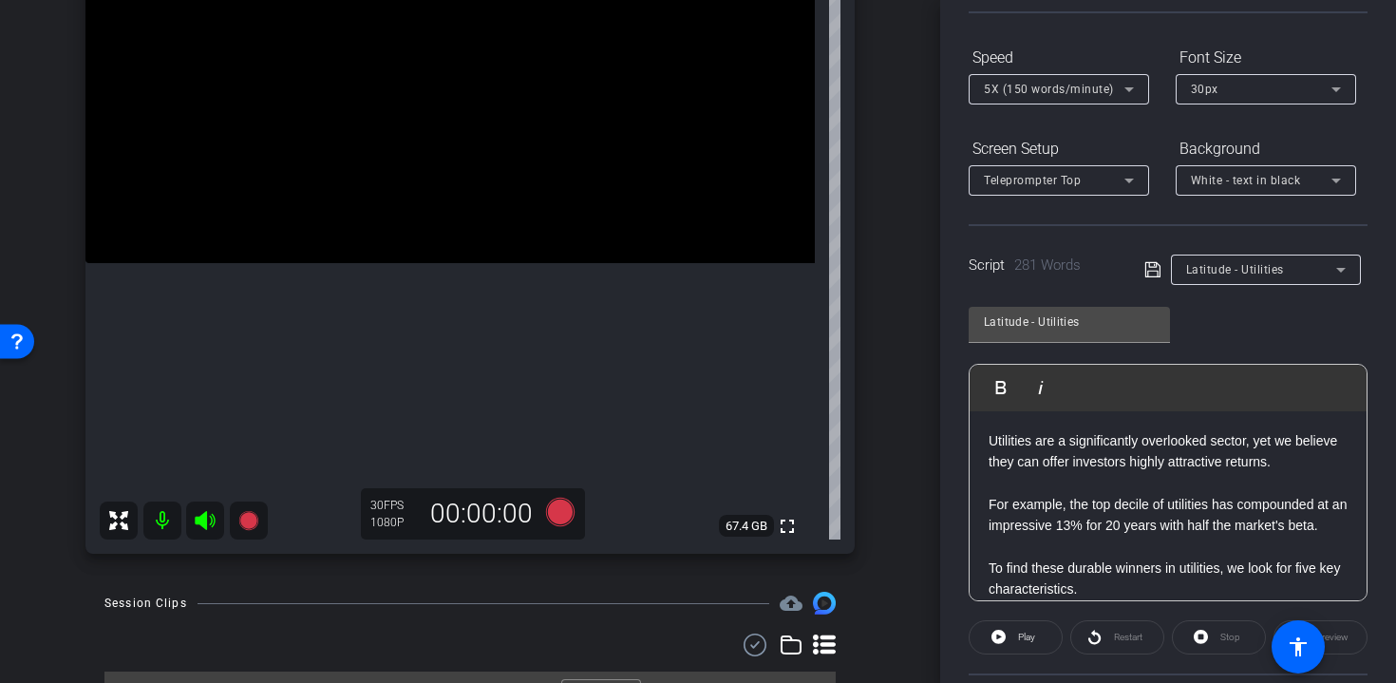
scroll to position [171, 0]
click at [561, 511] on icon at bounding box center [560, 512] width 28 height 28
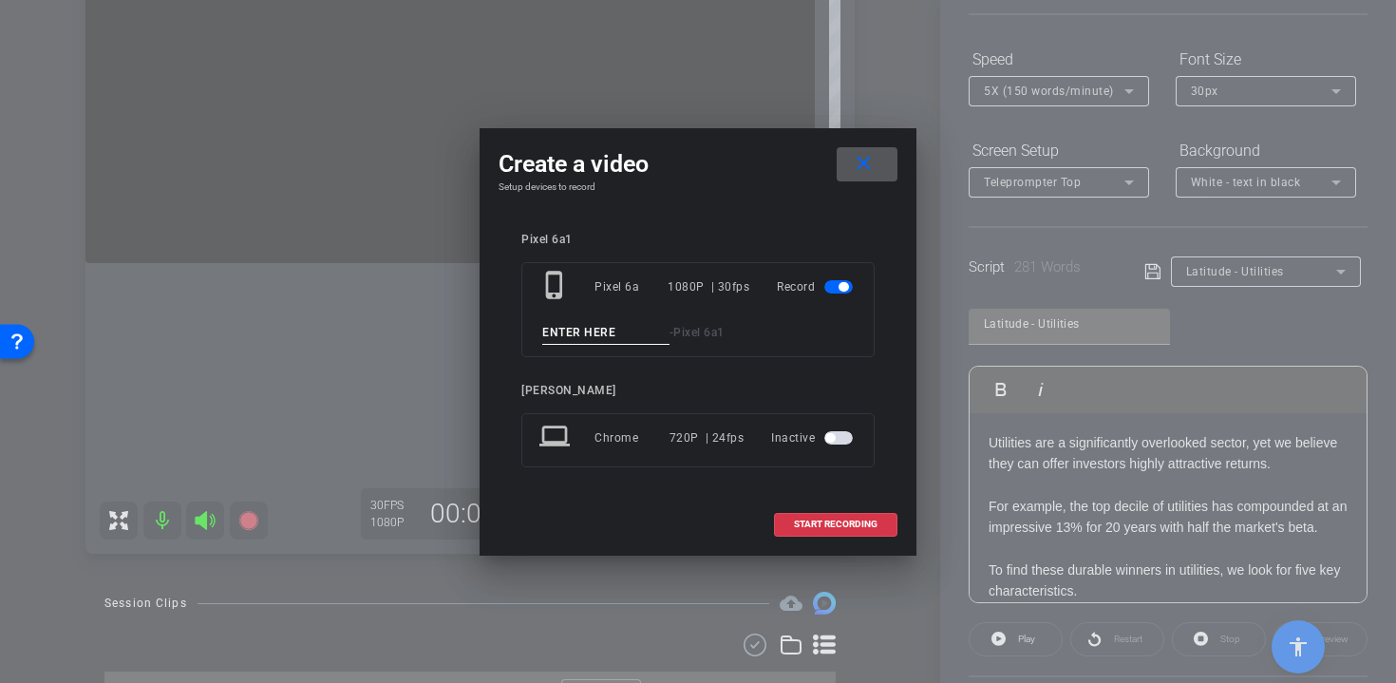
click at [583, 318] on div "phone_iphone Pixel 6a 1080P | 30fps Record - Pixel 6a1" at bounding box center [697, 309] width 353 height 95
click at [583, 332] on input at bounding box center [605, 333] width 127 height 24
type input "t1"
click at [817, 521] on span "START RECORDING" at bounding box center [836, 524] width 84 height 9
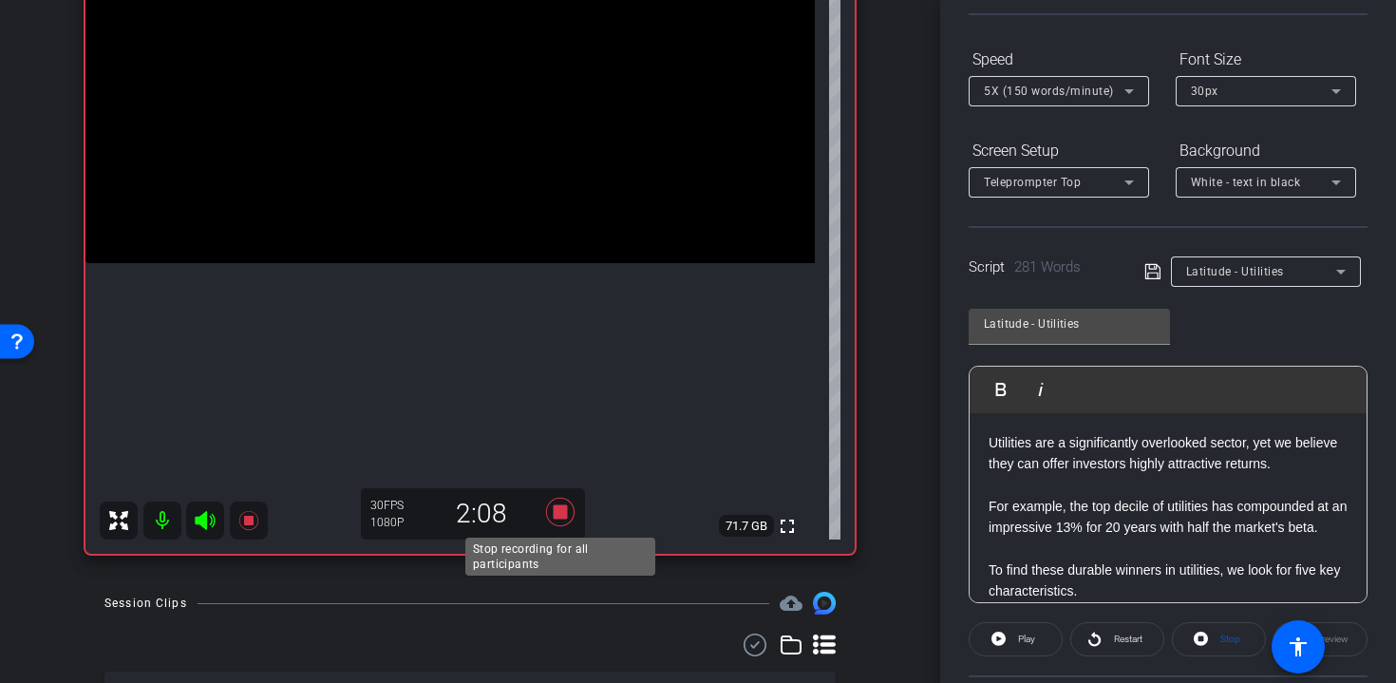
click at [564, 517] on icon at bounding box center [560, 512] width 28 height 28
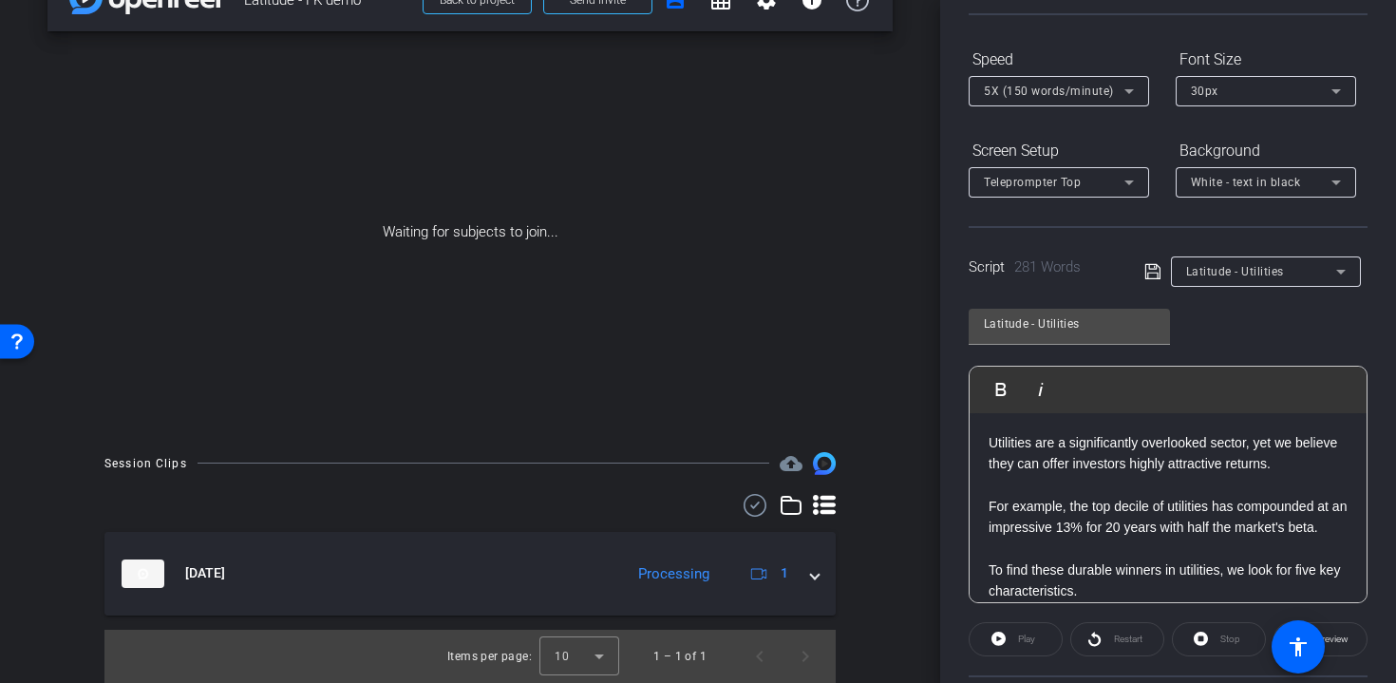
scroll to position [50, 0]
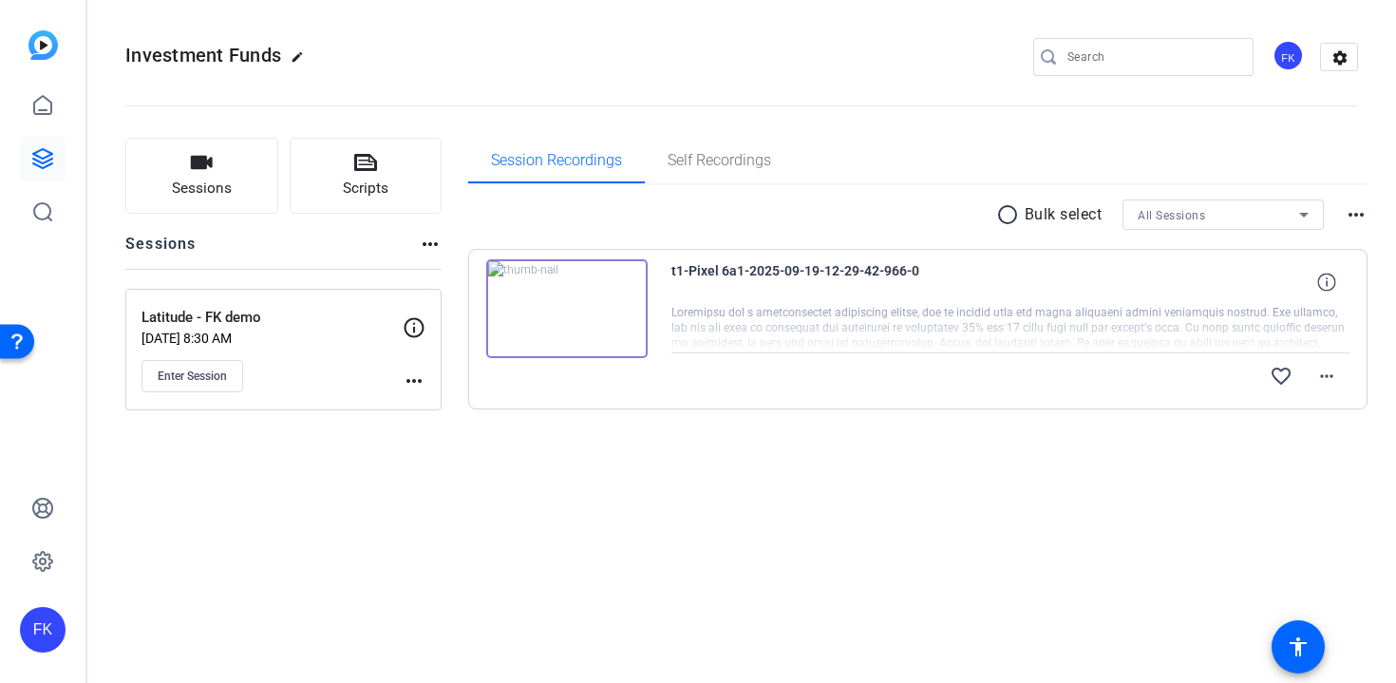
click at [566, 310] on img at bounding box center [566, 308] width 161 height 99
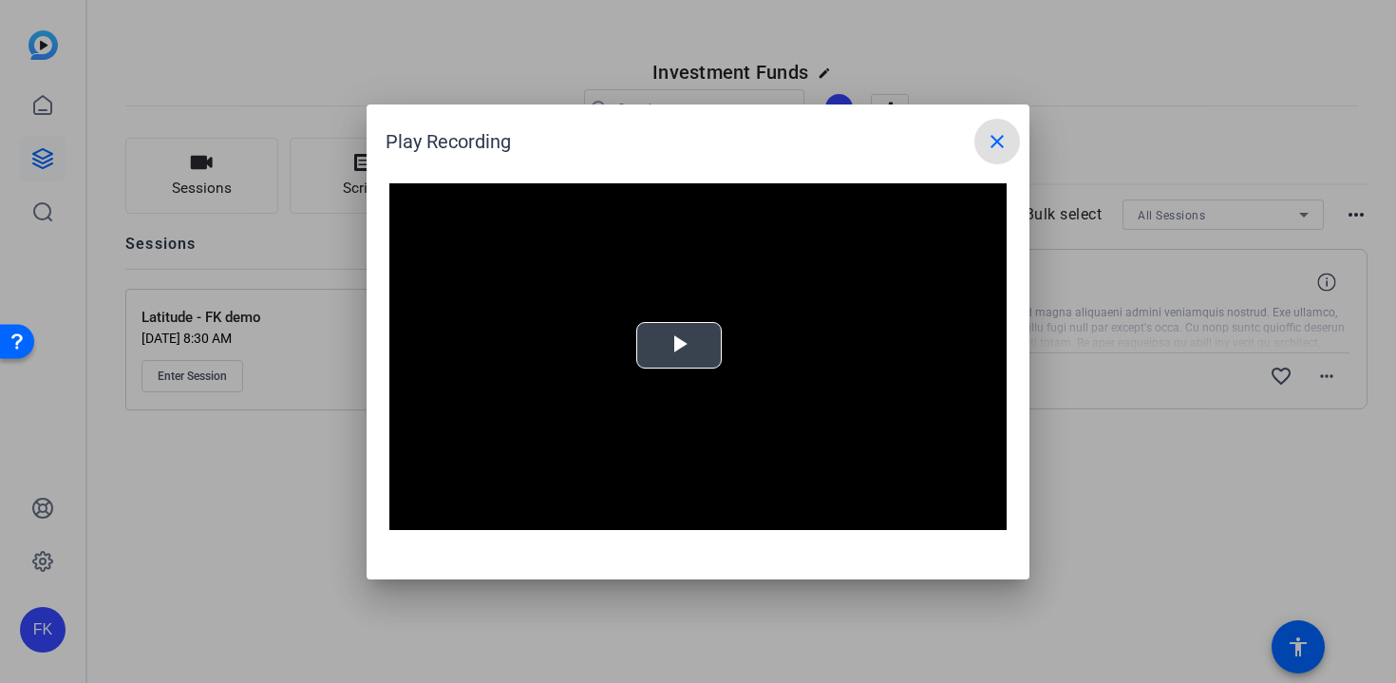
click at [679, 345] on span "Video Player" at bounding box center [679, 345] width 0 height 0
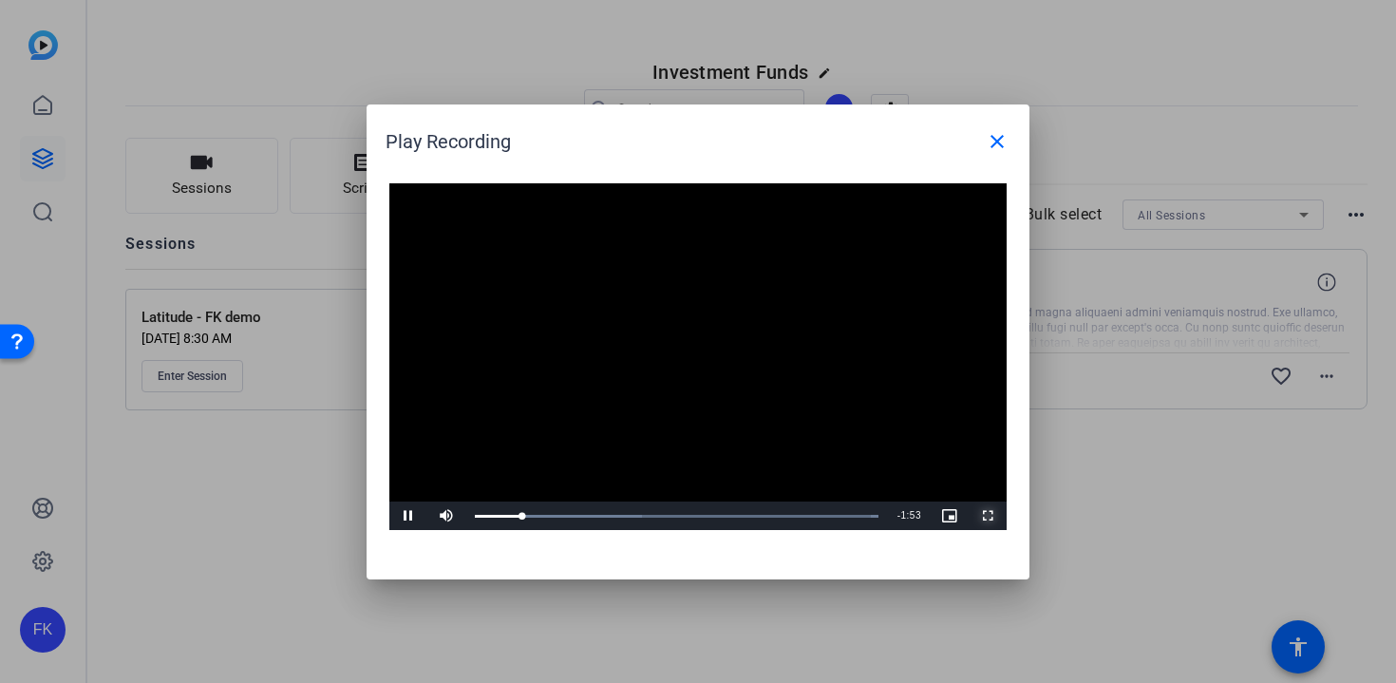
click at [990, 516] on span "Video Player" at bounding box center [988, 516] width 38 height 0
click at [986, 516] on span "Video Player" at bounding box center [988, 516] width 38 height 0
click at [995, 142] on mat-icon "close" at bounding box center [997, 141] width 23 height 23
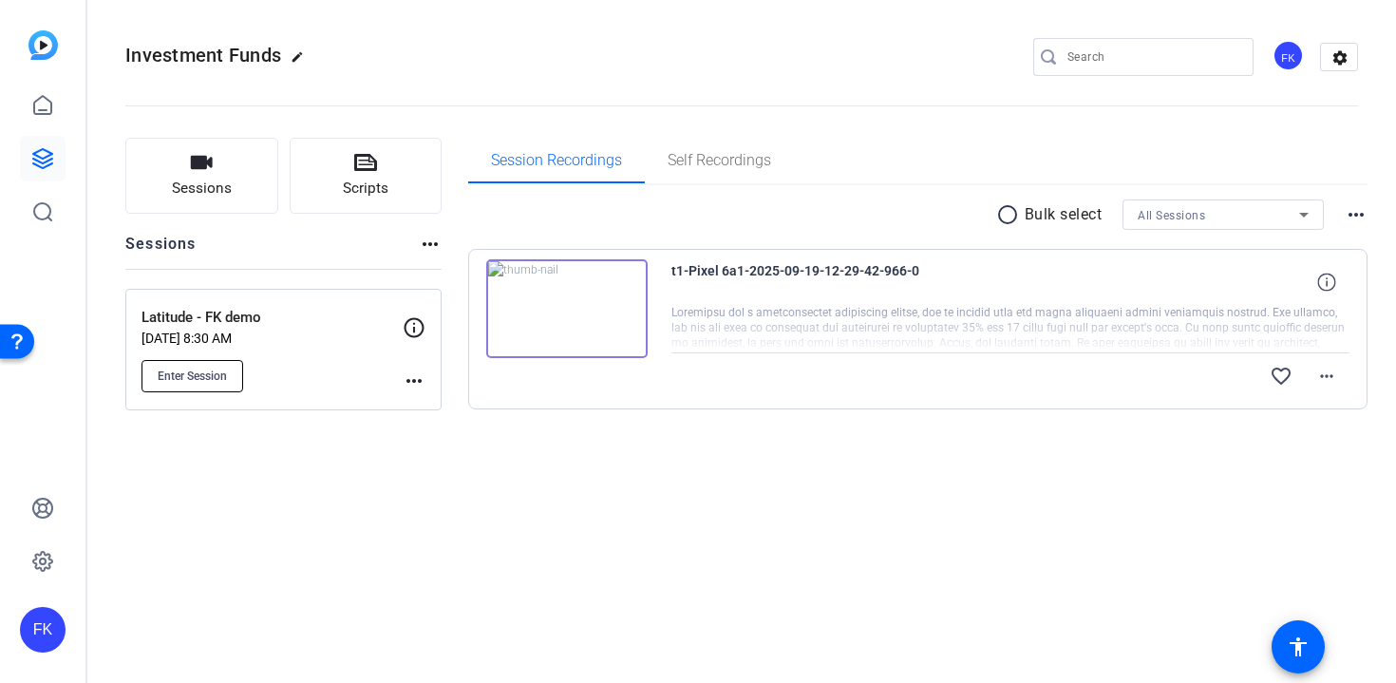
click at [212, 372] on span "Enter Session" at bounding box center [192, 376] width 69 height 15
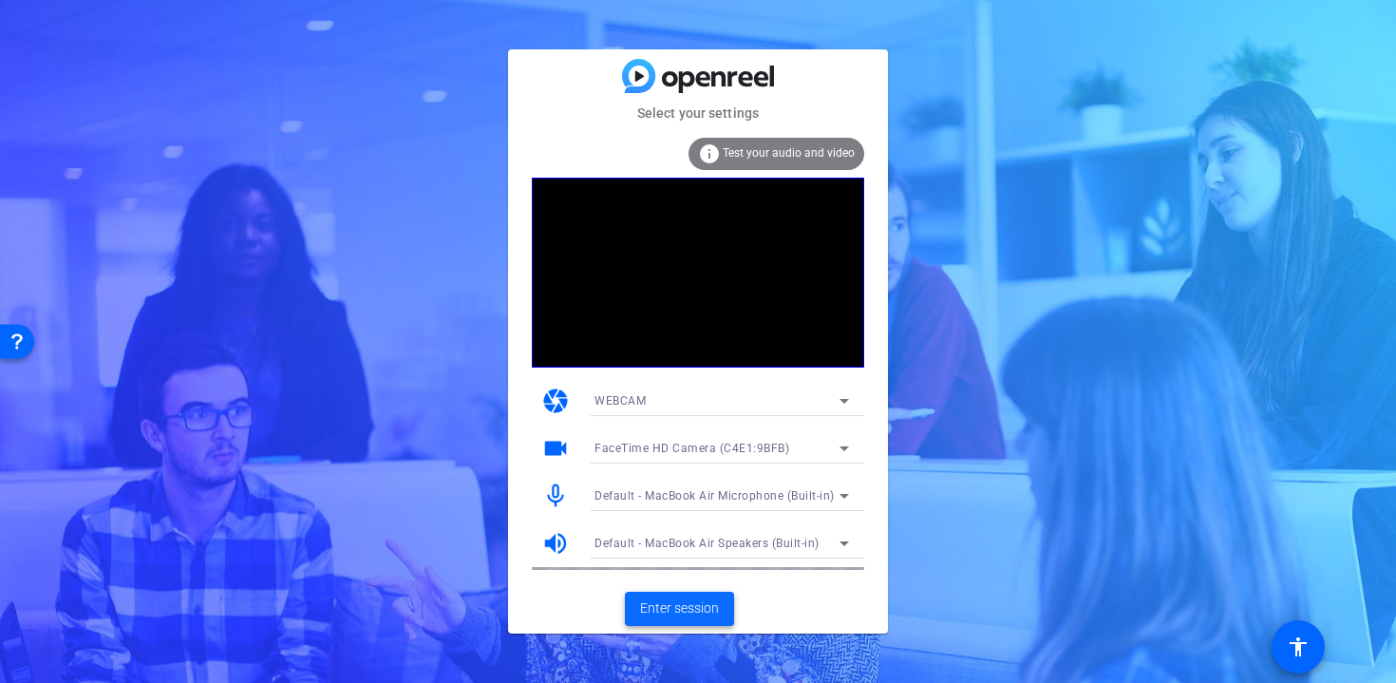
click at [696, 605] on span "Enter session" at bounding box center [679, 608] width 79 height 20
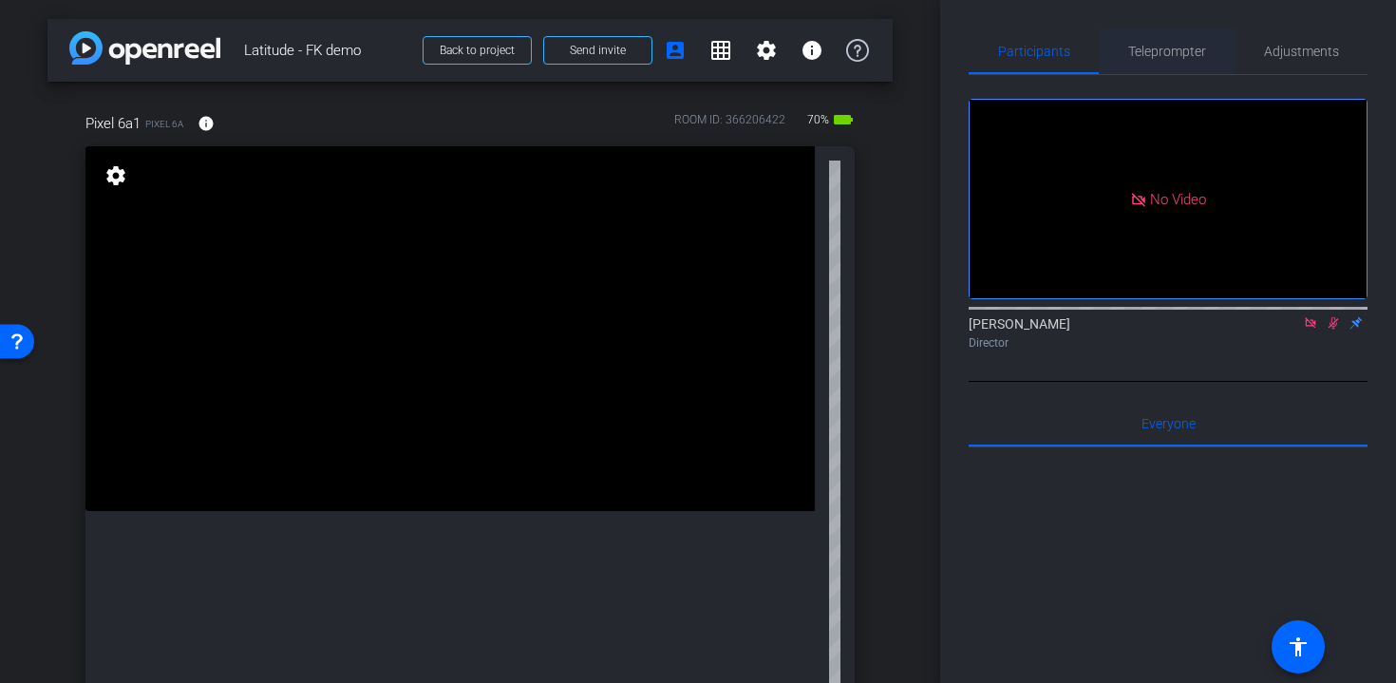
click at [1158, 59] on span "Teleprompter" at bounding box center [1167, 51] width 78 height 46
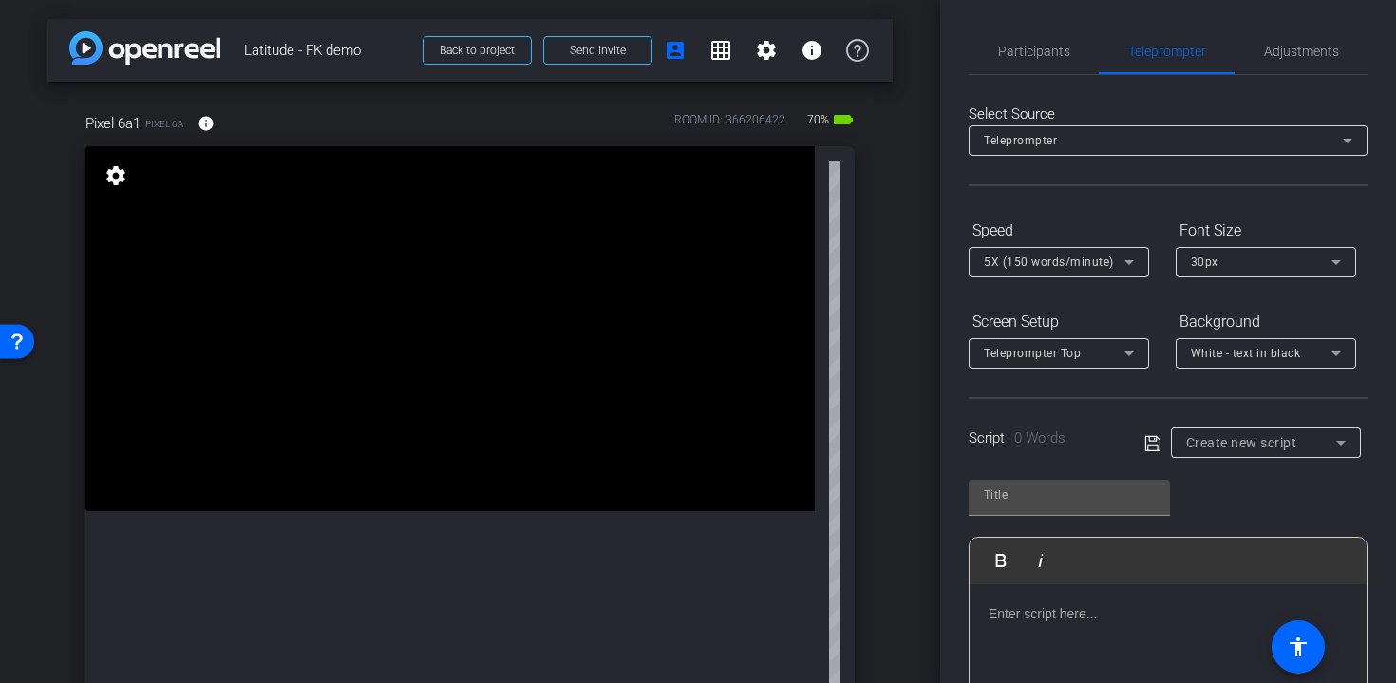
click at [1337, 440] on icon at bounding box center [1341, 442] width 23 height 23
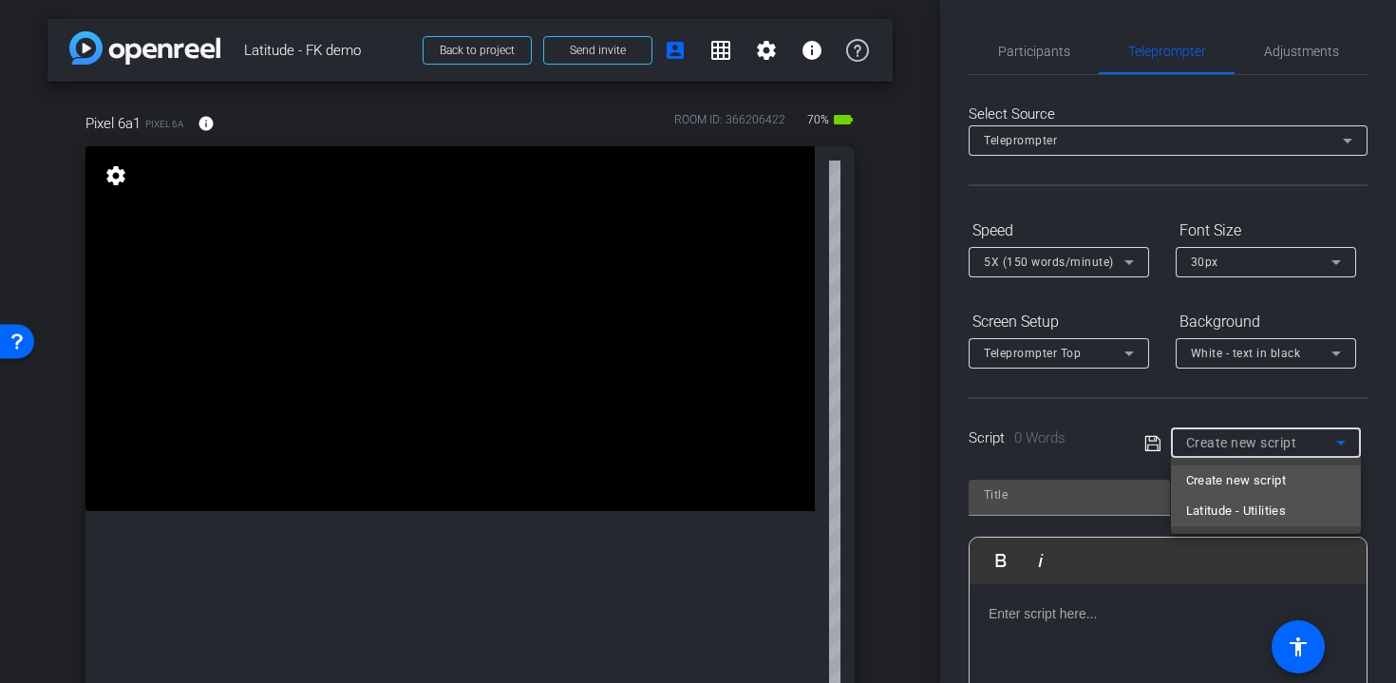
click at [1283, 510] on span "Latitude - Utilities" at bounding box center [1236, 511] width 101 height 23
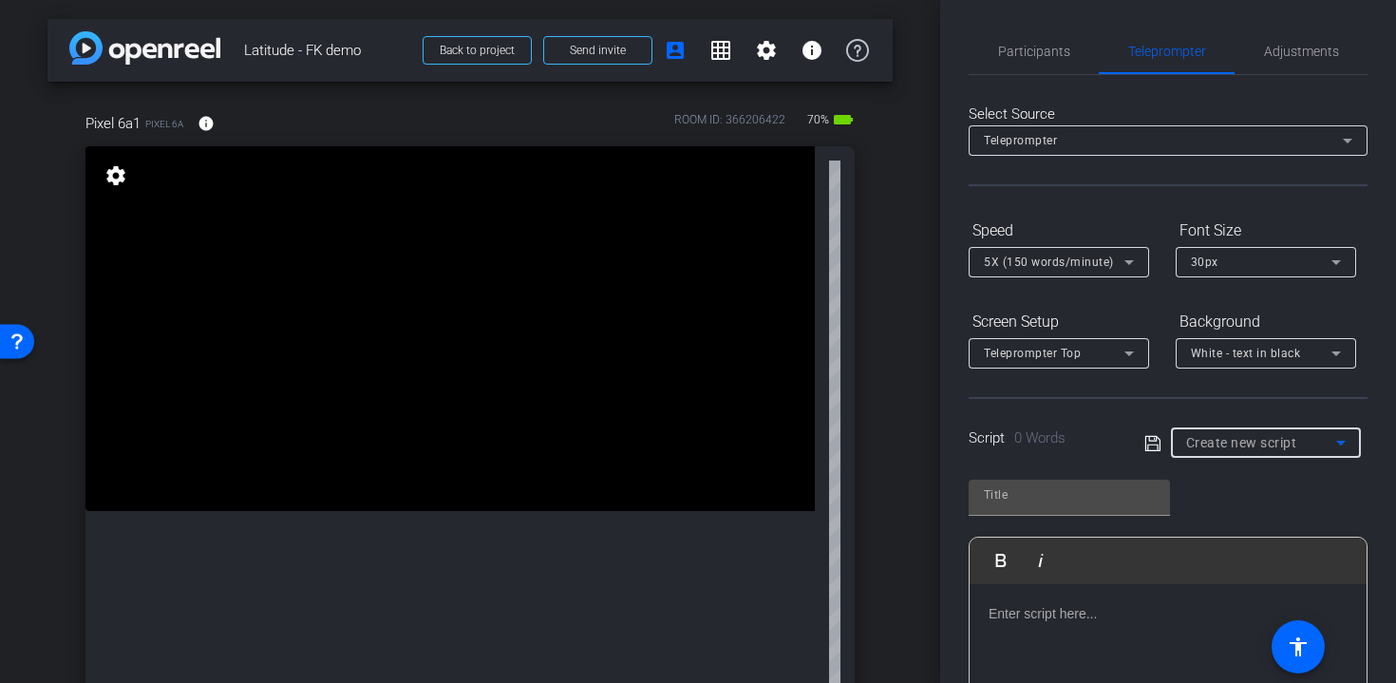
type input "Latitude - Utilities"
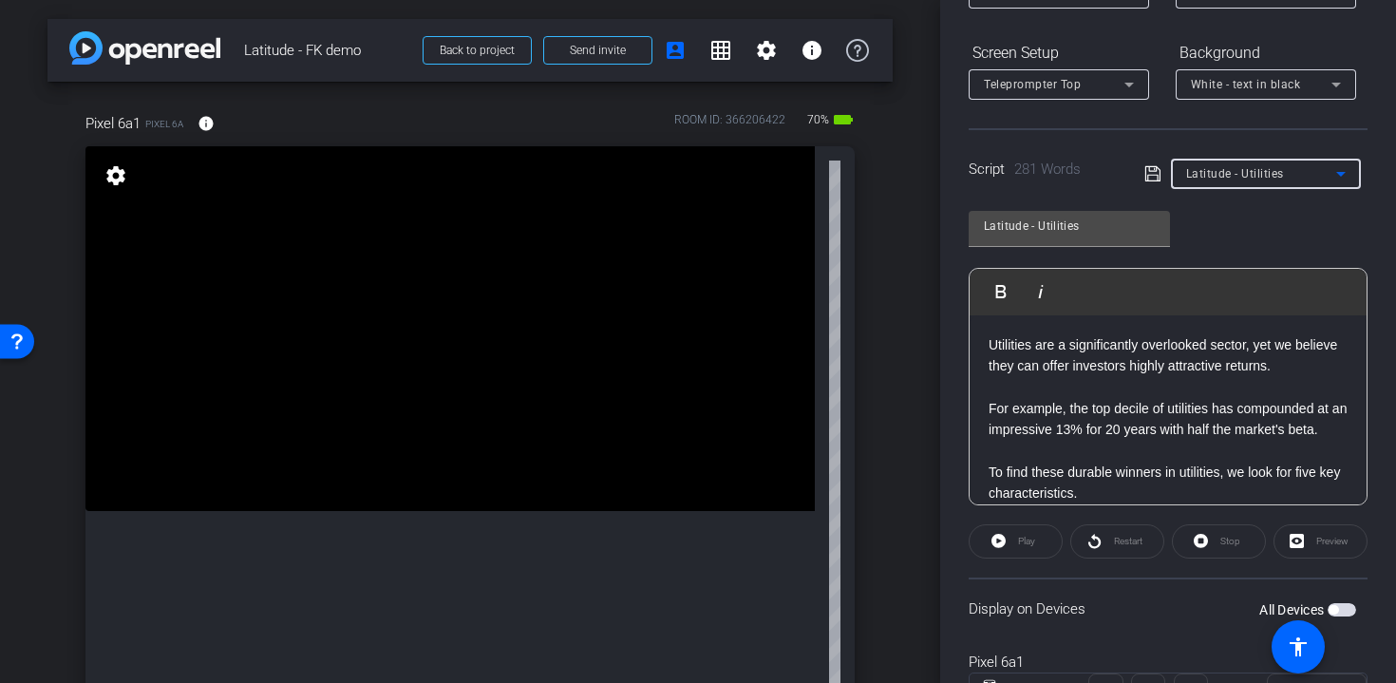
scroll to position [355, 0]
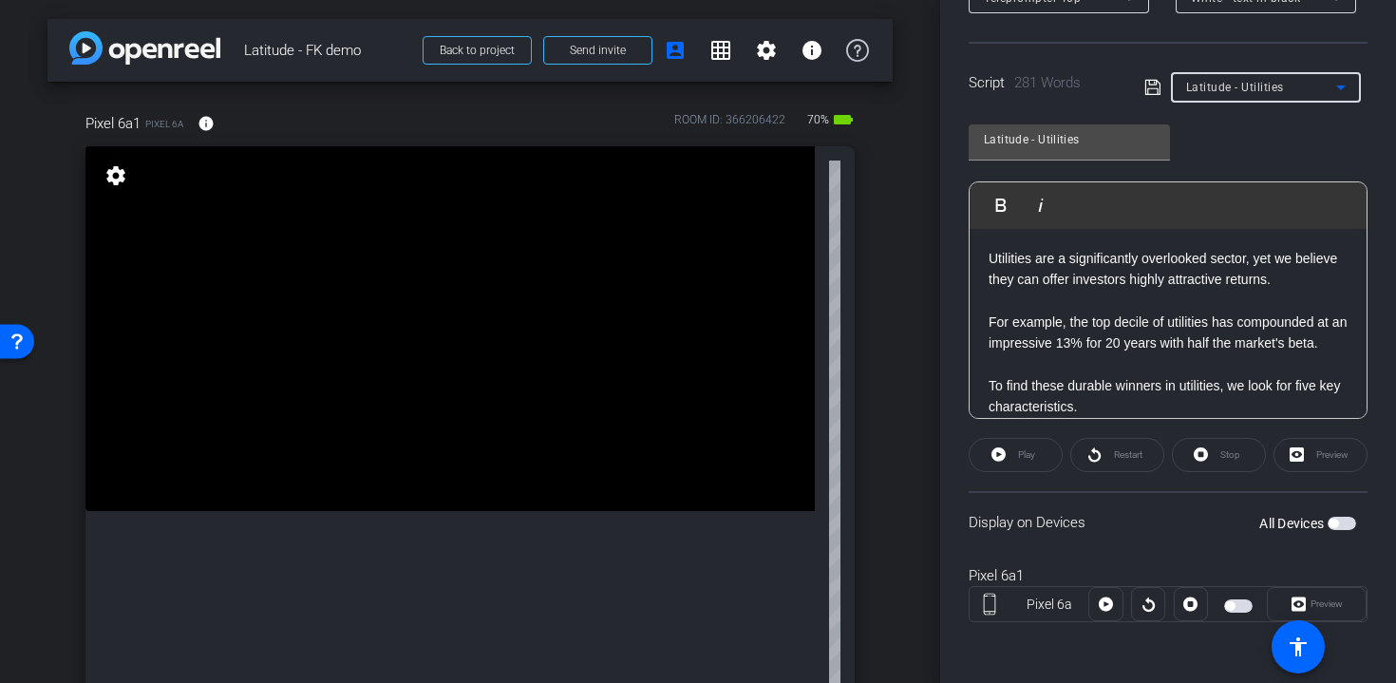
click at [1349, 519] on span "button" at bounding box center [1342, 523] width 28 height 13
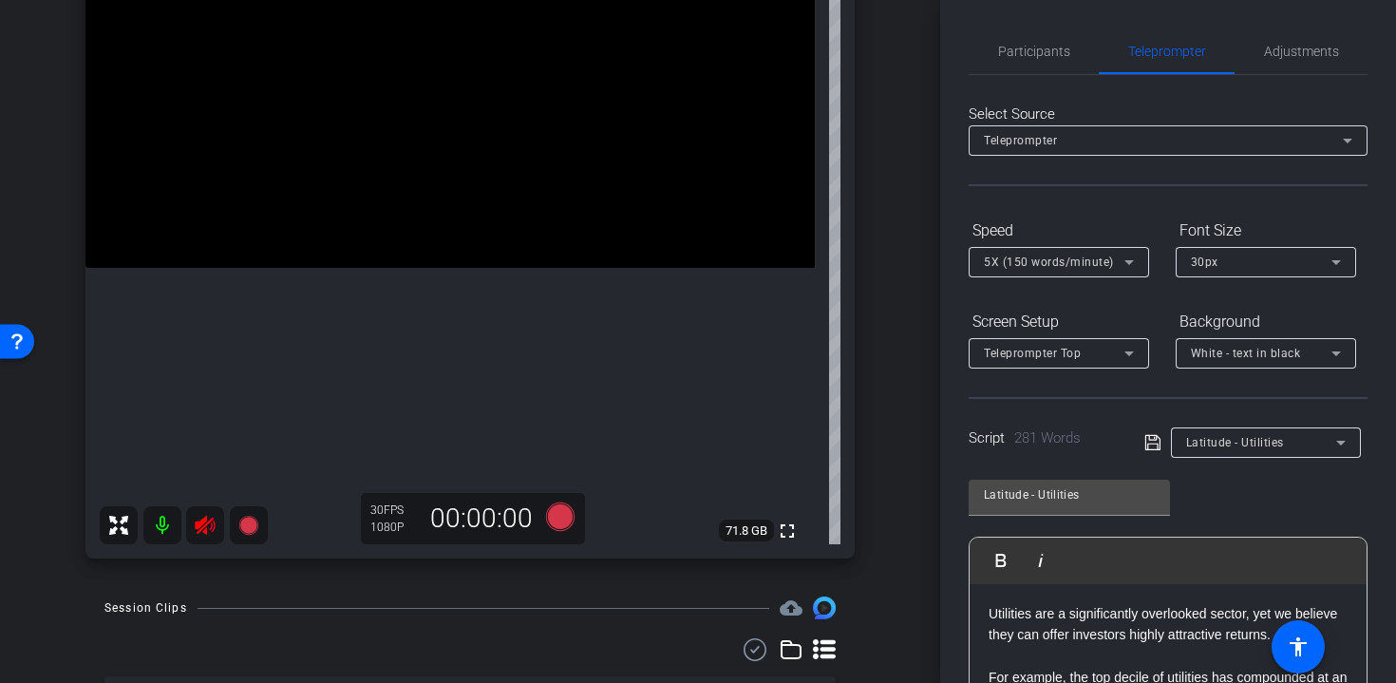
scroll to position [388, 0]
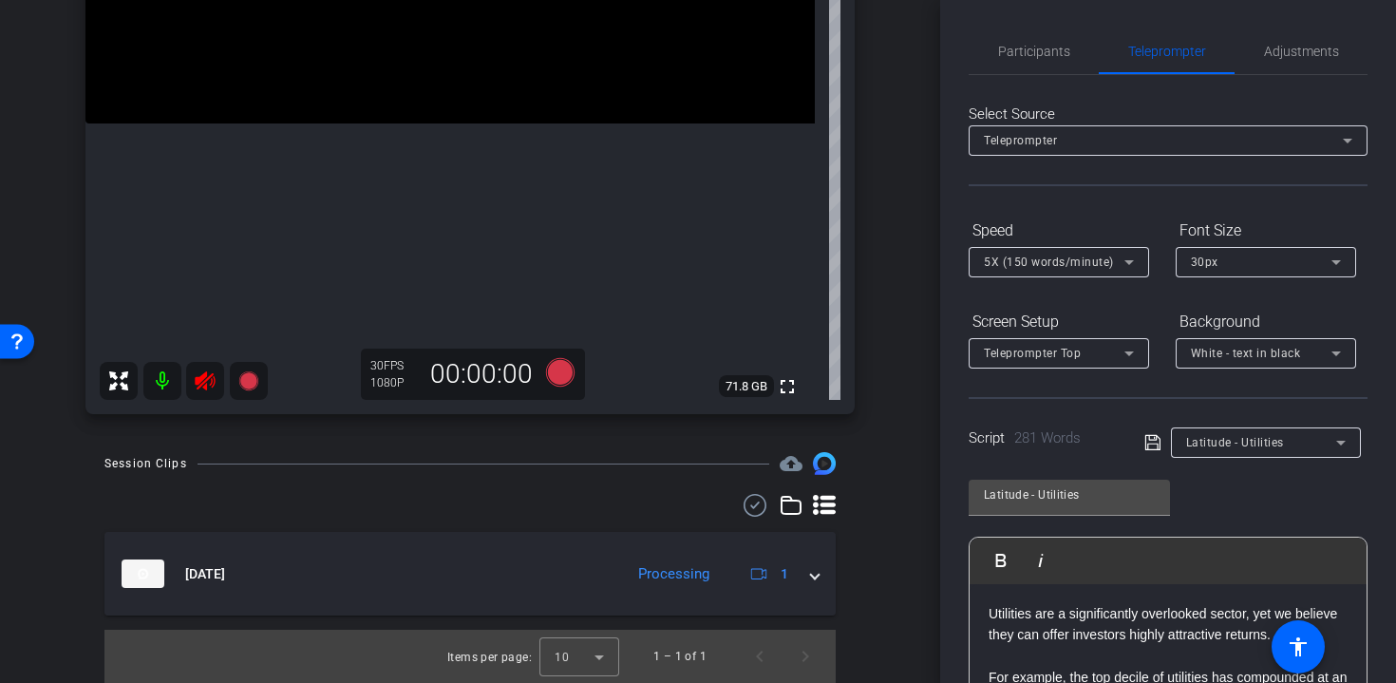
click at [207, 381] on icon at bounding box center [205, 381] width 23 height 23
click at [559, 376] on icon at bounding box center [560, 372] width 28 height 28
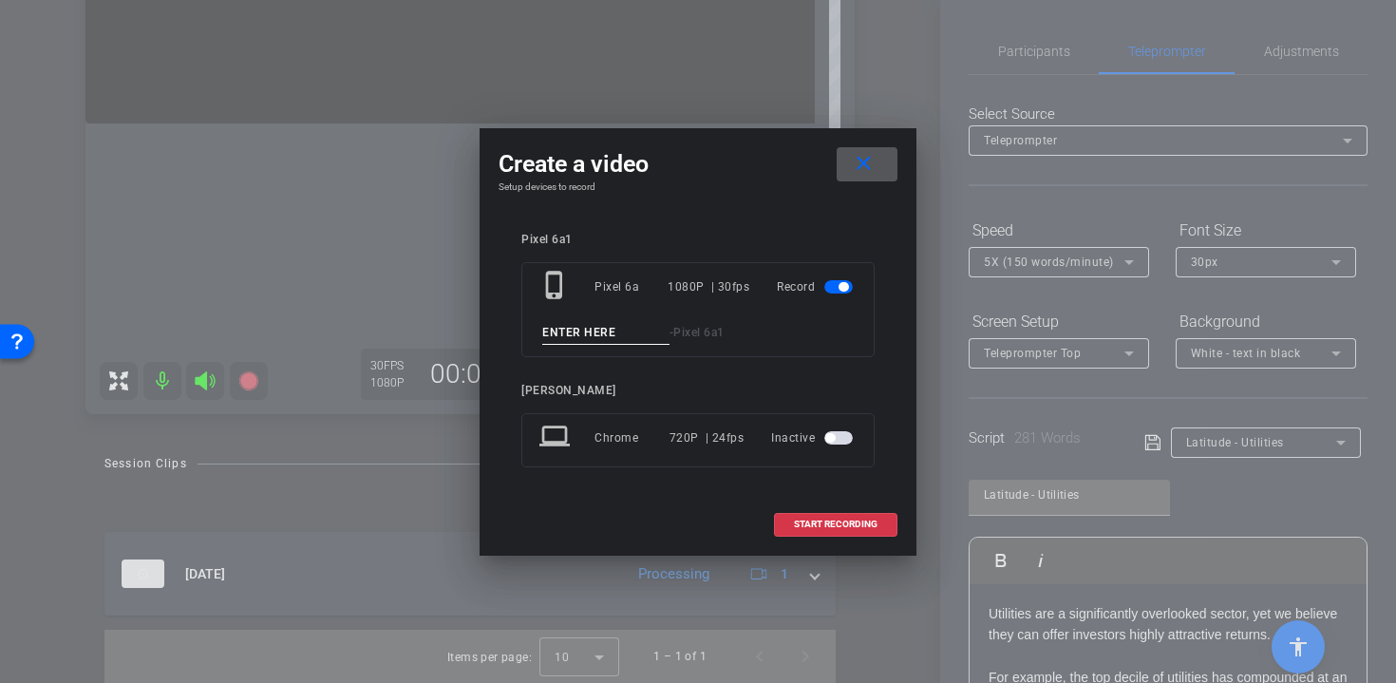
click at [567, 330] on input at bounding box center [605, 333] width 127 height 24
type input "t2"
click at [849, 525] on span "START RECORDING" at bounding box center [836, 524] width 84 height 9
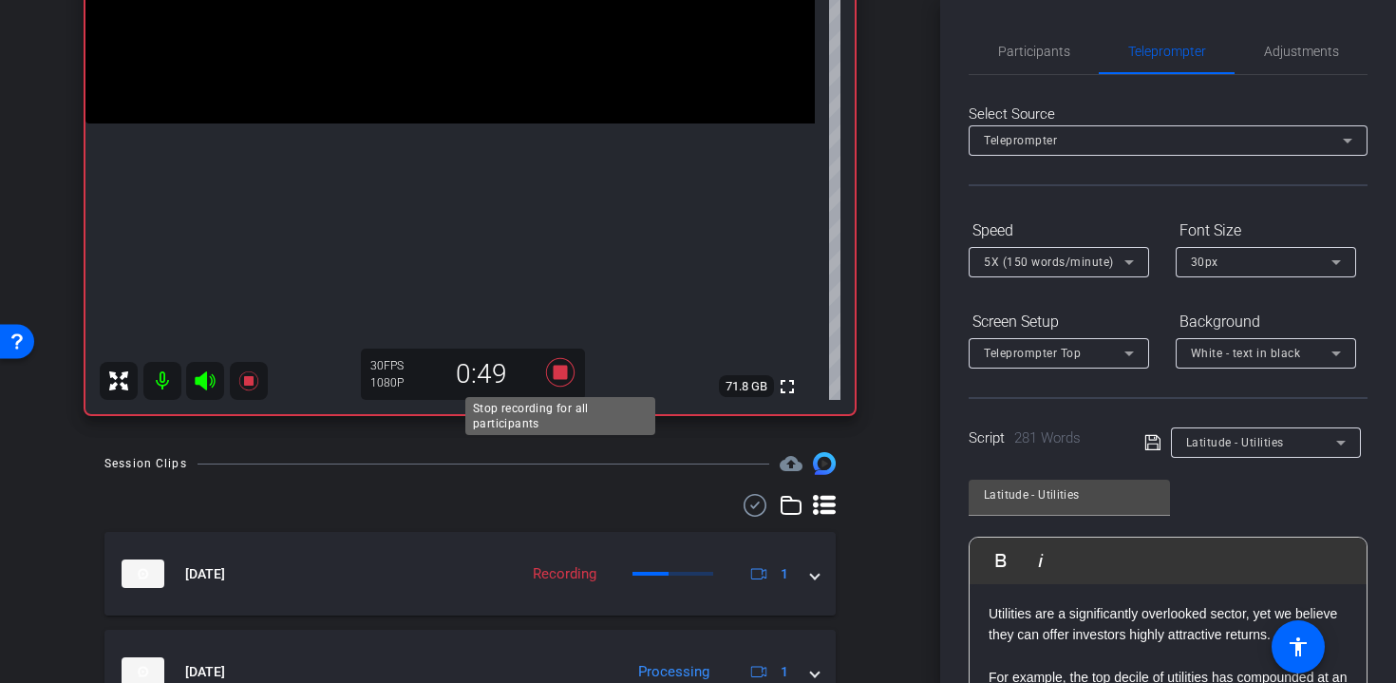
click at [562, 381] on icon at bounding box center [561, 372] width 46 height 34
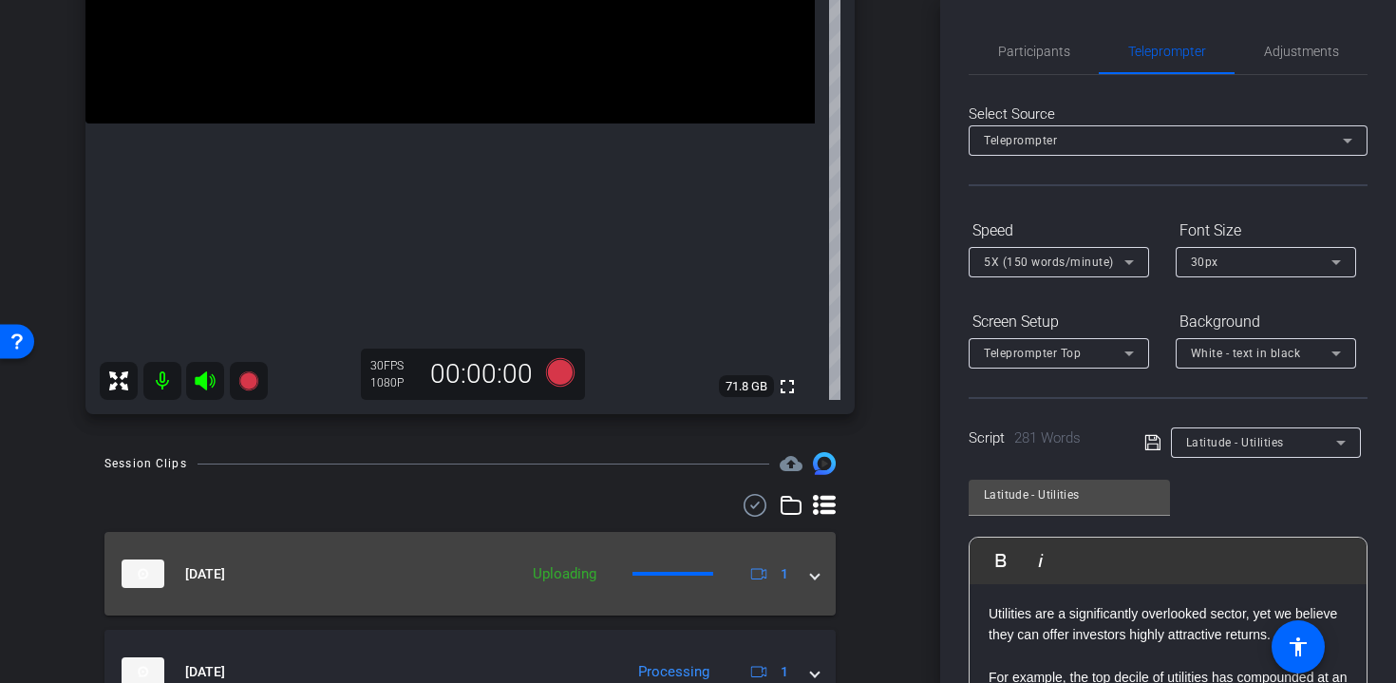
click at [812, 577] on span at bounding box center [815, 574] width 8 height 20
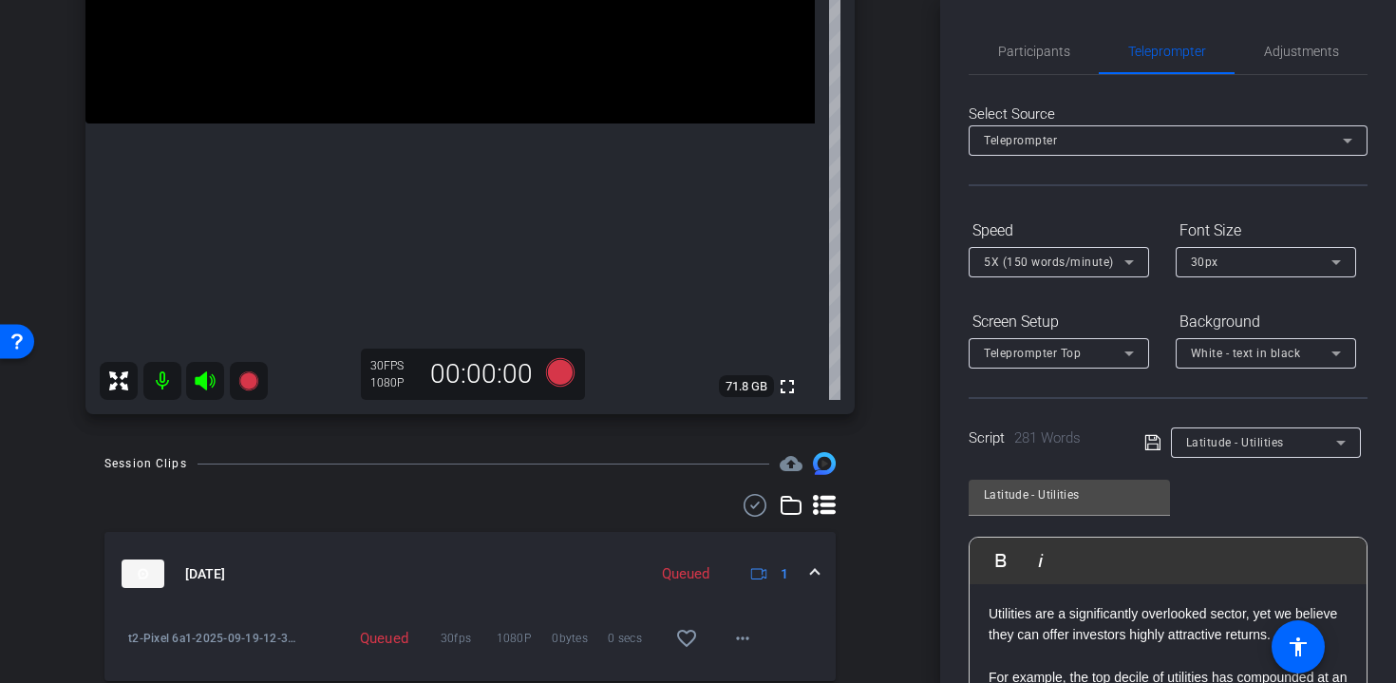
scroll to position [461, 0]
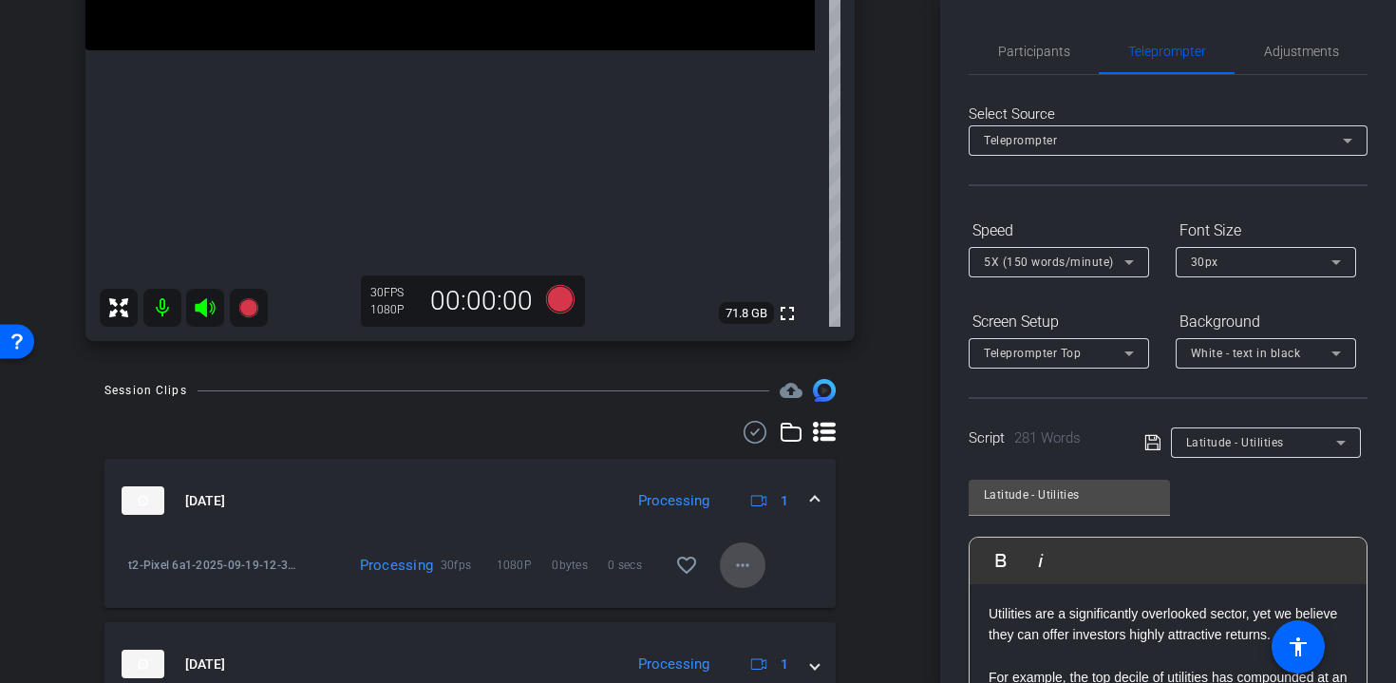
click at [734, 560] on mat-icon "more_horiz" at bounding box center [742, 565] width 23 height 23
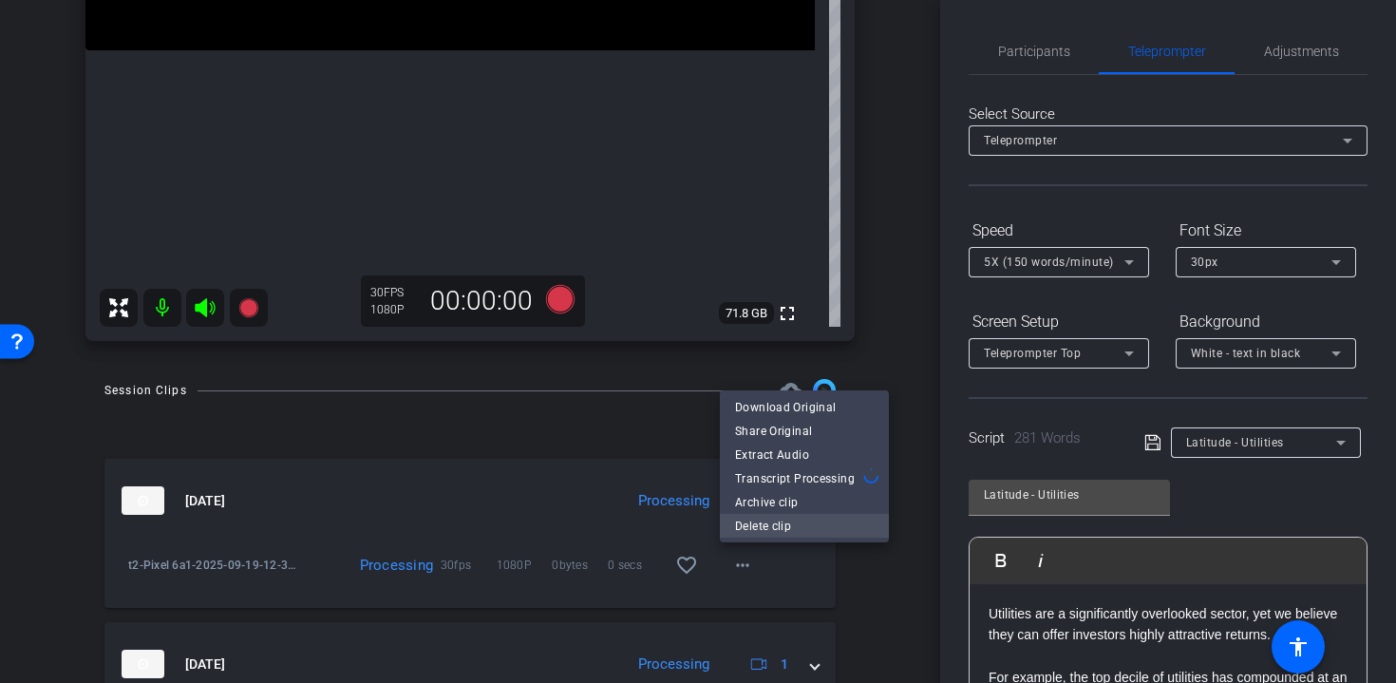
click at [762, 528] on span "Delete clip" at bounding box center [804, 526] width 139 height 23
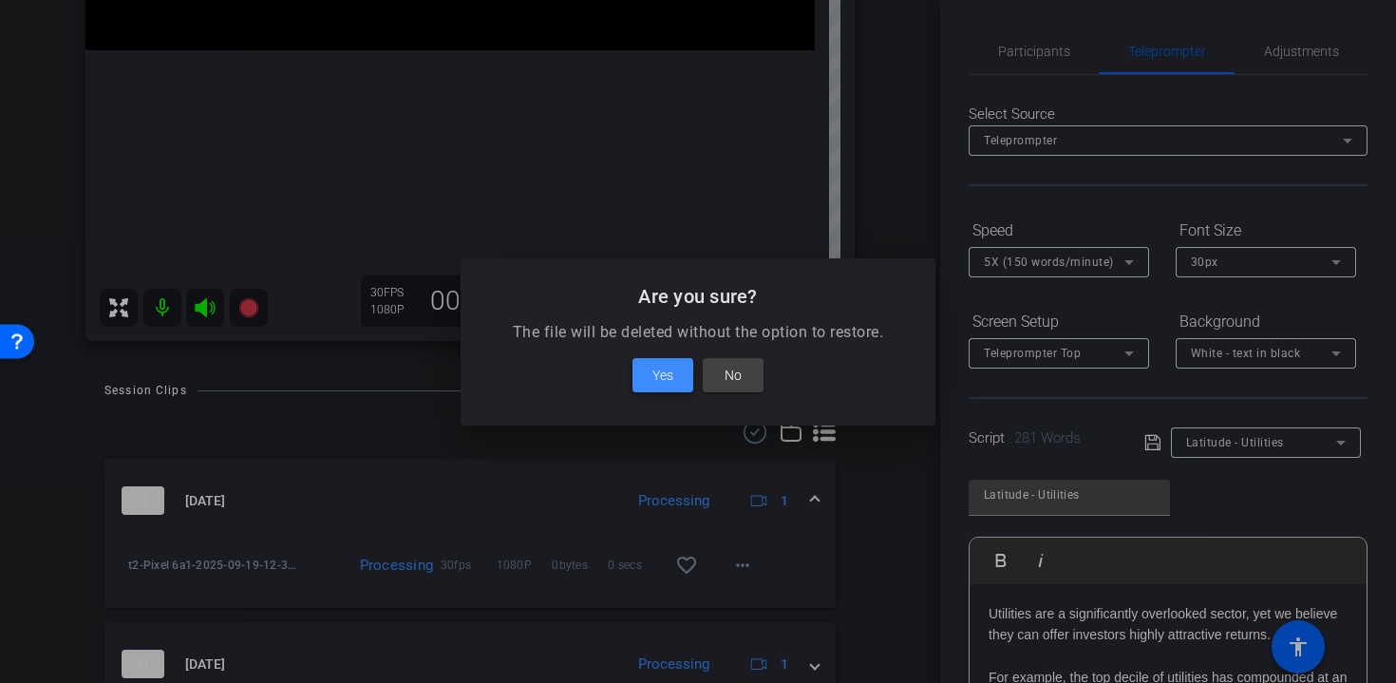
click at [675, 376] on span at bounding box center [663, 375] width 61 height 46
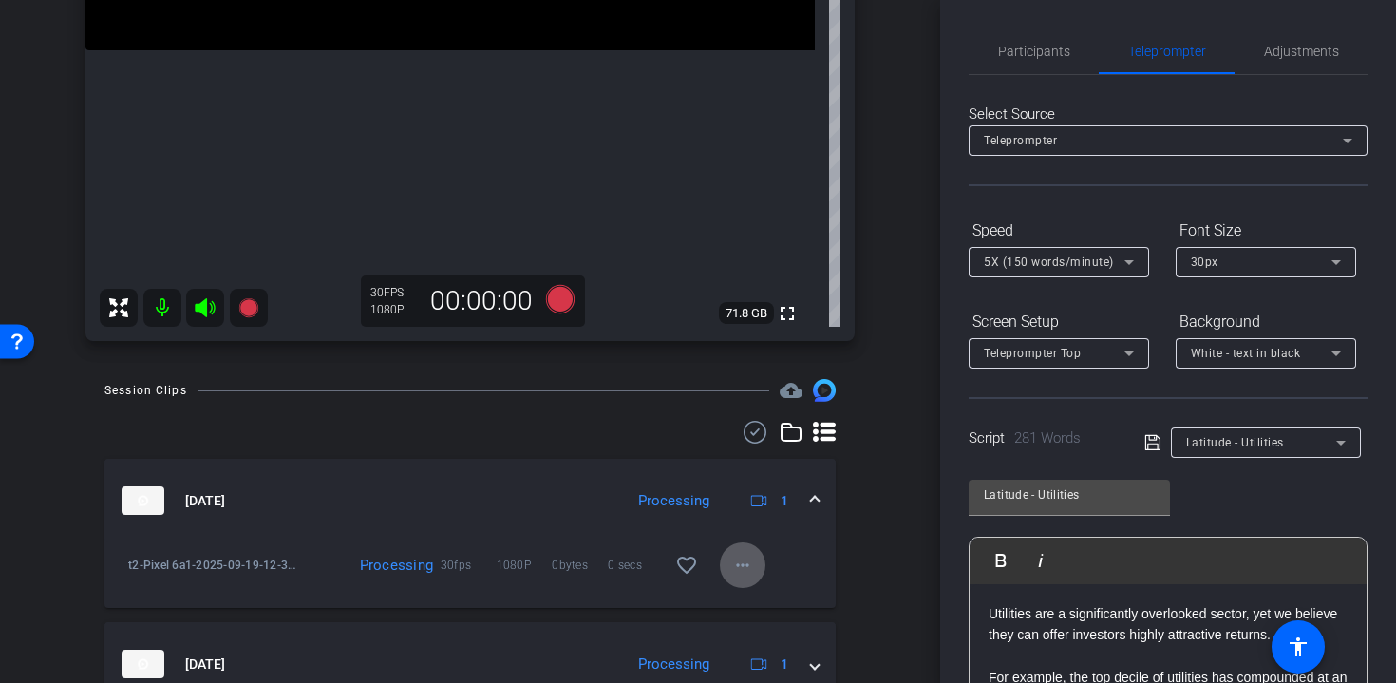
scroll to position [453, 0]
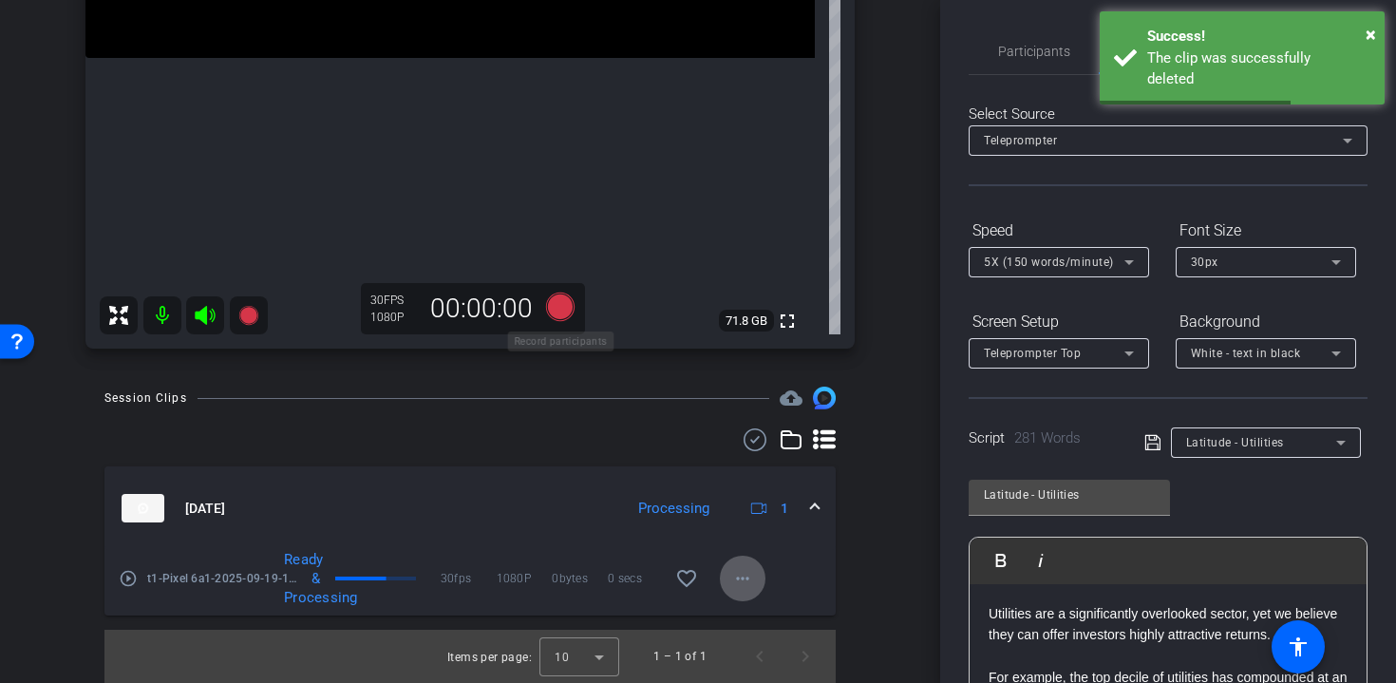
click at [561, 309] on icon at bounding box center [560, 307] width 28 height 28
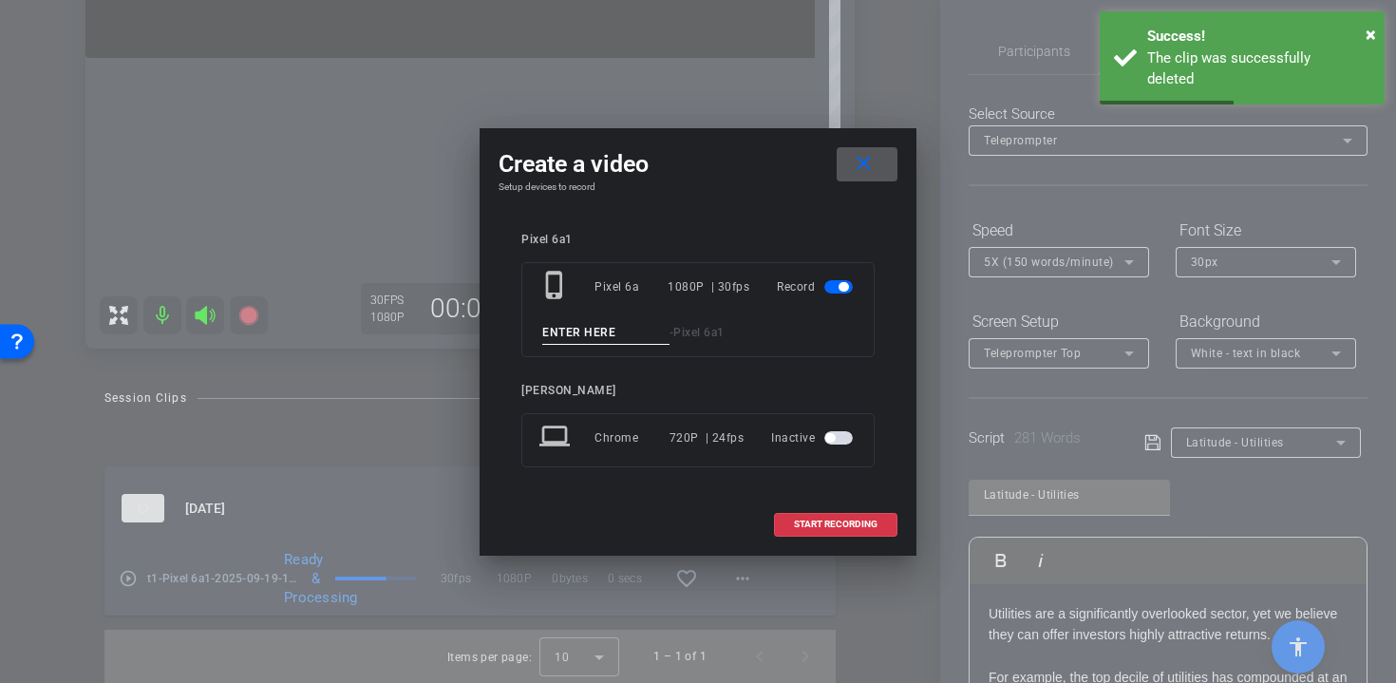
click at [581, 332] on input at bounding box center [605, 333] width 127 height 24
click at [861, 171] on mat-icon "close" at bounding box center [864, 164] width 24 height 24
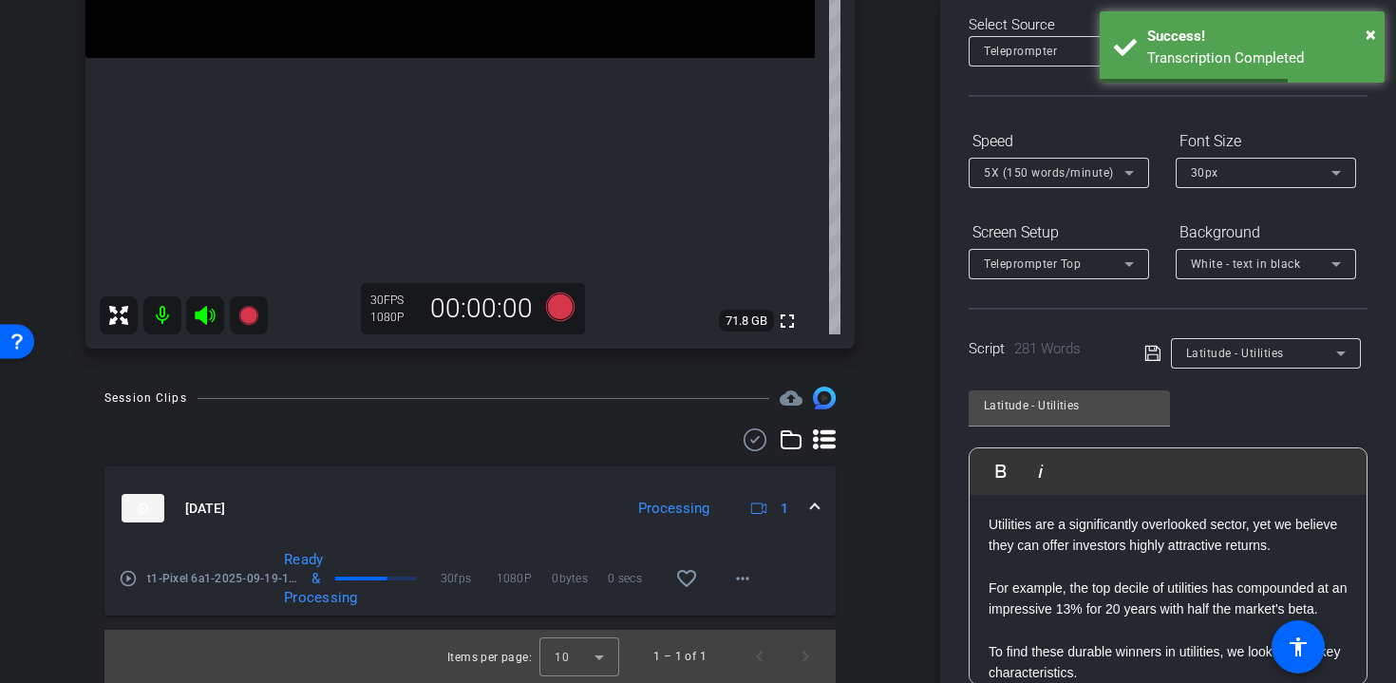
scroll to position [0, 0]
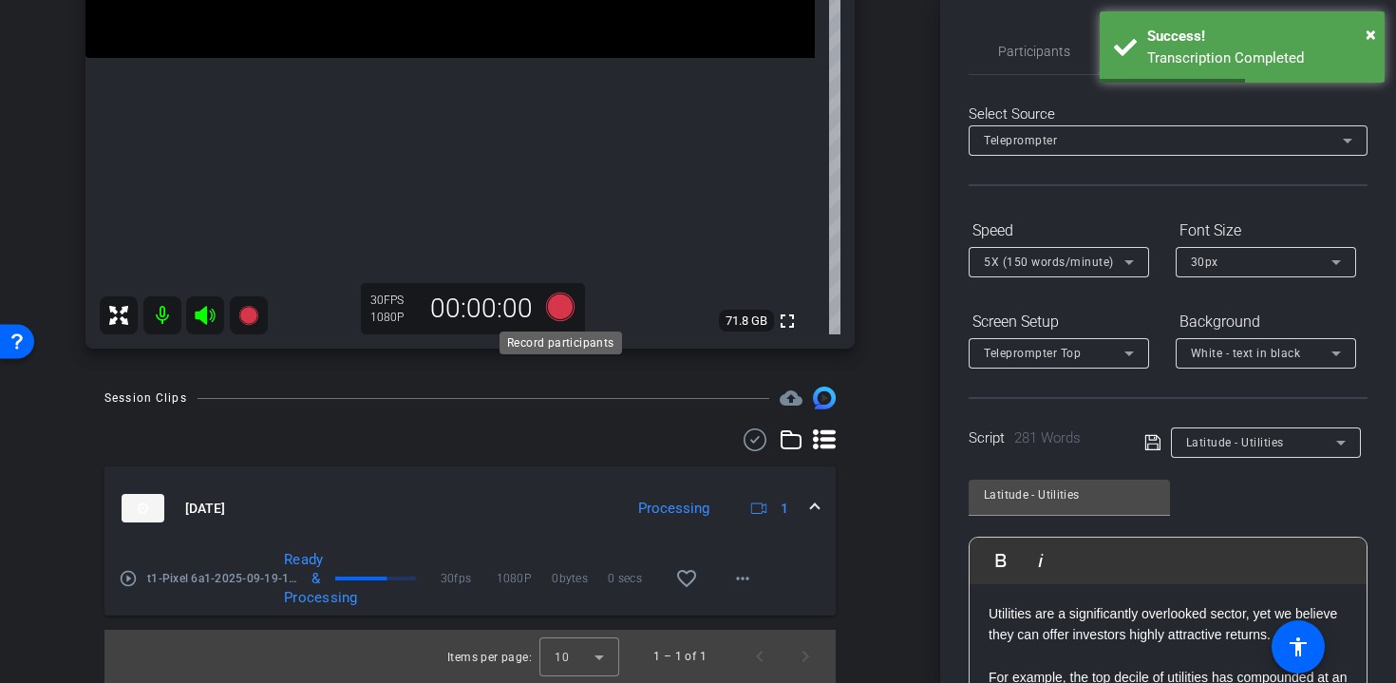
click at [564, 320] on icon at bounding box center [561, 307] width 46 height 34
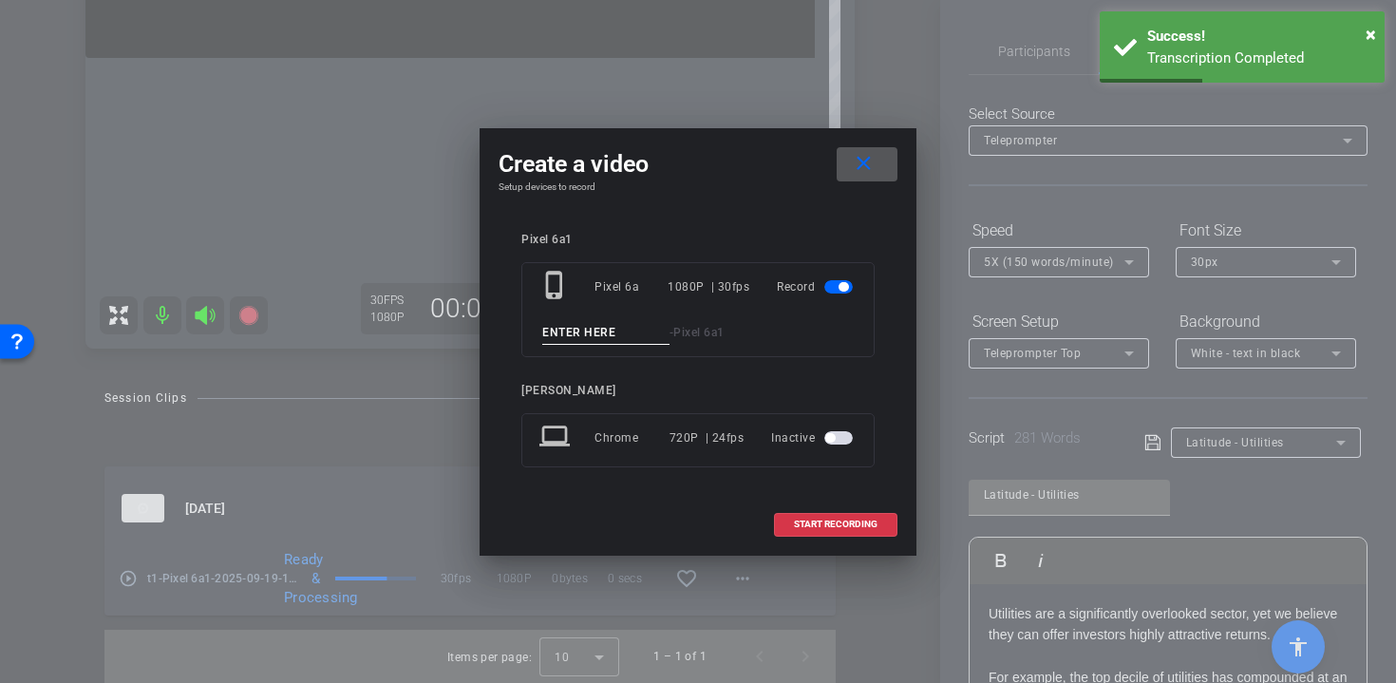
click at [588, 330] on input at bounding box center [605, 333] width 127 height 24
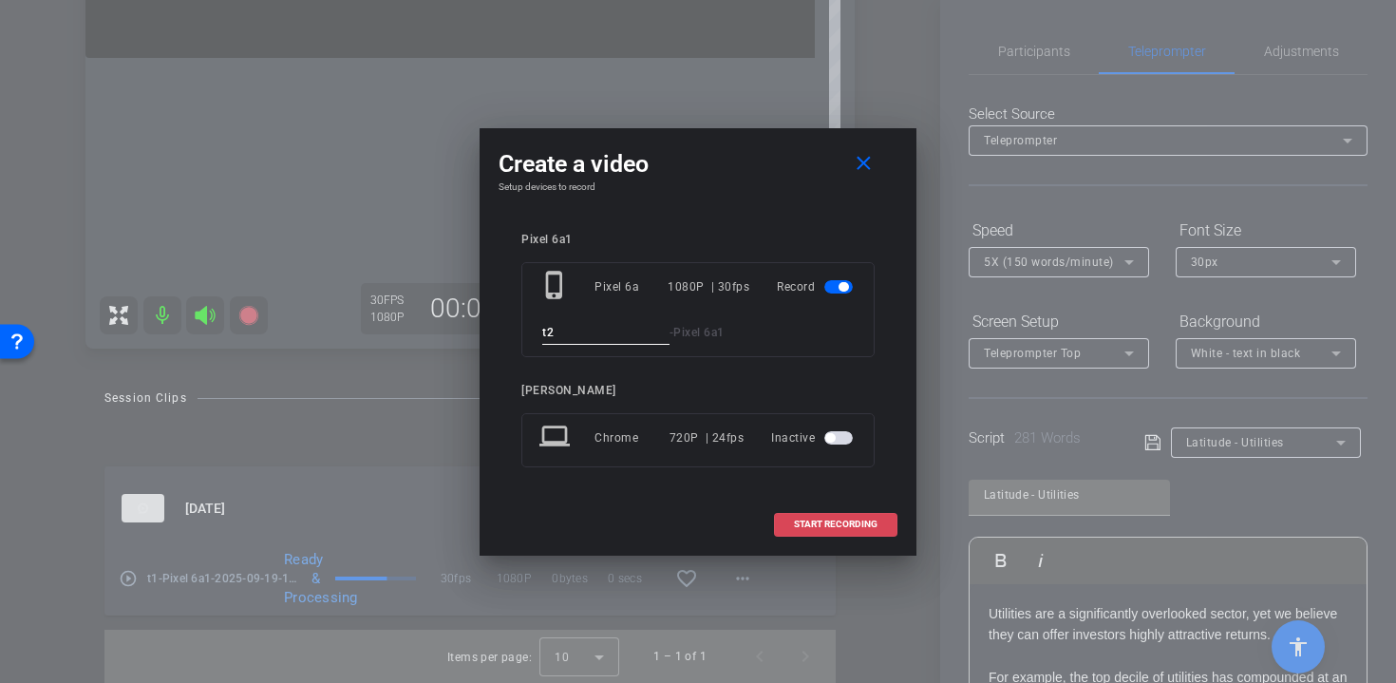
type input "t2"
click at [830, 525] on span "START RECORDING" at bounding box center [836, 524] width 84 height 9
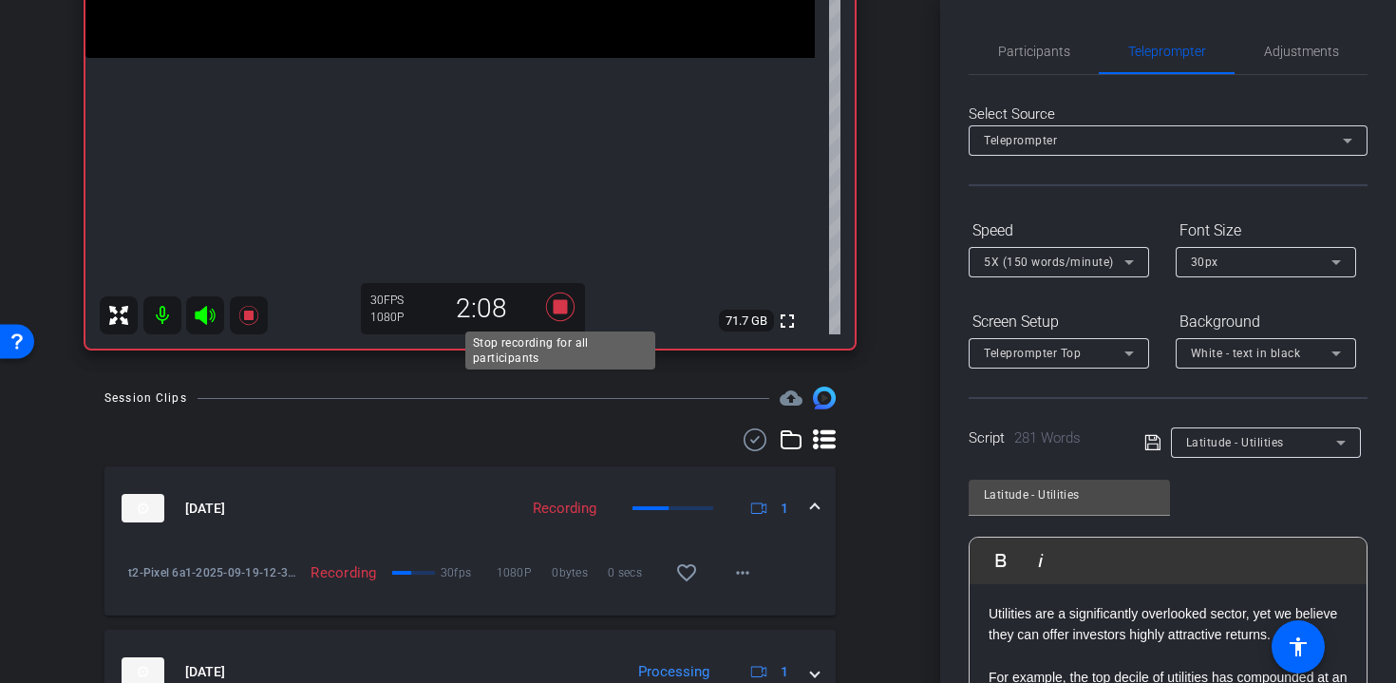
click at [564, 309] on icon at bounding box center [560, 307] width 28 height 28
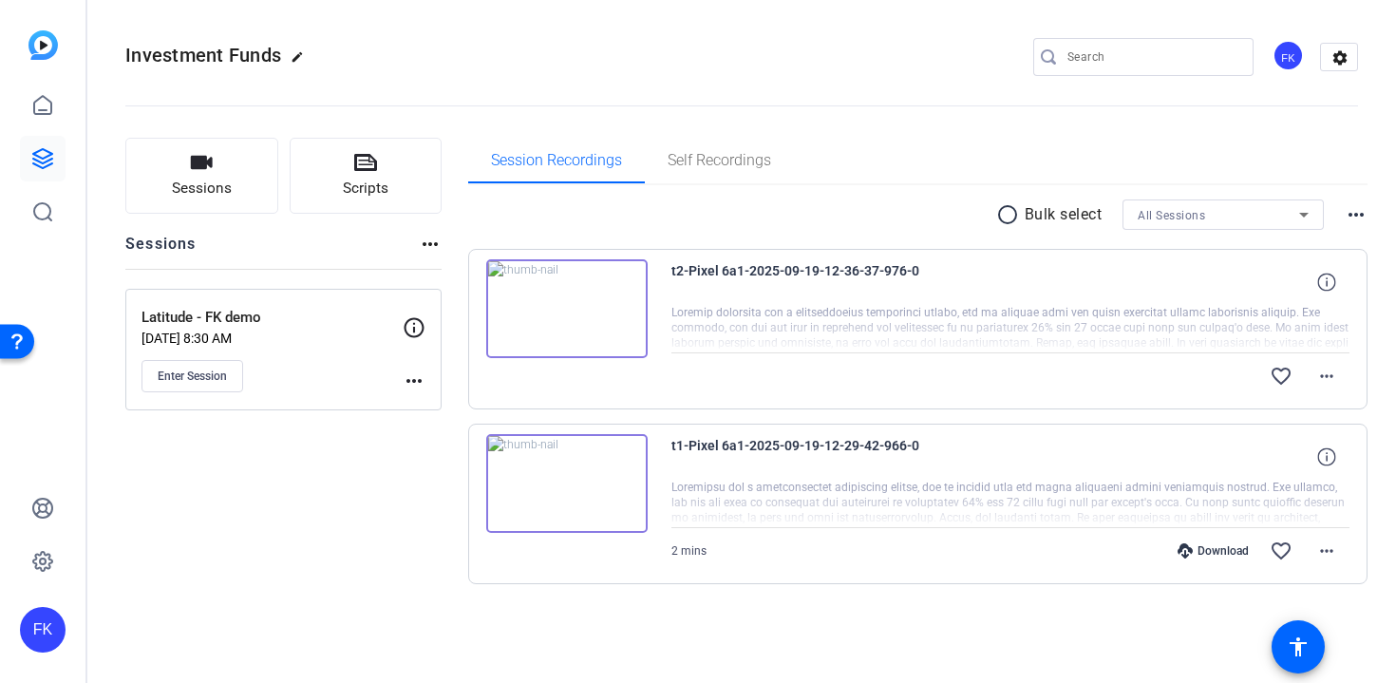
click at [559, 306] on img at bounding box center [566, 308] width 161 height 99
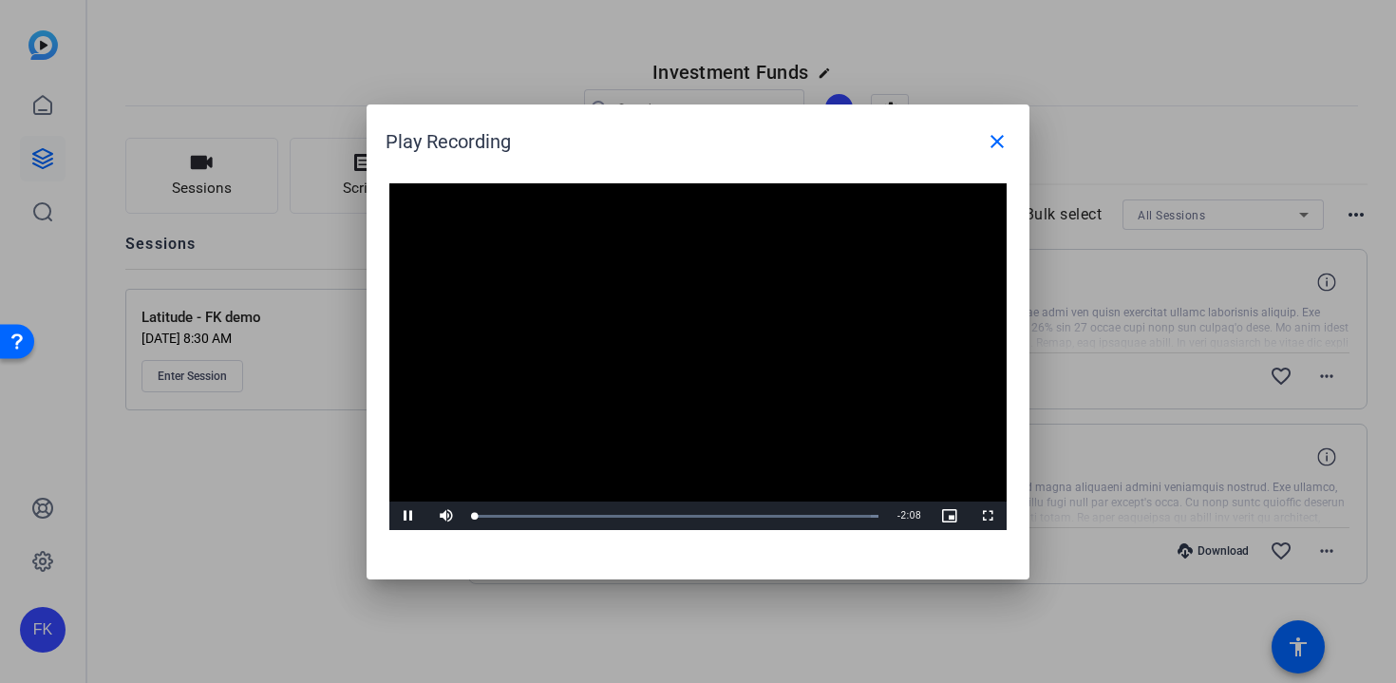
click at [684, 360] on video "Video Player" at bounding box center [697, 357] width 617 height 348
click at [982, 516] on span "Video Player" at bounding box center [988, 516] width 38 height 0
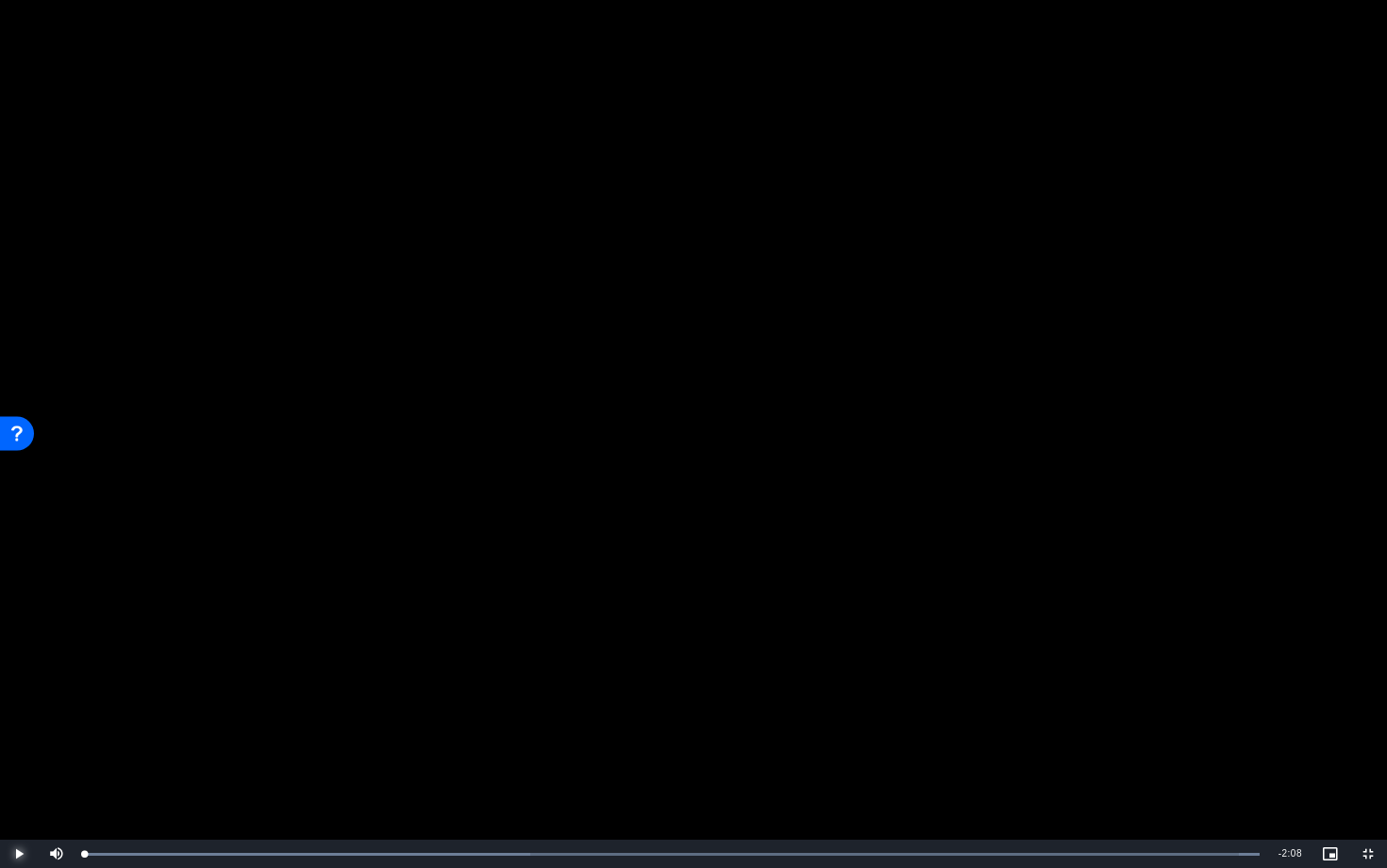
click at [28, 677] on span "Video Player" at bounding box center [19, 854] width 38 height 0
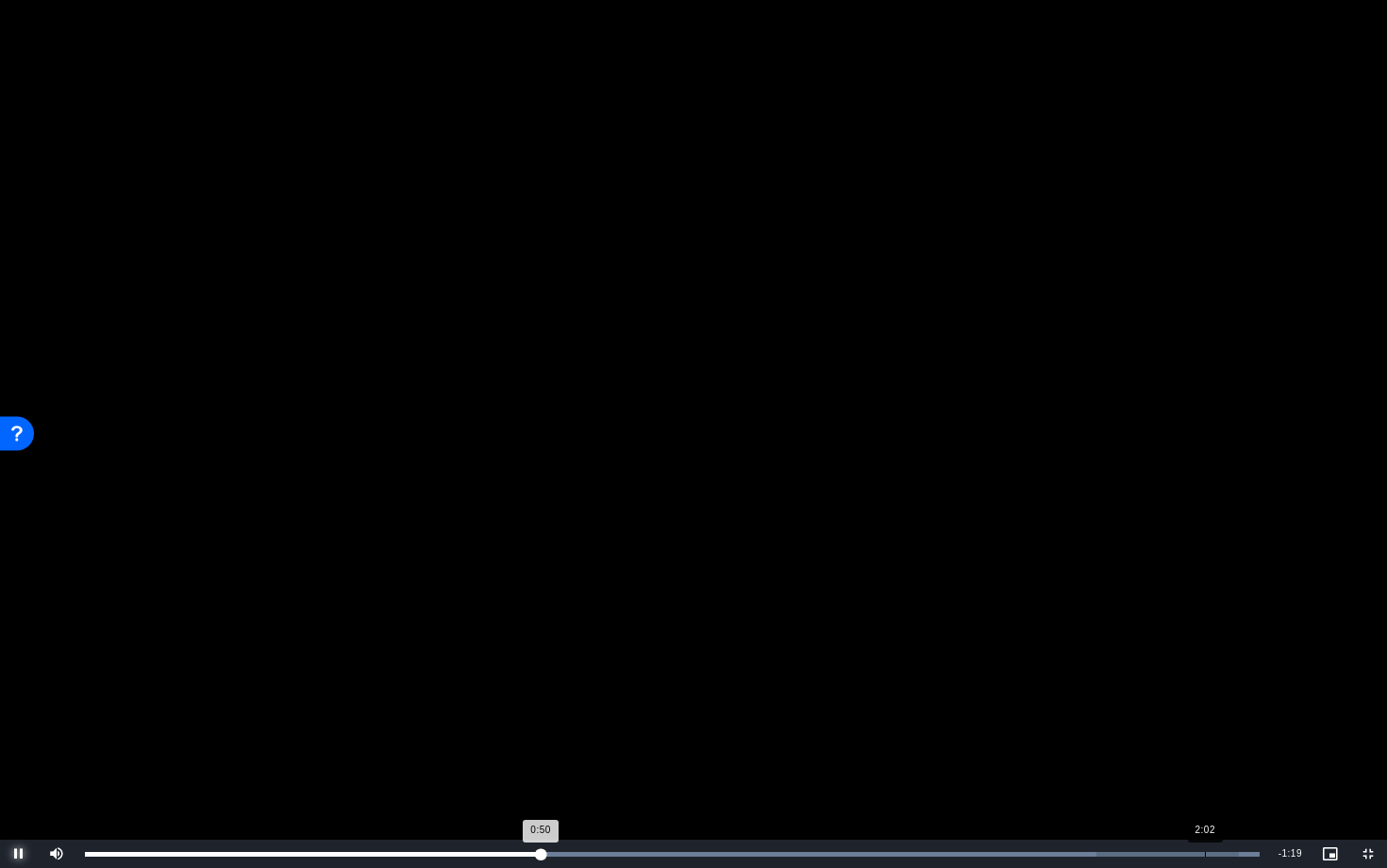
click at [1205, 677] on div "2:02" at bounding box center [1205, 854] width 1 height 5
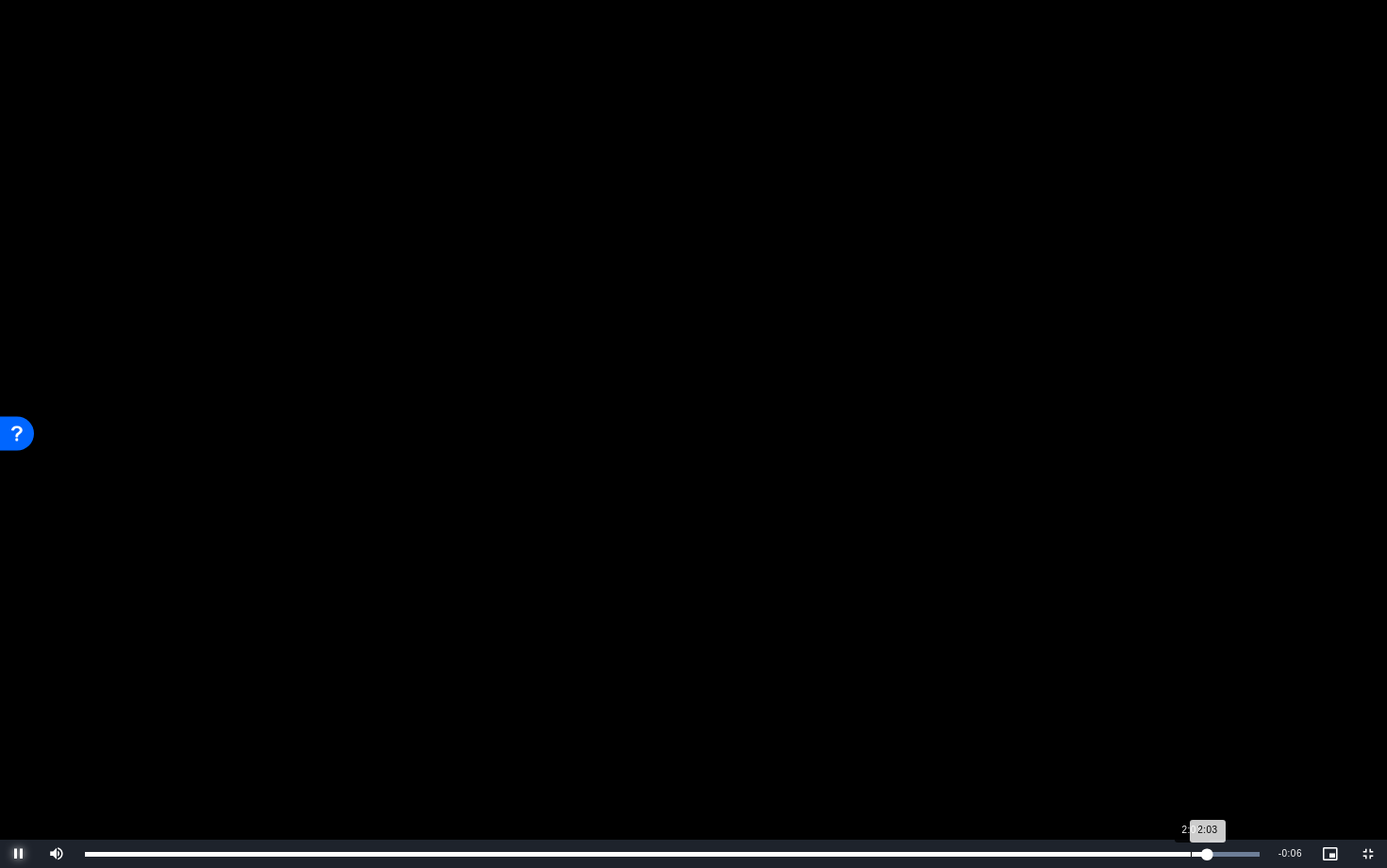
click at [1170, 677] on div "Loaded : 100.00% 2:01 2:03" at bounding box center [673, 853] width 1194 height 28
click at [1137, 677] on div "Loaded : 100.00% 1:55 2:00" at bounding box center [673, 853] width 1194 height 28
click at [277, 677] on div "Loaded : 100.00% 0:21 2:03" at bounding box center [673, 853] width 1194 height 28
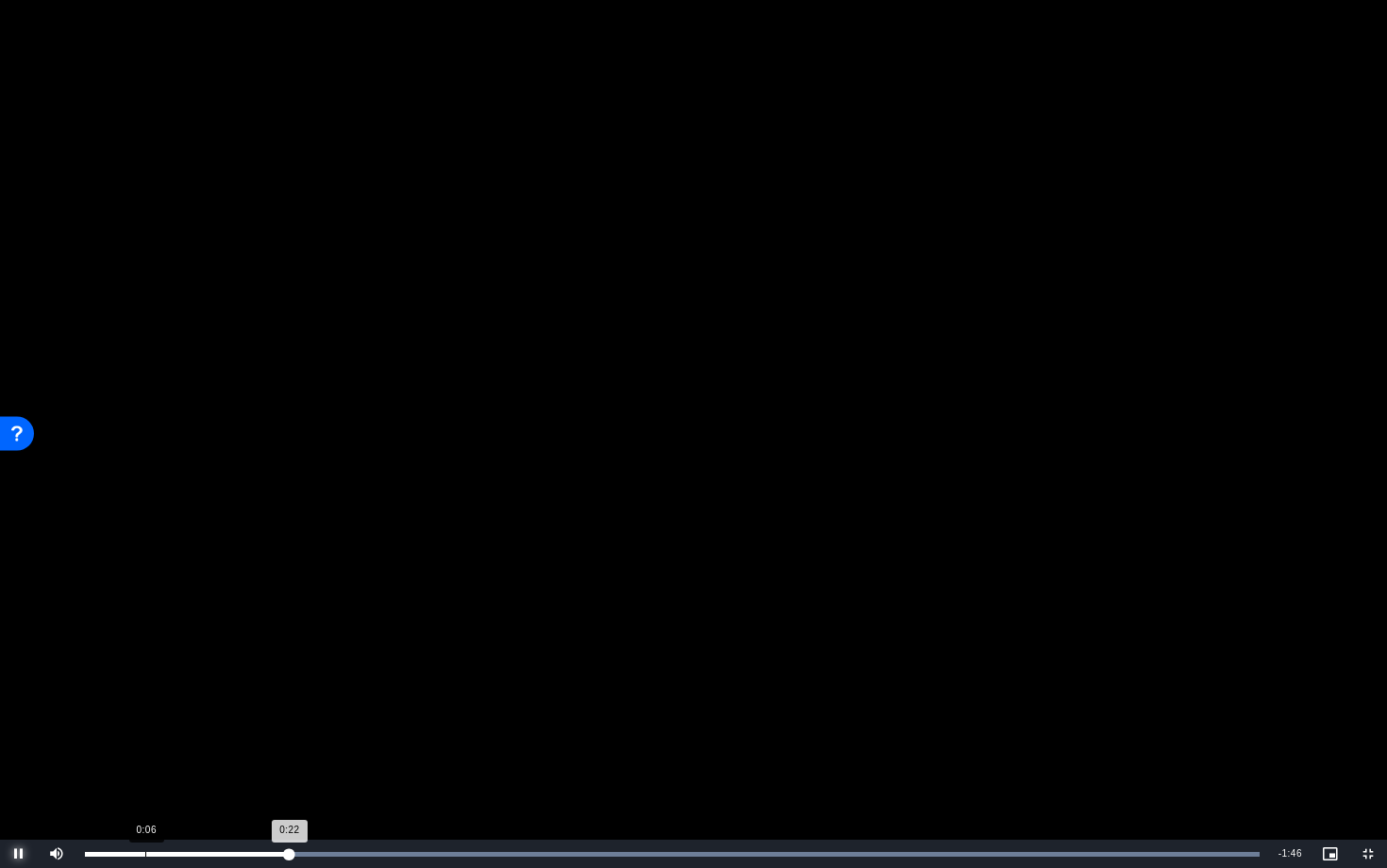
click at [145, 677] on div "0:06" at bounding box center [145, 854] width 1 height 5
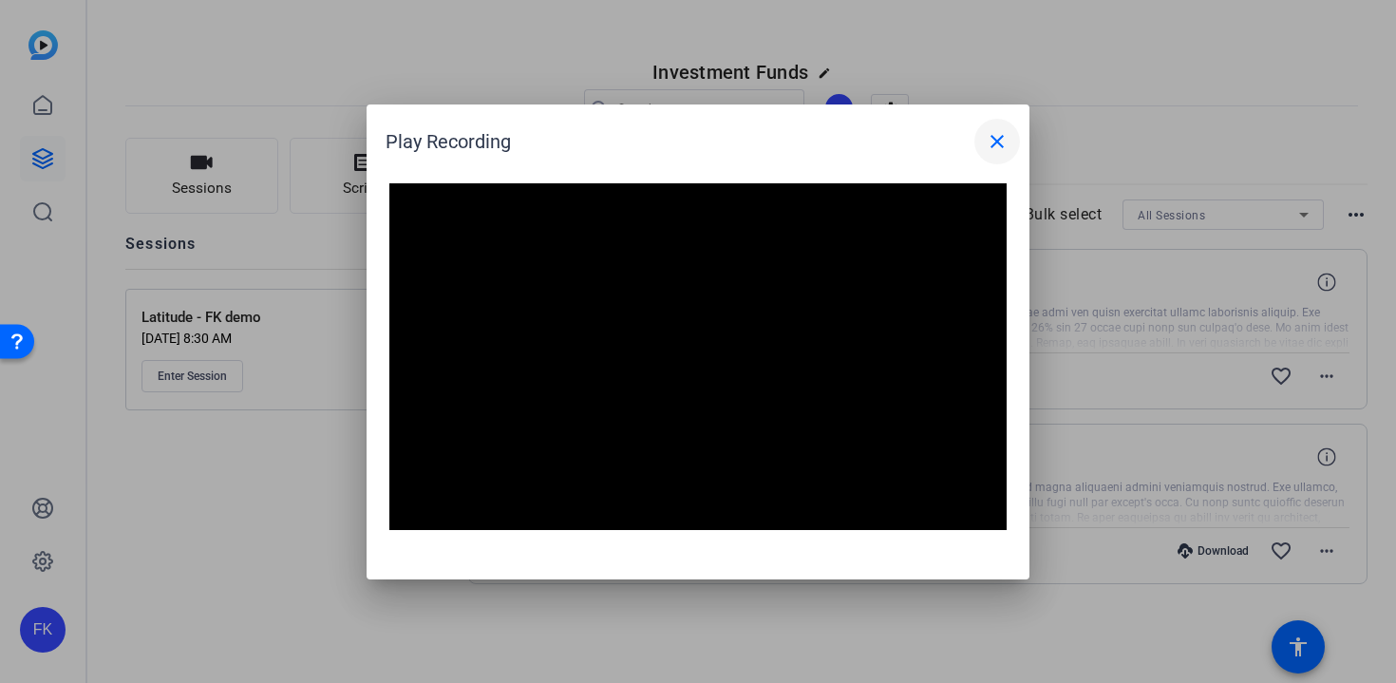
click at [996, 143] on mat-icon "close" at bounding box center [997, 141] width 23 height 23
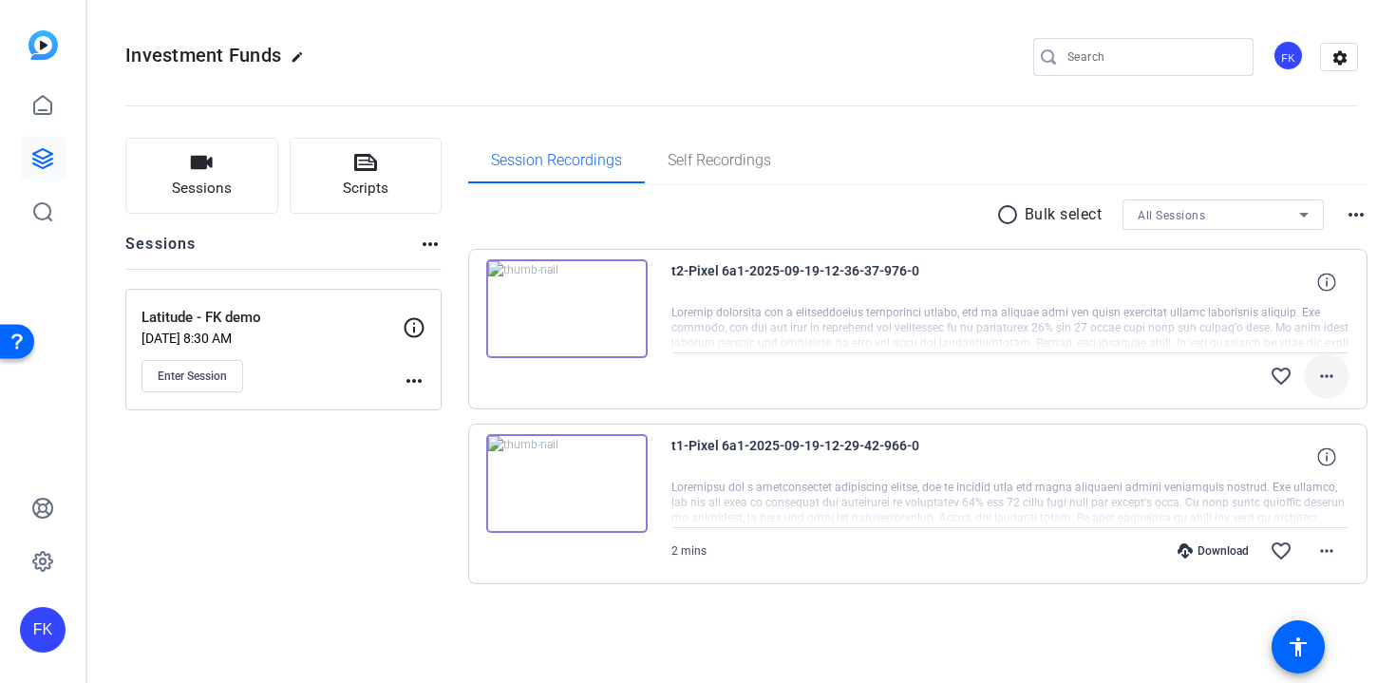
click at [1323, 376] on mat-icon "more_horiz" at bounding box center [1327, 376] width 23 height 23
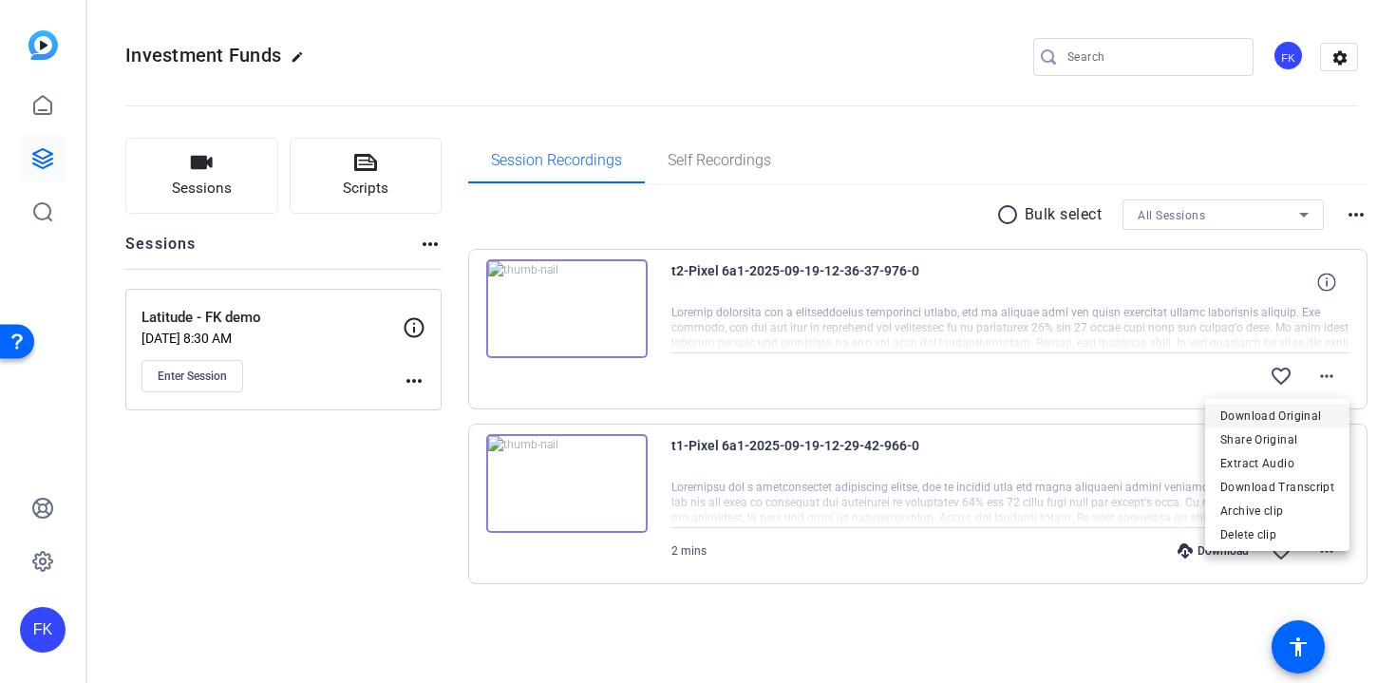
click at [1293, 414] on span "Download Original" at bounding box center [1278, 416] width 114 height 23
